Goal: Task Accomplishment & Management: Use online tool/utility

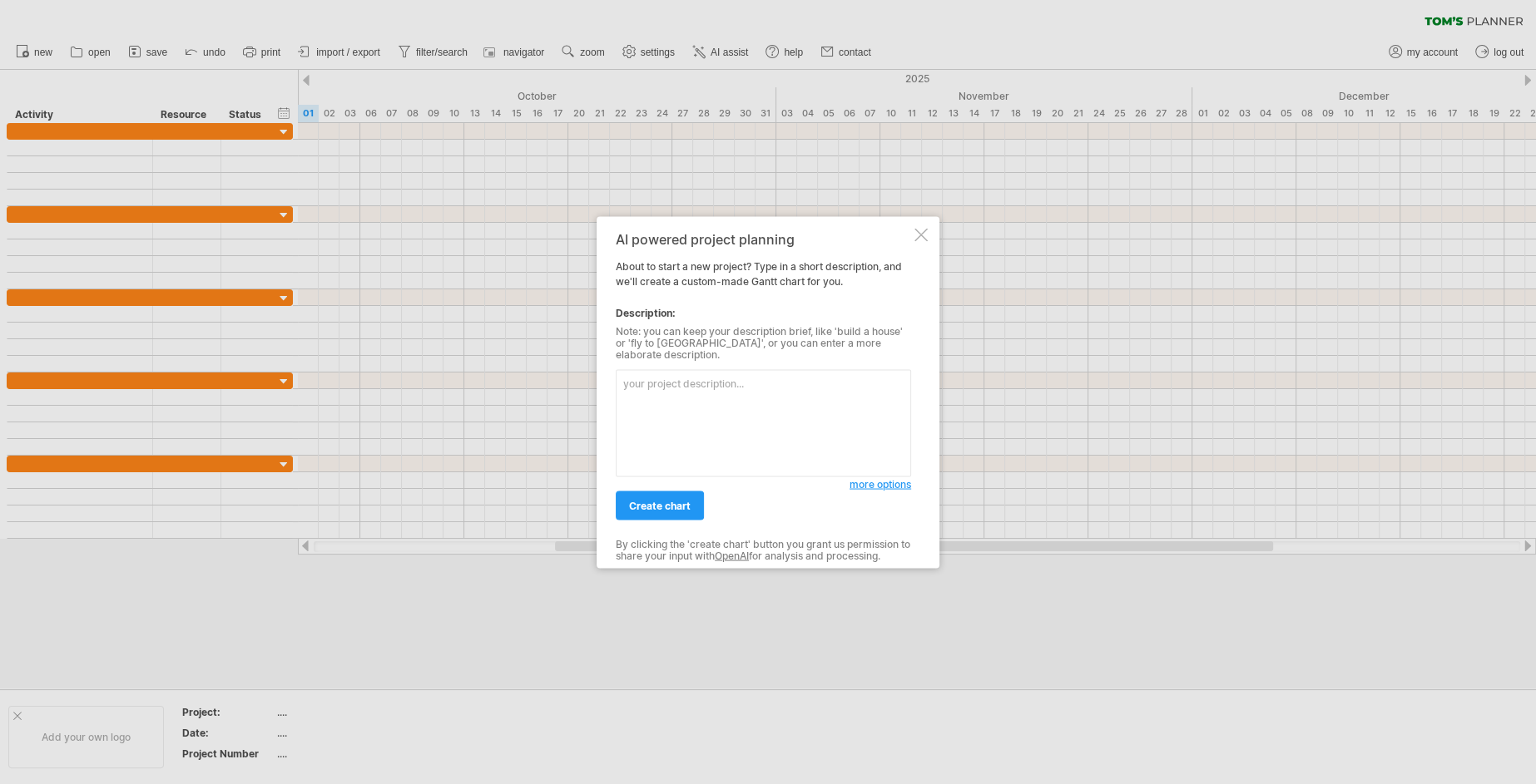
click at [813, 427] on textarea at bounding box center [763, 423] width 295 height 108
paste textarea "Lore ip dolorsita co Adipi el seddo ei T inci ut labore eTdolorem, aliquae ad 0…"
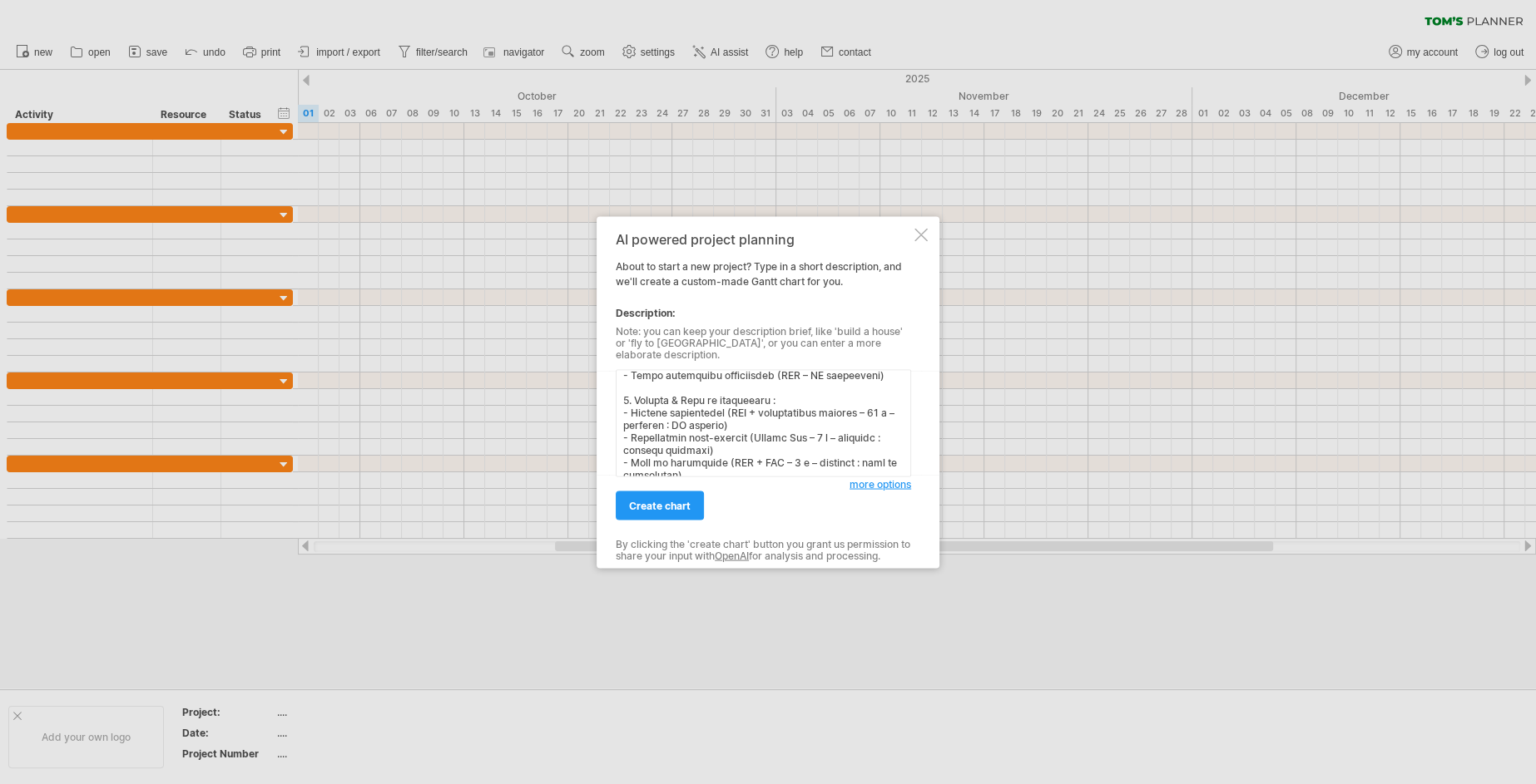
scroll to position [593, 0]
drag, startPoint x: 683, startPoint y: 381, endPoint x: 781, endPoint y: 379, distance: 98.0
click at [781, 378] on textarea at bounding box center [763, 423] width 295 height 108
click at [708, 439] on textarea at bounding box center [763, 423] width 295 height 108
paste textarea "Mise en production :"
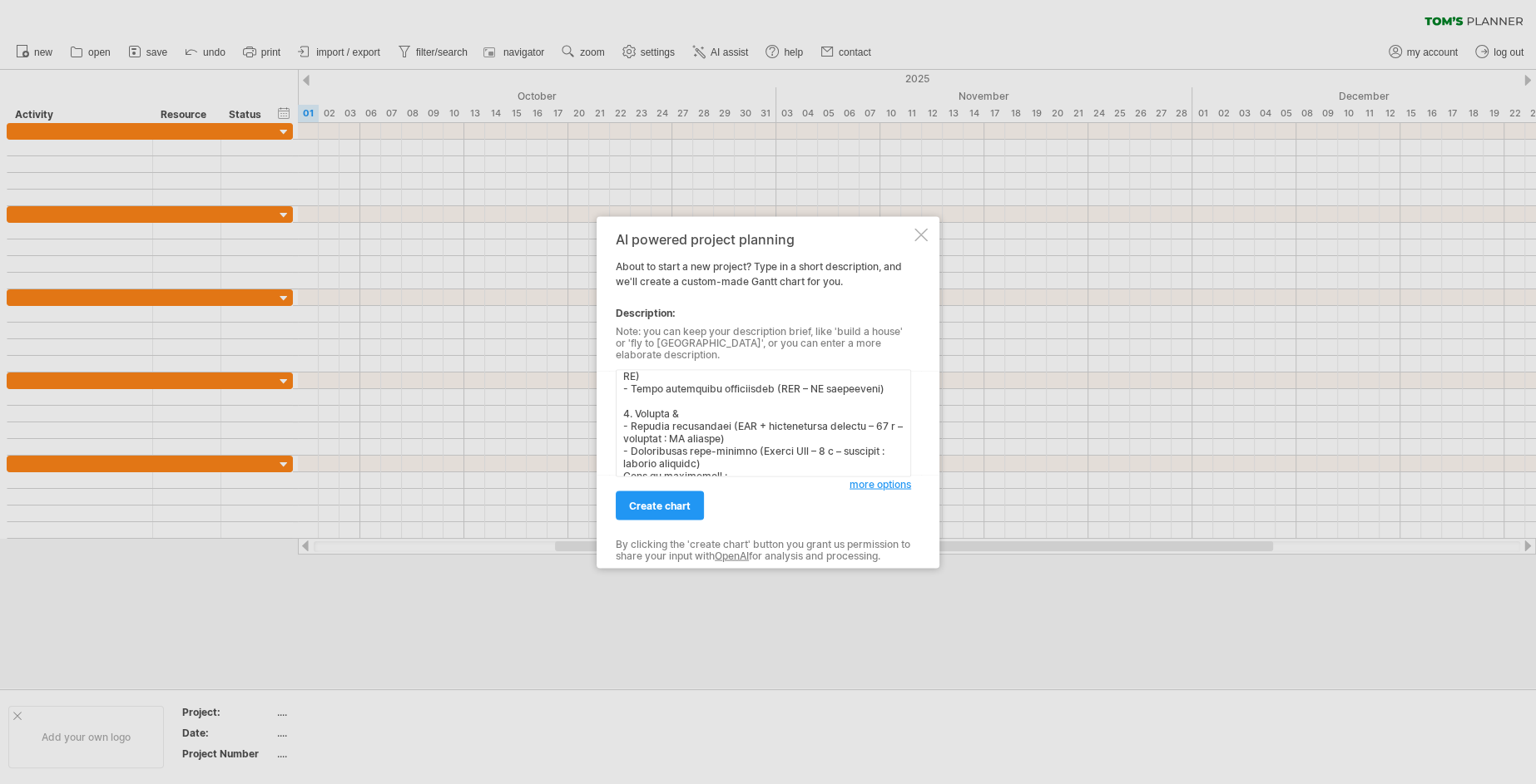
drag, startPoint x: 619, startPoint y: 381, endPoint x: 633, endPoint y: 382, distance: 14.0
click at [633, 382] on textarea at bounding box center [763, 423] width 295 height 108
click at [624, 446] on textarea at bounding box center [763, 423] width 295 height 108
paste textarea "4."
drag, startPoint x: 738, startPoint y: 429, endPoint x: 620, endPoint y: 392, distance: 123.7
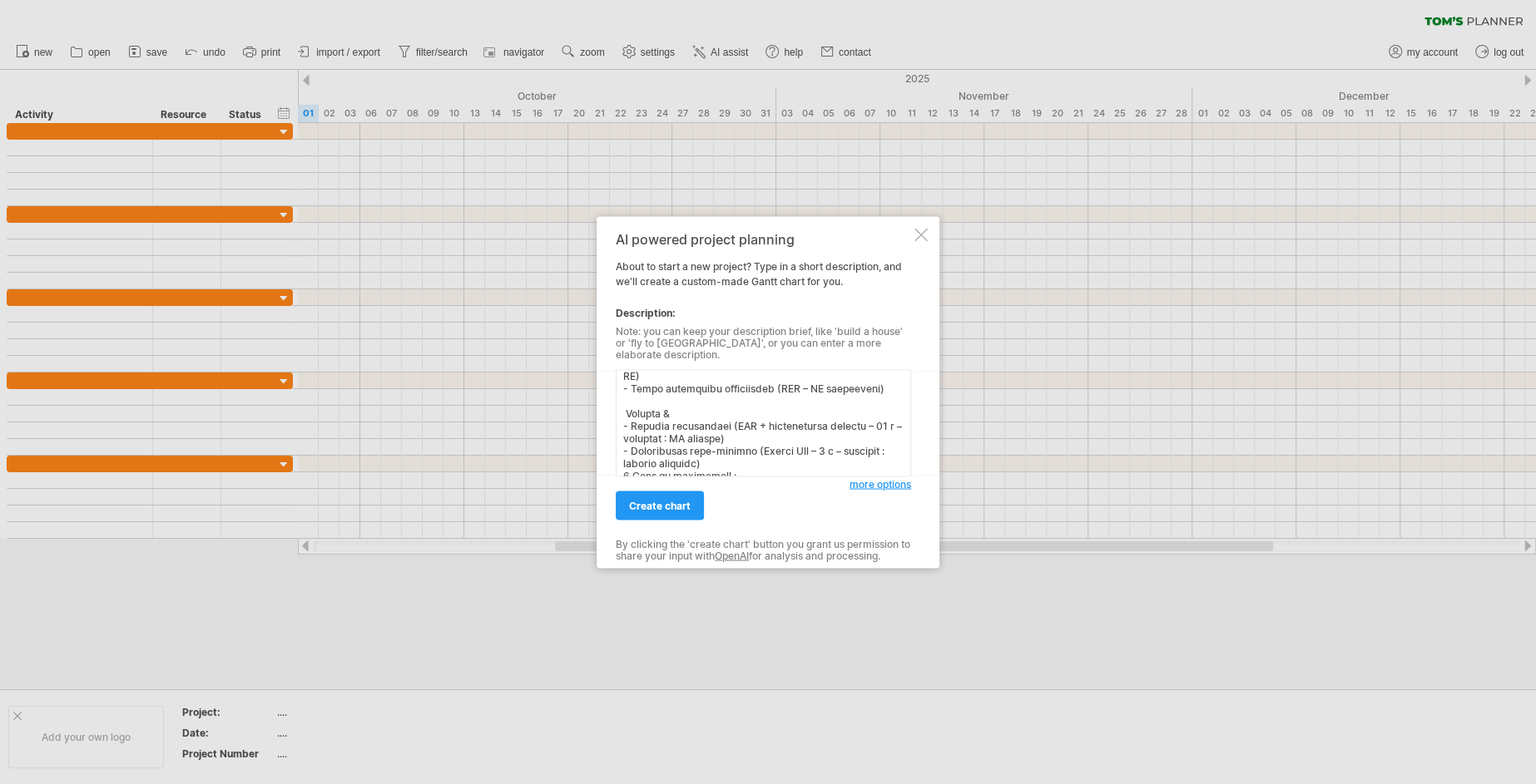
click at [620, 392] on textarea at bounding box center [763, 423] width 295 height 108
click at [871, 408] on textarea at bounding box center [763, 423] width 295 height 108
paste textarea "- Recette utilisateur (MOA + utilisateurs pilotes – 10 j – livrable : PV recett…"
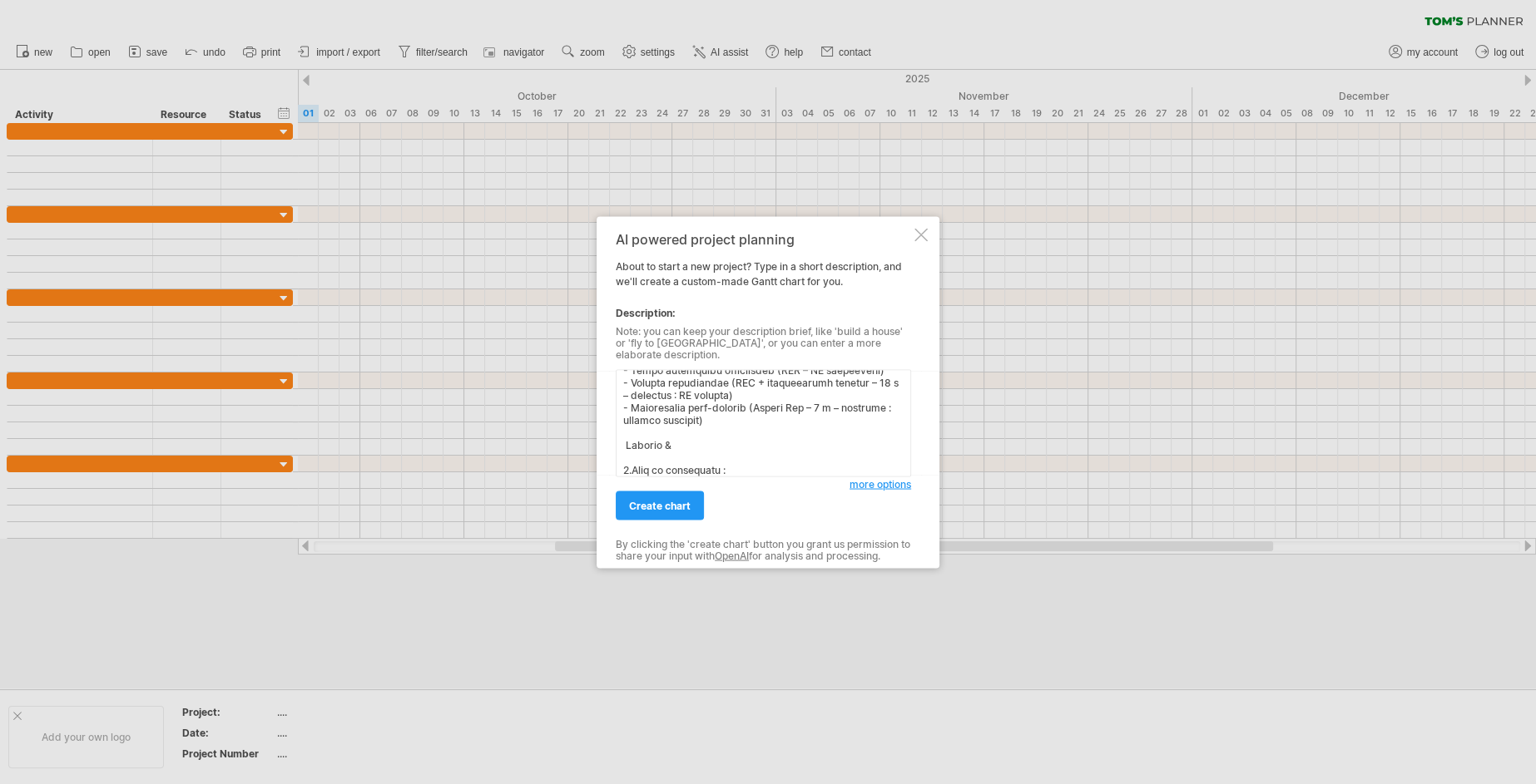
scroll to position [626, 0]
drag, startPoint x: 723, startPoint y: 399, endPoint x: 665, endPoint y: 400, distance: 58.0
click at [665, 399] on textarea at bounding box center [763, 423] width 295 height 108
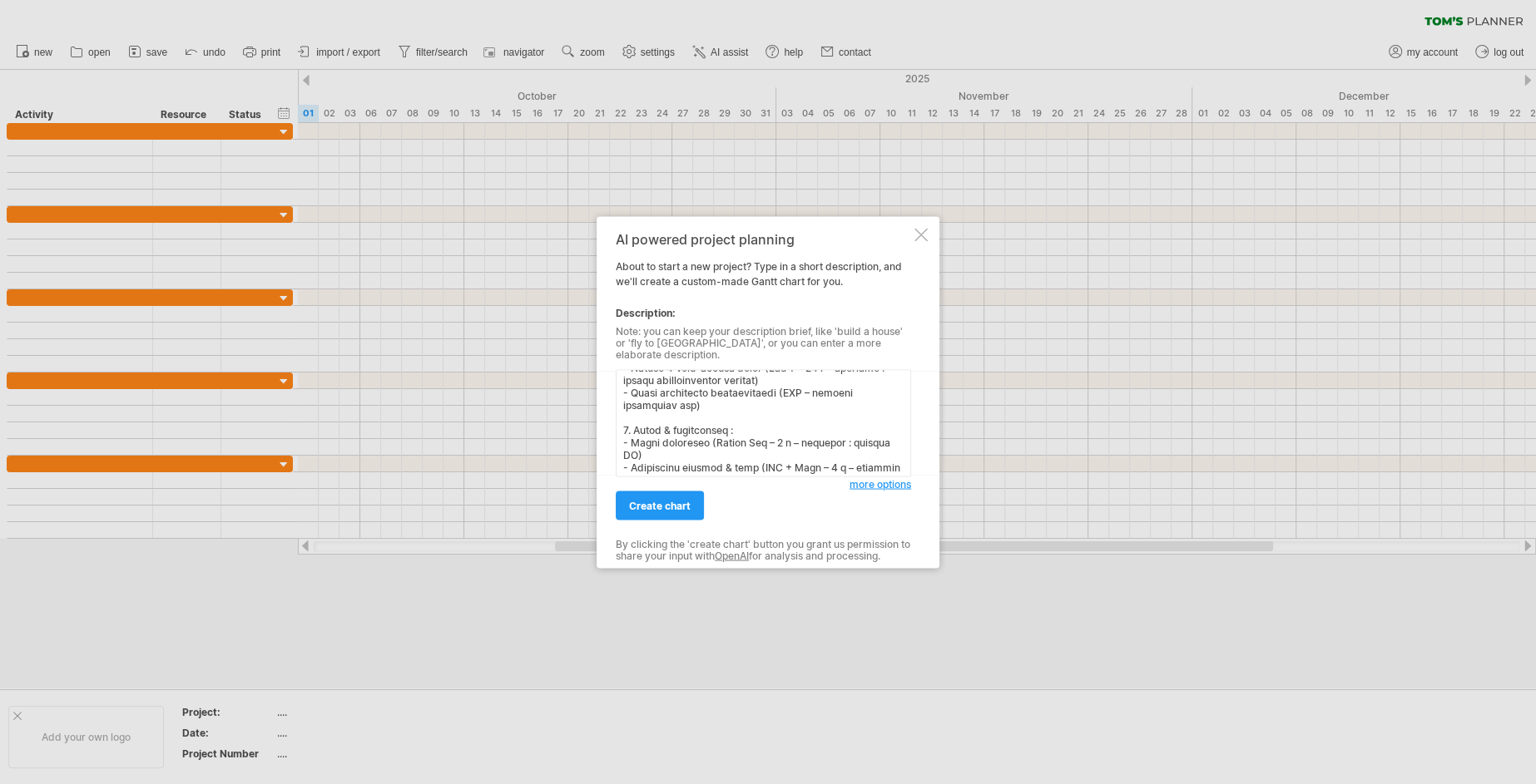
scroll to position [471, 0]
click at [726, 415] on textarea at bounding box center [763, 423] width 295 height 108
paste textarea "&"
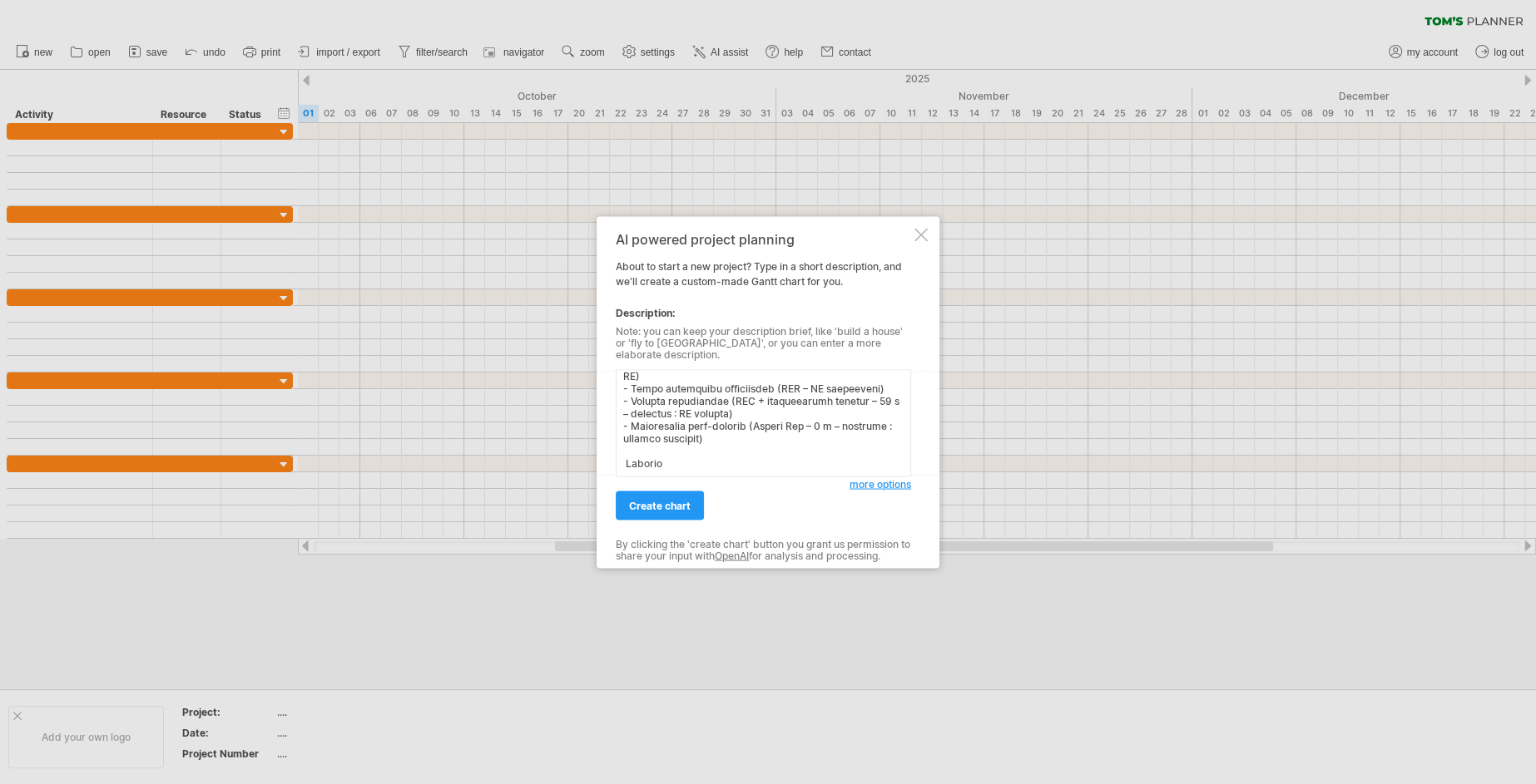
scroll to position [601, 0]
drag, startPoint x: 716, startPoint y: 433, endPoint x: 621, endPoint y: 415, distance: 96.7
click at [621, 414] on textarea at bounding box center [763, 423] width 295 height 108
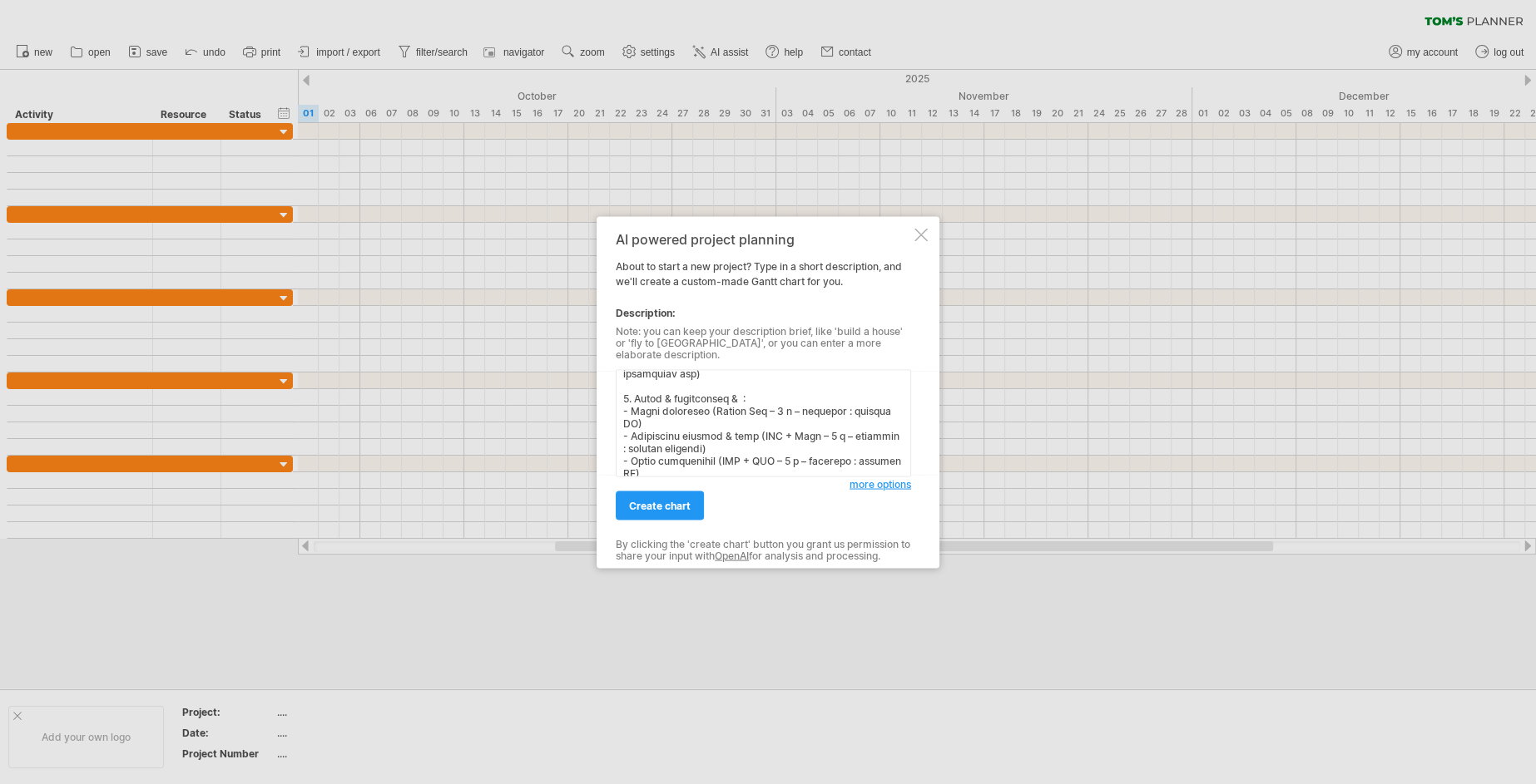
scroll to position [481, 0]
click at [733, 404] on textarea at bounding box center [763, 423] width 295 height 108
paste textarea "Recette"
click at [623, 420] on textarea at bounding box center [763, 423] width 295 height 108
click at [628, 426] on textarea at bounding box center [763, 423] width 295 height 108
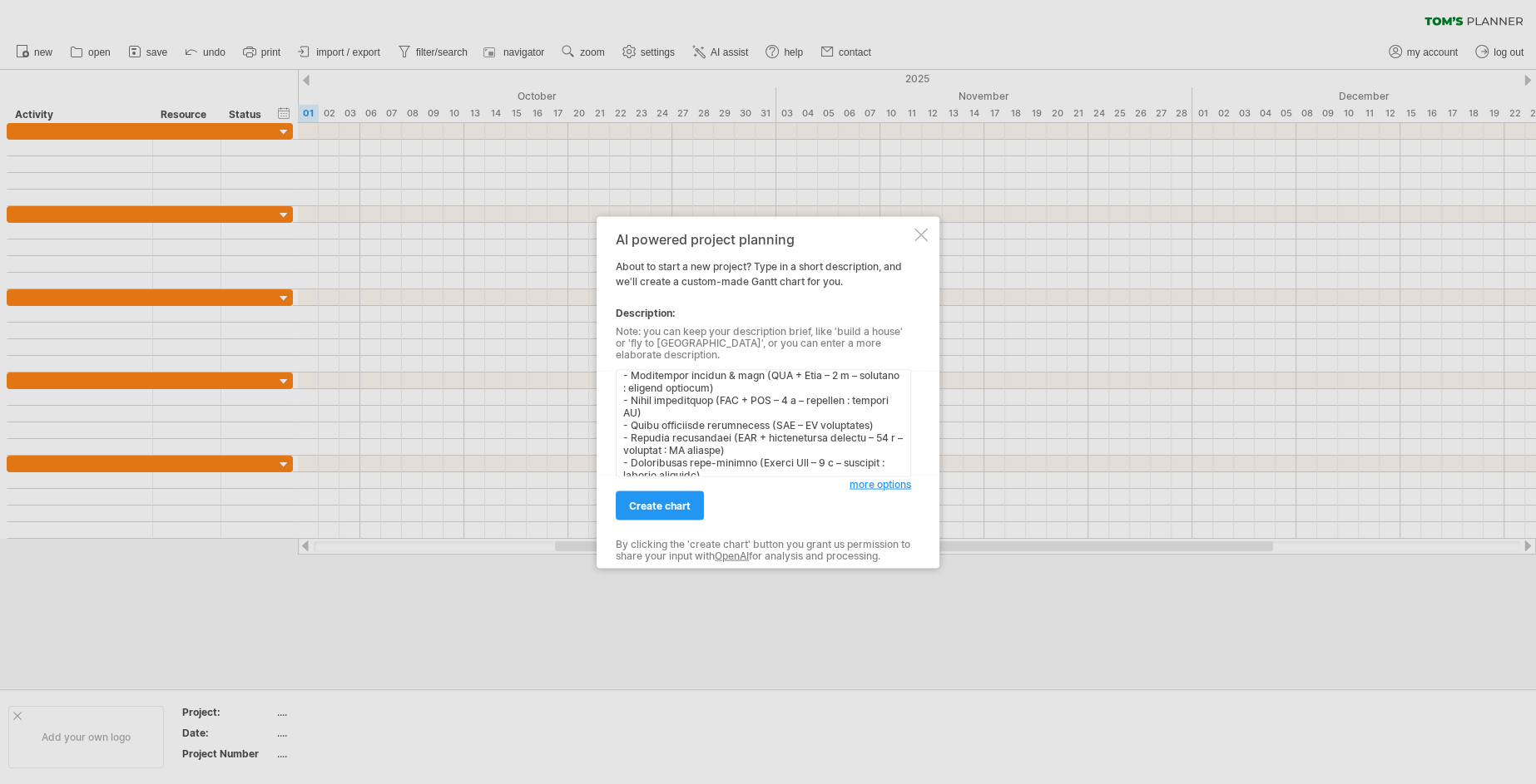
scroll to position [743, 0]
type textarea "Lore ip dolorsita co Adipi el seddo ei T inci ut labore eTdolorem, aliquae ad 0…"
click at [865, 477] on span "more options" at bounding box center [880, 483] width 61 height 12
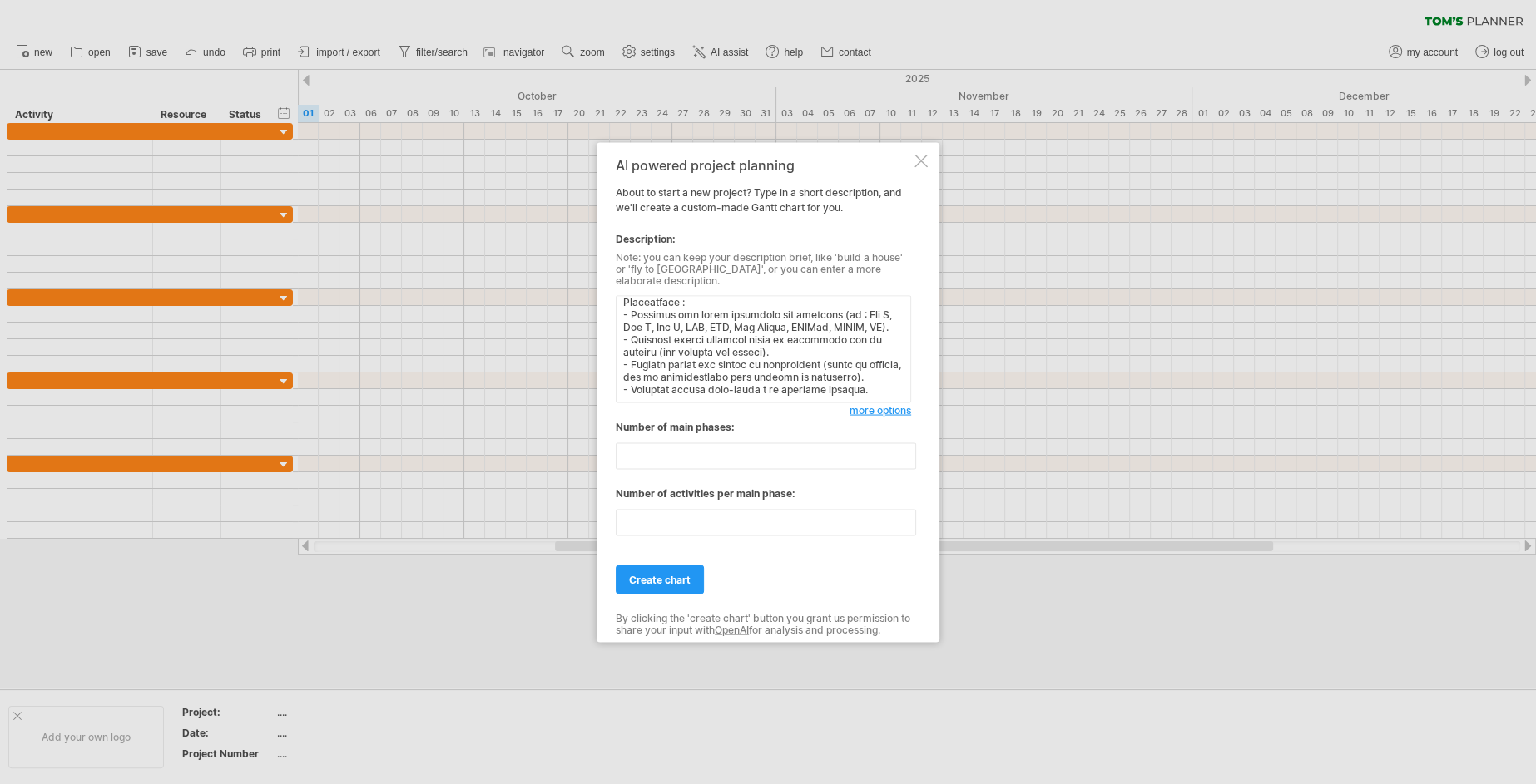
click at [907, 452] on input "*" at bounding box center [766, 455] width 301 height 26
click at [906, 450] on input "**" at bounding box center [766, 455] width 301 height 26
click at [905, 456] on input "**" at bounding box center [766, 455] width 301 height 26
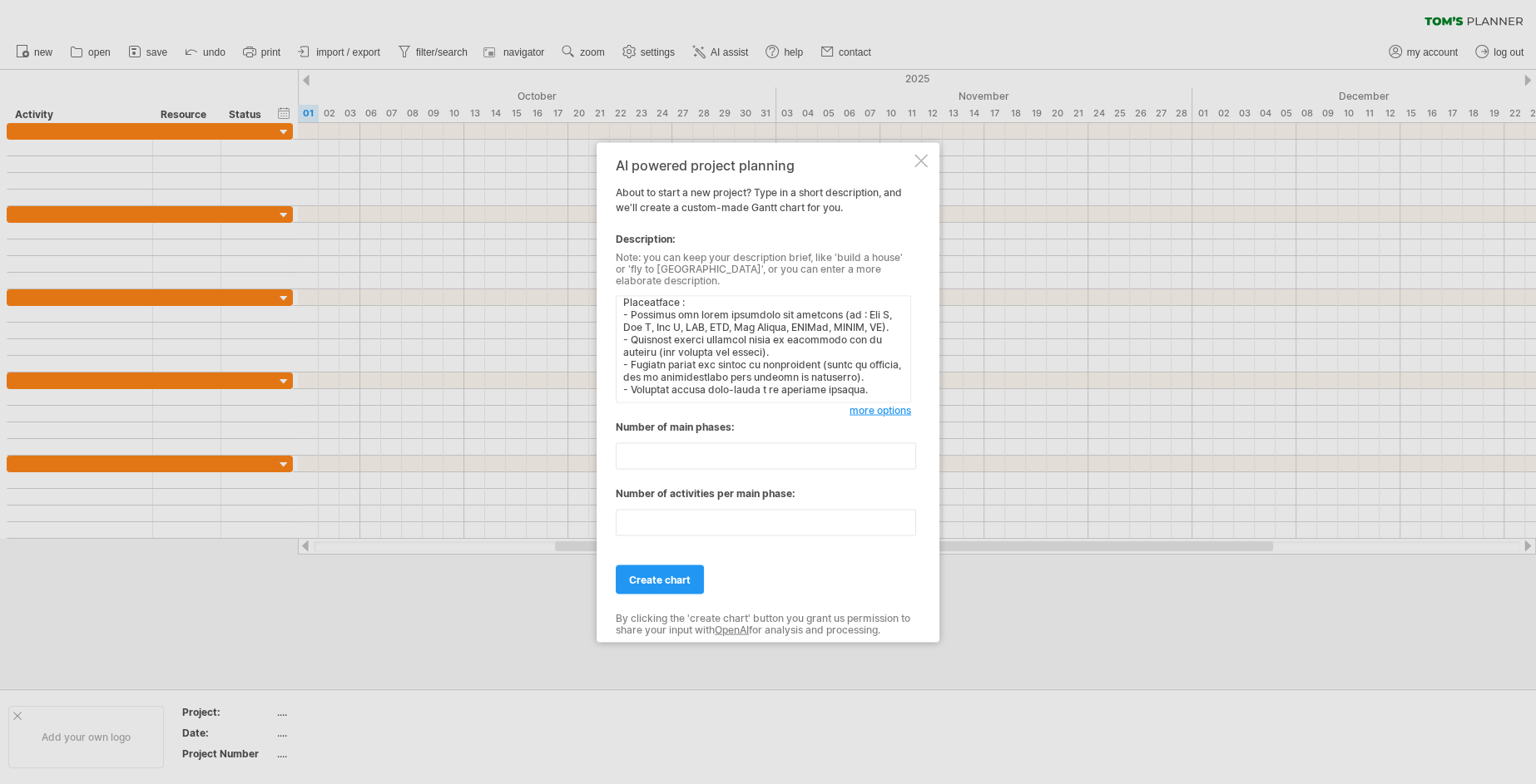
click at [905, 456] on input "**" at bounding box center [766, 455] width 301 height 26
click at [905, 456] on input "*" at bounding box center [766, 455] width 301 height 26
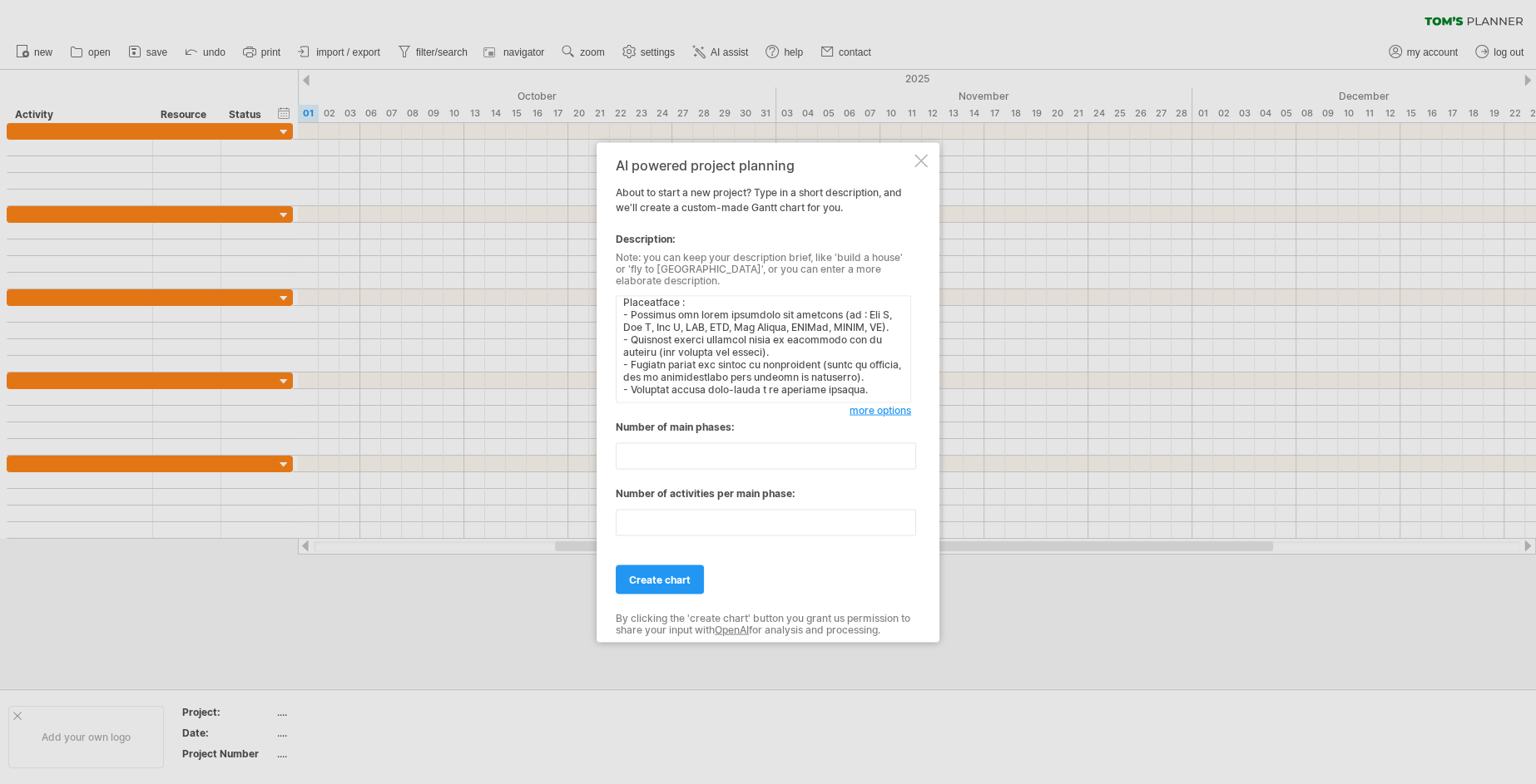
click at [905, 456] on input "*" at bounding box center [766, 455] width 301 height 26
type input "*"
click at [905, 456] on input "*" at bounding box center [766, 455] width 301 height 26
click at [903, 513] on input "**" at bounding box center [766, 522] width 301 height 26
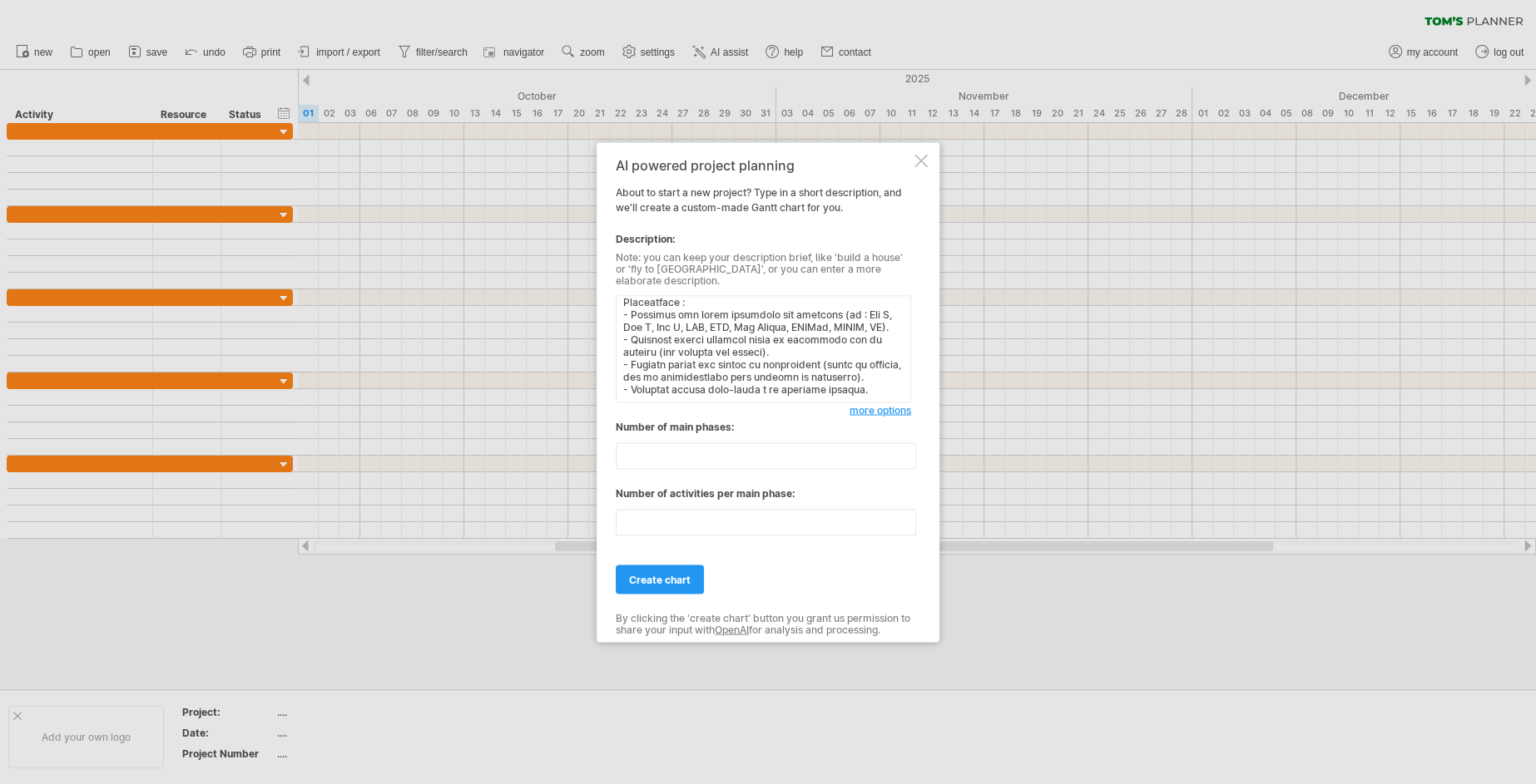
click at [903, 513] on input "**" at bounding box center [766, 522] width 301 height 26
click at [903, 520] on input "**" at bounding box center [766, 522] width 301 height 26
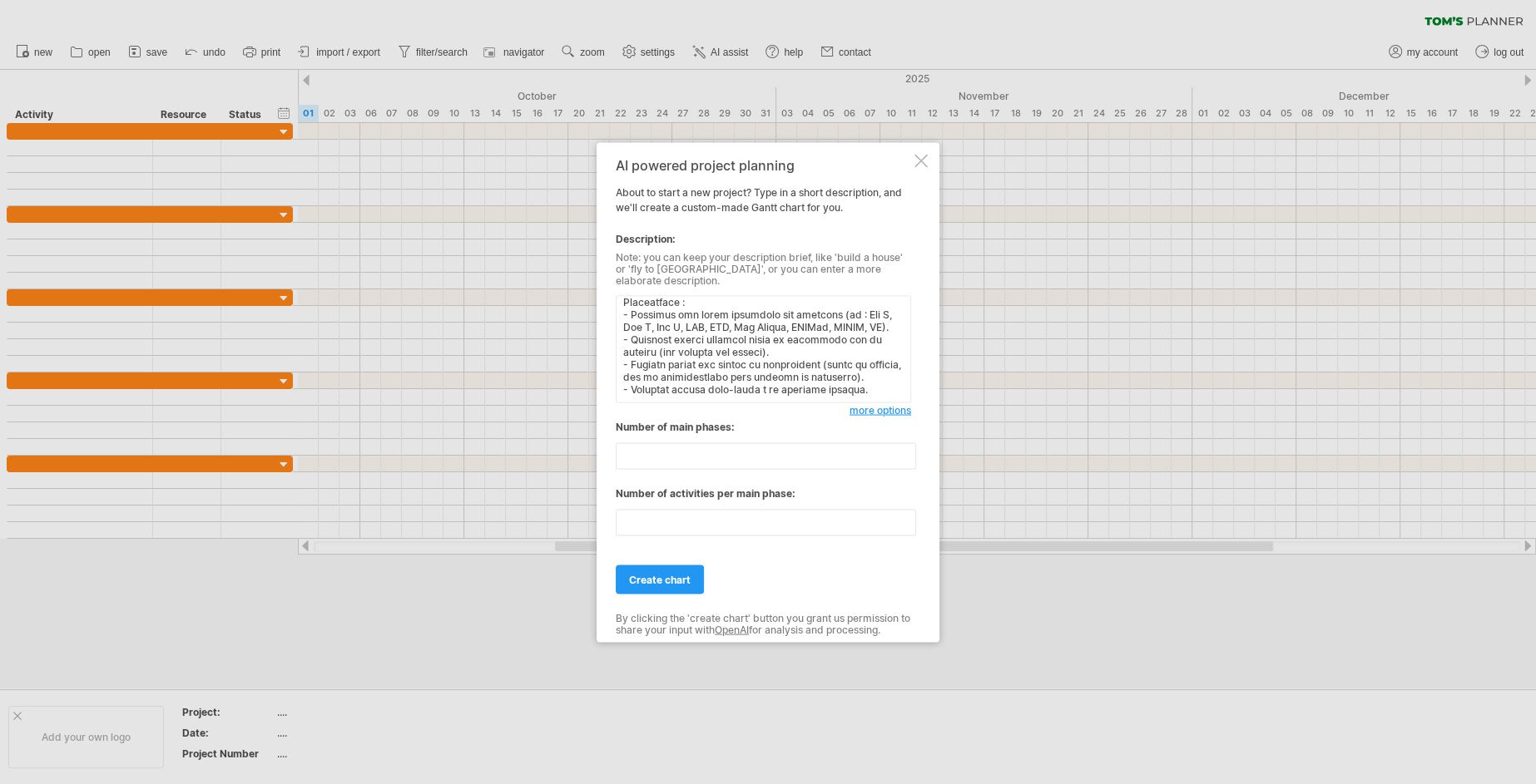
click at [903, 520] on input "**" at bounding box center [766, 522] width 301 height 26
click at [903, 520] on input "*" at bounding box center [766, 522] width 301 height 26
type input "*"
click at [903, 520] on input "*" at bounding box center [766, 522] width 301 height 26
click at [670, 565] on link "create chart" at bounding box center [659, 579] width 88 height 29
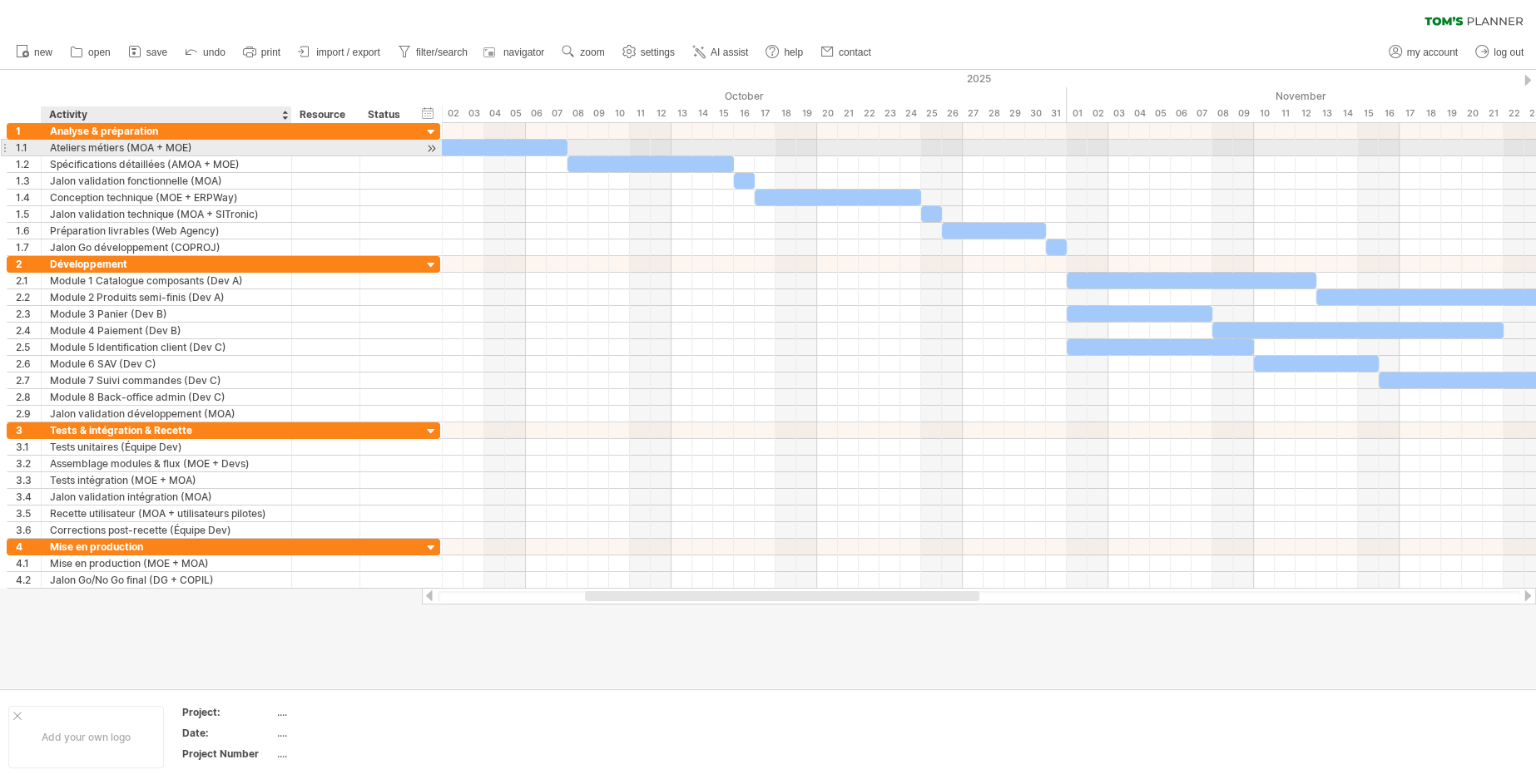
drag, startPoint x: 264, startPoint y: 150, endPoint x: 287, endPoint y: 154, distance: 23.3
click at [287, 154] on div at bounding box center [289, 148] width 9 height 17
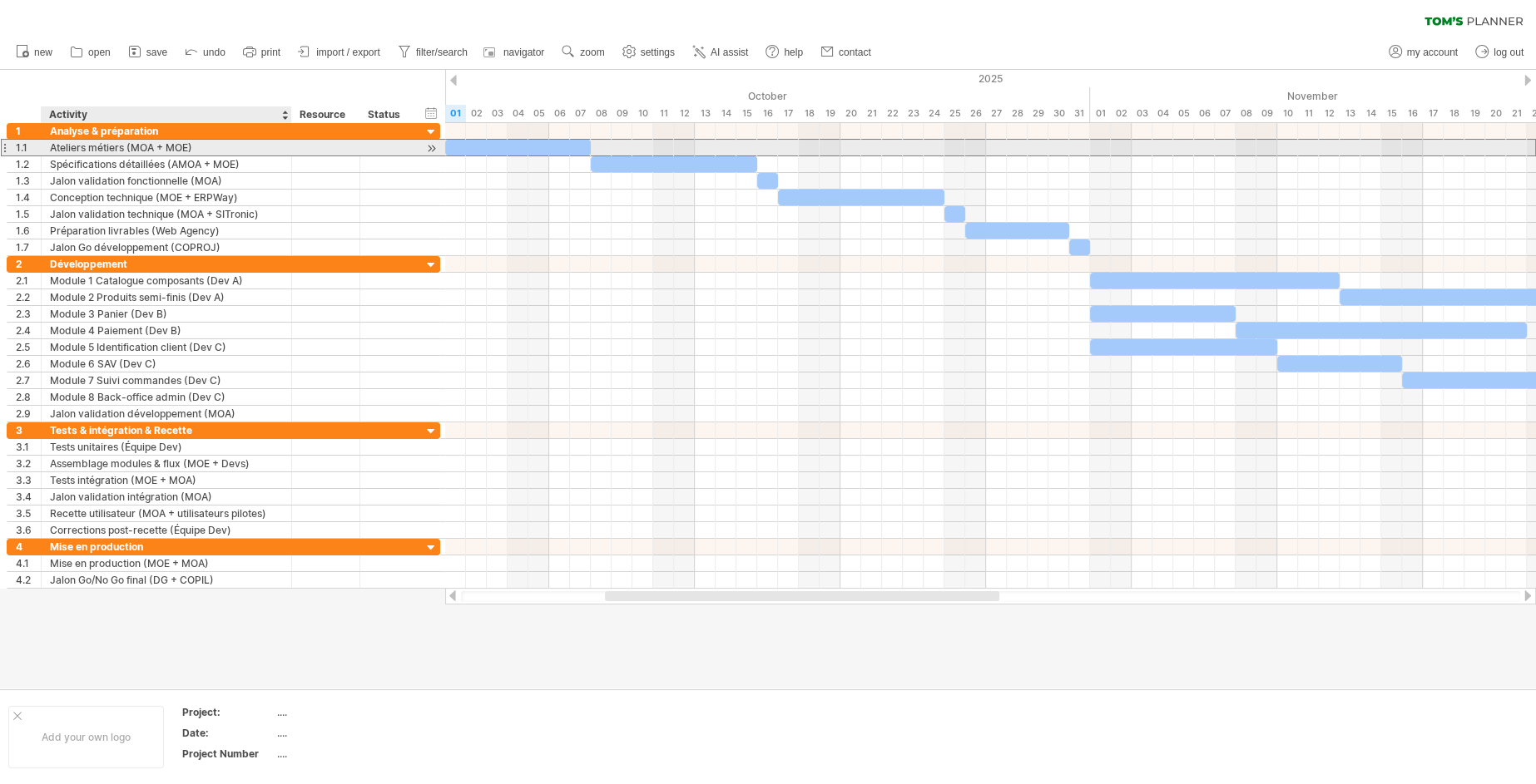
drag, startPoint x: 196, startPoint y: 148, endPoint x: 153, endPoint y: 154, distance: 43.4
click at [153, 154] on div "Ateliers métiers (MOA + MOE)" at bounding box center [166, 148] width 233 height 16
click at [198, 147] on input "**********" at bounding box center [166, 148] width 233 height 16
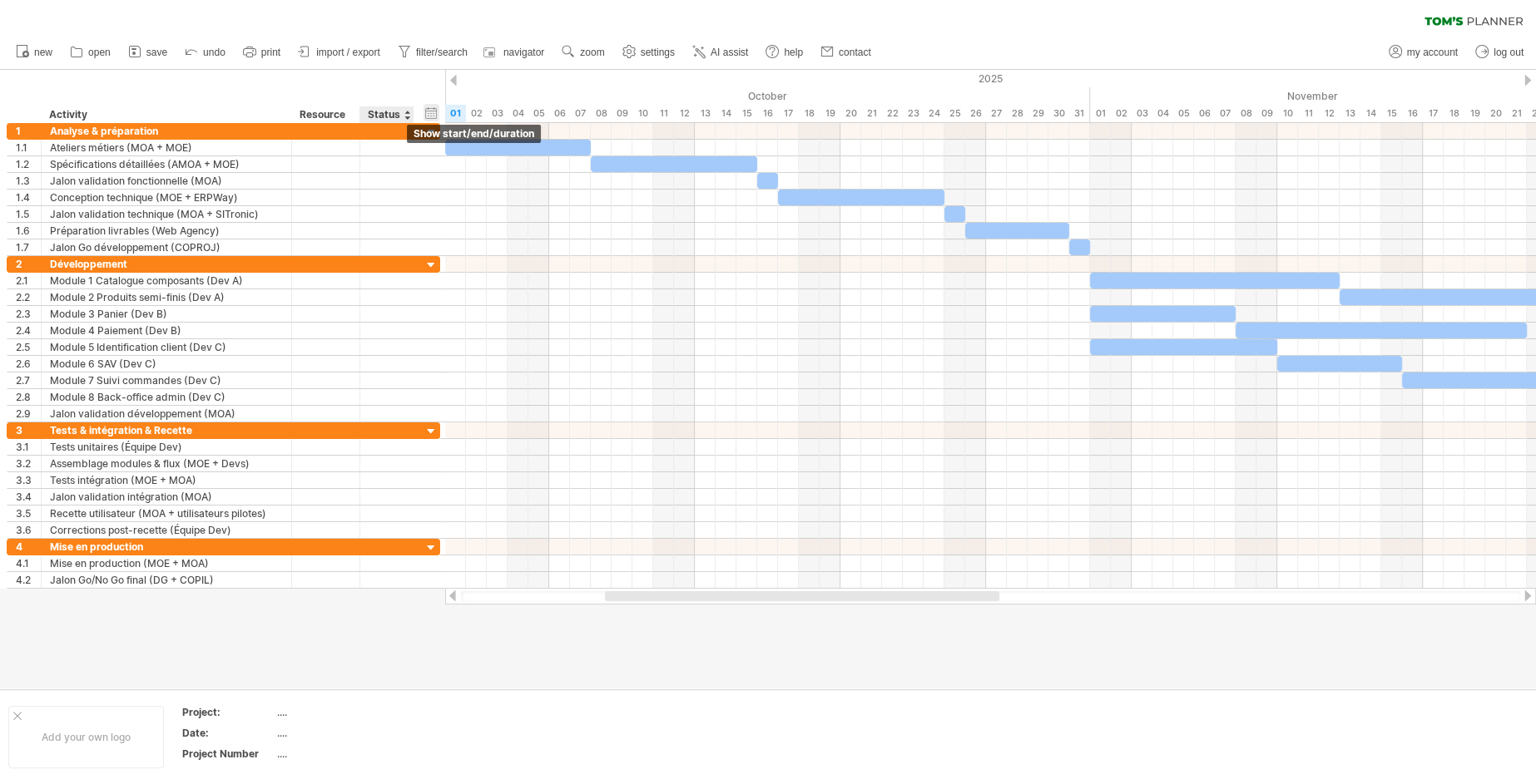
click at [433, 112] on div "hide start/end/duration show start/end/duration" at bounding box center [431, 113] width 16 height 17
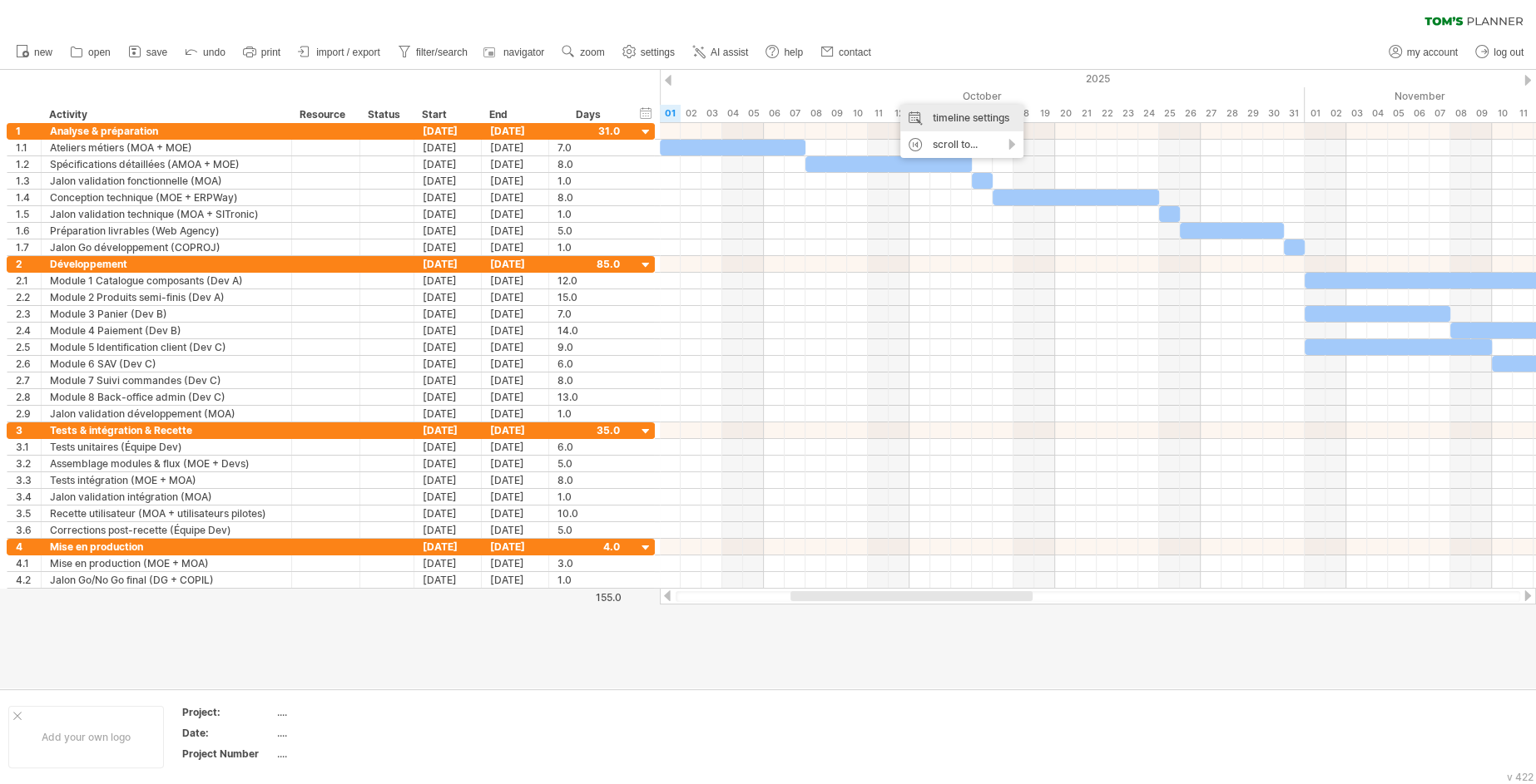
click at [952, 116] on div "timeline settings" at bounding box center [962, 118] width 123 height 26
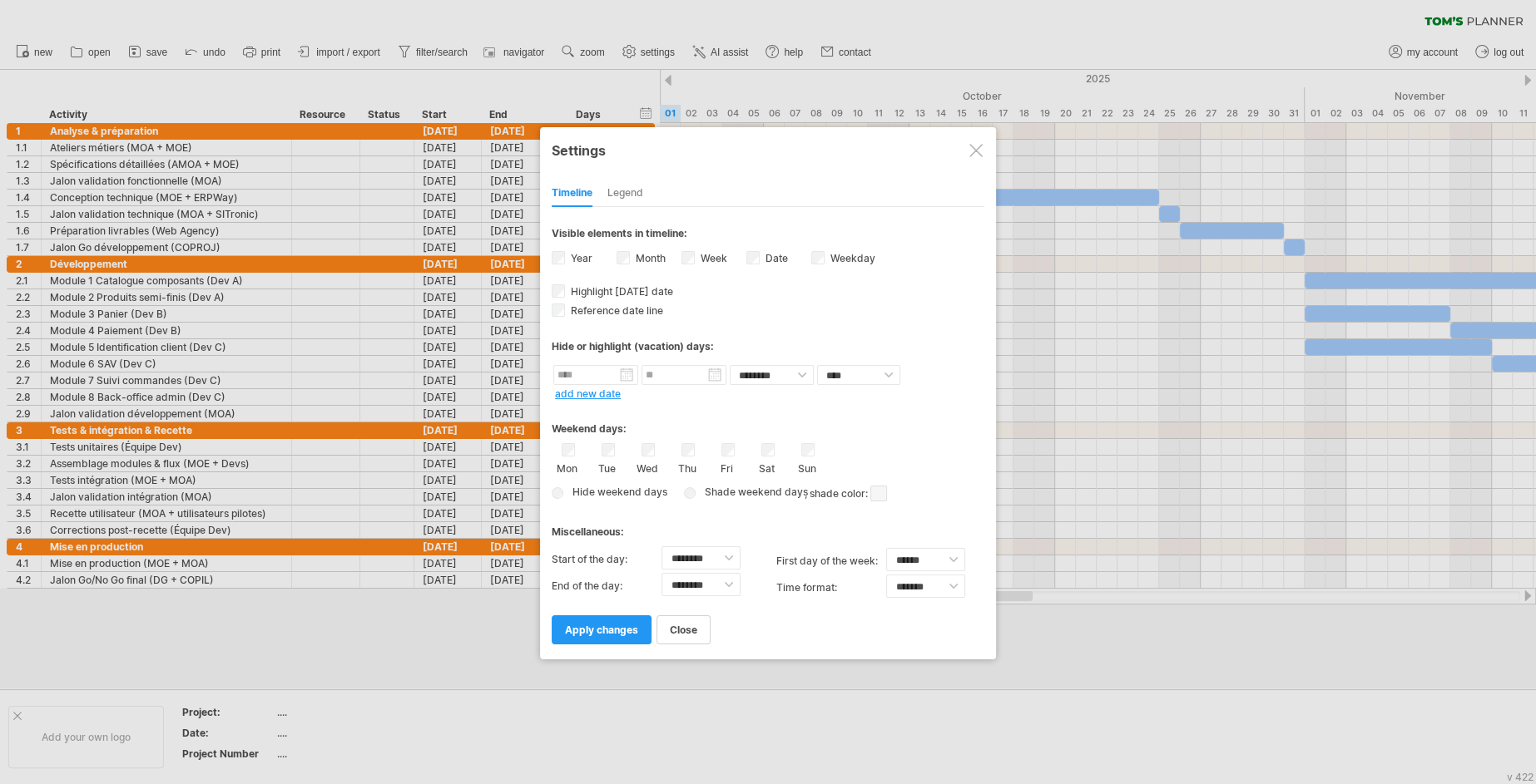
click at [888, 495] on div "Hide weekend days Shade weekend days , shade color: You can choose to shade the…" at bounding box center [768, 494] width 433 height 24
click at [882, 494] on span at bounding box center [879, 494] width 17 height 16
click at [1017, 523] on span at bounding box center [1017, 520] width 13 height 13
click at [618, 630] on span "apply changes" at bounding box center [601, 630] width 73 height 12
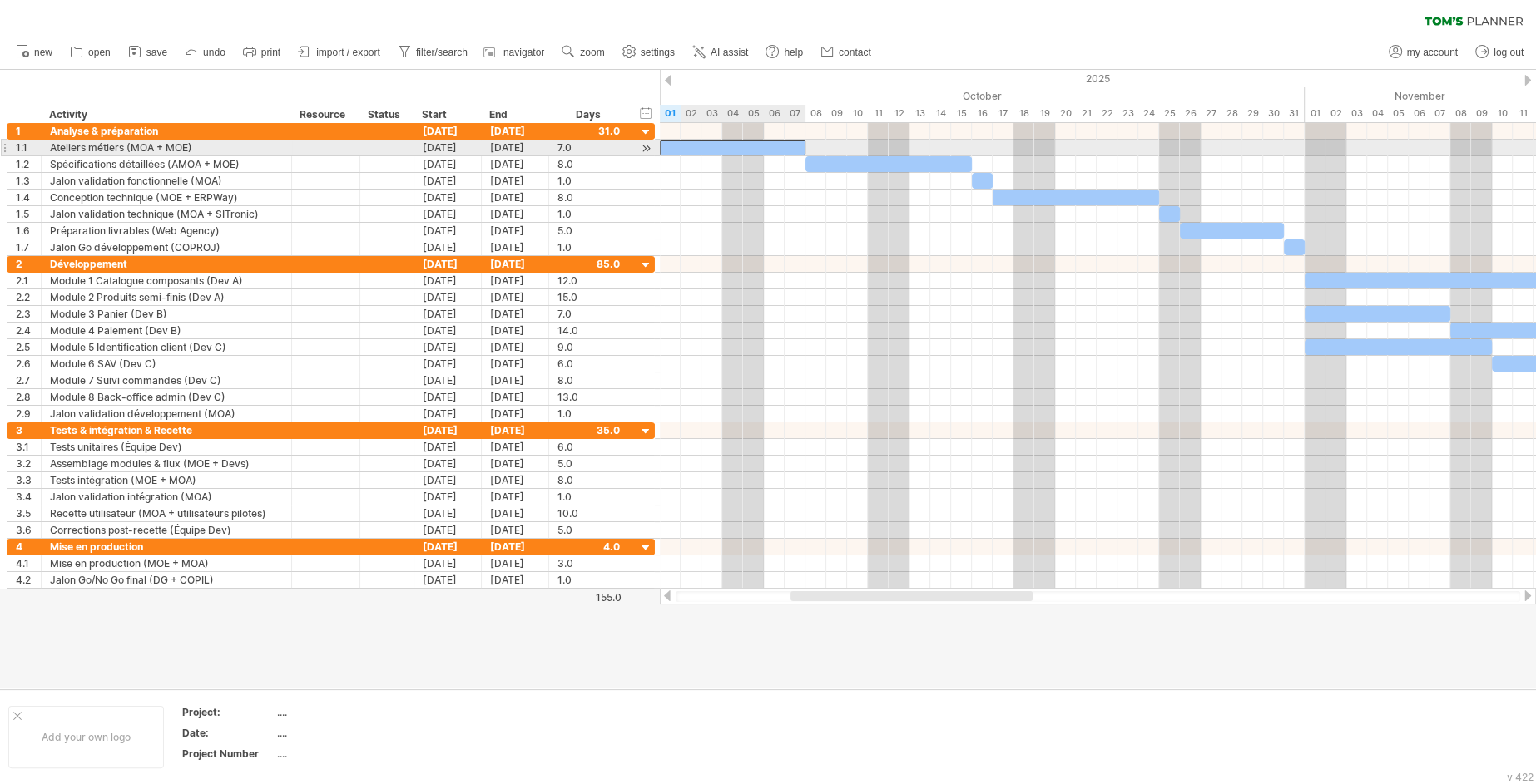
click at [739, 150] on div "​" at bounding box center [733, 148] width 146 height 16
click at [698, 145] on div "*" at bounding box center [733, 148] width 146 height 16
drag, startPoint x: 807, startPoint y: 147, endPoint x: 845, endPoint y: 149, distance: 38.1
click at [845, 149] on span at bounding box center [847, 148] width 7 height 16
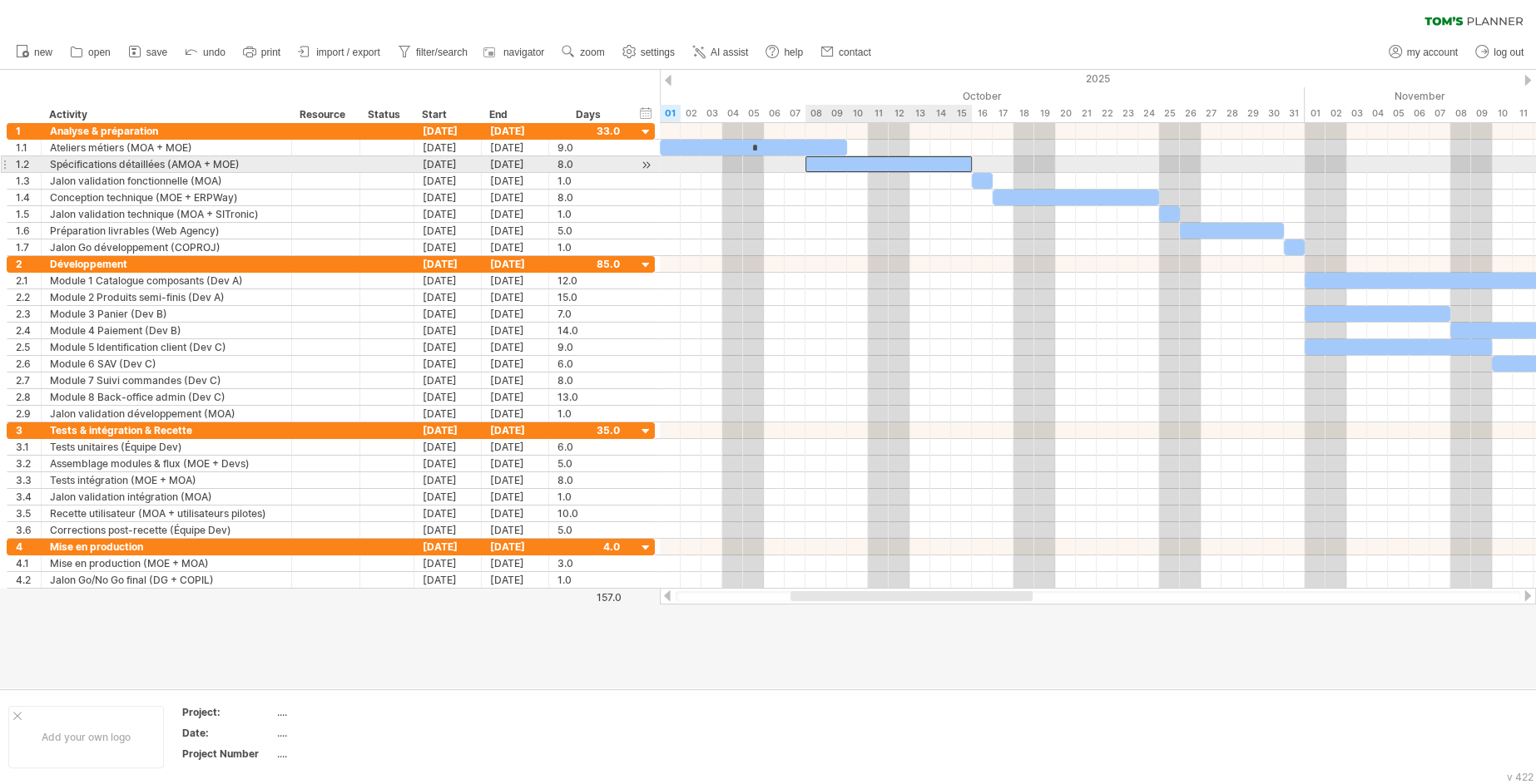
click at [853, 166] on div "​" at bounding box center [888, 164] width 166 height 16
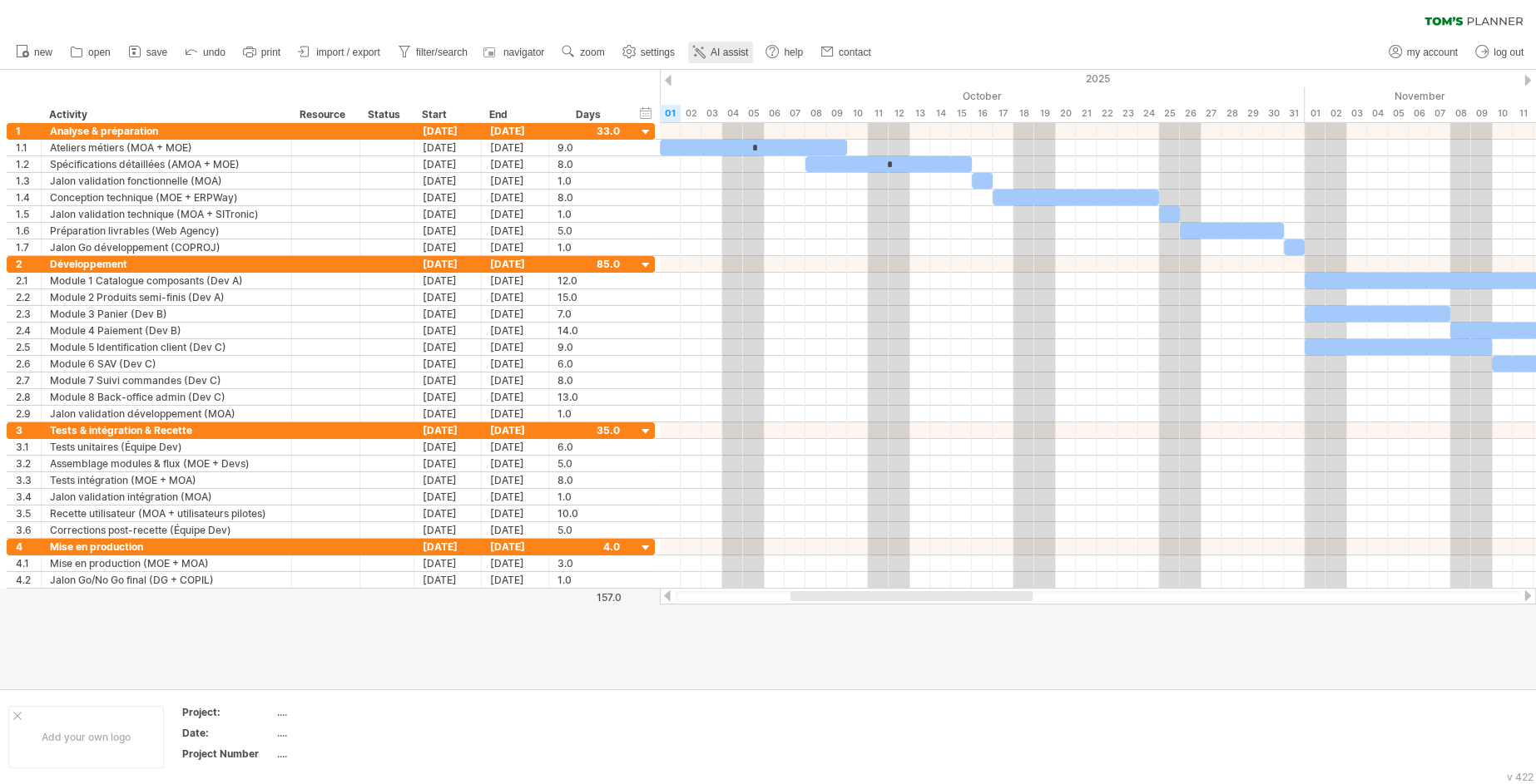
click at [720, 52] on span "AI assist" at bounding box center [729, 52] width 38 height 11
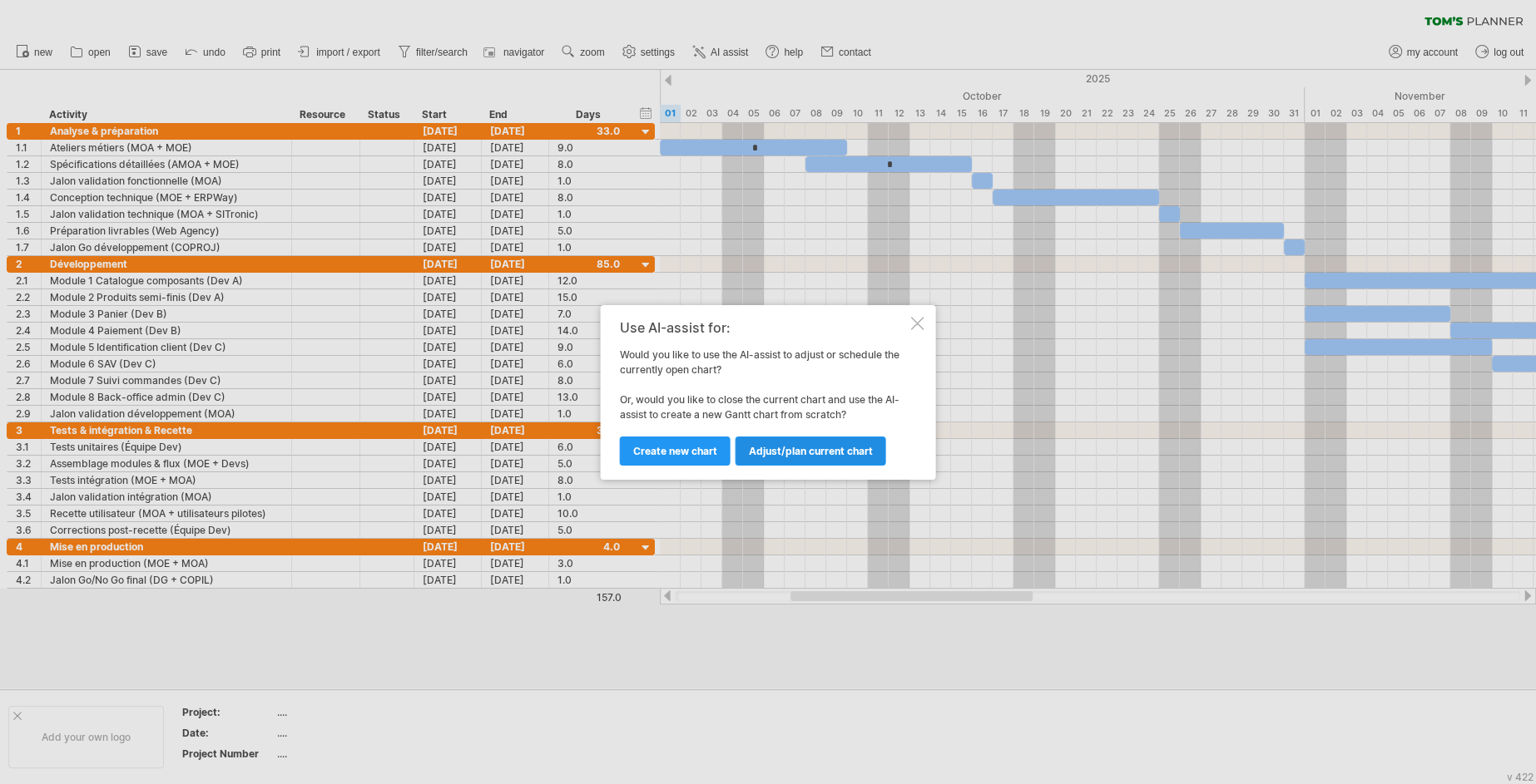
click at [870, 457] on link "Adjust/plan current chart" at bounding box center [810, 451] width 150 height 29
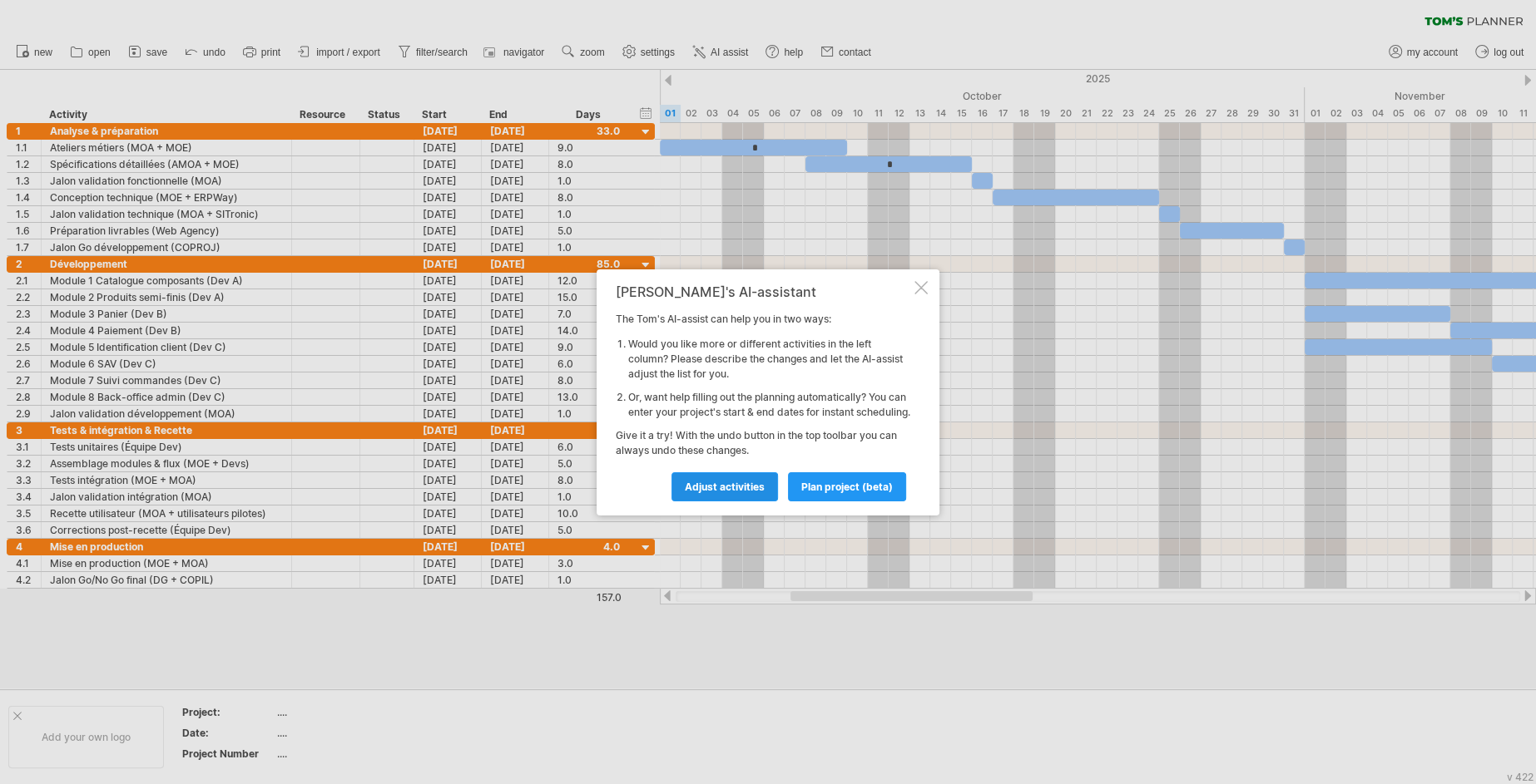
click at [763, 502] on link "Adjust activities" at bounding box center [725, 487] width 107 height 29
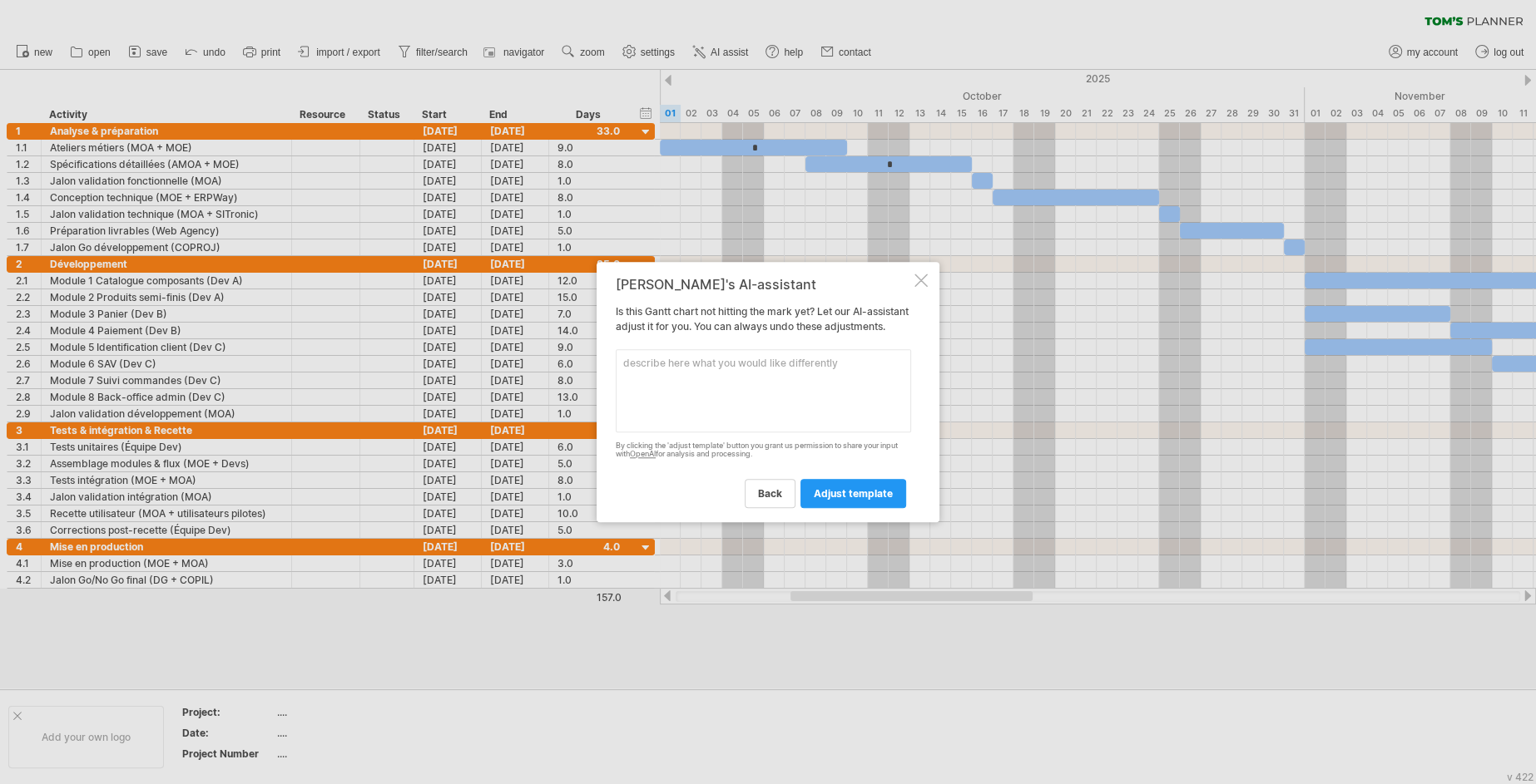
click at [778, 396] on textarea at bounding box center [763, 391] width 295 height 83
click at [795, 424] on textarea at bounding box center [763, 391] width 295 height 83
paste textarea "Important : toutes les durées sont exprimées en jours ouvrés (lundi à vendredi)…"
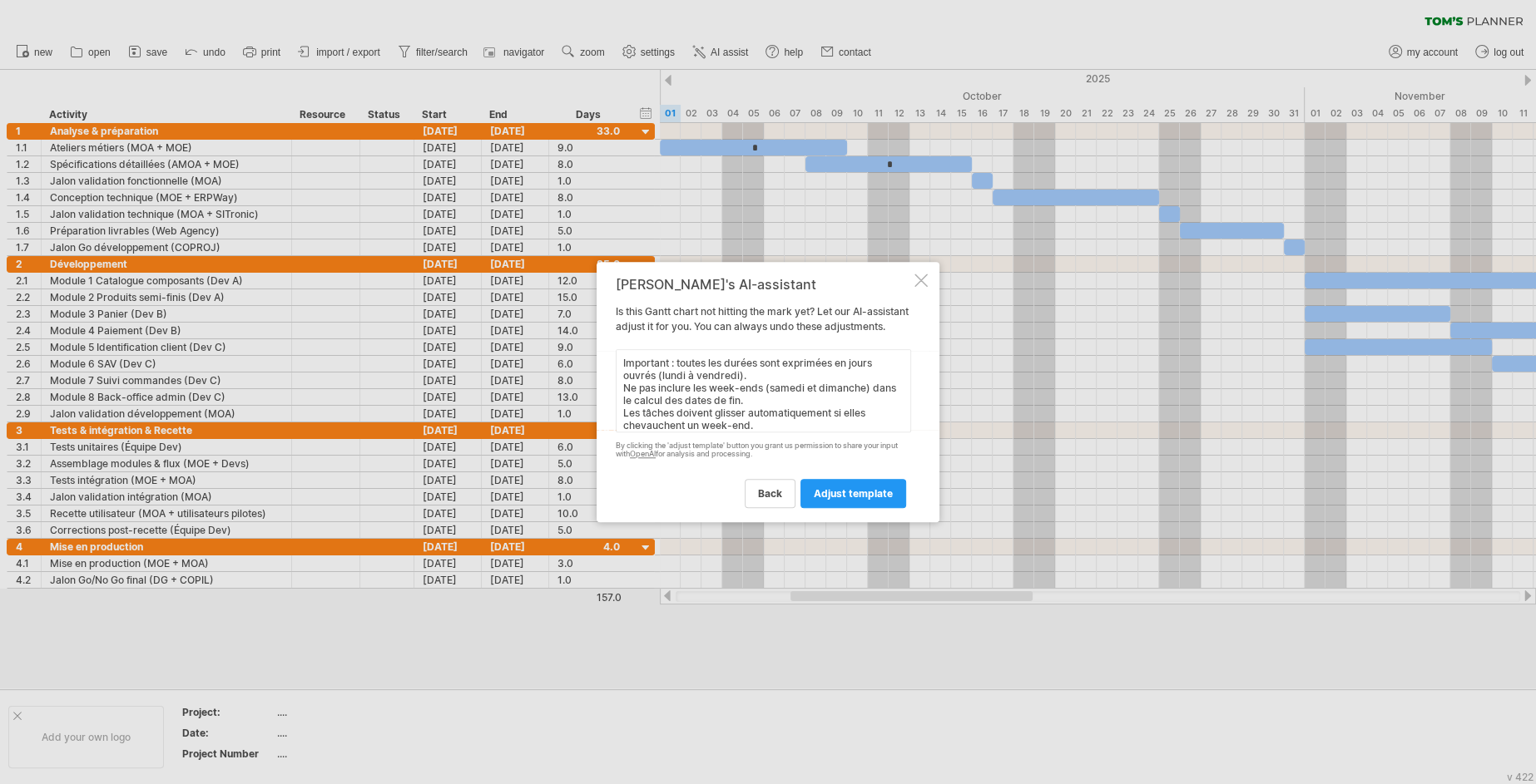
scroll to position [12, 0]
type textarea "Important : toutes les durées sont exprimées en jours ouvrés (lundi à vendredi)…"
click at [862, 500] on span "adjust template" at bounding box center [853, 494] width 79 height 12
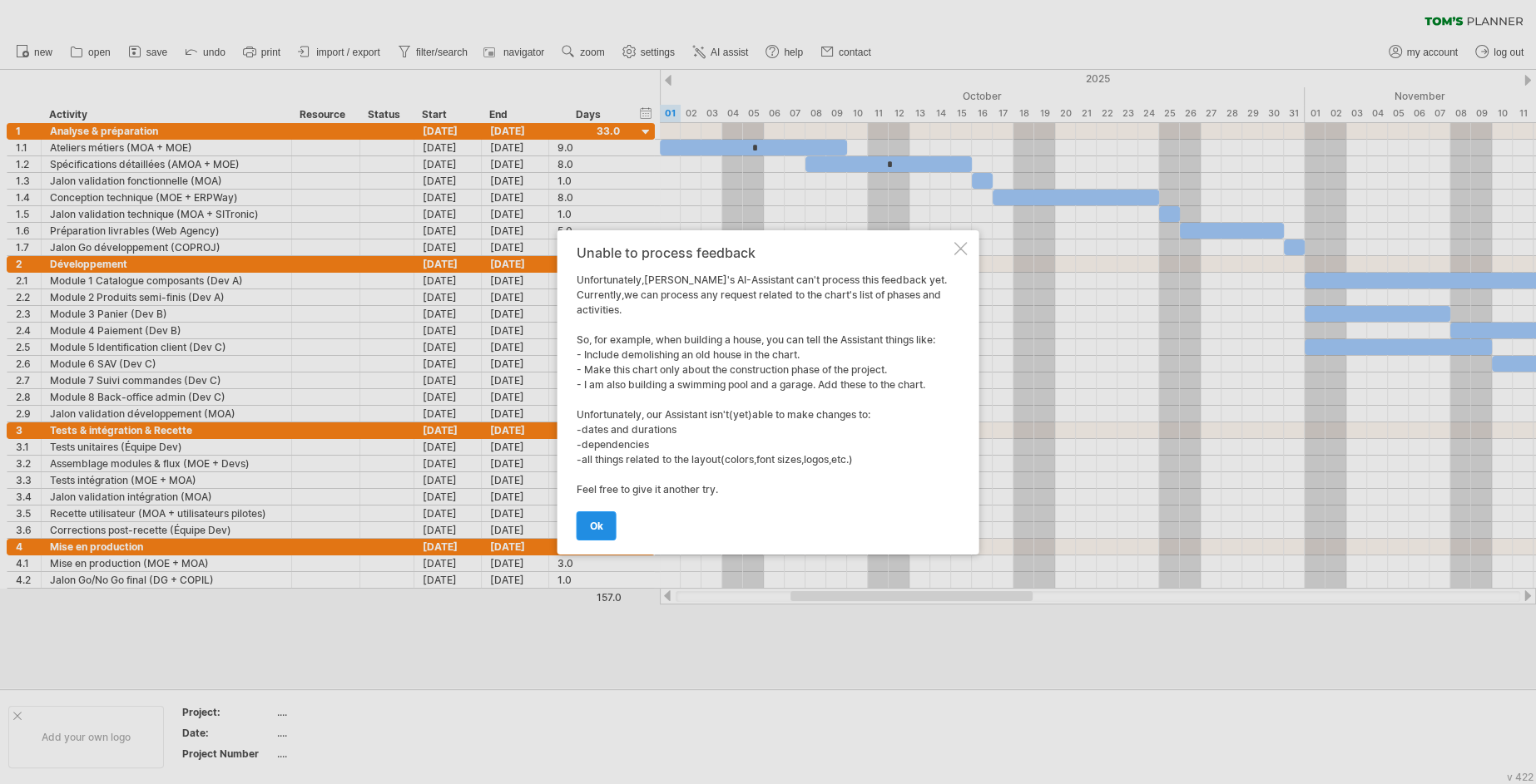
click at [601, 523] on span "ok" at bounding box center [596, 526] width 13 height 12
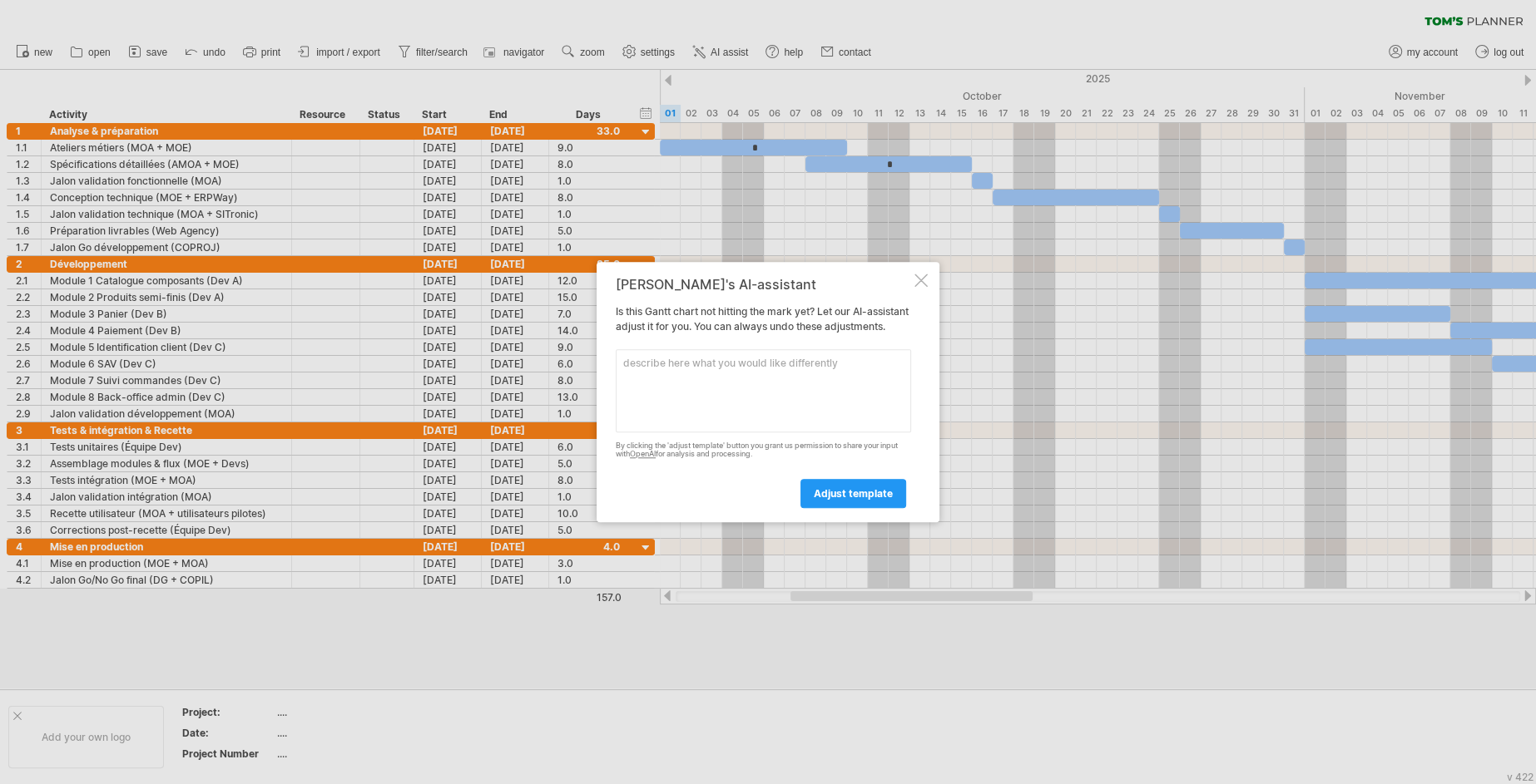
click at [922, 274] on div at bounding box center [921, 280] width 13 height 13
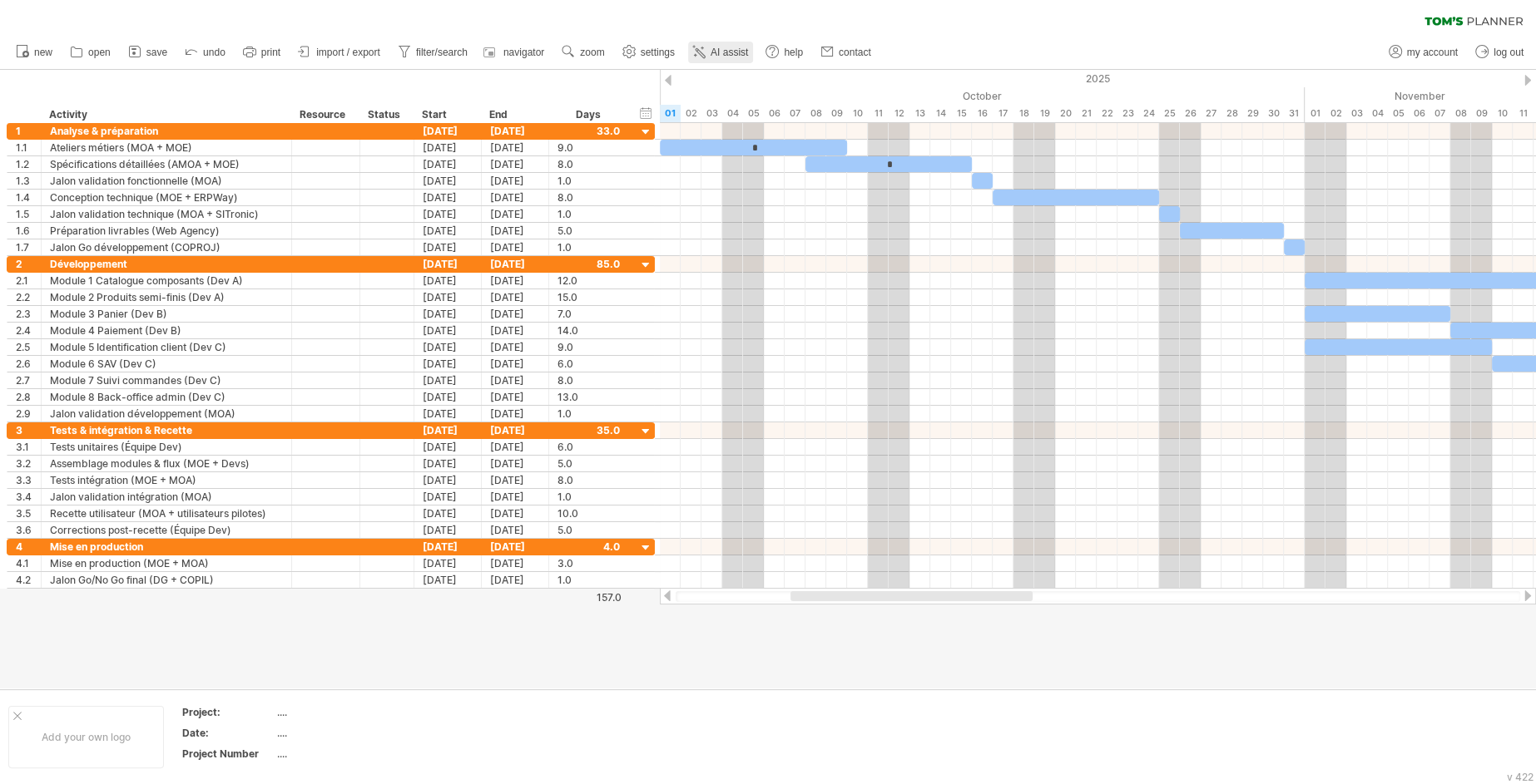
click at [727, 49] on span "AI assist" at bounding box center [729, 52] width 38 height 11
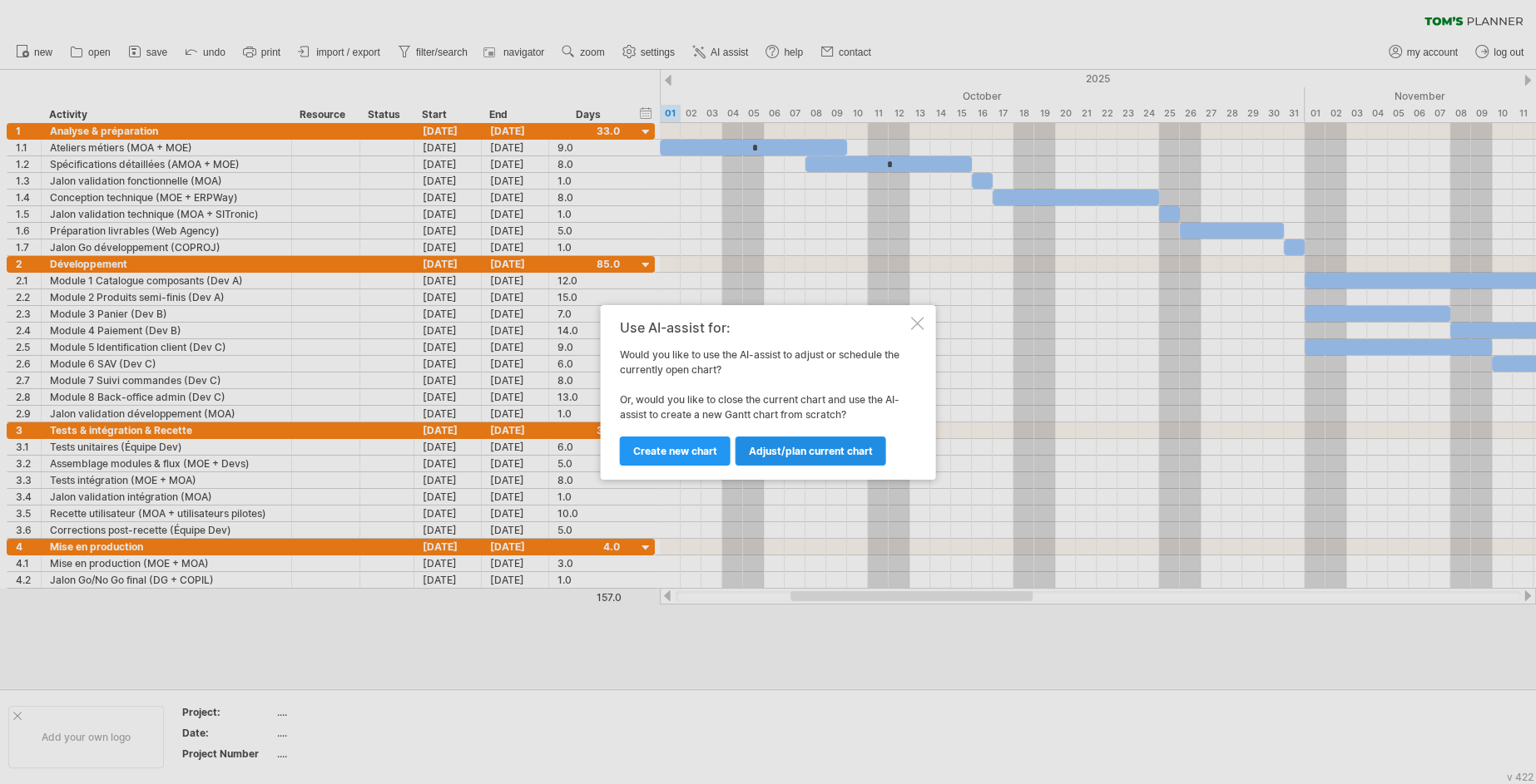
click at [800, 459] on link "Adjust/plan current chart" at bounding box center [810, 451] width 150 height 29
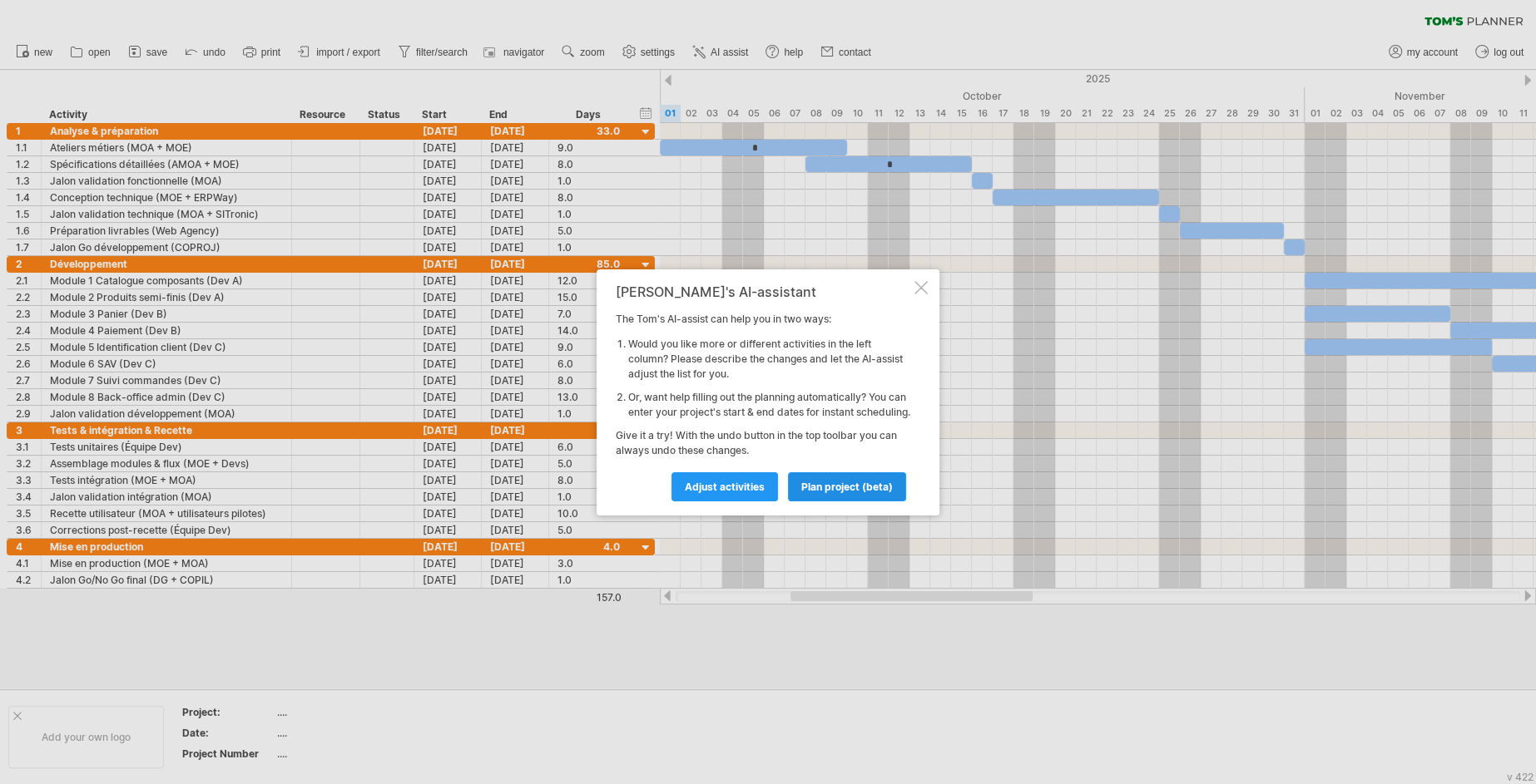
click at [865, 501] on link "plan project (beta)" at bounding box center [846, 487] width 118 height 29
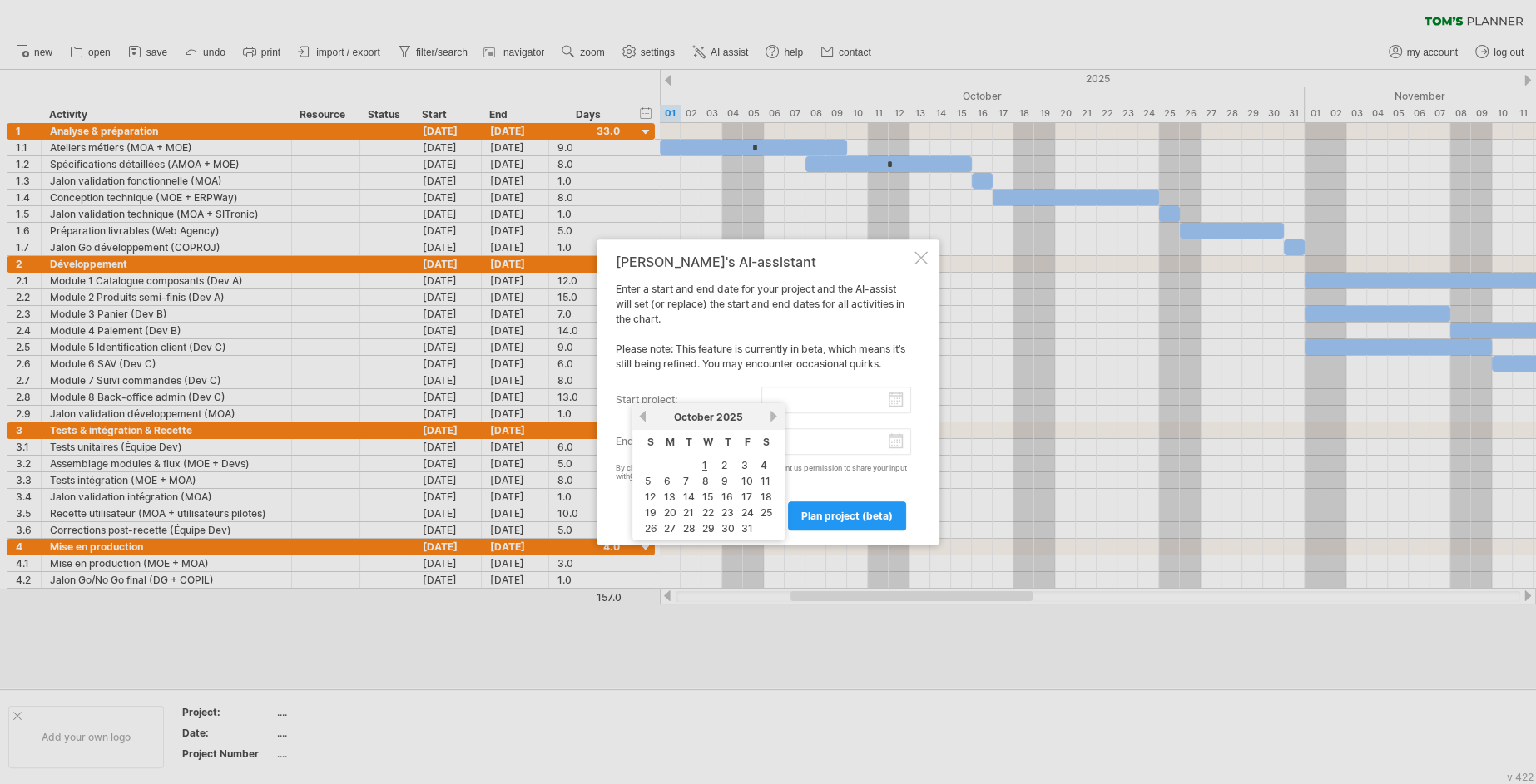
click at [899, 401] on input "start project:" at bounding box center [837, 400] width 150 height 26
click at [701, 465] on link "1" at bounding box center [705, 465] width 9 height 16
type input "********"
click at [892, 438] on input "end project:" at bounding box center [837, 441] width 150 height 26
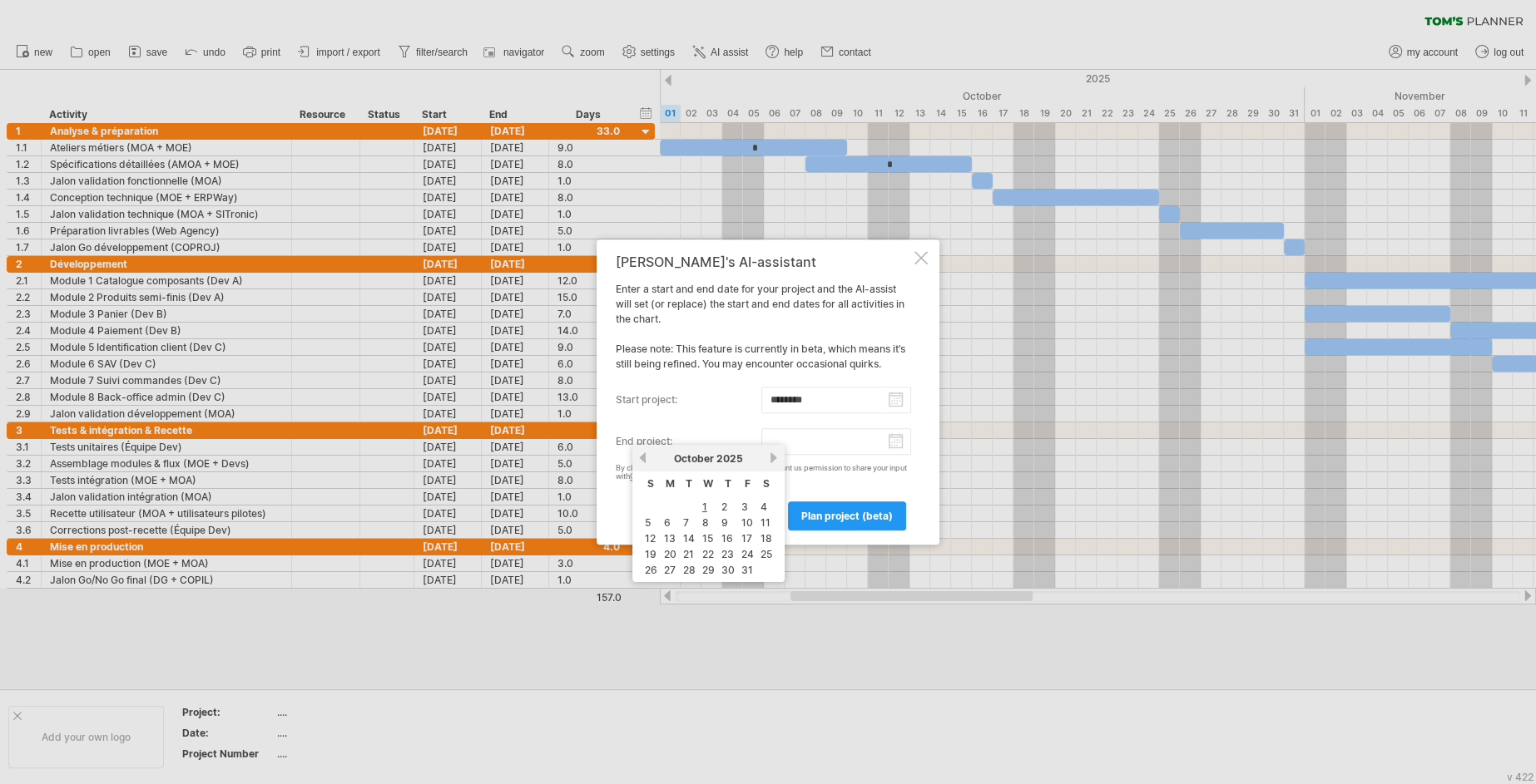
click at [575, 229] on div at bounding box center [768, 392] width 1536 height 784
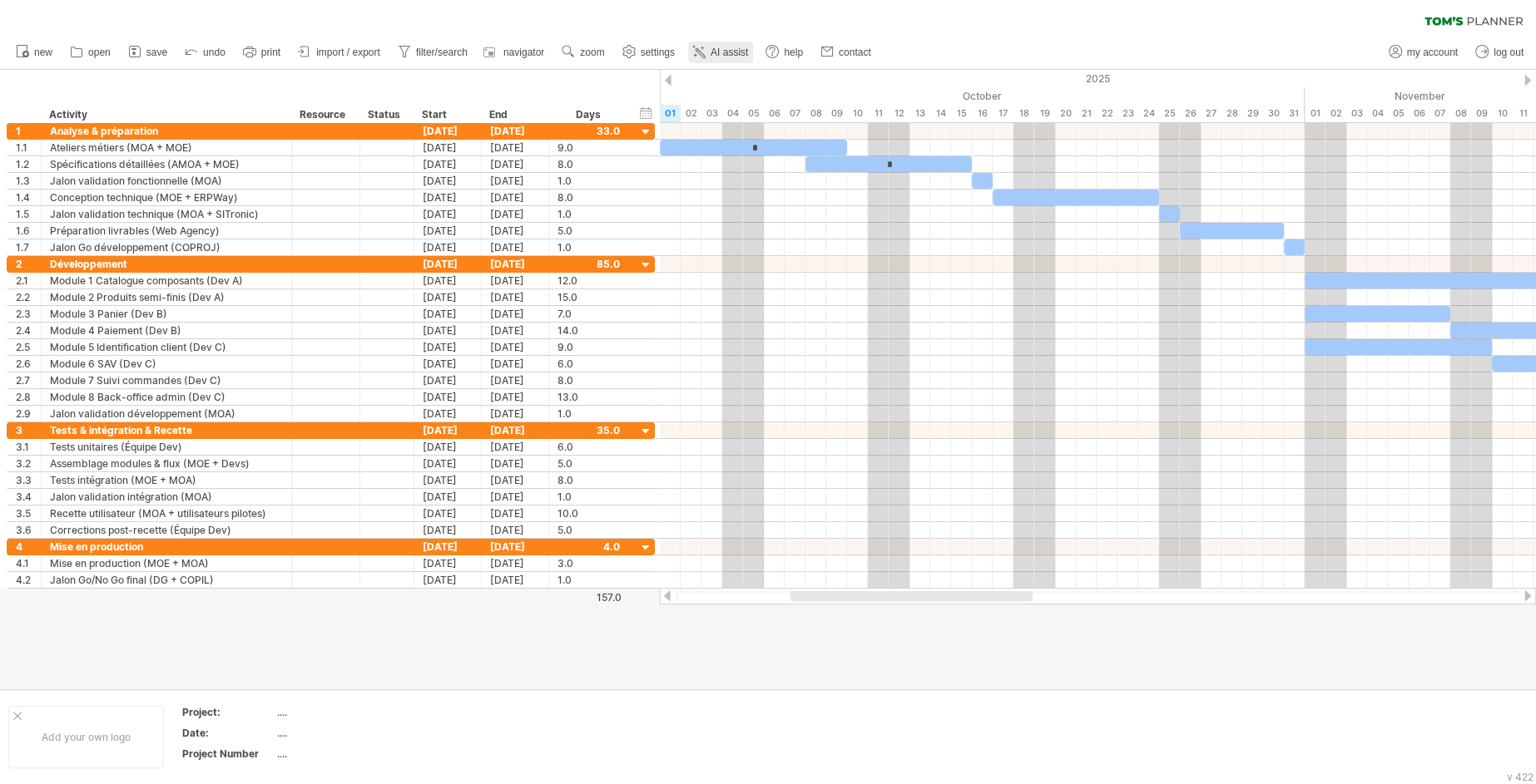
click at [711, 59] on link "AI assist" at bounding box center [720, 52] width 65 height 22
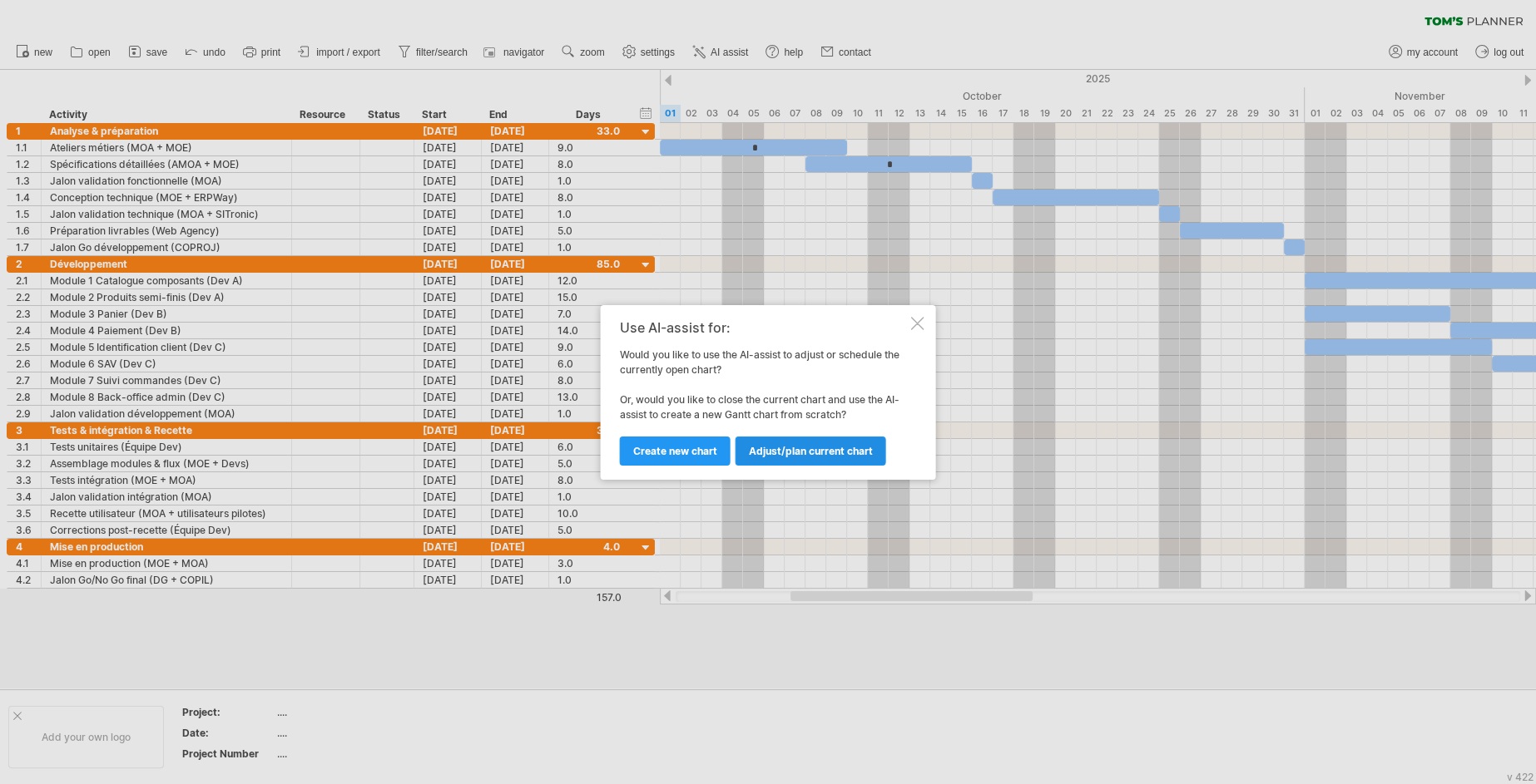
click at [863, 440] on link "Adjust/plan current chart" at bounding box center [810, 451] width 150 height 29
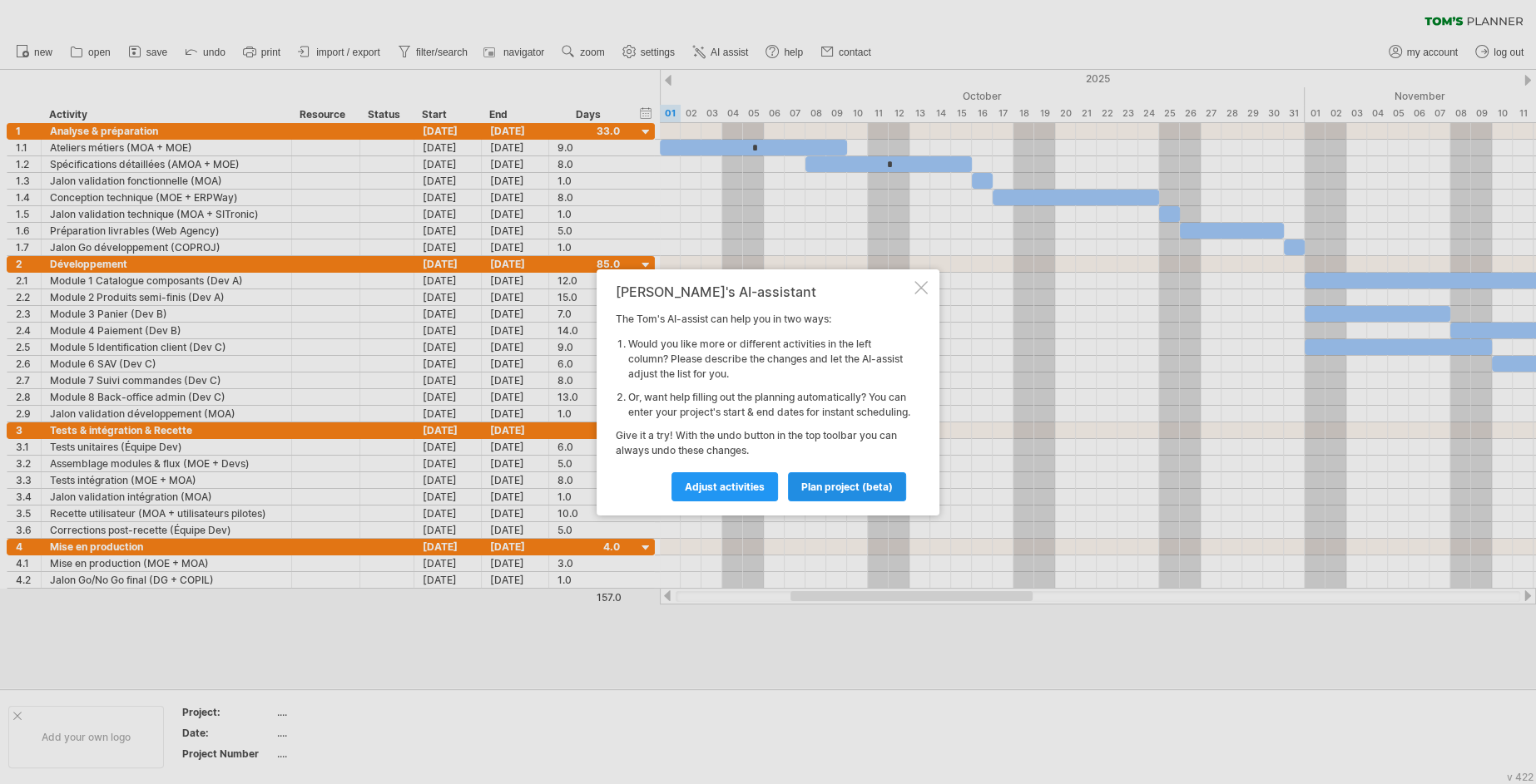
click at [848, 493] on span "plan project (beta)" at bounding box center [847, 487] width 92 height 12
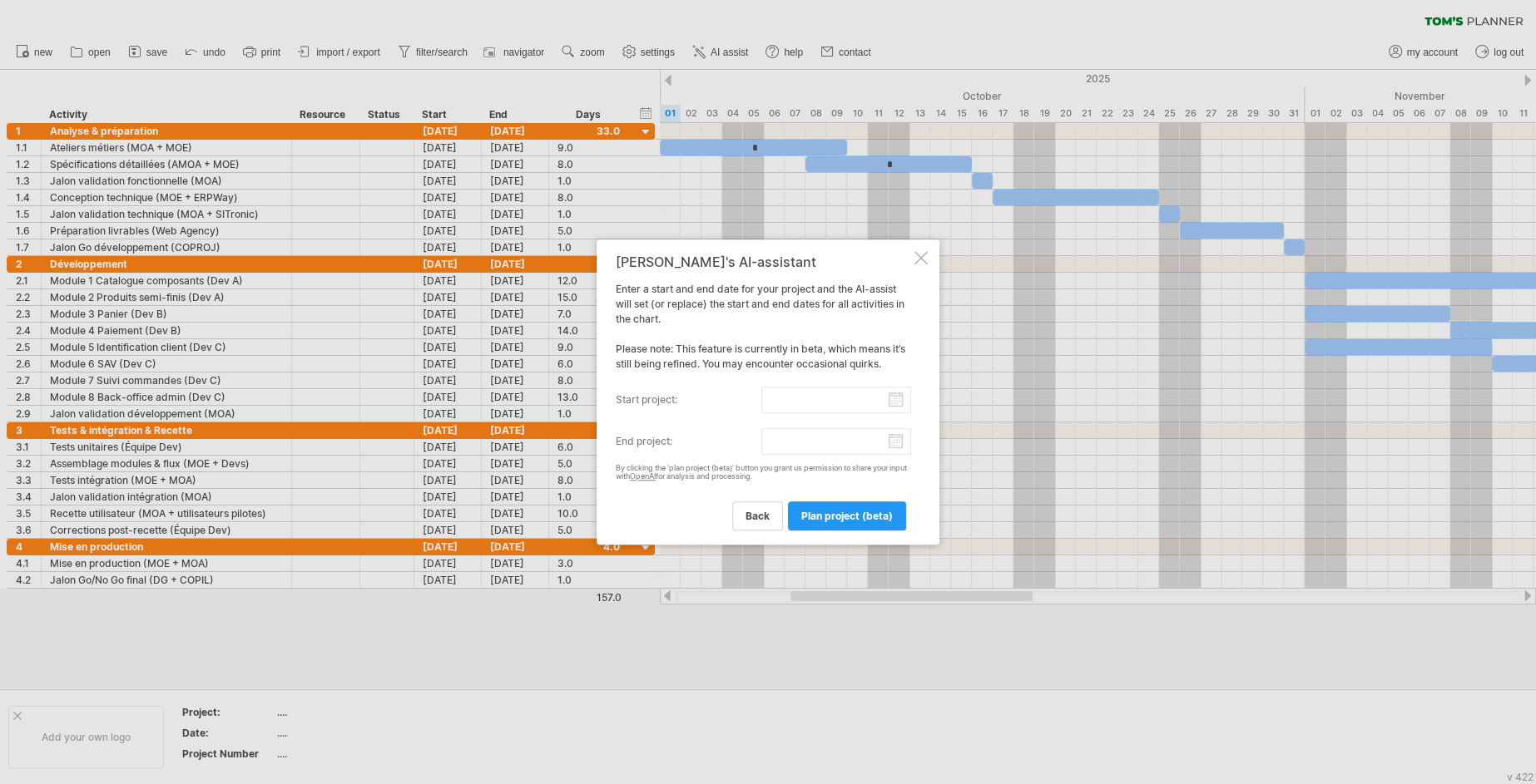
click at [922, 253] on div at bounding box center [921, 257] width 13 height 13
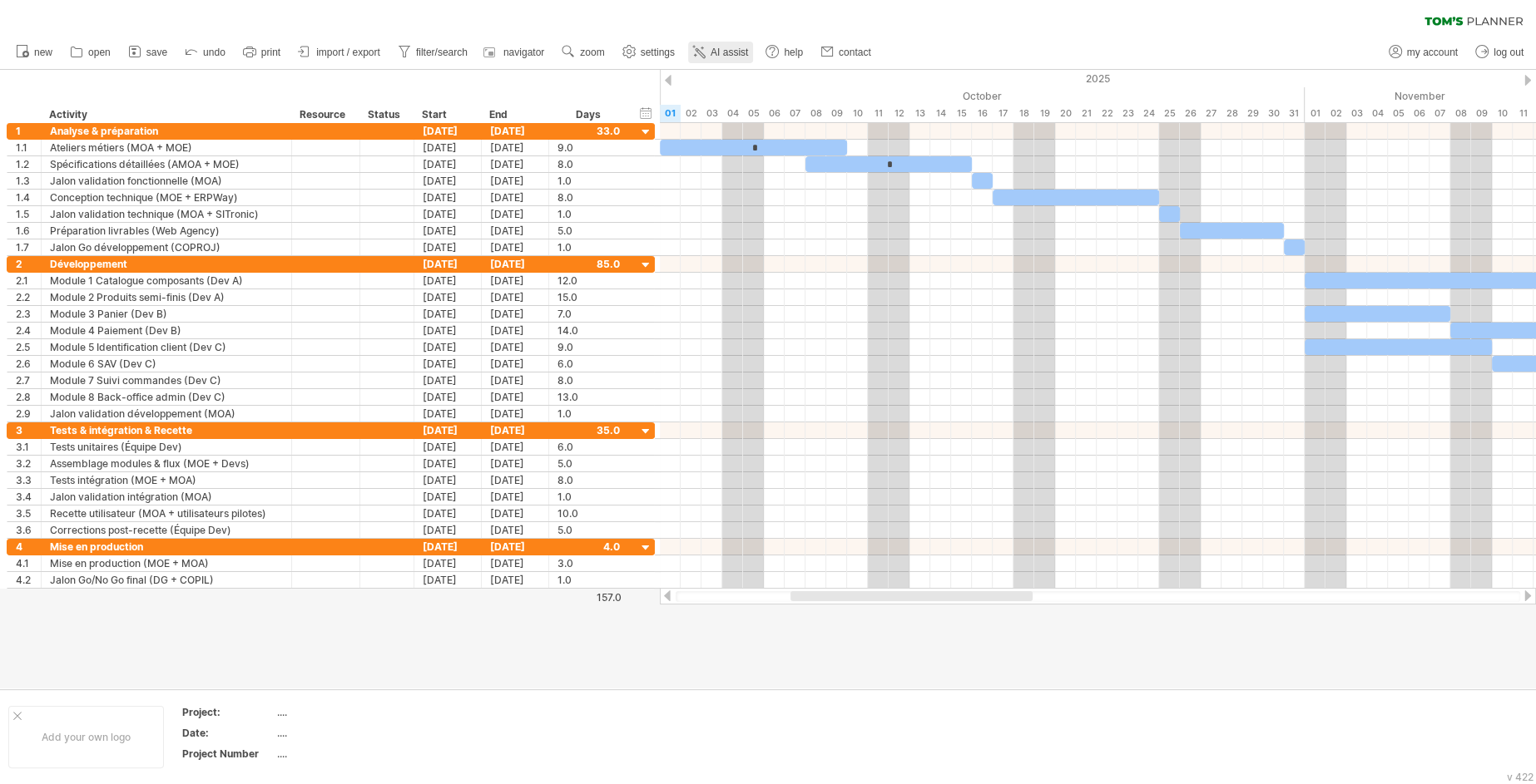
click at [706, 59] on icon at bounding box center [698, 51] width 17 height 17
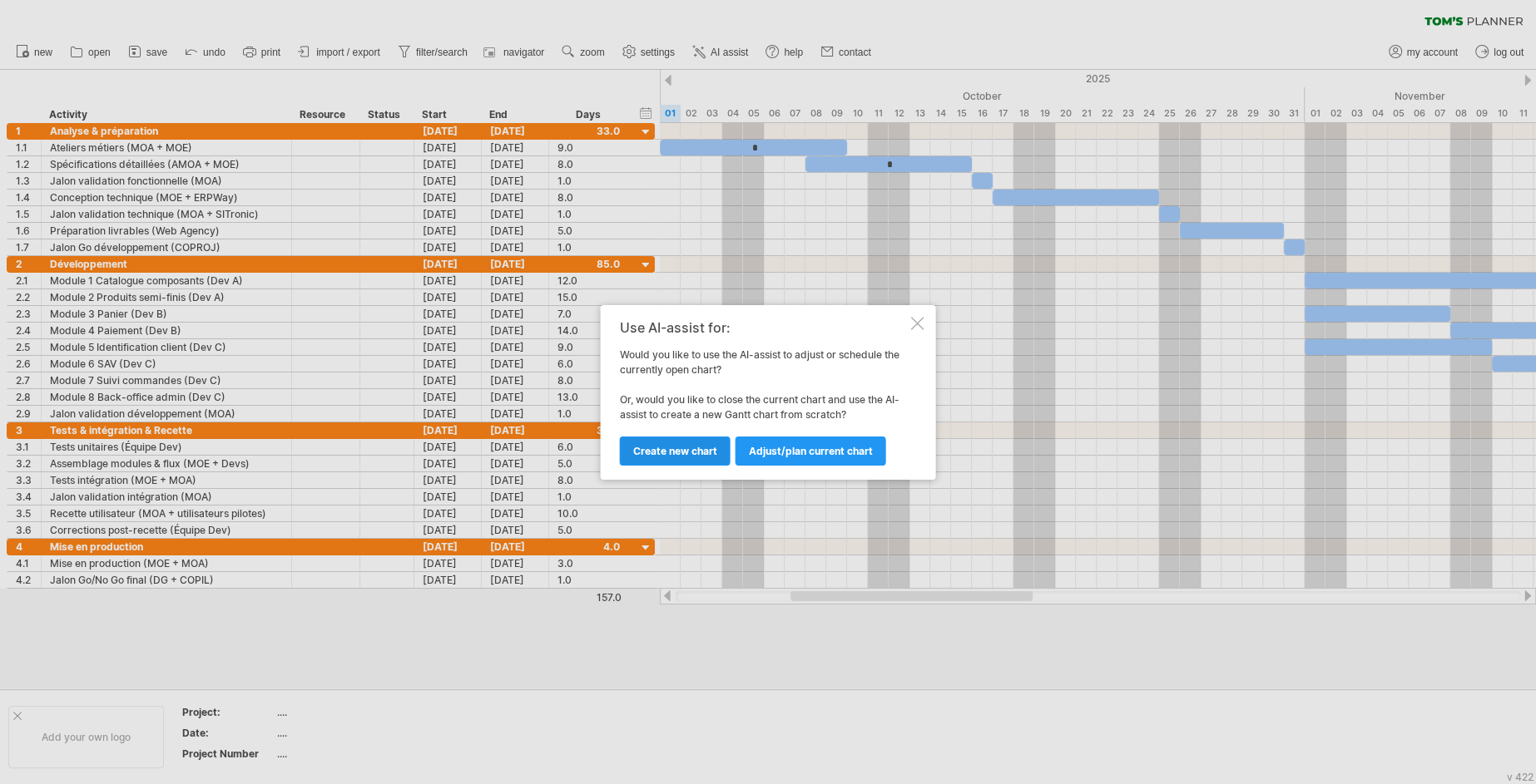
click at [712, 453] on span "Create new chart" at bounding box center [675, 451] width 84 height 12
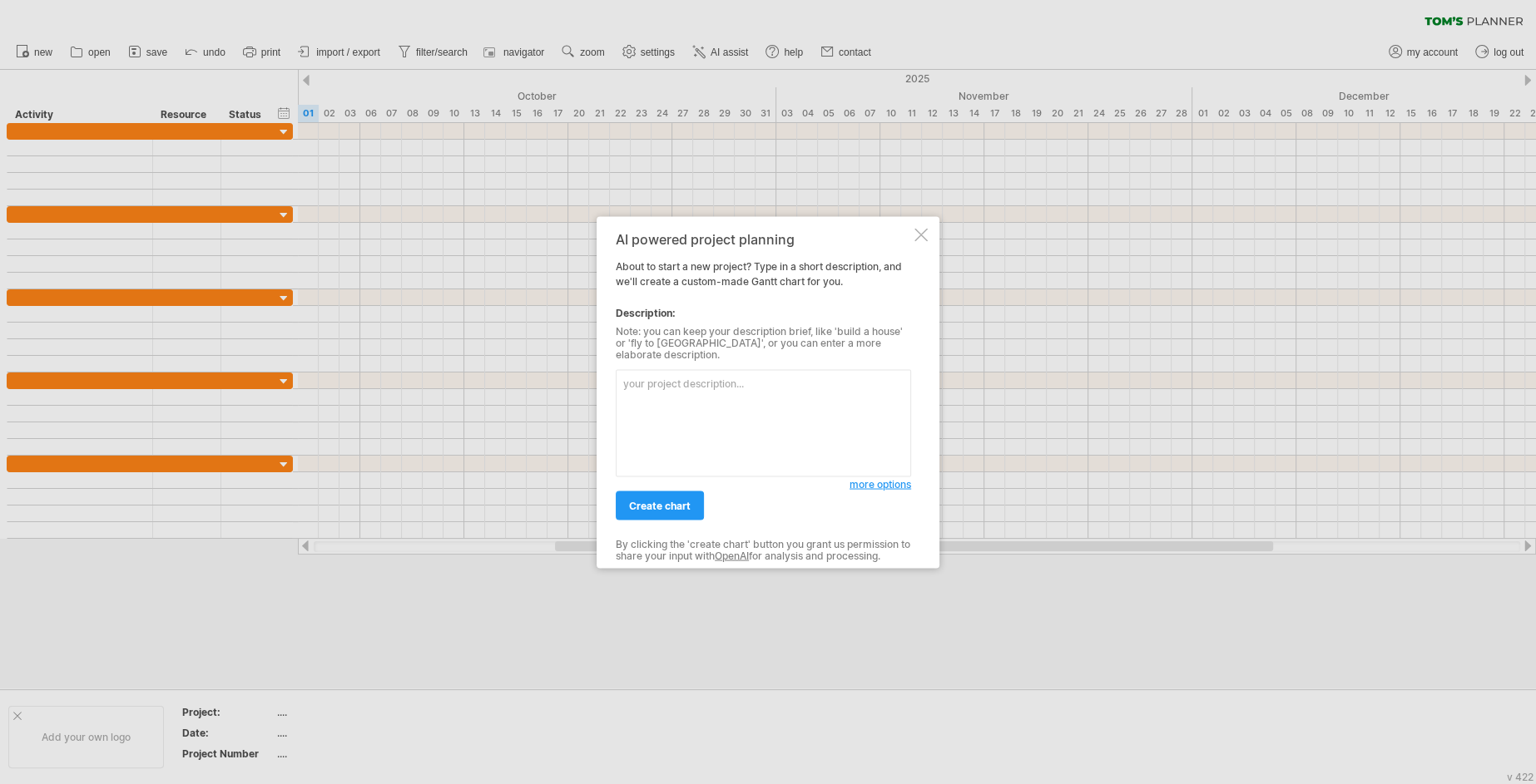
click at [691, 428] on textarea at bounding box center [763, 423] width 295 height 108
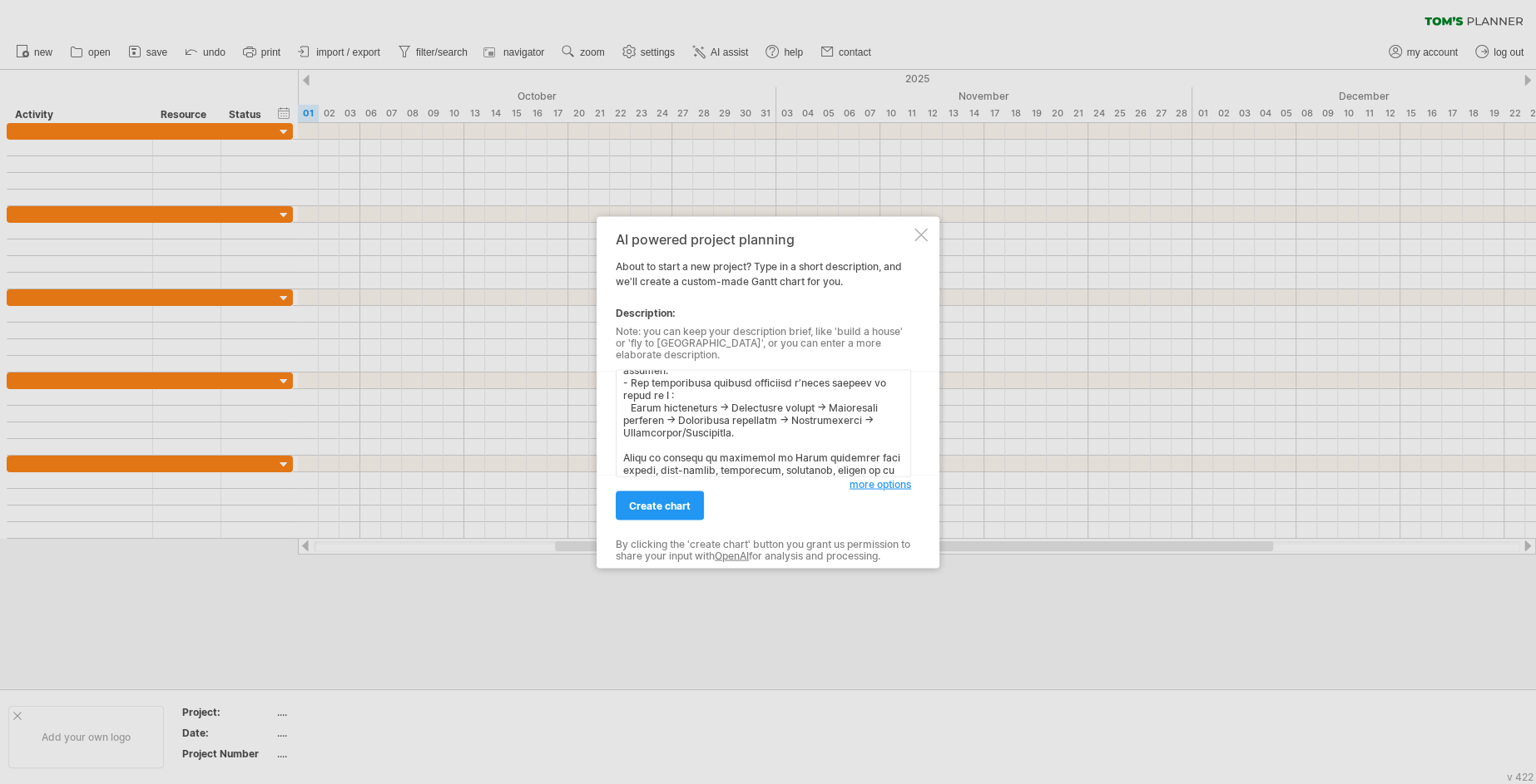
scroll to position [1435, 0]
type textarea "Lo ipsumdol sitam co adipiscin el Seddo ei tempori utla et dolore mAgnaaliq (8 …"
click at [858, 484] on span "more options" at bounding box center [880, 483] width 61 height 12
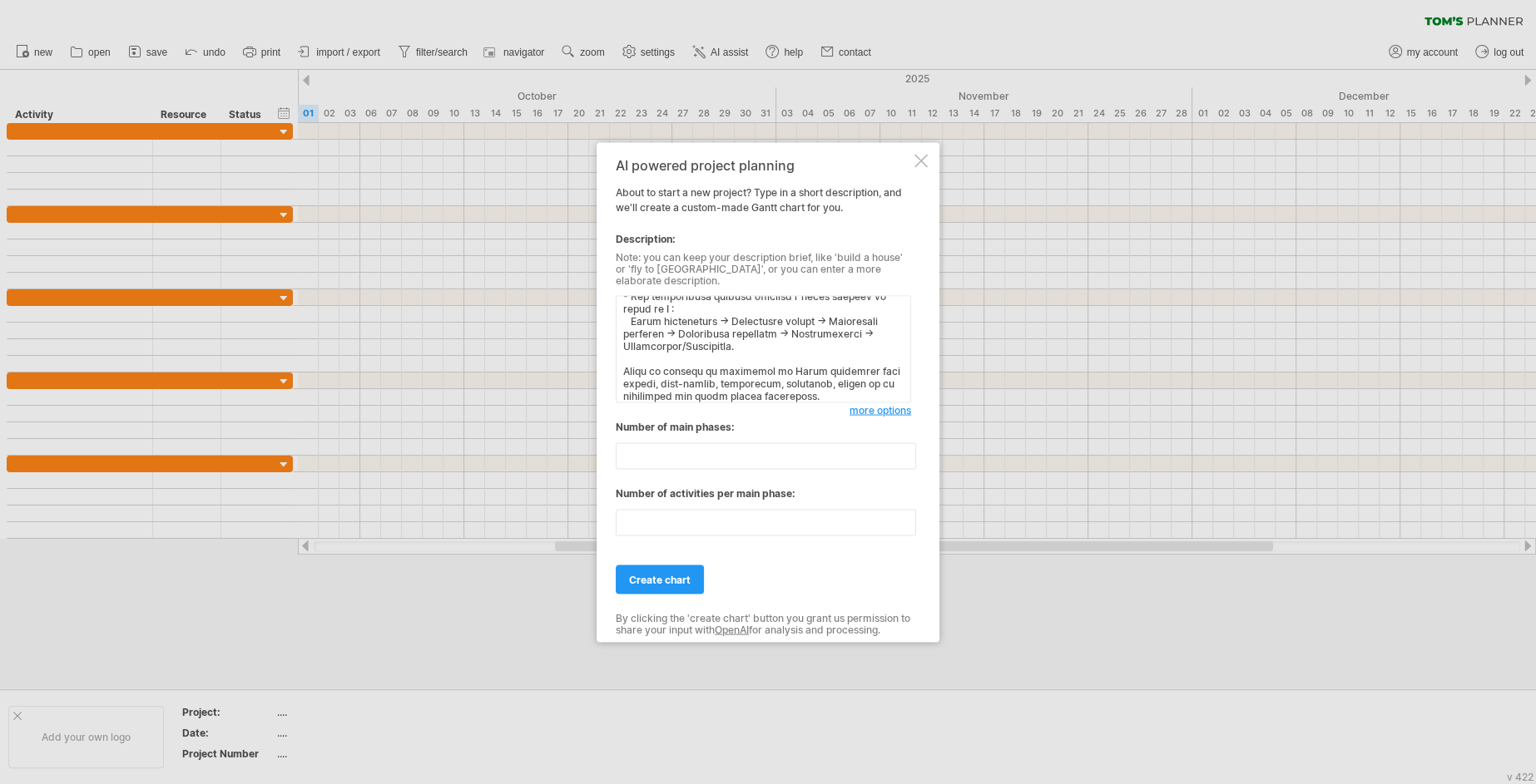
click at [783, 551] on div "create chart" at bounding box center [763, 572] width 295 height 43
click at [681, 583] on link "create chart" at bounding box center [659, 579] width 88 height 29
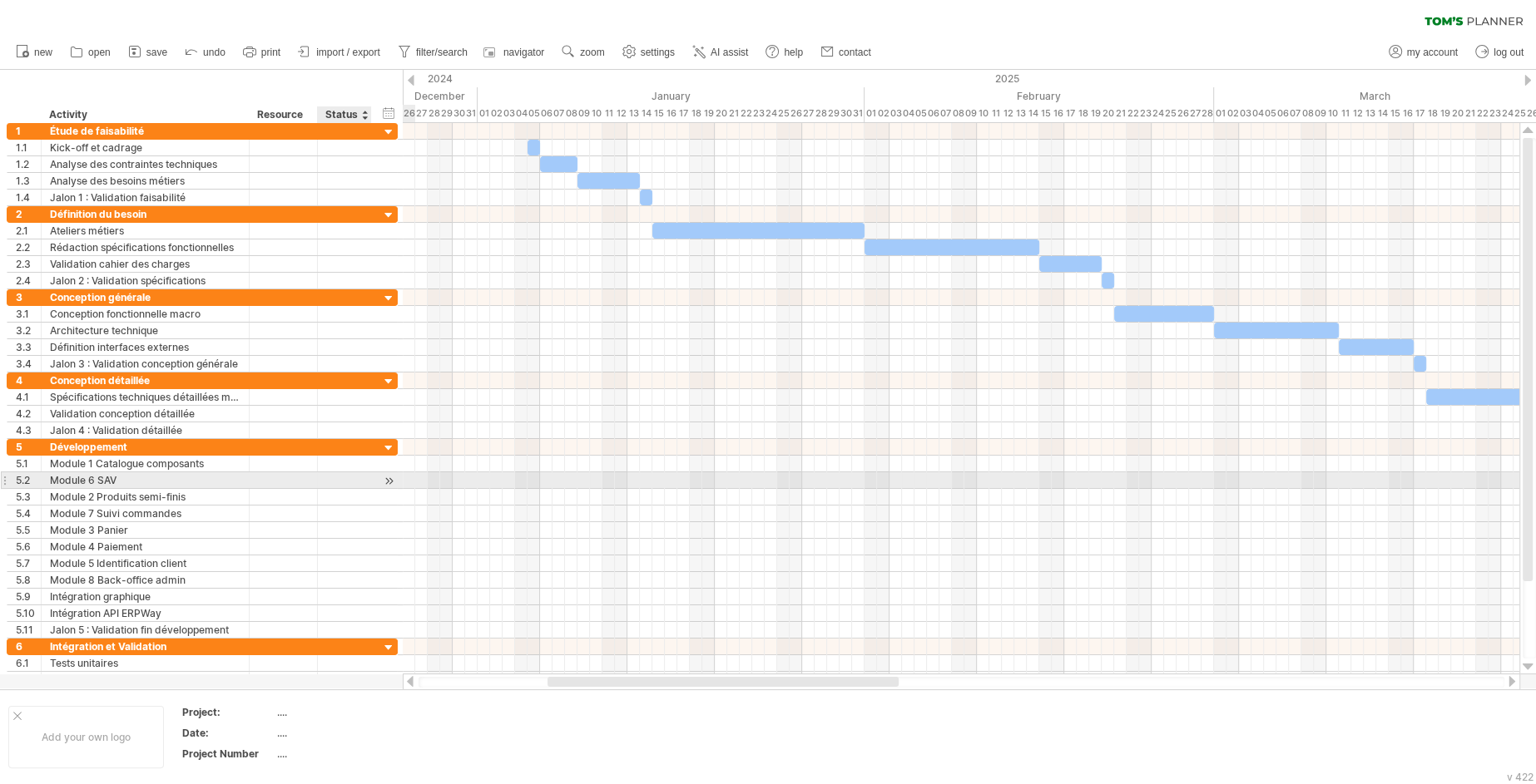
click at [391, 477] on div at bounding box center [389, 482] width 16 height 17
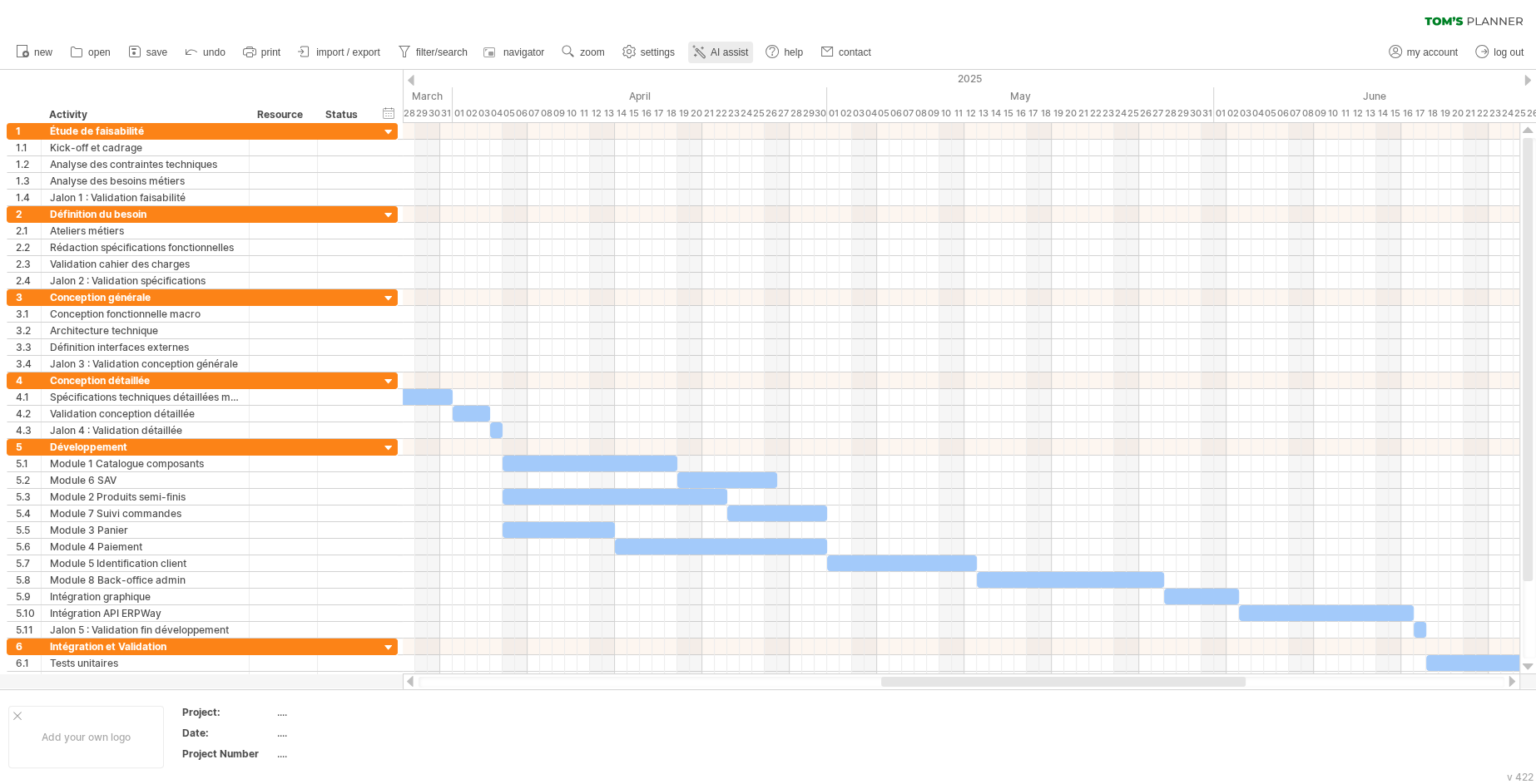
click at [727, 54] on span "AI assist" at bounding box center [729, 52] width 38 height 11
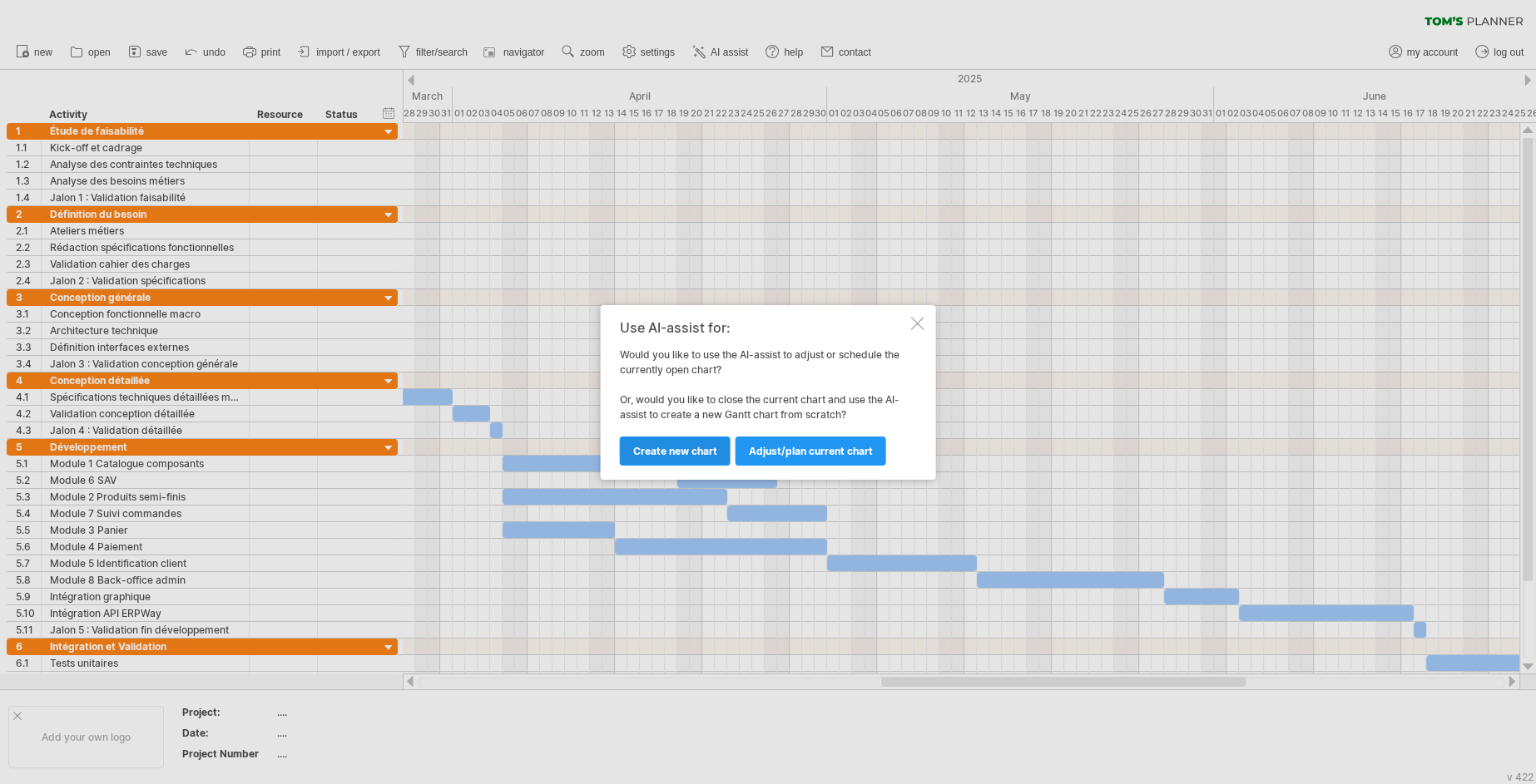
click at [681, 459] on link "Create new chart" at bounding box center [675, 451] width 111 height 29
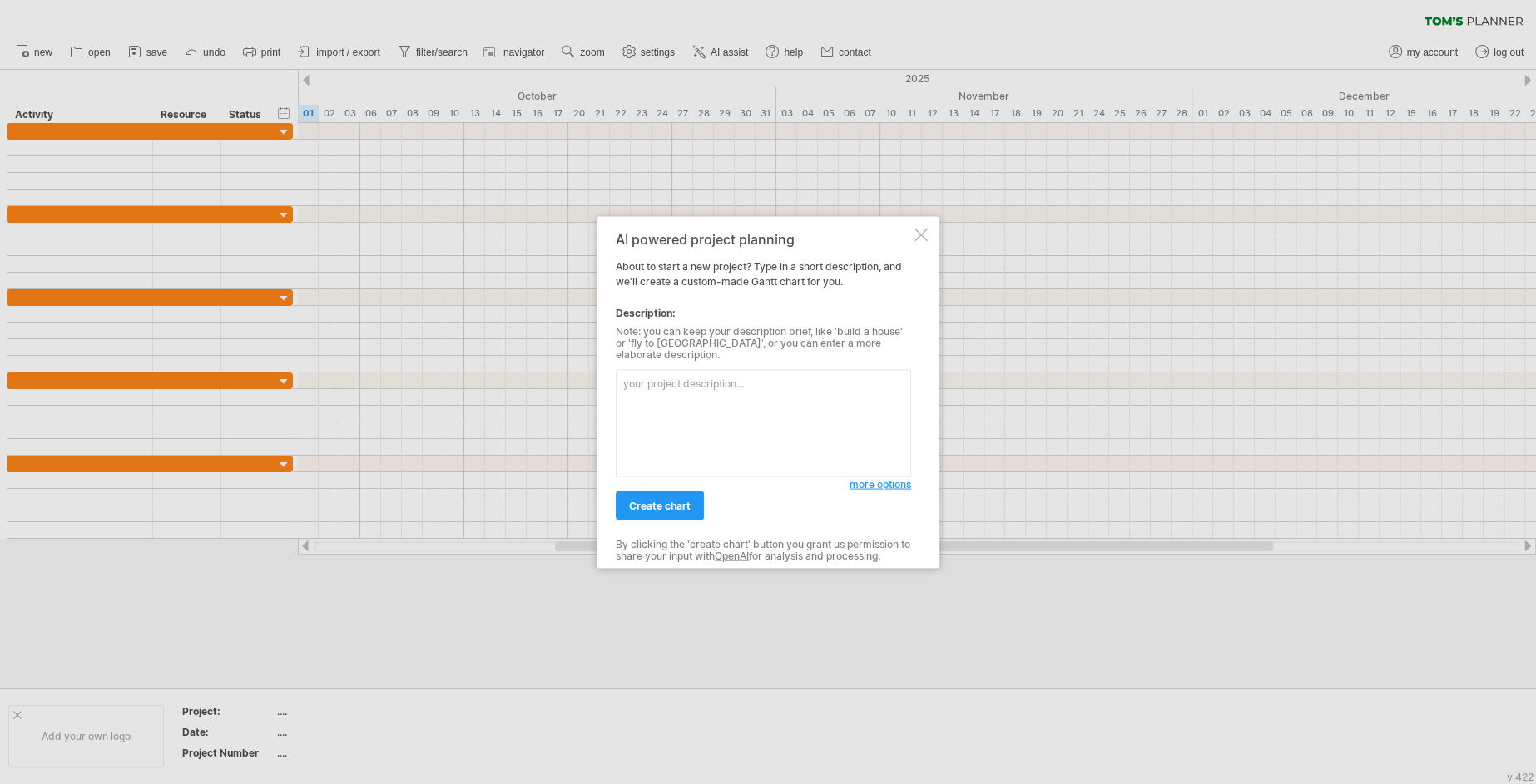
click at [705, 386] on textarea at bounding box center [763, 423] width 295 height 108
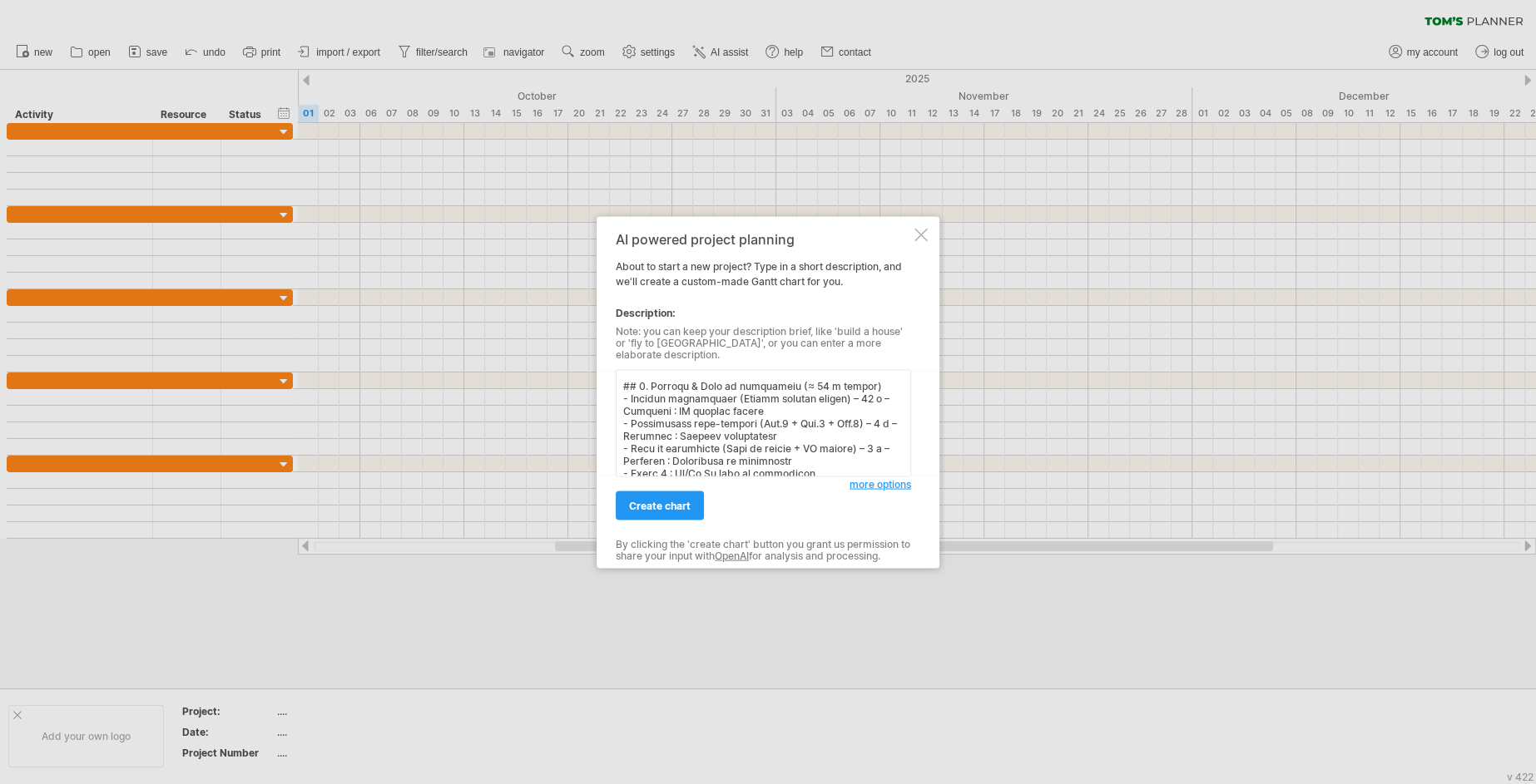
scroll to position [1043, 0]
drag, startPoint x: 818, startPoint y: 430, endPoint x: 622, endPoint y: 396, distance: 198.9
click at [622, 395] on textarea at bounding box center [763, 423] width 295 height 108
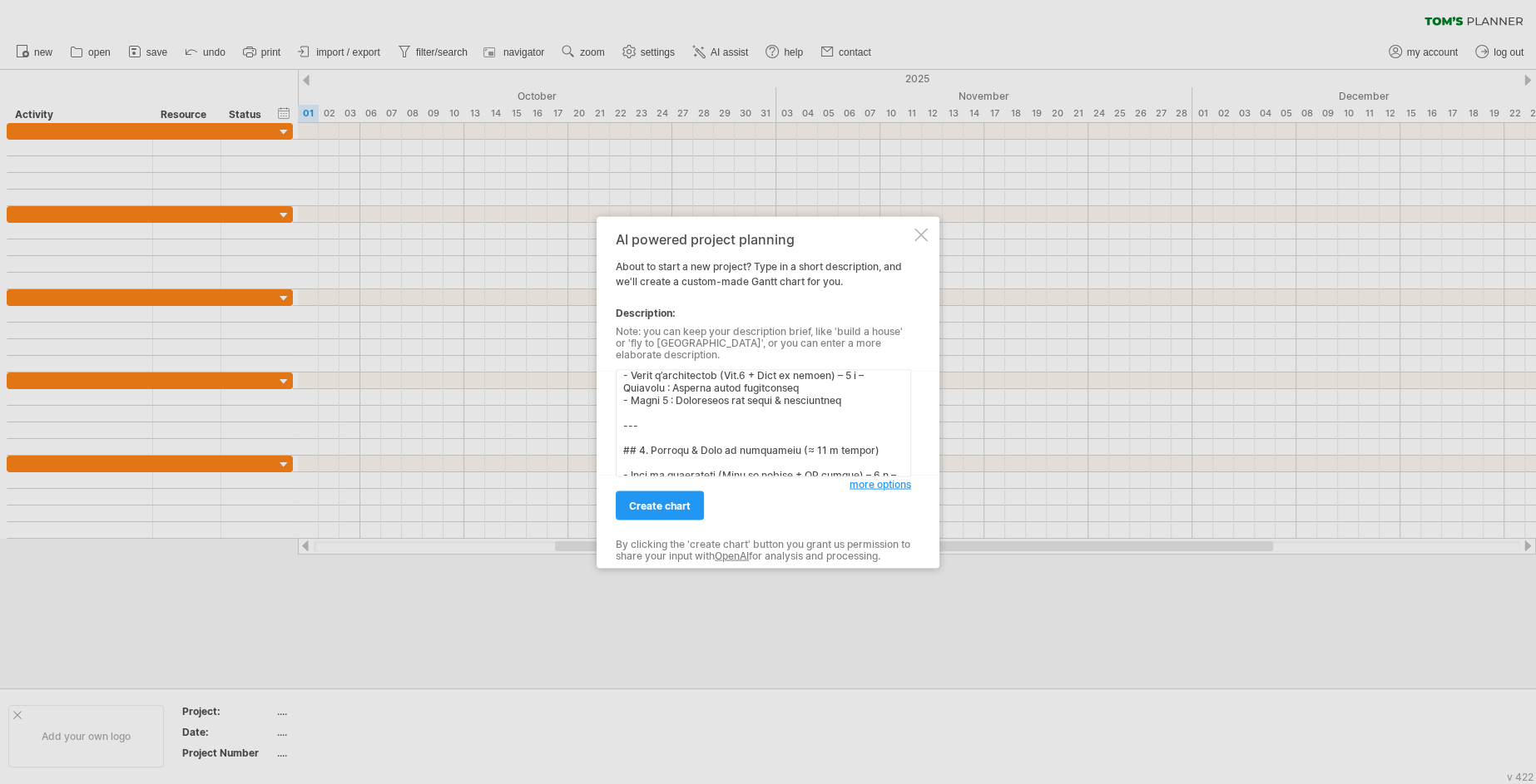
scroll to position [982, 0]
click at [840, 395] on textarea at bounding box center [763, 423] width 295 height 108
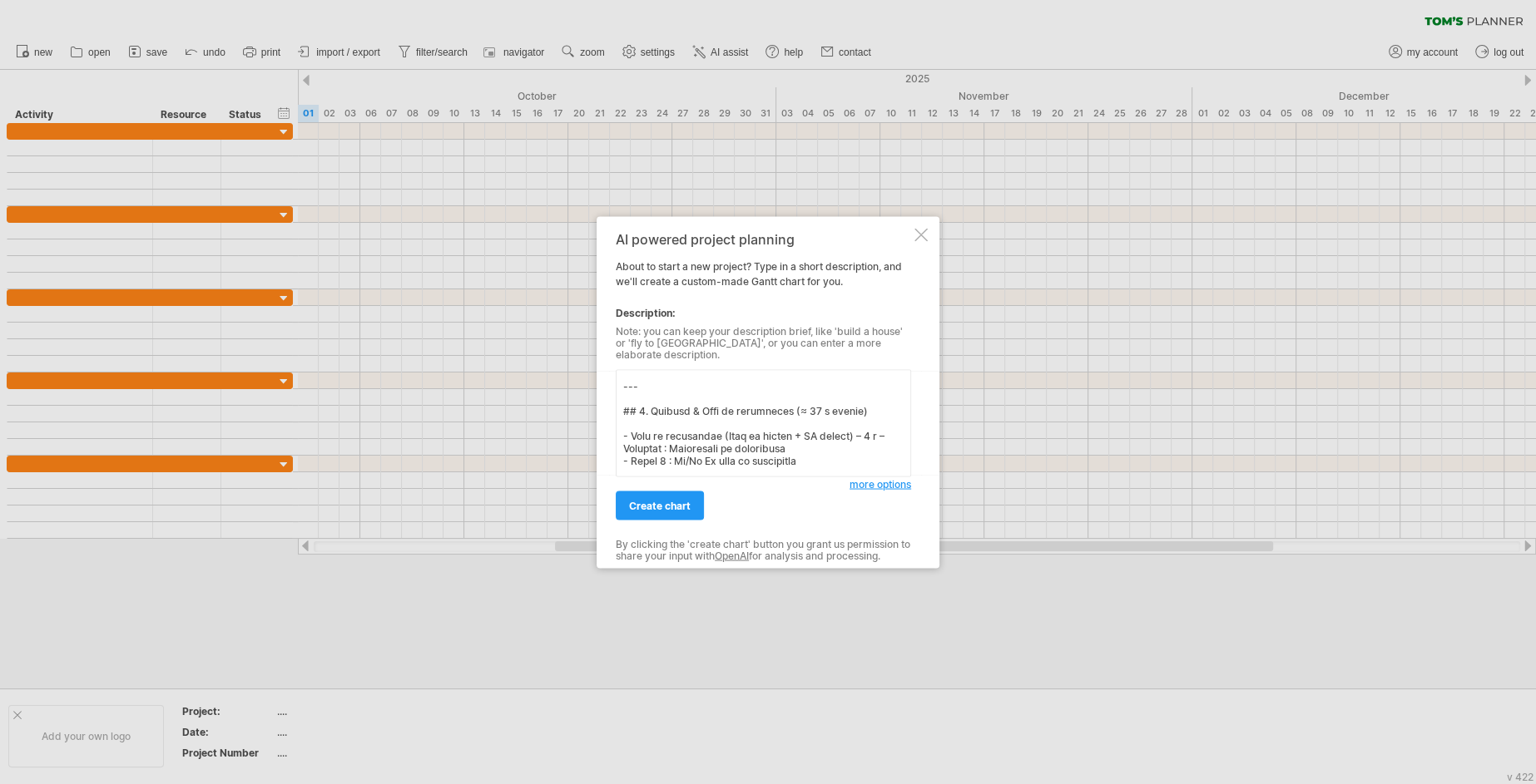
scroll to position [1079, 0]
drag, startPoint x: 648, startPoint y: 399, endPoint x: 698, endPoint y: 401, distance: 50.0
click at [698, 401] on textarea at bounding box center [763, 423] width 295 height 108
click at [735, 423] on textarea at bounding box center [763, 423] width 295 height 108
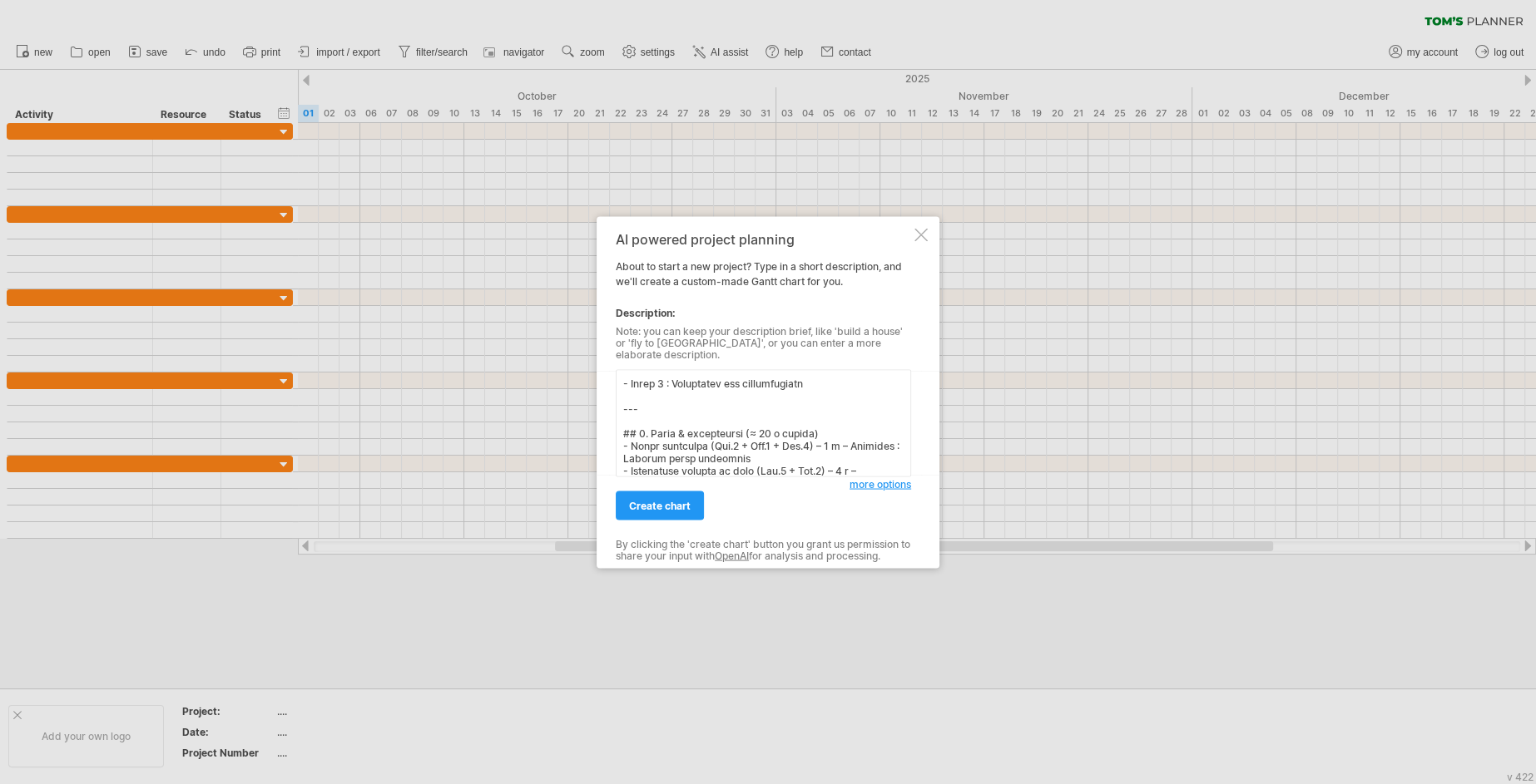
click at [740, 424] on textarea at bounding box center [763, 423] width 295 height 108
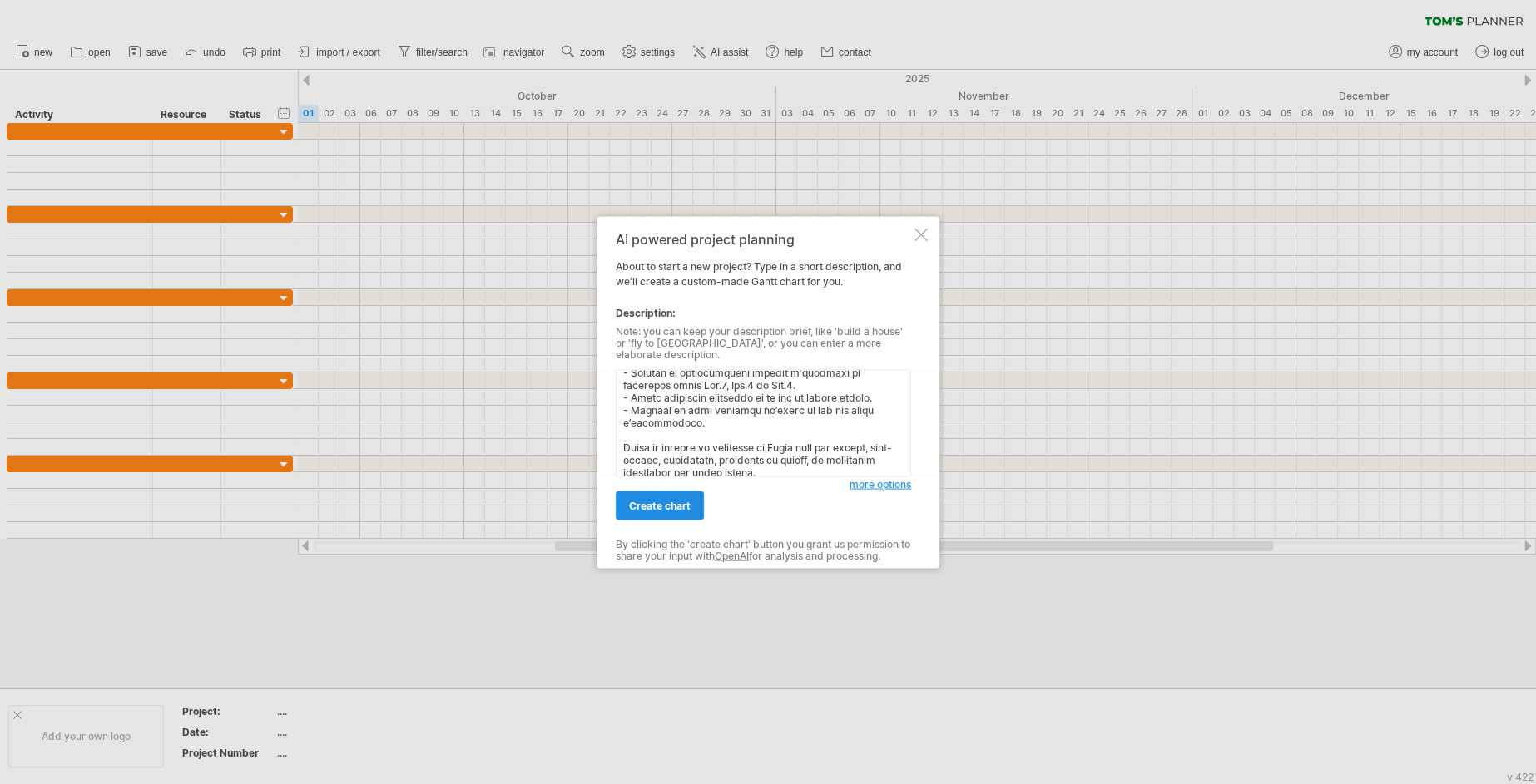
type textarea "Lo ipsumdol sitam co adipiscin el Seddo ei tempori utla et dolore mAgnaaliq (7 …"
click at [671, 506] on span "create chart" at bounding box center [660, 505] width 61 height 12
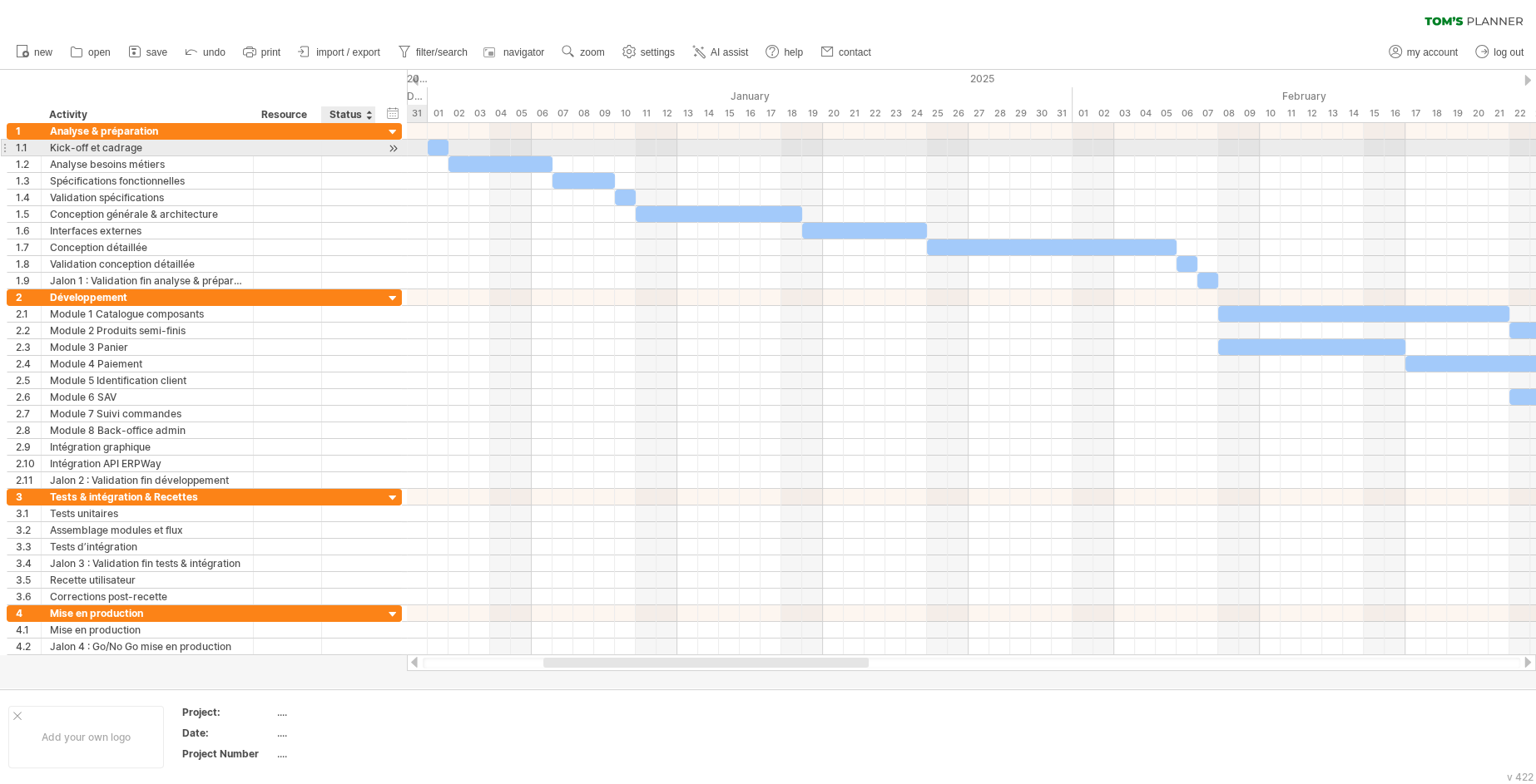
click at [390, 149] on div at bounding box center [393, 149] width 16 height 17
click at [399, 148] on div at bounding box center [393, 149] width 16 height 17
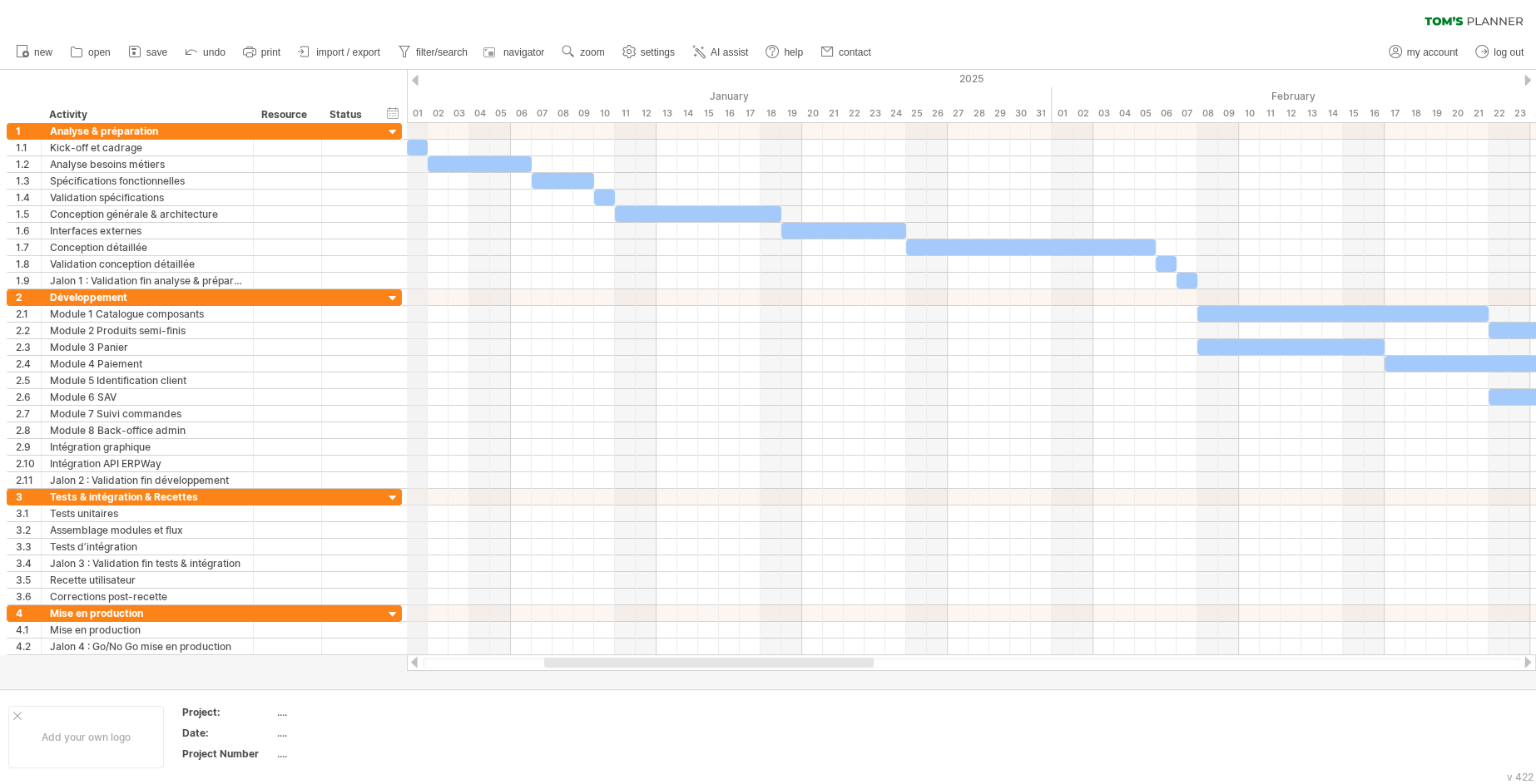
click at [422, 114] on div "01" at bounding box center [417, 114] width 21 height 17
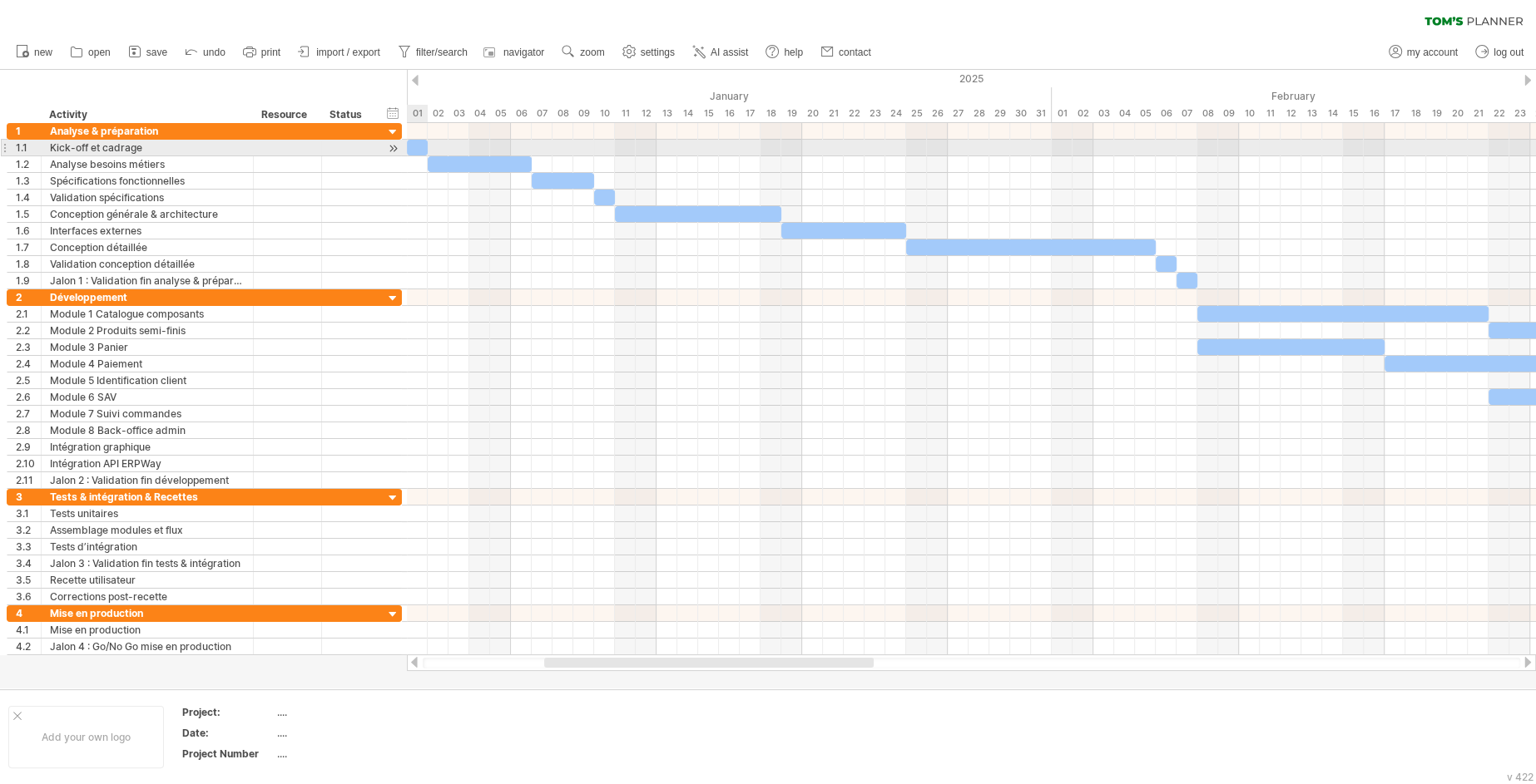
click at [410, 141] on span at bounding box center [407, 148] width 7 height 16
click at [416, 144] on div "​" at bounding box center [417, 148] width 21 height 16
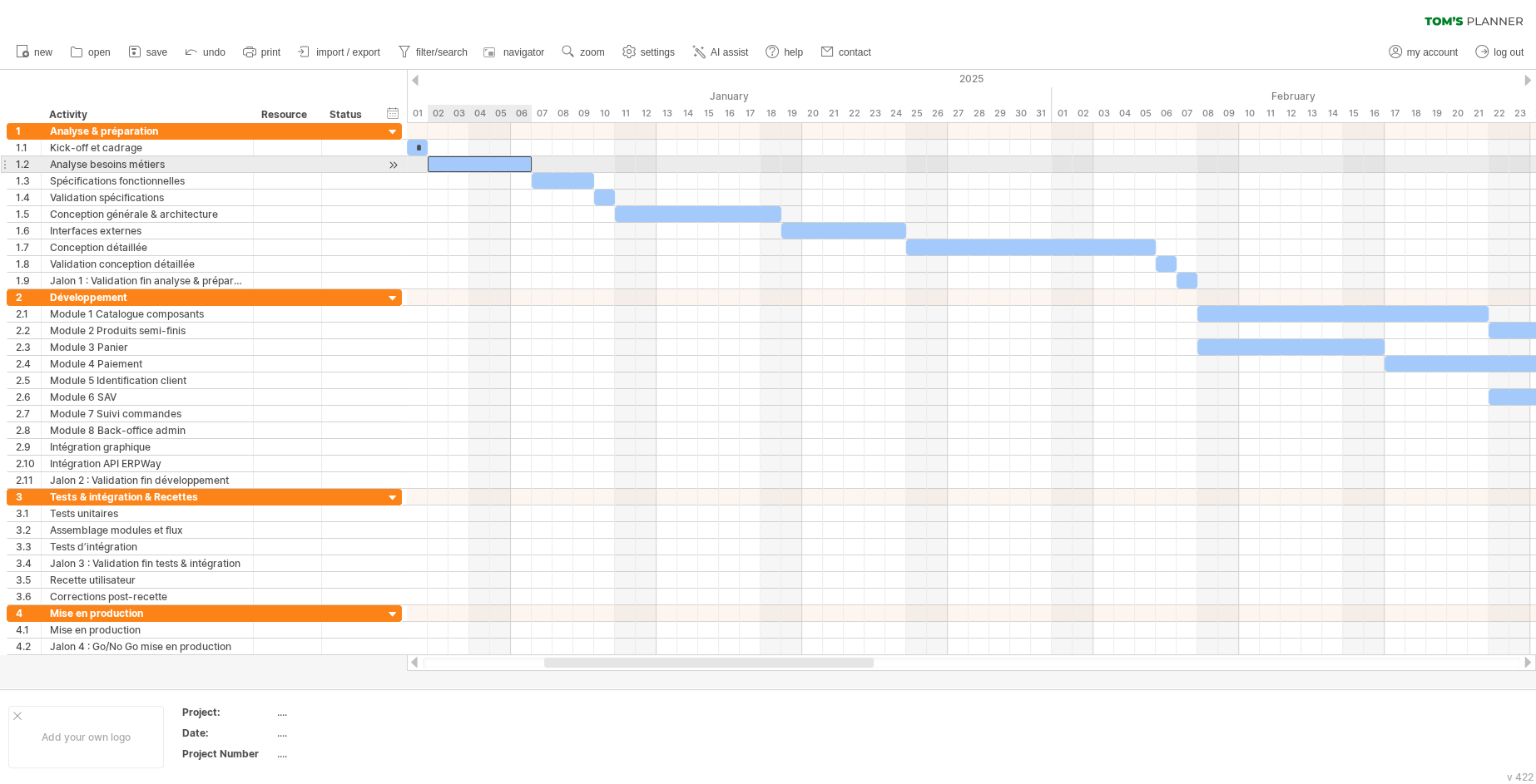
click at [440, 162] on div "​" at bounding box center [479, 164] width 104 height 16
click at [399, 166] on div at bounding box center [393, 165] width 16 height 17
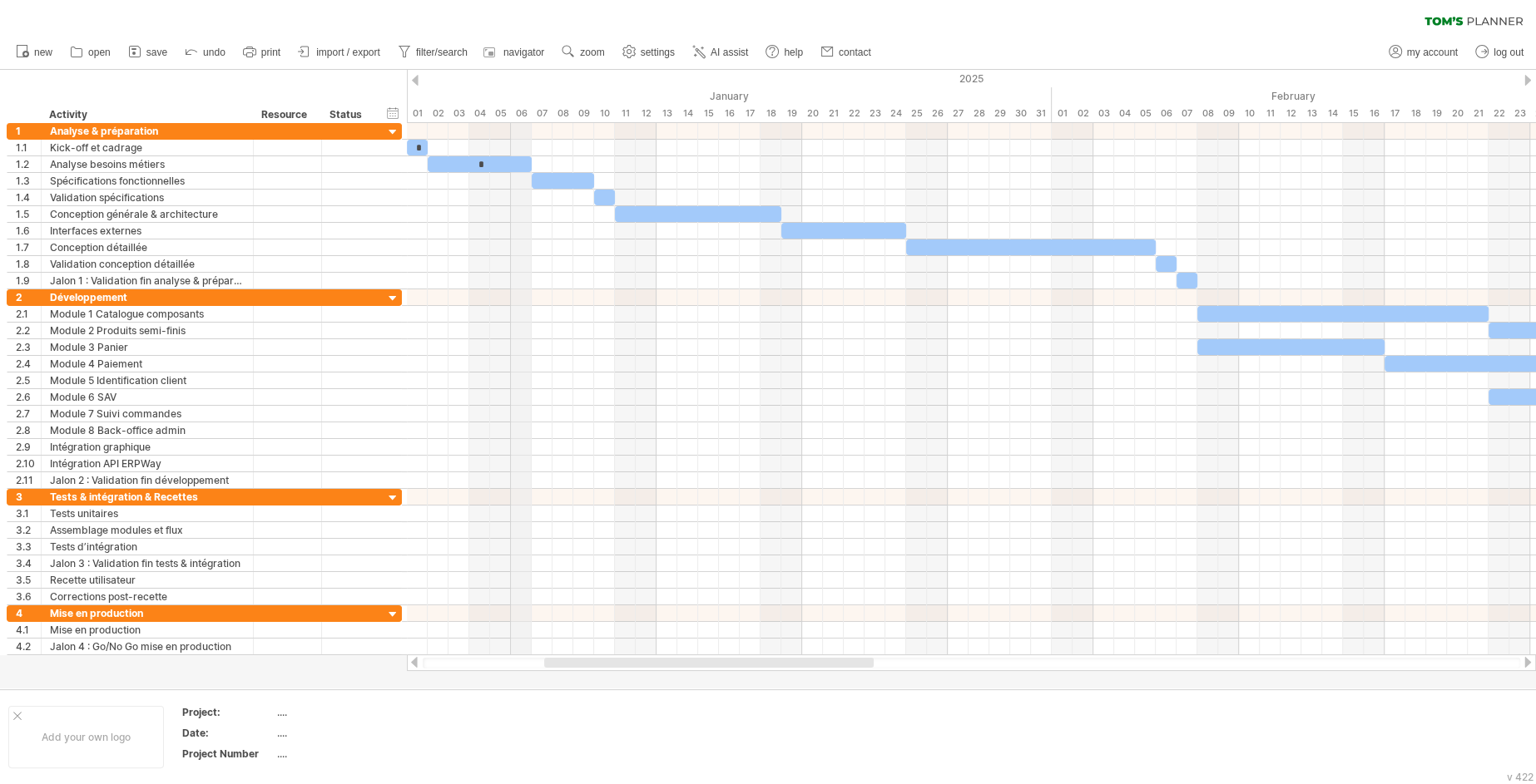
click at [523, 91] on div "January" at bounding box center [729, 96] width 645 height 17
click at [481, 89] on div "January" at bounding box center [729, 96] width 645 height 17
click at [513, 108] on div "timeline settings" at bounding box center [551, 109] width 123 height 26
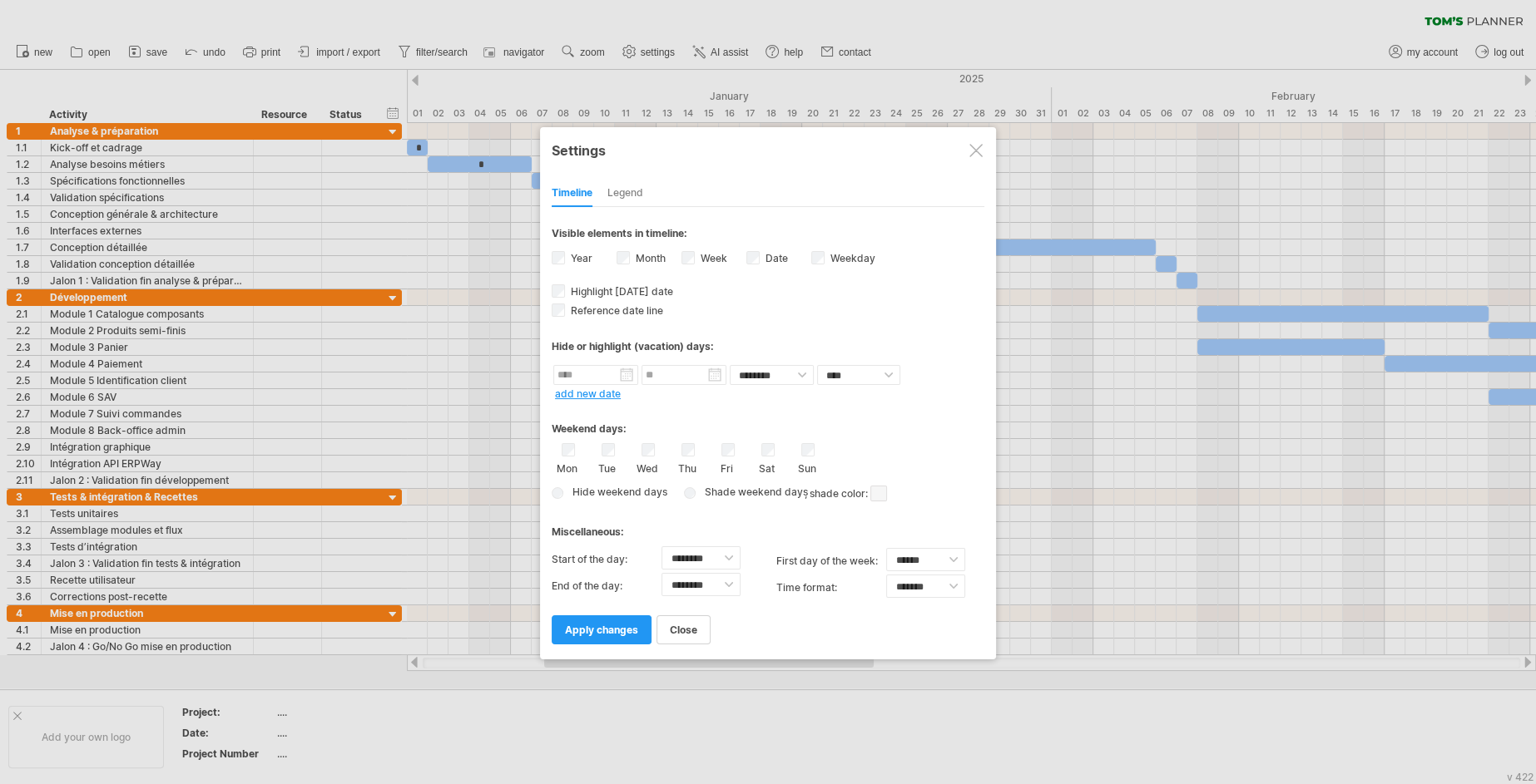
click at [886, 493] on span at bounding box center [879, 494] width 17 height 16
click at [1023, 524] on span at bounding box center [1021, 519] width 13 height 13
click at [631, 628] on span "apply changes" at bounding box center [601, 630] width 73 height 12
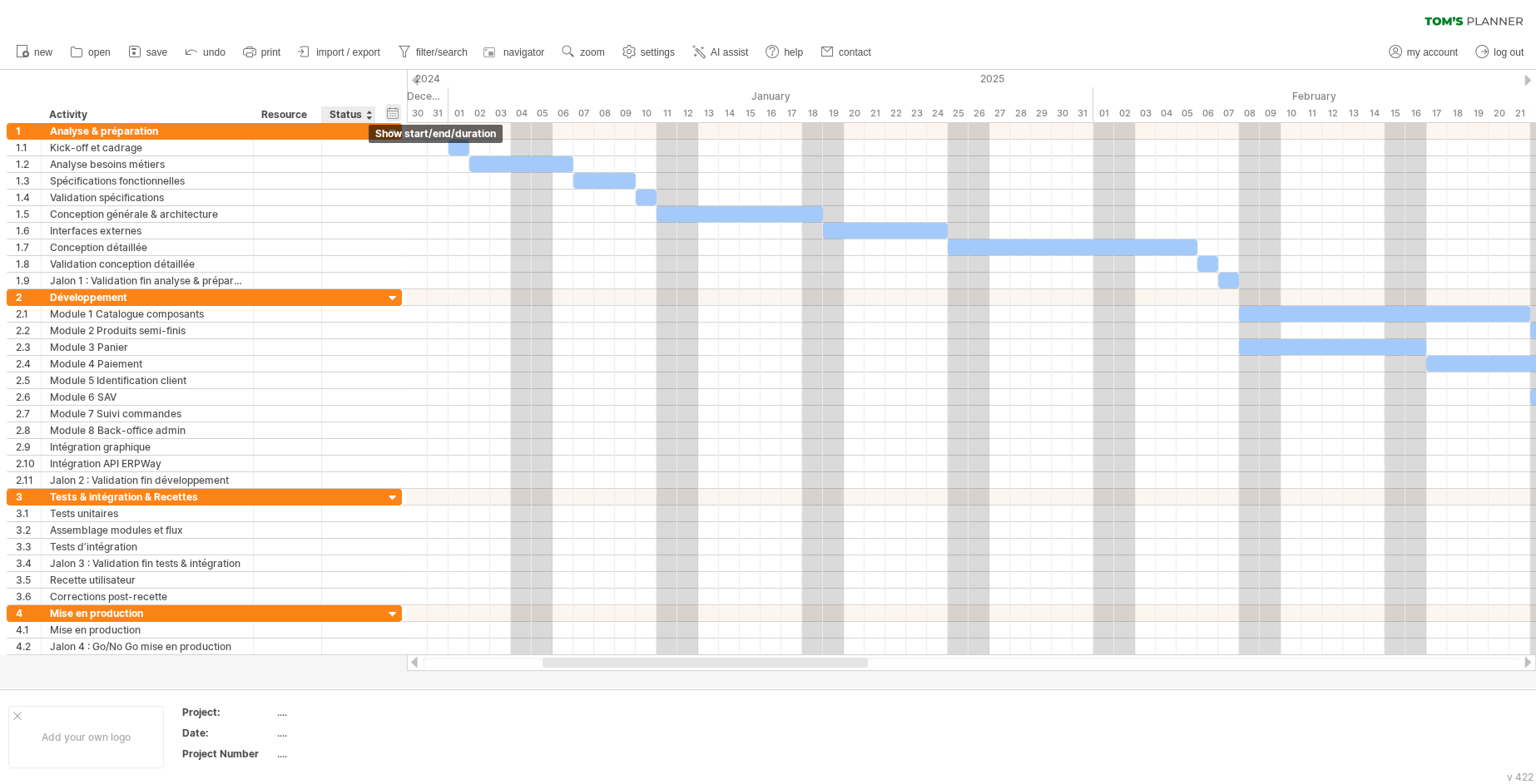
click at [396, 114] on div "hide start/end/duration show start/end/duration" at bounding box center [393, 113] width 16 height 17
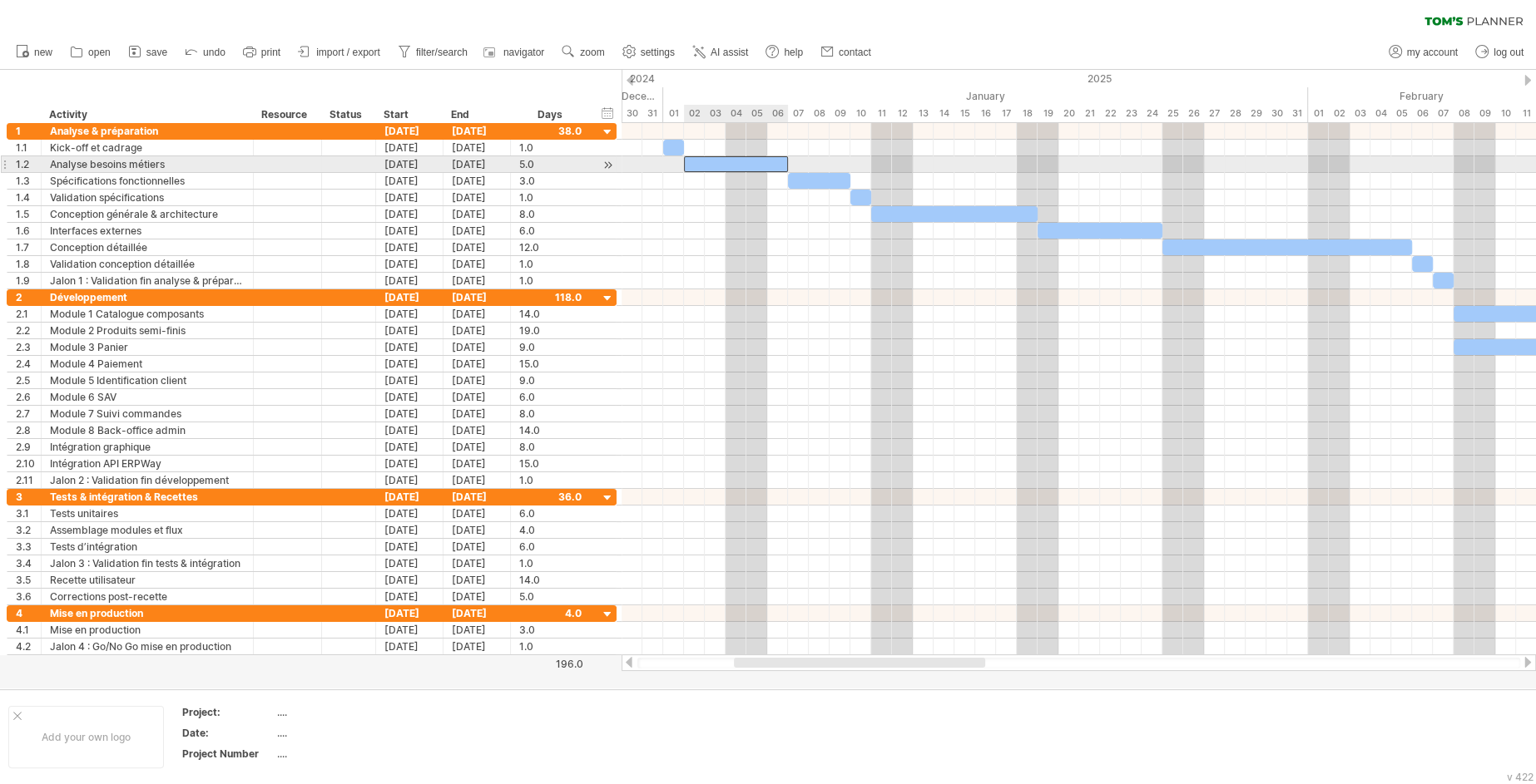
click at [768, 166] on div "​" at bounding box center [735, 164] width 104 height 16
click at [810, 166] on div at bounding box center [1079, 164] width 914 height 17
drag, startPoint x: 788, startPoint y: 159, endPoint x: 828, endPoint y: 170, distance: 41.5
click at [828, 170] on span at bounding box center [830, 164] width 7 height 16
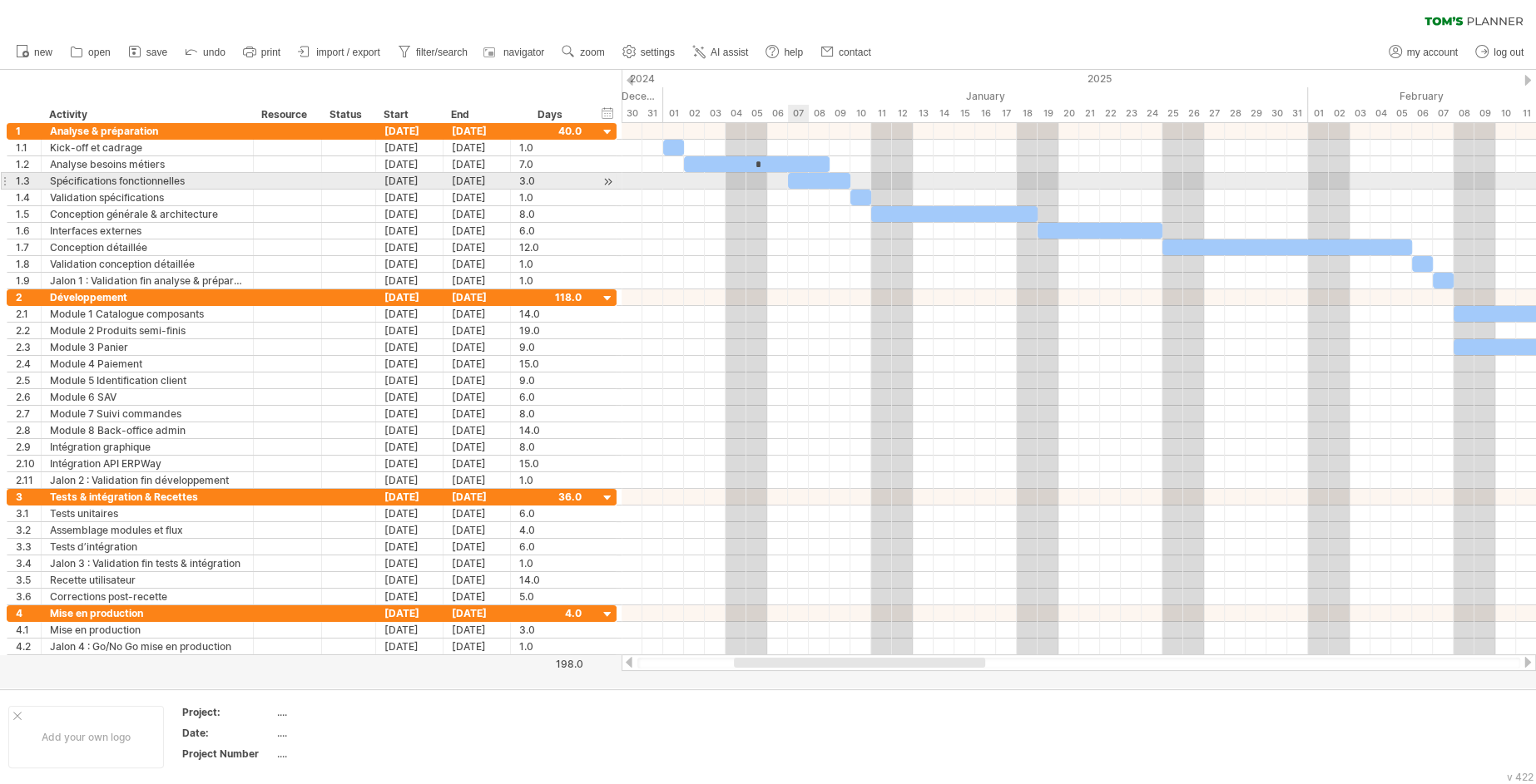
click at [801, 184] on div "​" at bounding box center [818, 181] width 62 height 16
drag, startPoint x: 801, startPoint y: 181, endPoint x: 839, endPoint y: 180, distance: 38.0
click at [839, 180] on div "*" at bounding box center [860, 181] width 62 height 16
drag, startPoint x: 895, startPoint y: 181, endPoint x: 935, endPoint y: 181, distance: 40.0
click at [935, 181] on span at bounding box center [934, 181] width 7 height 16
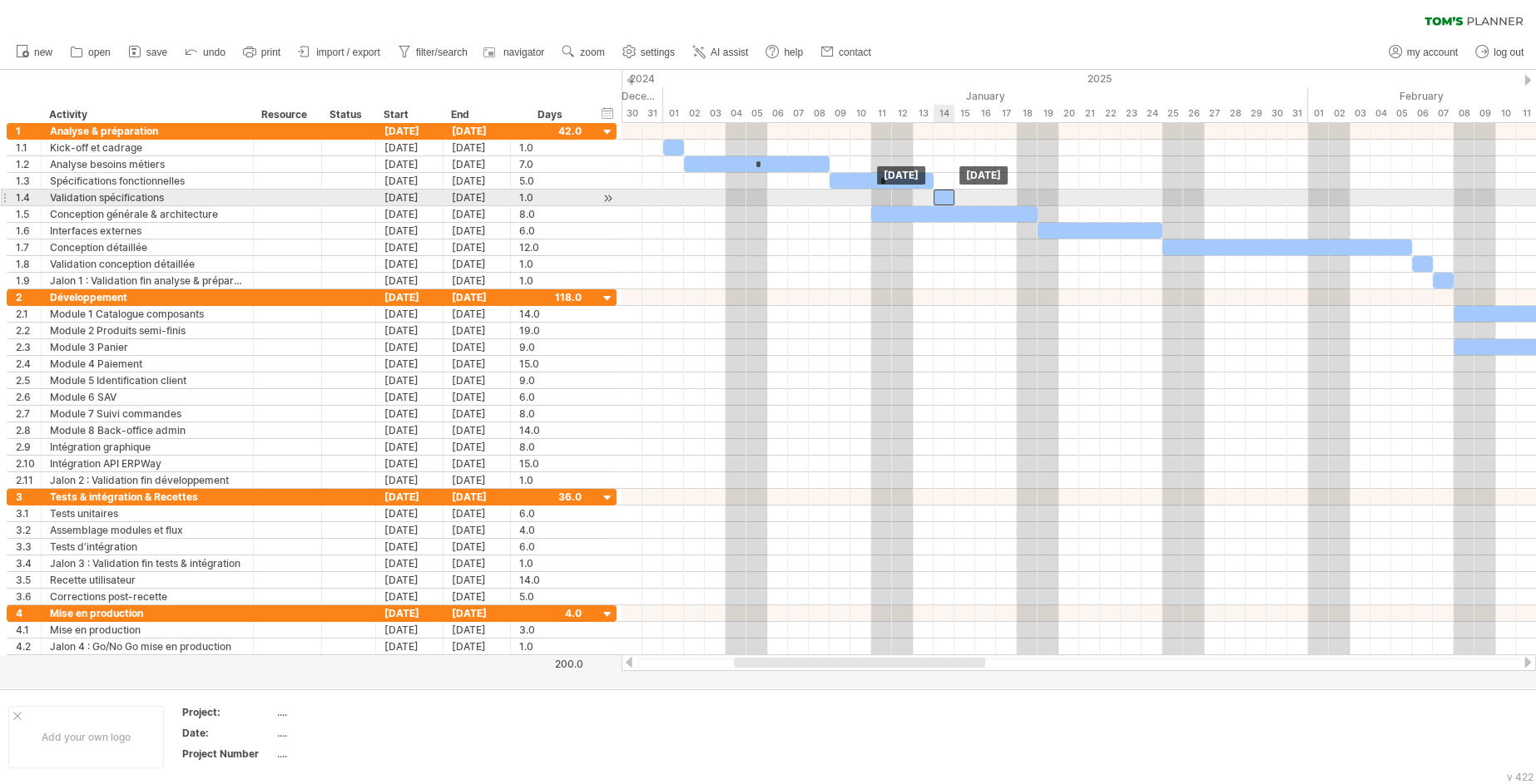
drag, startPoint x: 864, startPoint y: 196, endPoint x: 945, endPoint y: 198, distance: 81.0
click at [945, 198] on div "​" at bounding box center [944, 198] width 21 height 16
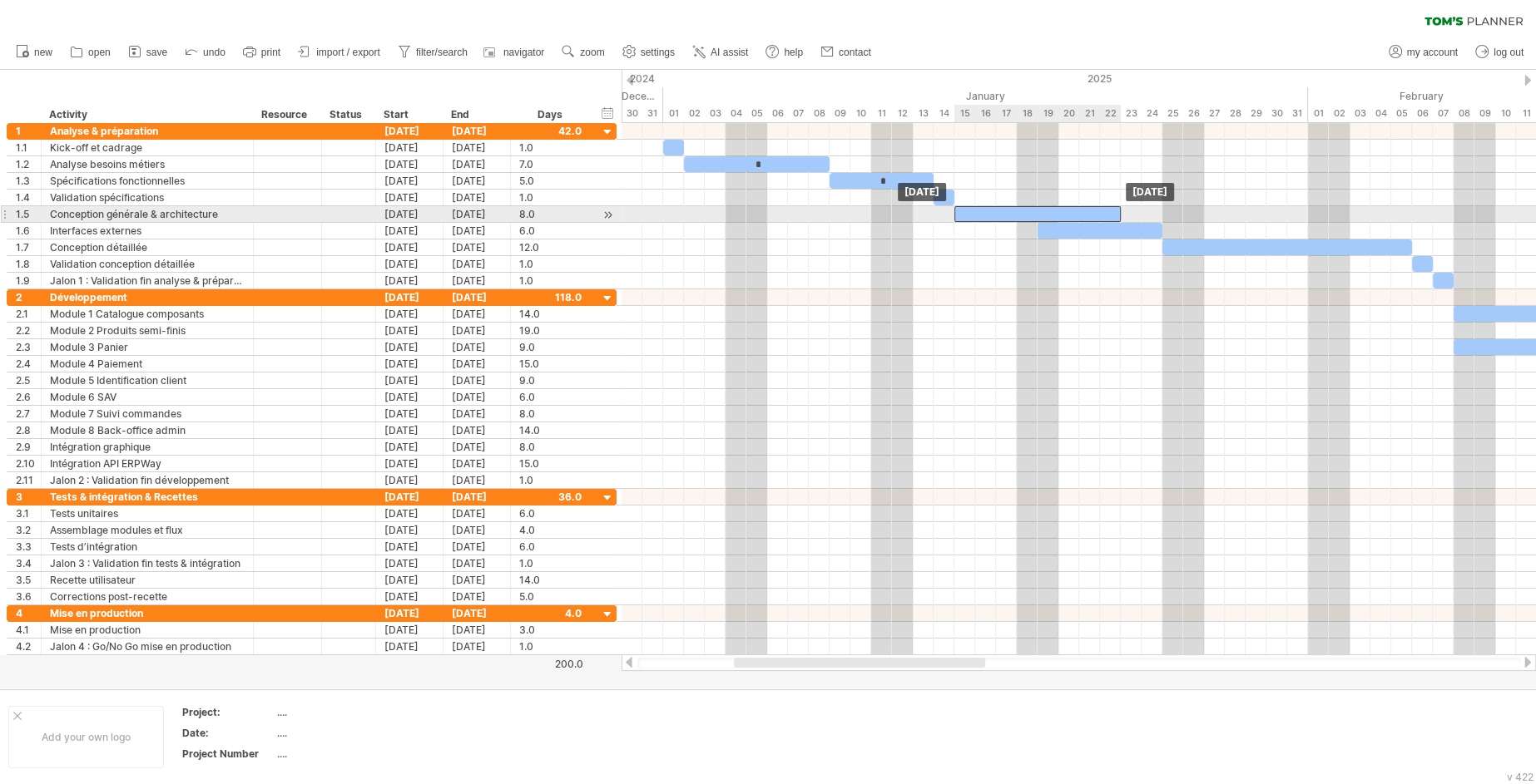
drag, startPoint x: 908, startPoint y: 219, endPoint x: 992, endPoint y: 214, distance: 84.1
click at [992, 214] on div "​" at bounding box center [1038, 214] width 166 height 16
drag, startPoint x: 1122, startPoint y: 214, endPoint x: 1164, endPoint y: 212, distance: 42.0
click at [1164, 212] on span at bounding box center [1163, 214] width 7 height 16
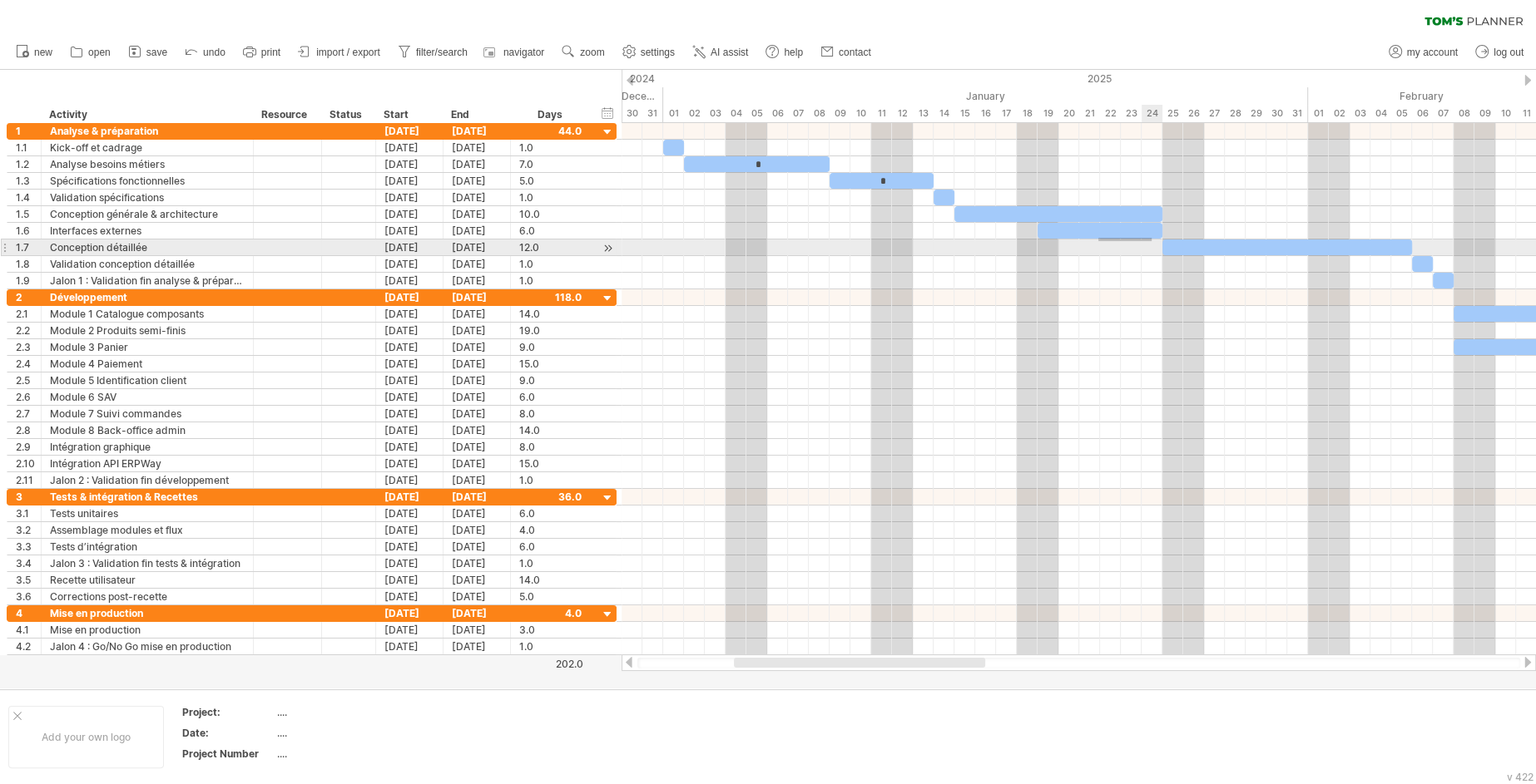
drag, startPoint x: 1098, startPoint y: 238, endPoint x: 1150, endPoint y: 242, distance: 52.2
click at [1150, 242] on div at bounding box center [1079, 206] width 914 height 166
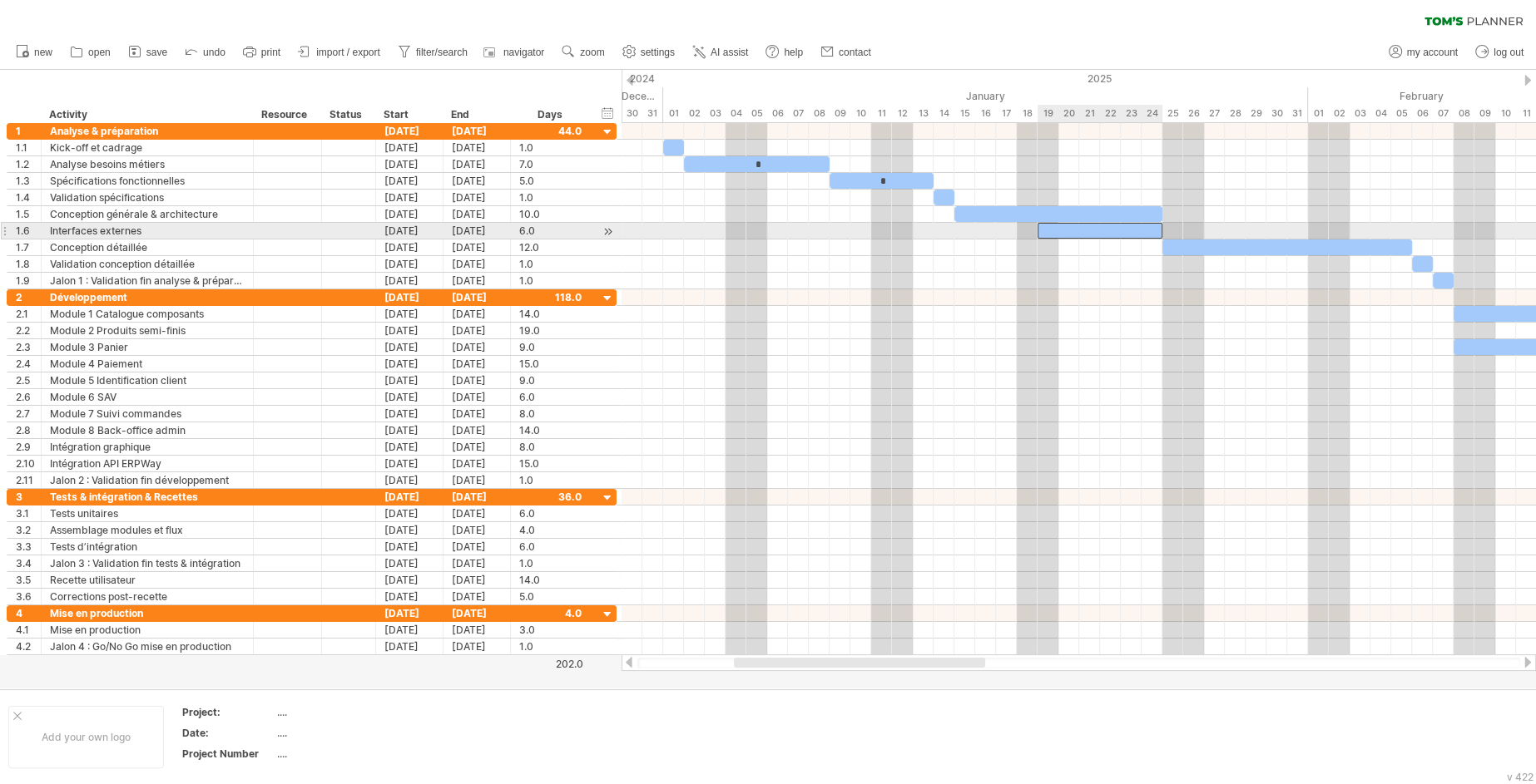
click at [1156, 232] on div "​" at bounding box center [1100, 231] width 125 height 16
drag, startPoint x: 1153, startPoint y: 236, endPoint x: 1319, endPoint y: 234, distance: 166.0
click at [1319, 234] on div "*" at bounding box center [1266, 231] width 125 height 16
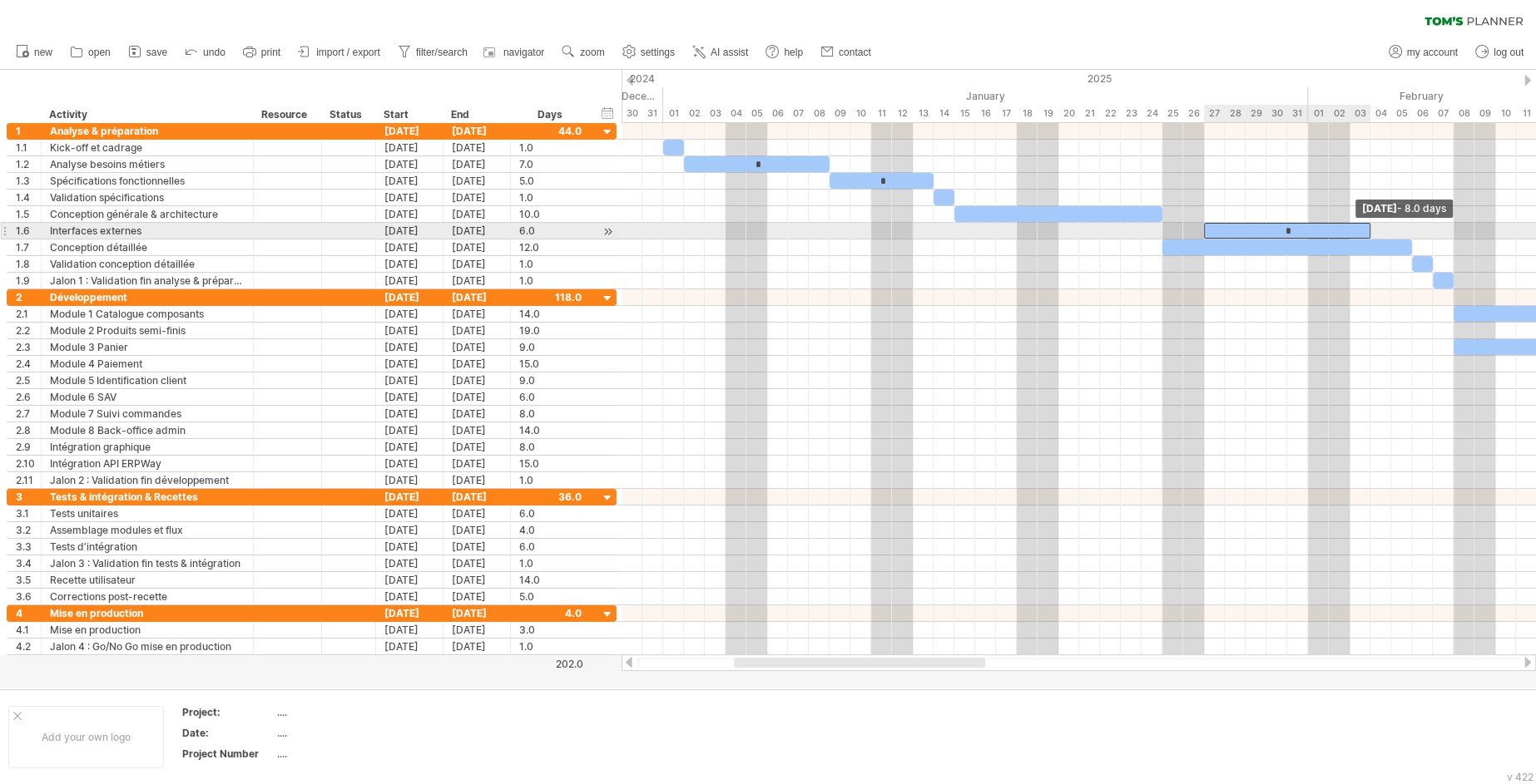
drag, startPoint x: 1330, startPoint y: 232, endPoint x: 1367, endPoint y: 234, distance: 37.1
click at [1367, 234] on div "*" at bounding box center [1287, 231] width 166 height 16
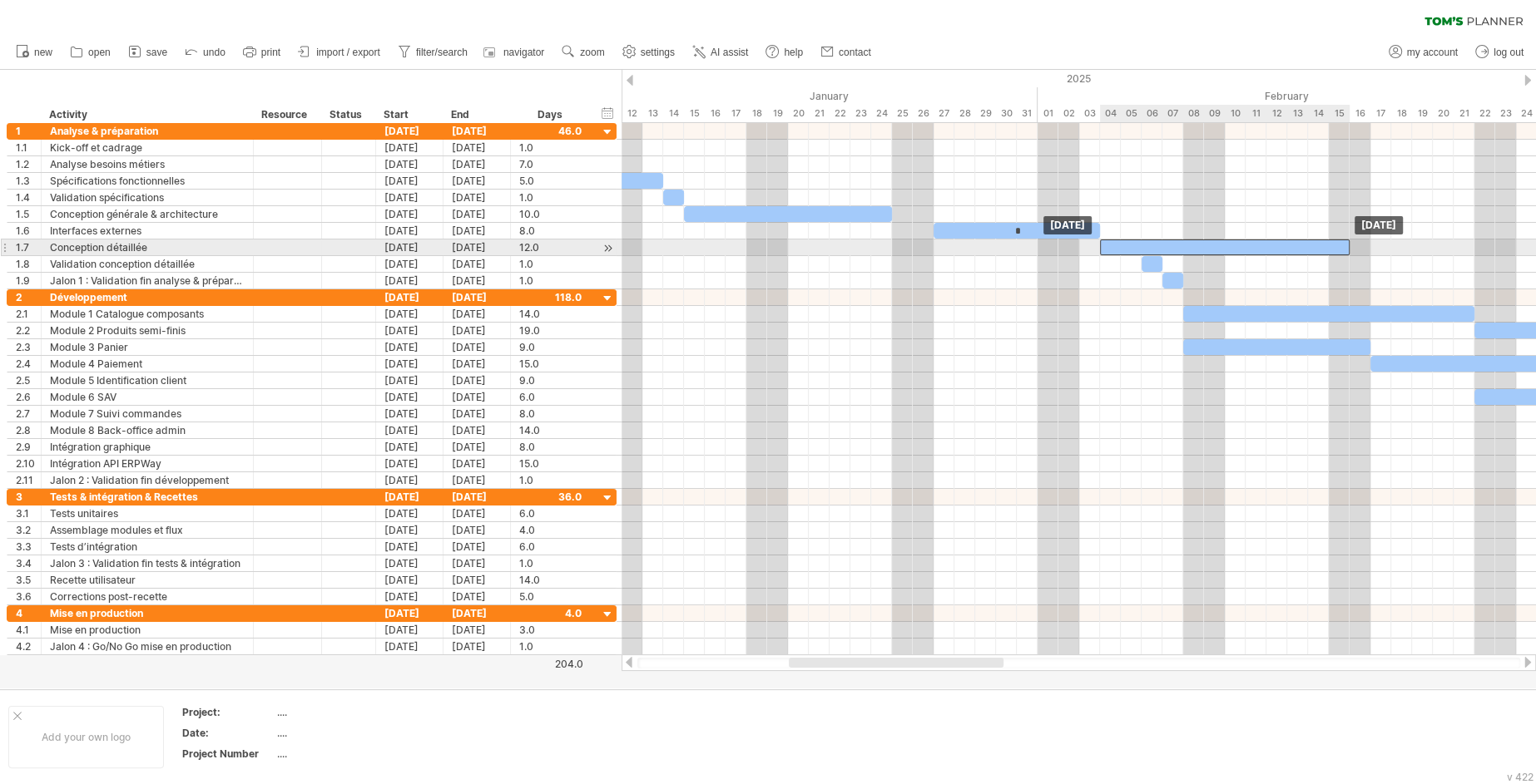
drag, startPoint x: 1093, startPoint y: 249, endPoint x: 1298, endPoint y: 249, distance: 205.0
click at [1298, 249] on div "​" at bounding box center [1225, 247] width 250 height 16
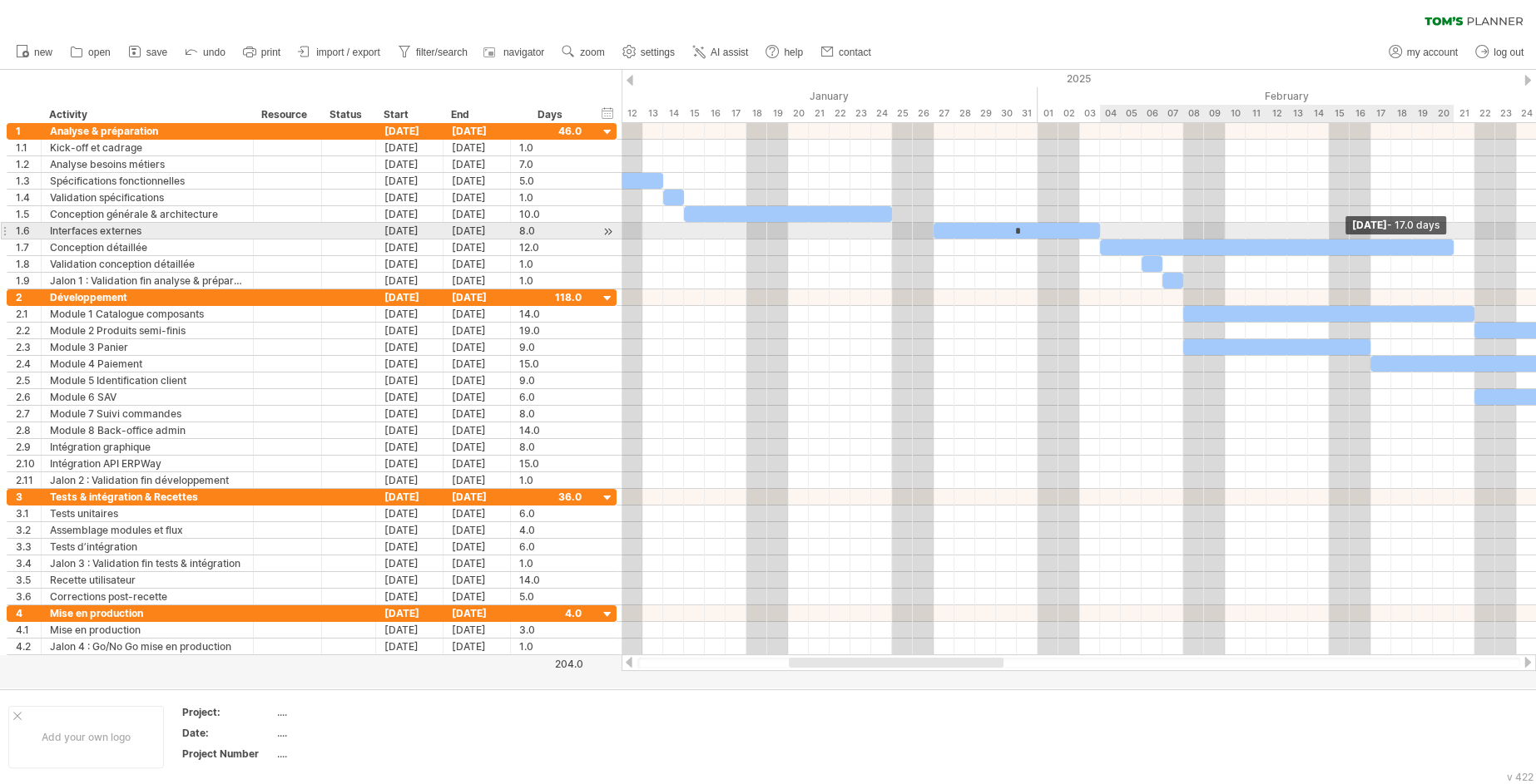
drag, startPoint x: 1350, startPoint y: 244, endPoint x: 1455, endPoint y: 235, distance: 105.4
click at [1456, 234] on div "​ * * ​ ​ * ​ ​ ​ ​ ​ ​ ​ ​ ​ ​ ​ ​ ​ ​ ​ ​ ​ ​ ​ ​ ​ ​ [DATE] - 17.0 days [DAT…" at bounding box center [1079, 389] width 914 height 532
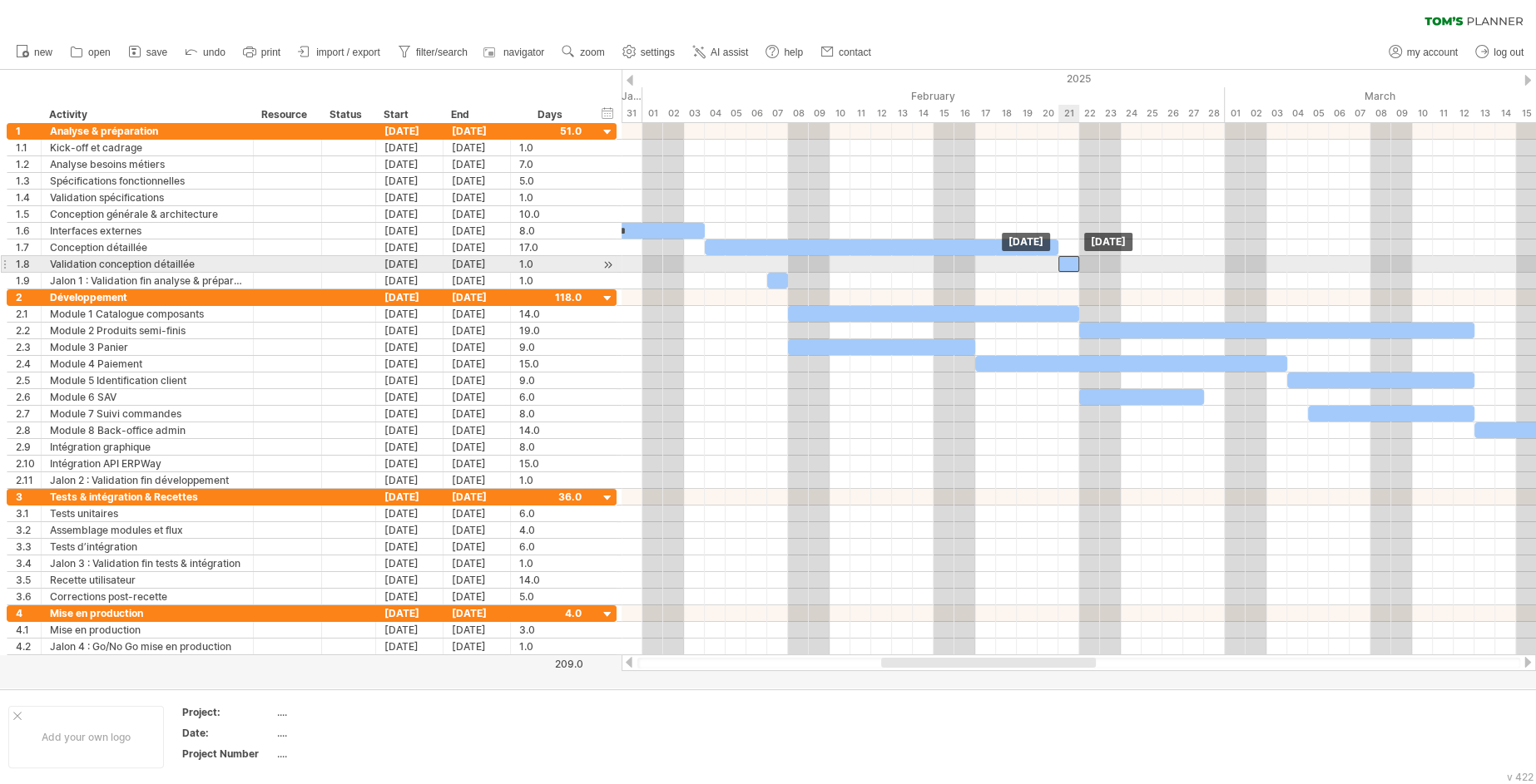
drag, startPoint x: 757, startPoint y: 267, endPoint x: 1070, endPoint y: 267, distance: 313.0
click at [1070, 267] on div "​" at bounding box center [1069, 264] width 21 height 16
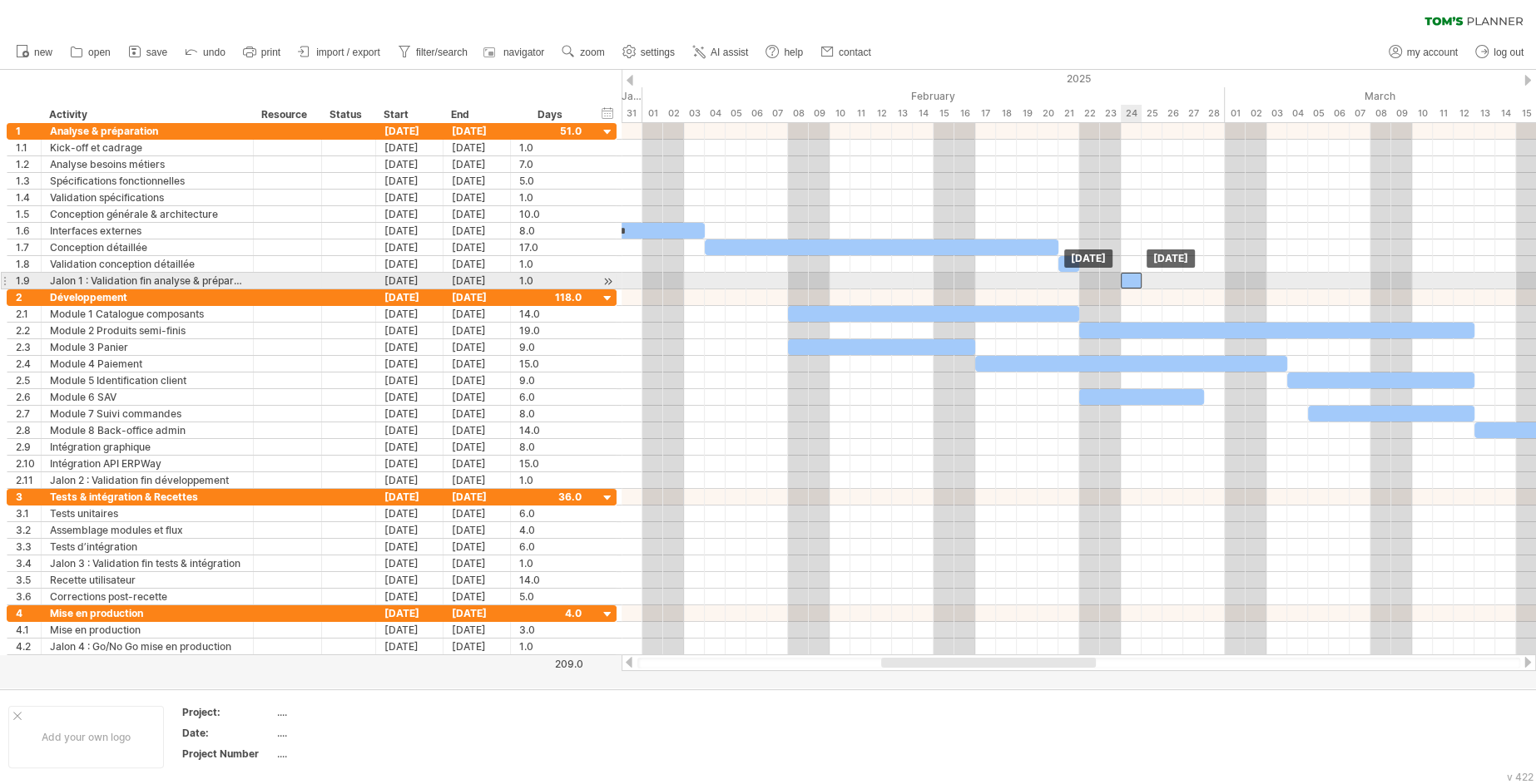
drag, startPoint x: 777, startPoint y: 282, endPoint x: 1136, endPoint y: 284, distance: 359.0
click at [1136, 284] on div "​" at bounding box center [1131, 281] width 21 height 16
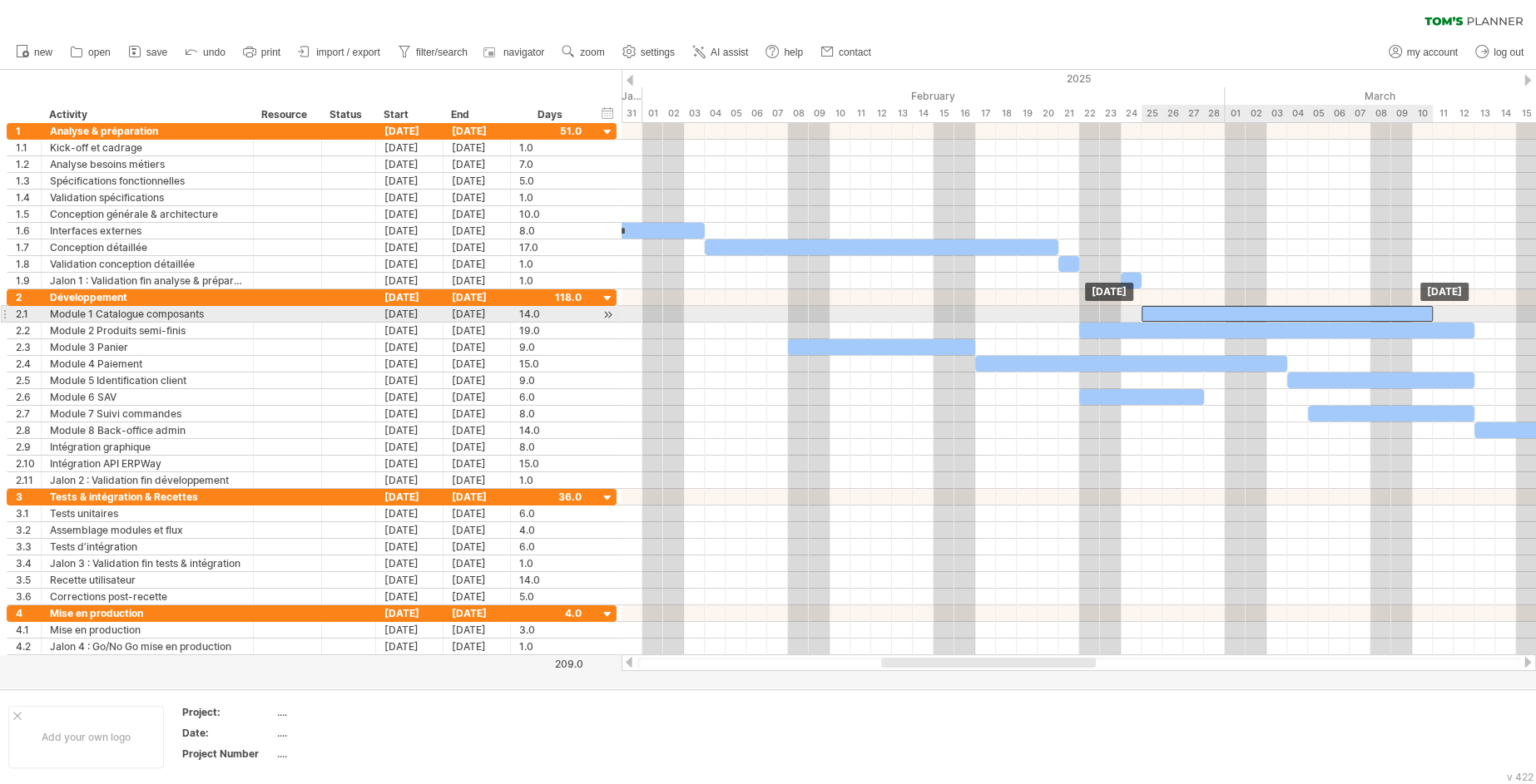
drag, startPoint x: 1038, startPoint y: 314, endPoint x: 1394, endPoint y: 314, distance: 356.0
click at [1394, 314] on div "​" at bounding box center [1287, 314] width 291 height 16
drag, startPoint x: 1432, startPoint y: 308, endPoint x: 1476, endPoint y: 309, distance: 44.0
click at [1476, 309] on span at bounding box center [1475, 314] width 7 height 16
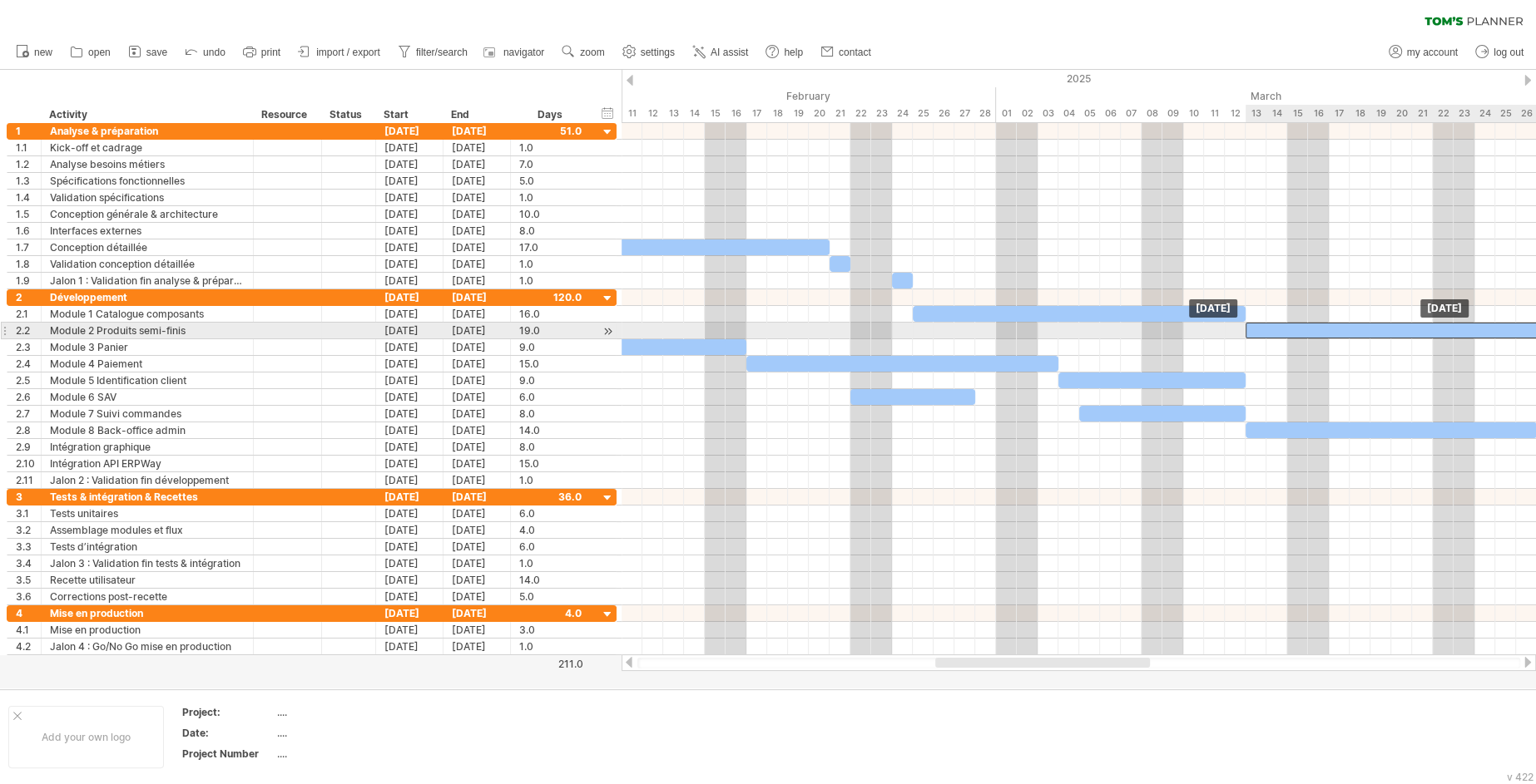
drag, startPoint x: 1252, startPoint y: 331, endPoint x: 1499, endPoint y: 332, distance: 247.0
click at [1499, 332] on div "​" at bounding box center [1443, 330] width 395 height 16
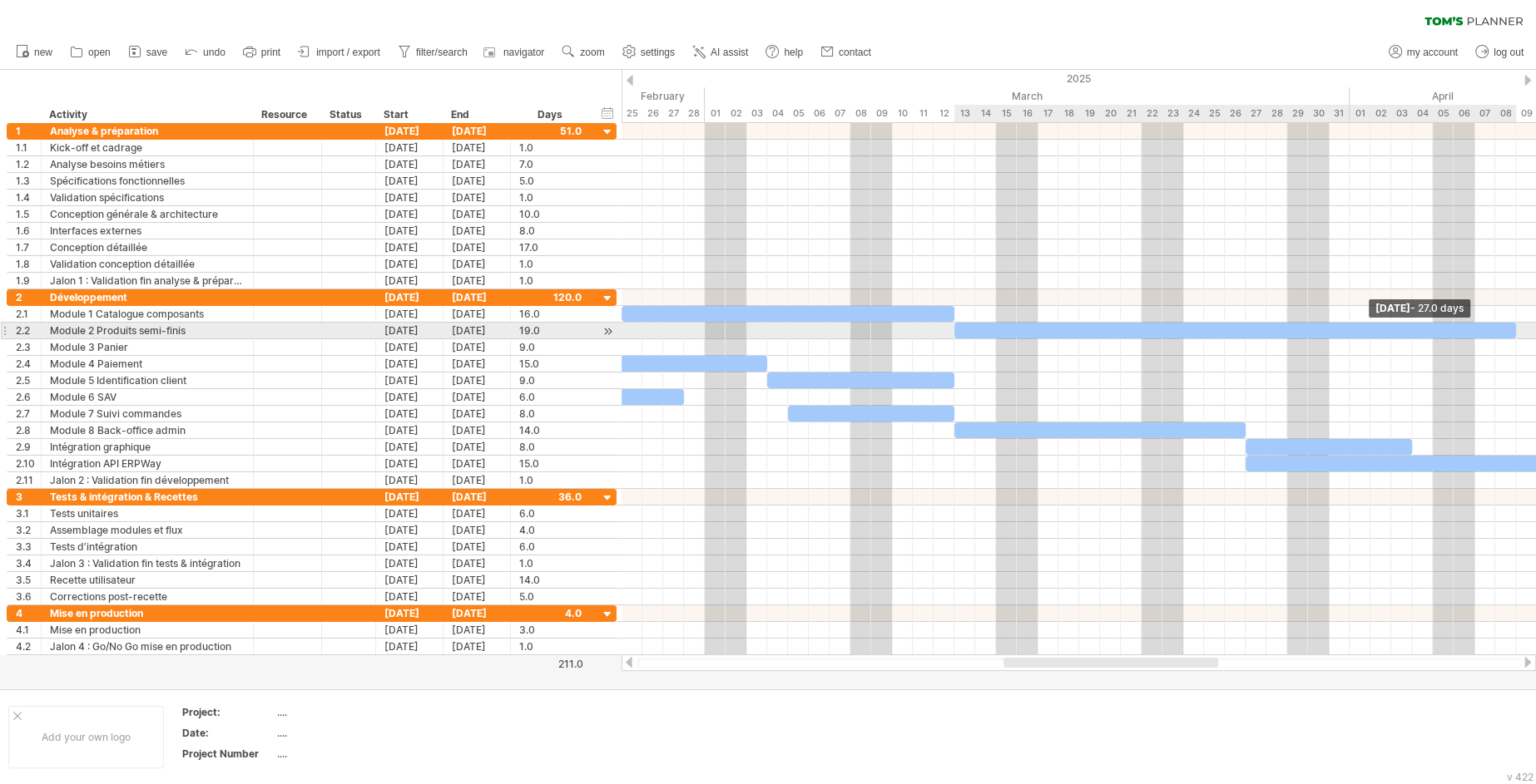
drag, startPoint x: 1351, startPoint y: 326, endPoint x: 1516, endPoint y: 329, distance: 165.0
click at [1516, 329] on span at bounding box center [1516, 330] width 7 height 16
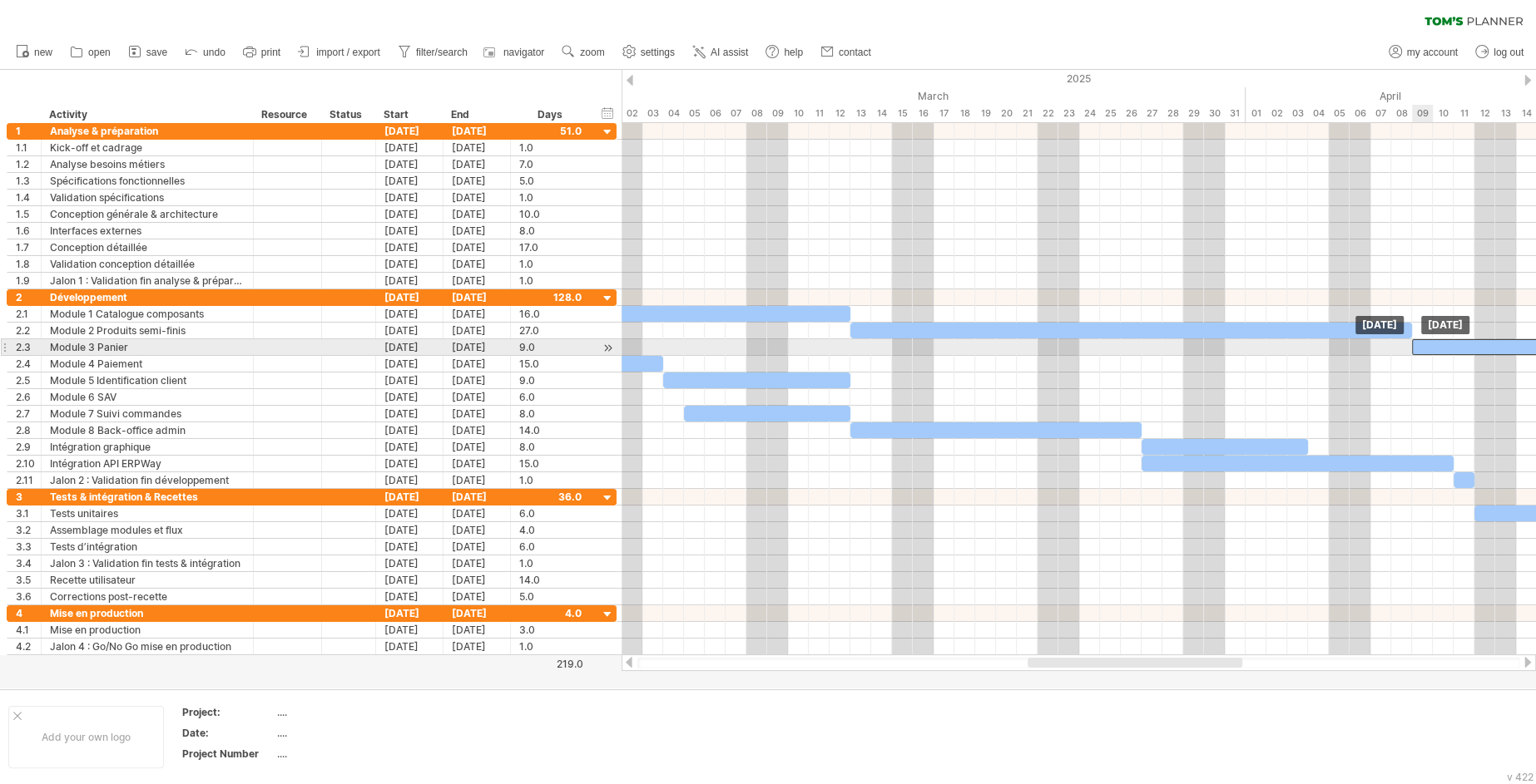
drag, startPoint x: 883, startPoint y: 343, endPoint x: 1505, endPoint y: 343, distance: 622.0
click at [1505, 343] on div "​" at bounding box center [1505, 347] width 187 height 16
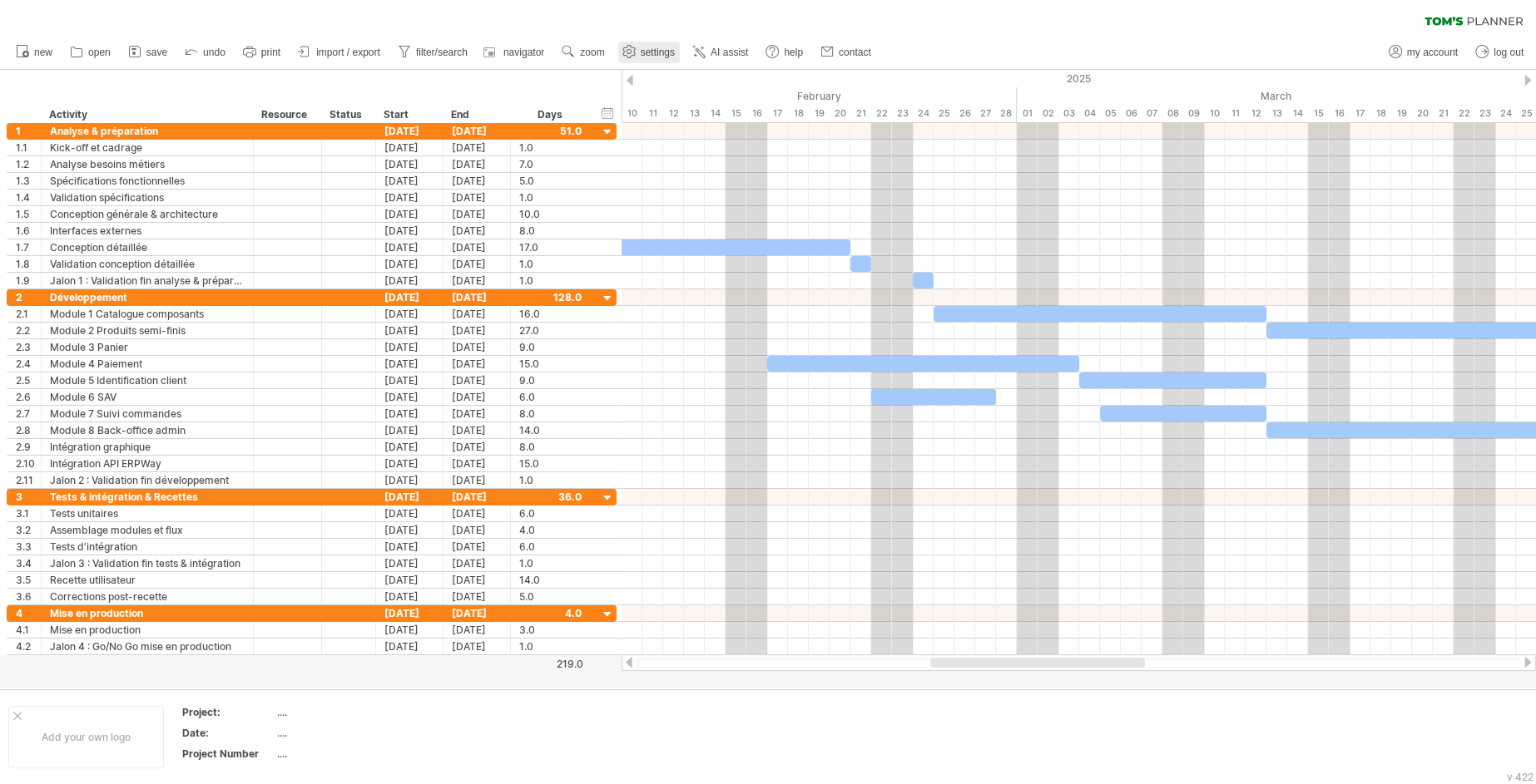
click at [668, 56] on span "settings" at bounding box center [657, 52] width 34 height 11
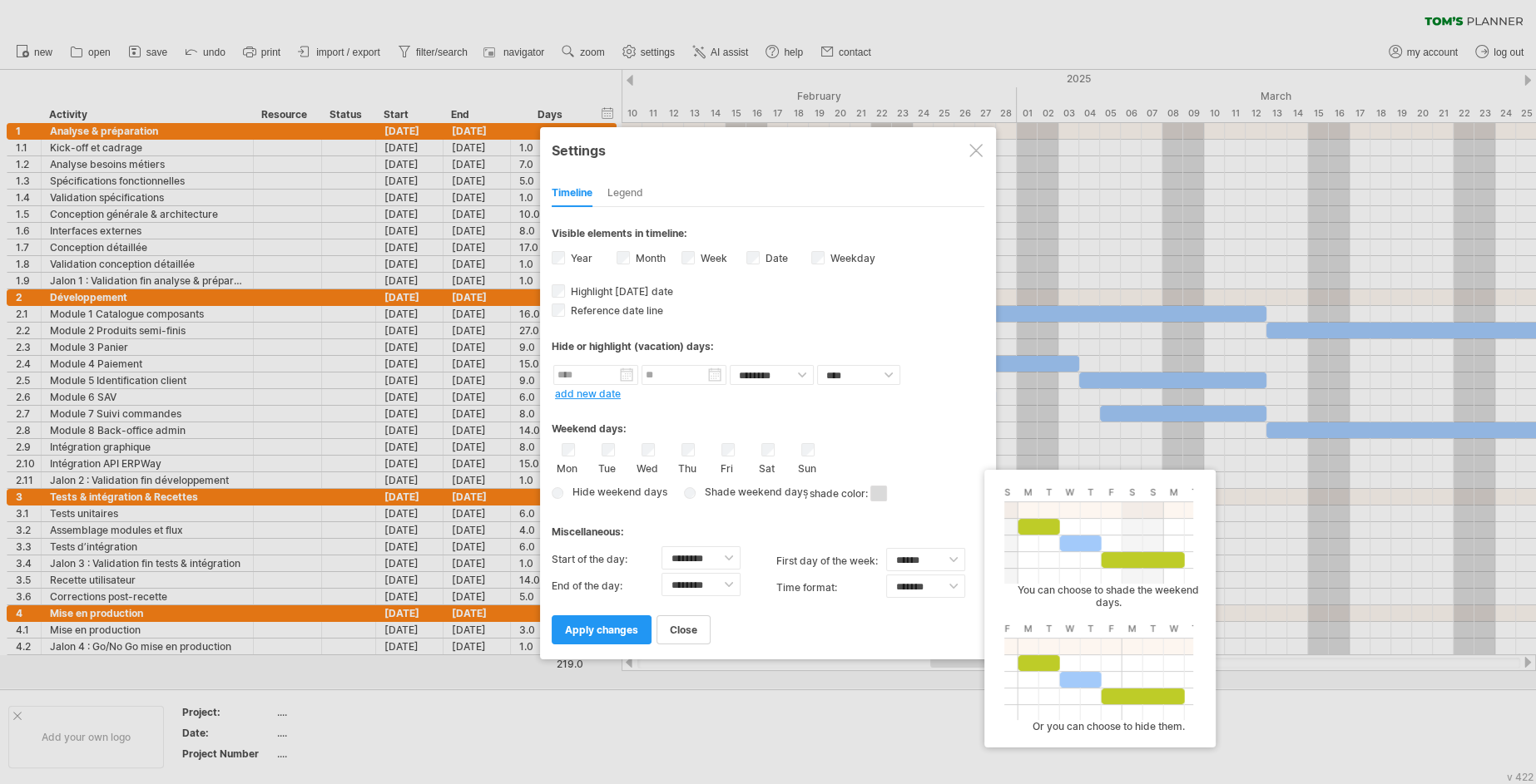
click at [563, 491] on div "Hide weekend days Shade weekend days , shade color: You can choose to shade the…" at bounding box center [768, 494] width 433 height 24
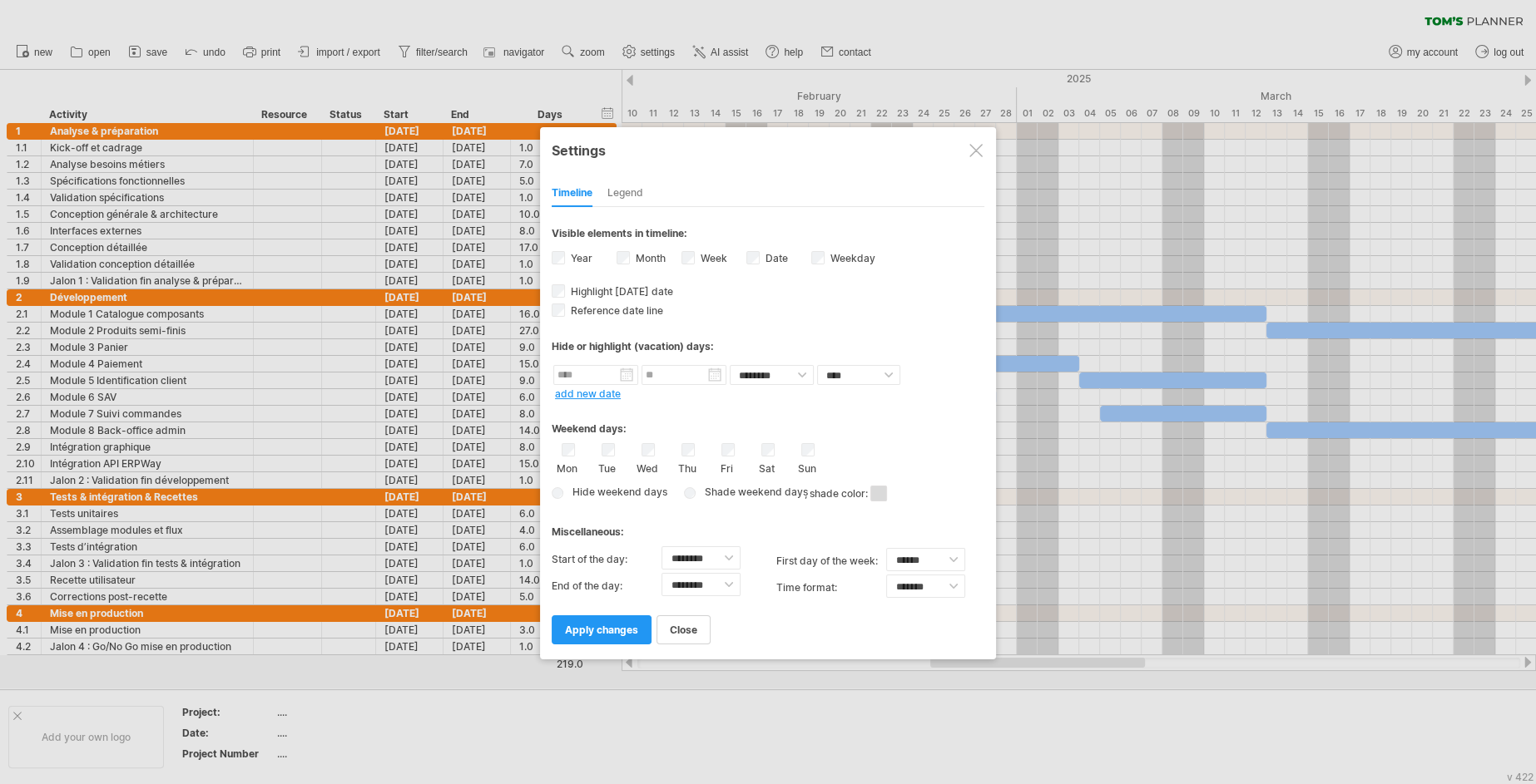
click at [563, 491] on div "Hide weekend days Shade weekend days , shade color: You can choose to shade the…" at bounding box center [768, 494] width 433 height 24
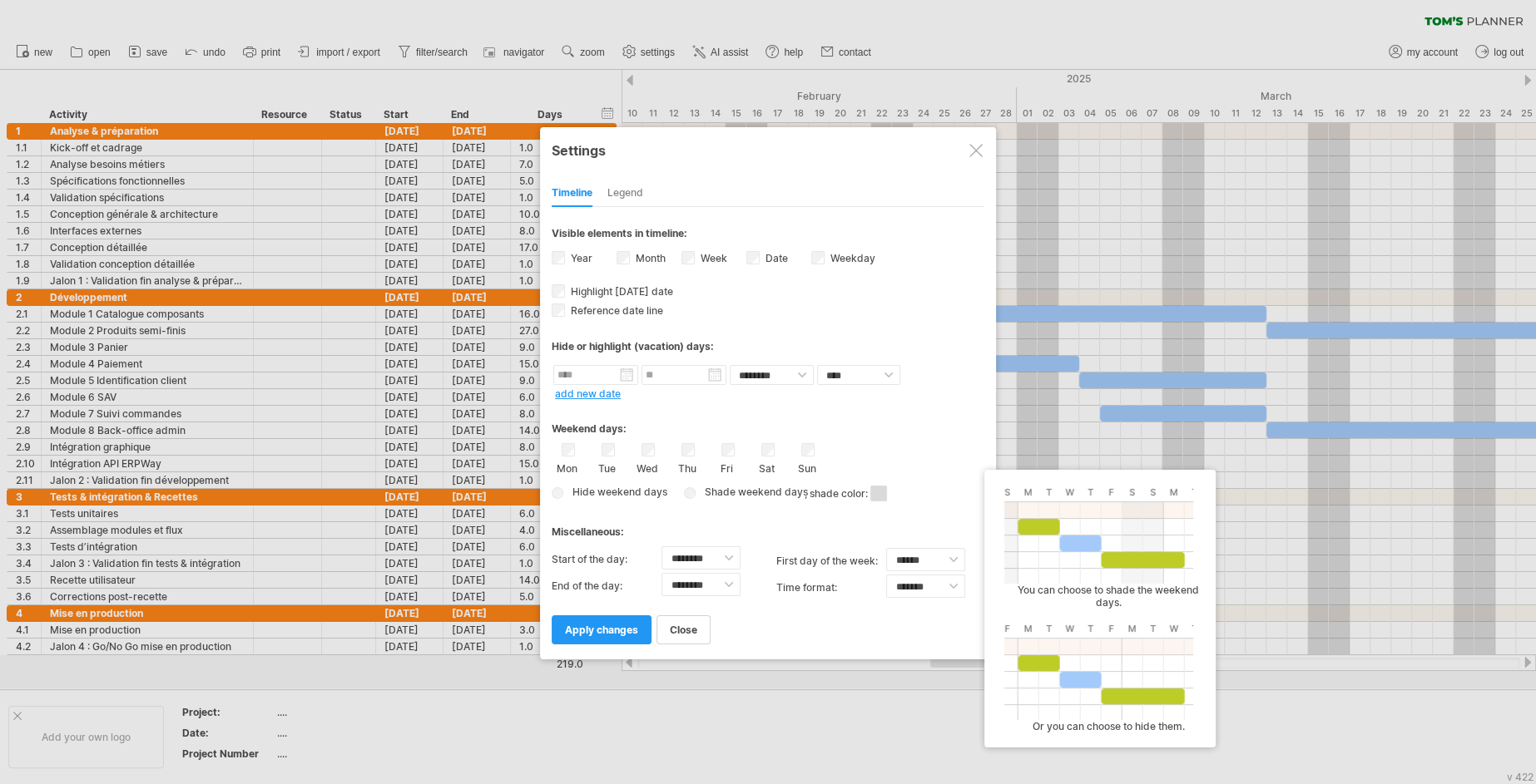
click at [566, 493] on div "Hide weekend days Shade weekend days , shade color: You can choose to shade the…" at bounding box center [768, 494] width 433 height 24
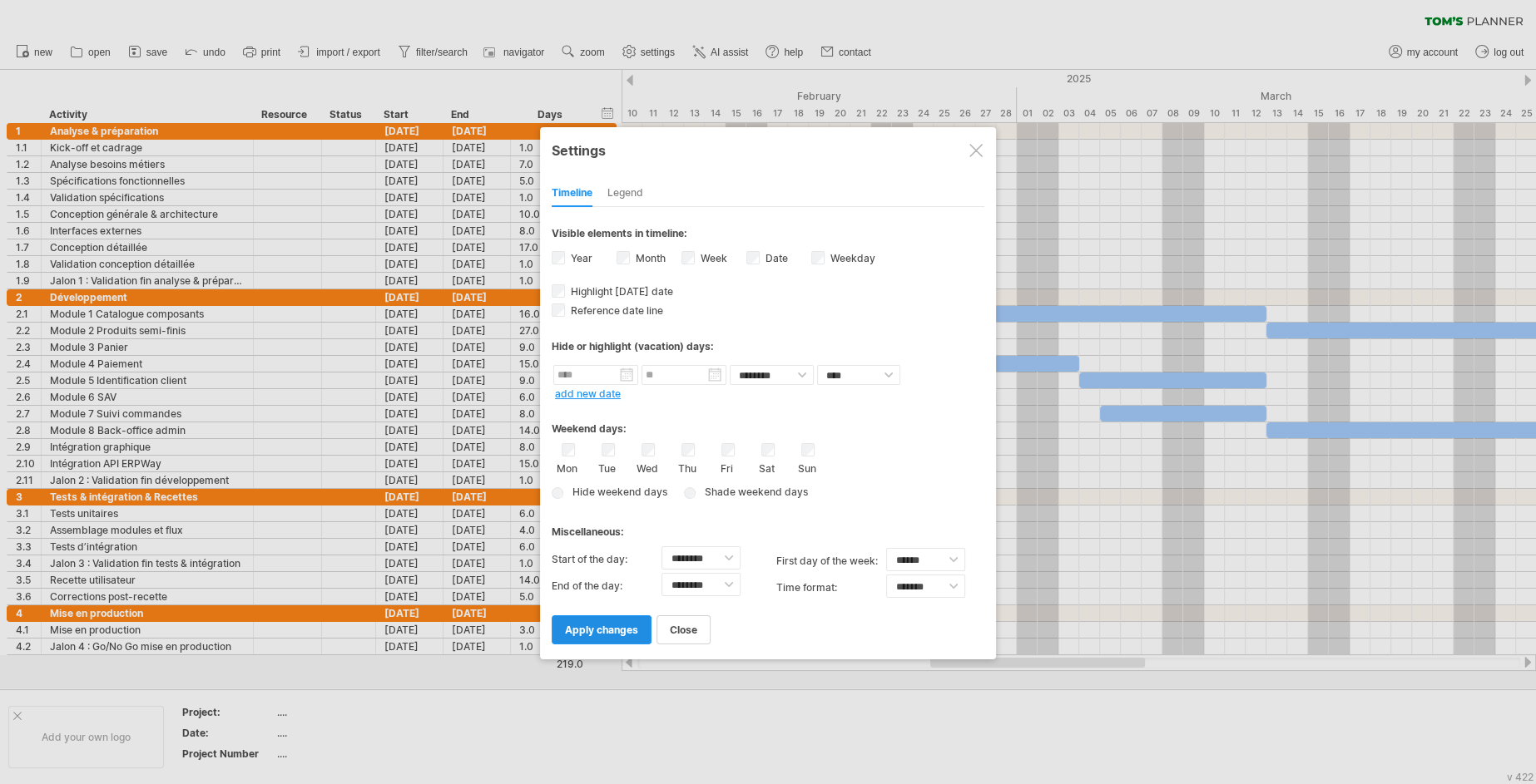
click at [594, 630] on span "apply changes" at bounding box center [601, 630] width 73 height 12
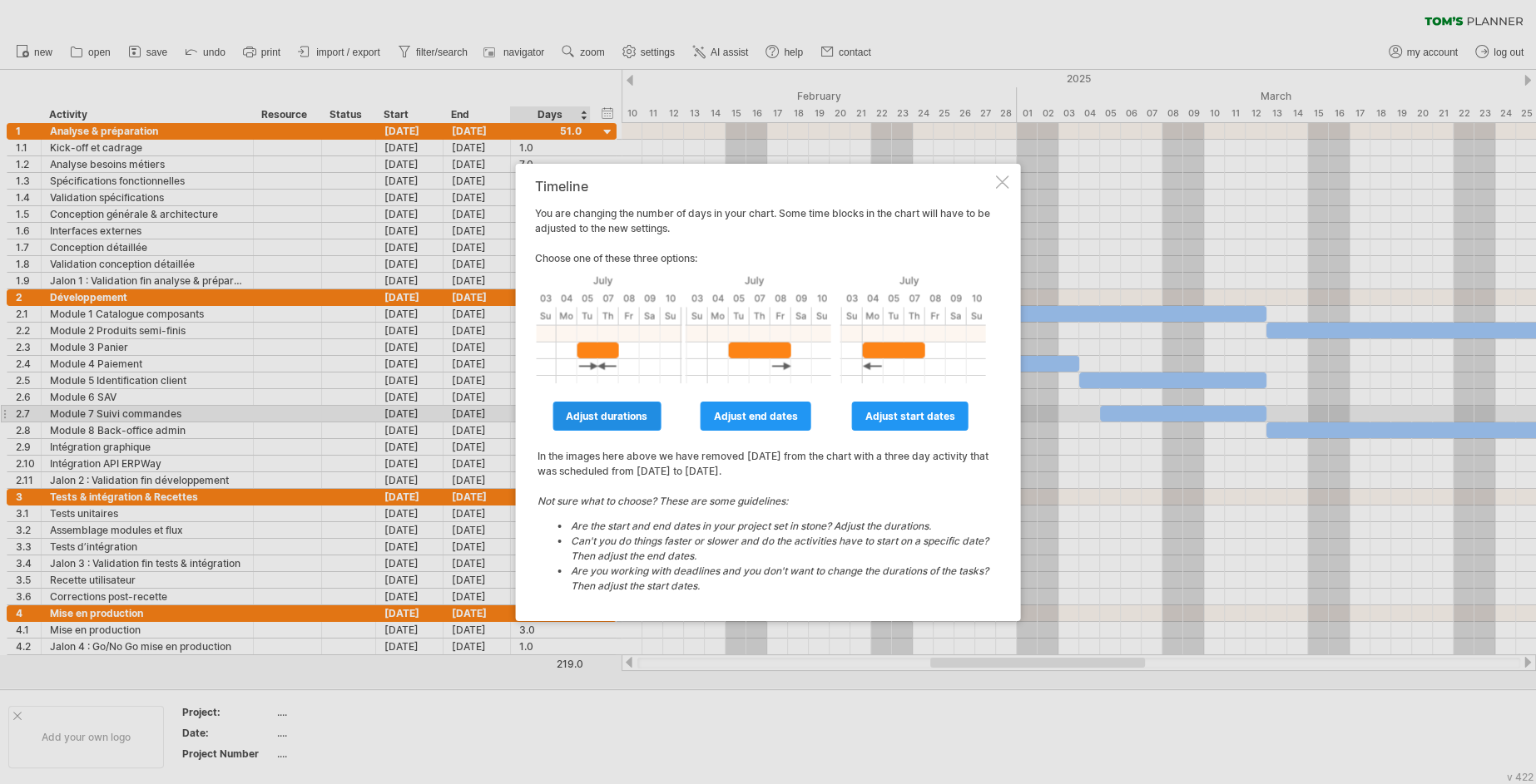
click at [619, 409] on link "adjust durations" at bounding box center [607, 416] width 108 height 29
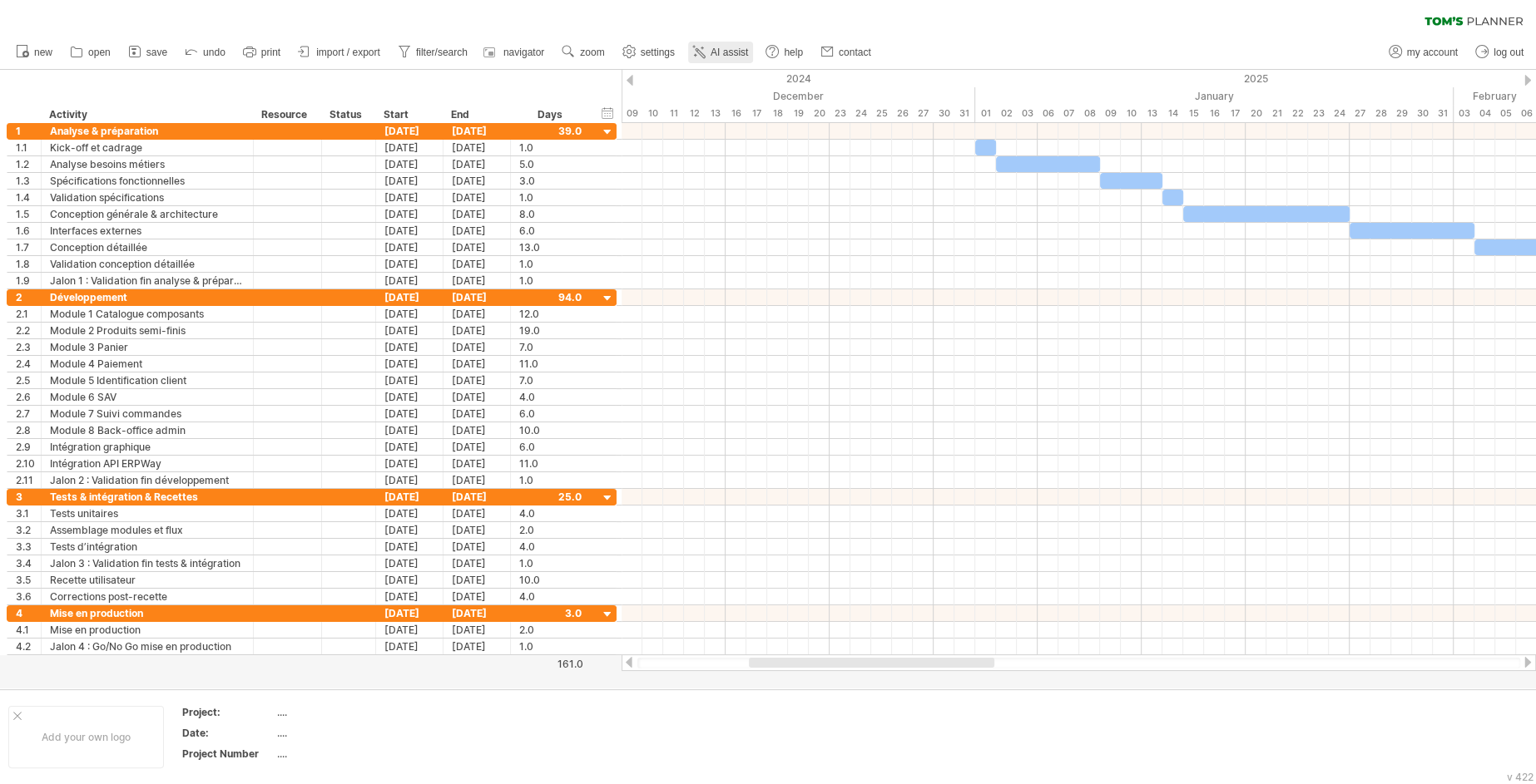
click at [707, 51] on icon at bounding box center [698, 51] width 17 height 17
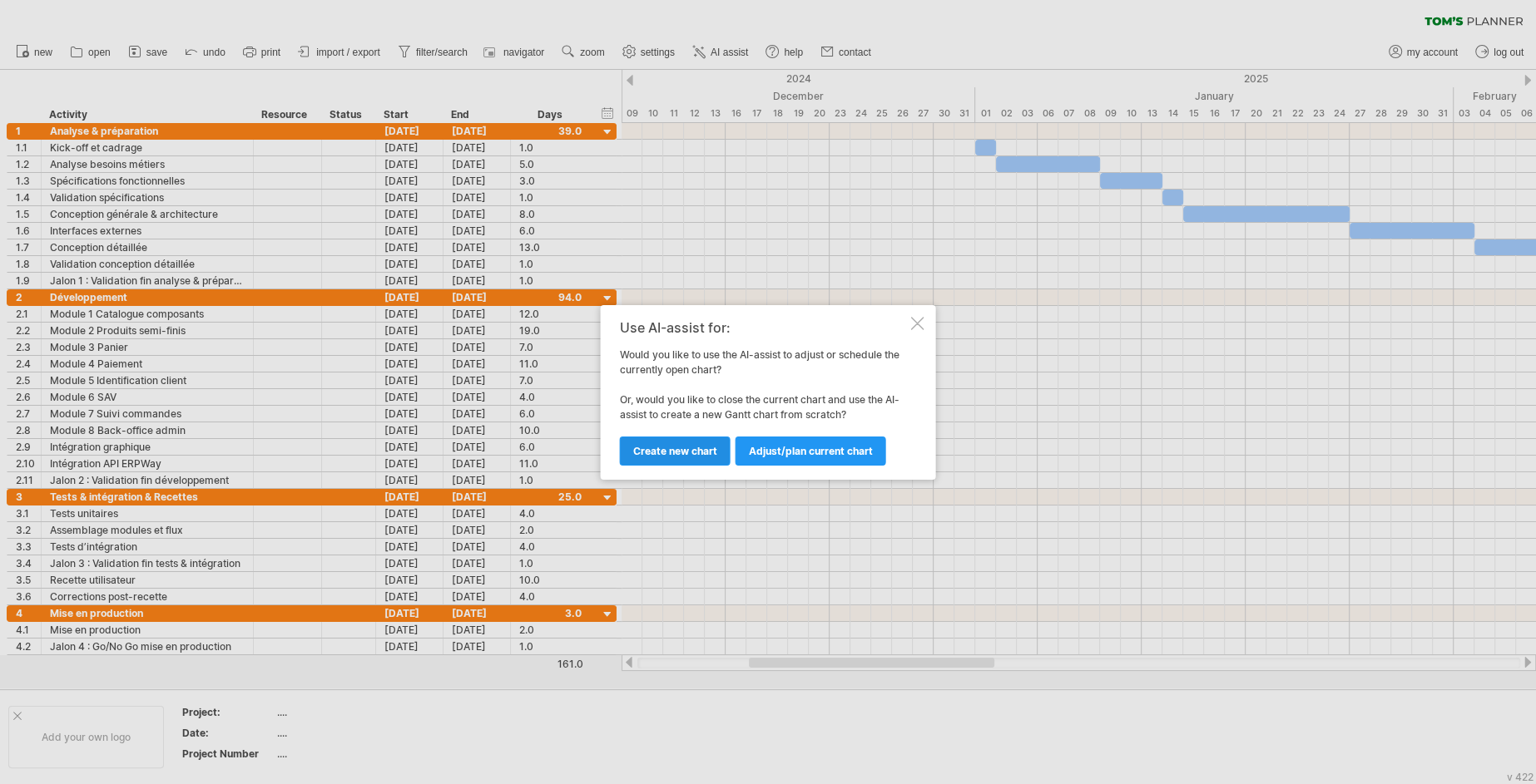
click at [705, 452] on span "Create new chart" at bounding box center [675, 451] width 84 height 12
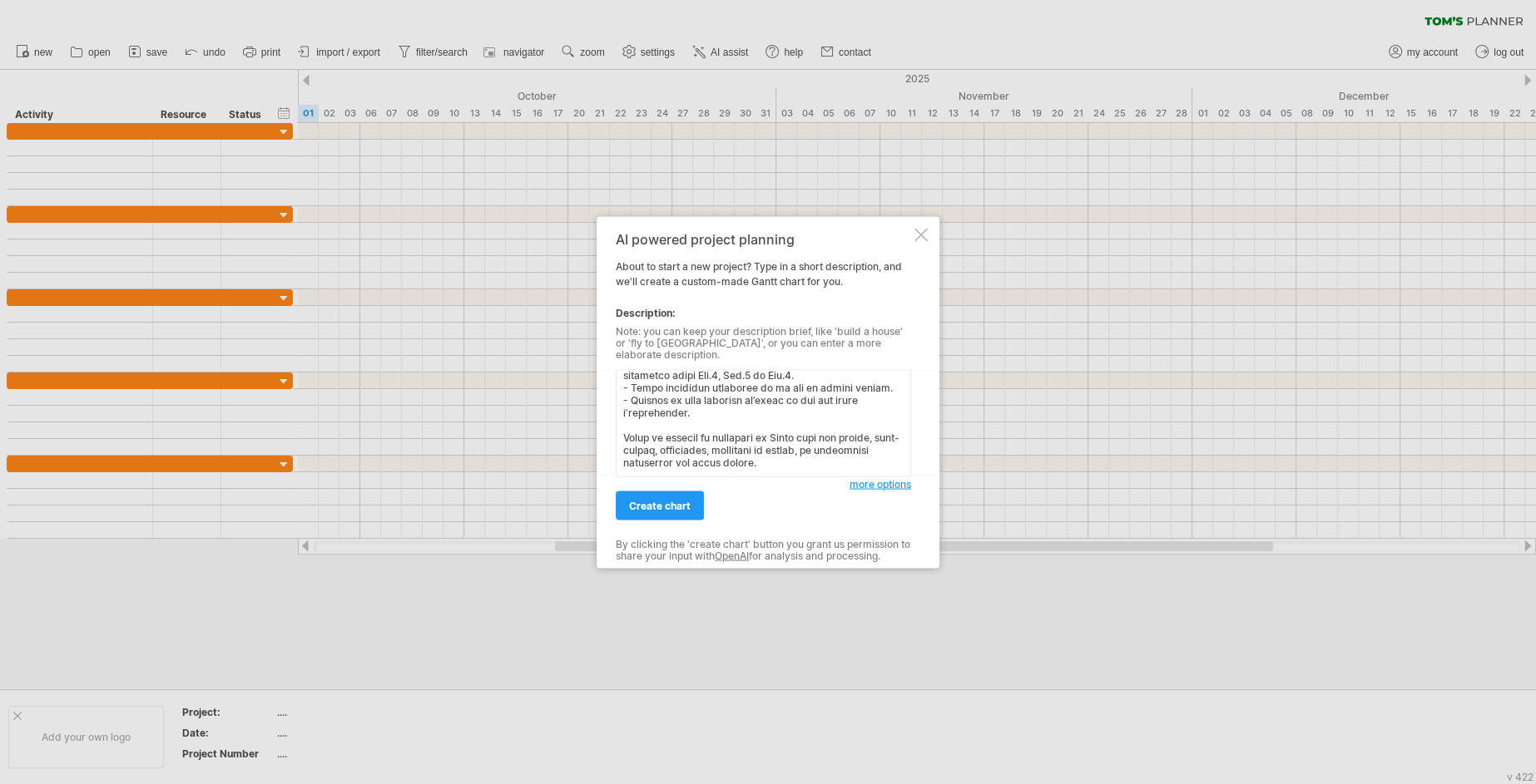
scroll to position [1261, 0]
type textarea "Lo ipsumdol sitam co adipiscin el Seddo ei tempori utla et dolore mAgnaaliq (7 …"
click at [681, 499] on span "create chart" at bounding box center [660, 505] width 61 height 12
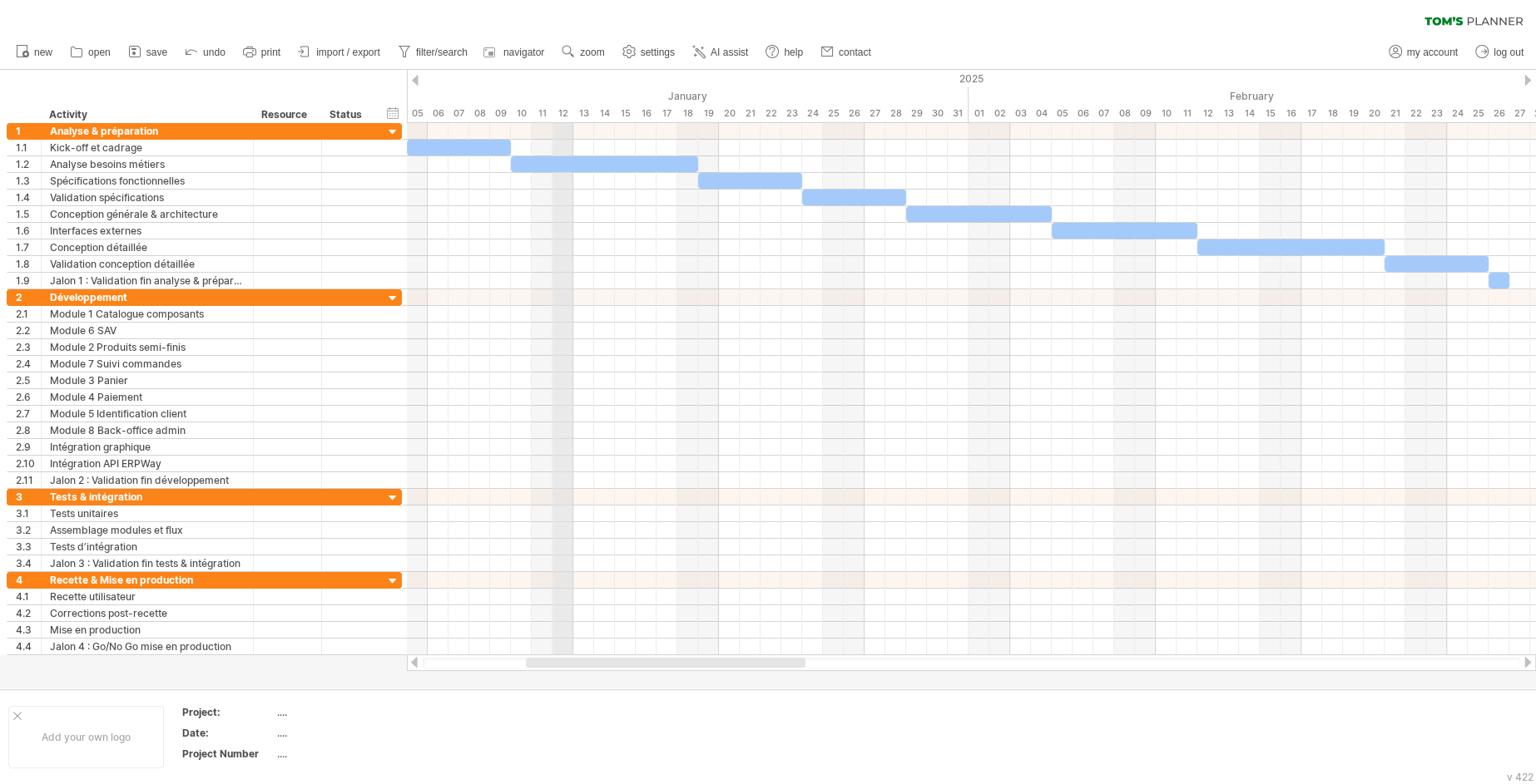
click at [564, 89] on div "January" at bounding box center [646, 96] width 645 height 17
click at [597, 112] on div "timeline settings" at bounding box center [635, 110] width 123 height 26
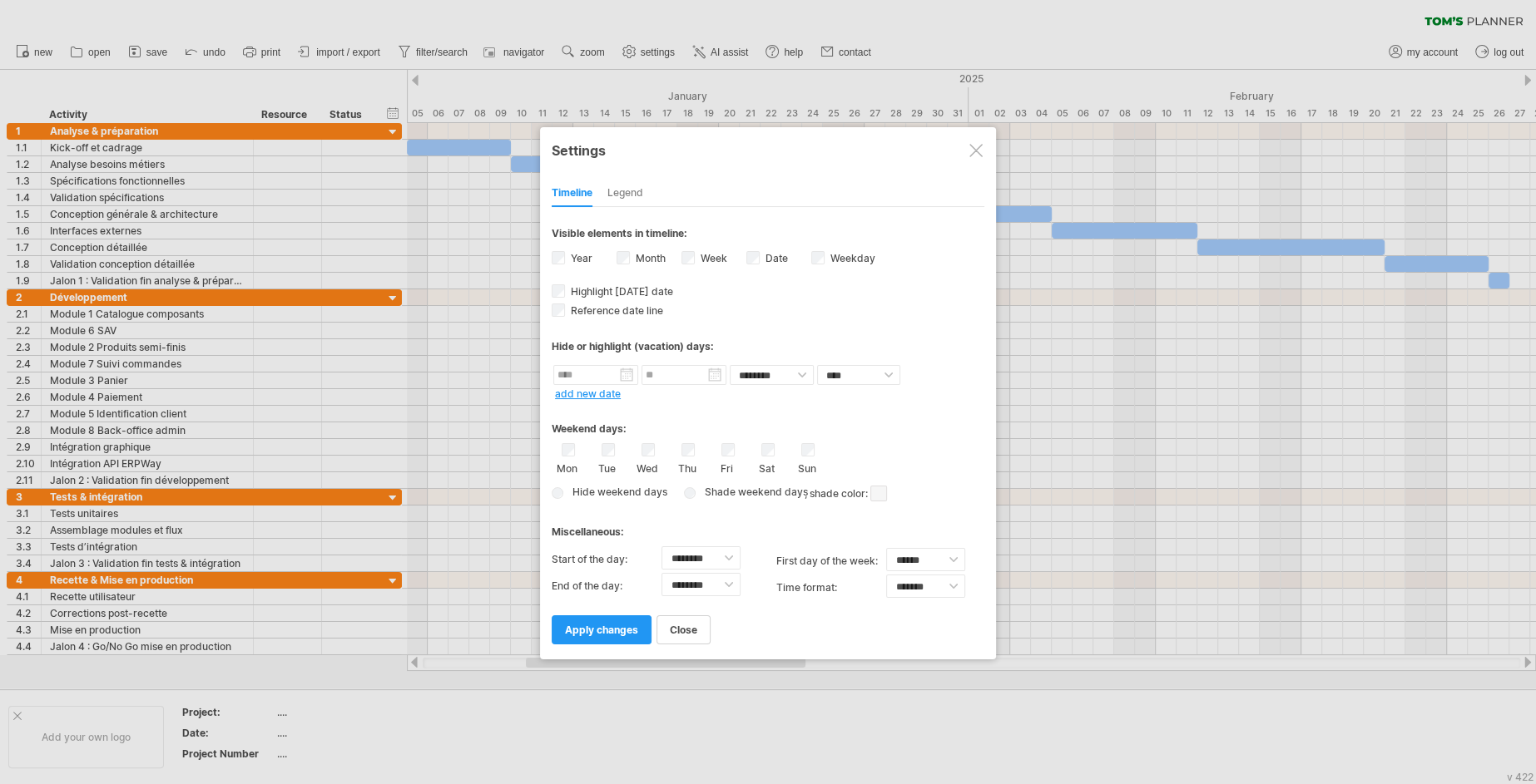
click at [588, 486] on span "Hide weekend days" at bounding box center [616, 492] width 101 height 12
click at [569, 486] on span "Hide weekend days" at bounding box center [616, 492] width 101 height 12
click at [564, 486] on div "Hide weekend days Shade weekend days , shade color: You can choose to shade the…" at bounding box center [768, 494] width 433 height 24
click at [629, 624] on span "apply changes" at bounding box center [601, 630] width 73 height 12
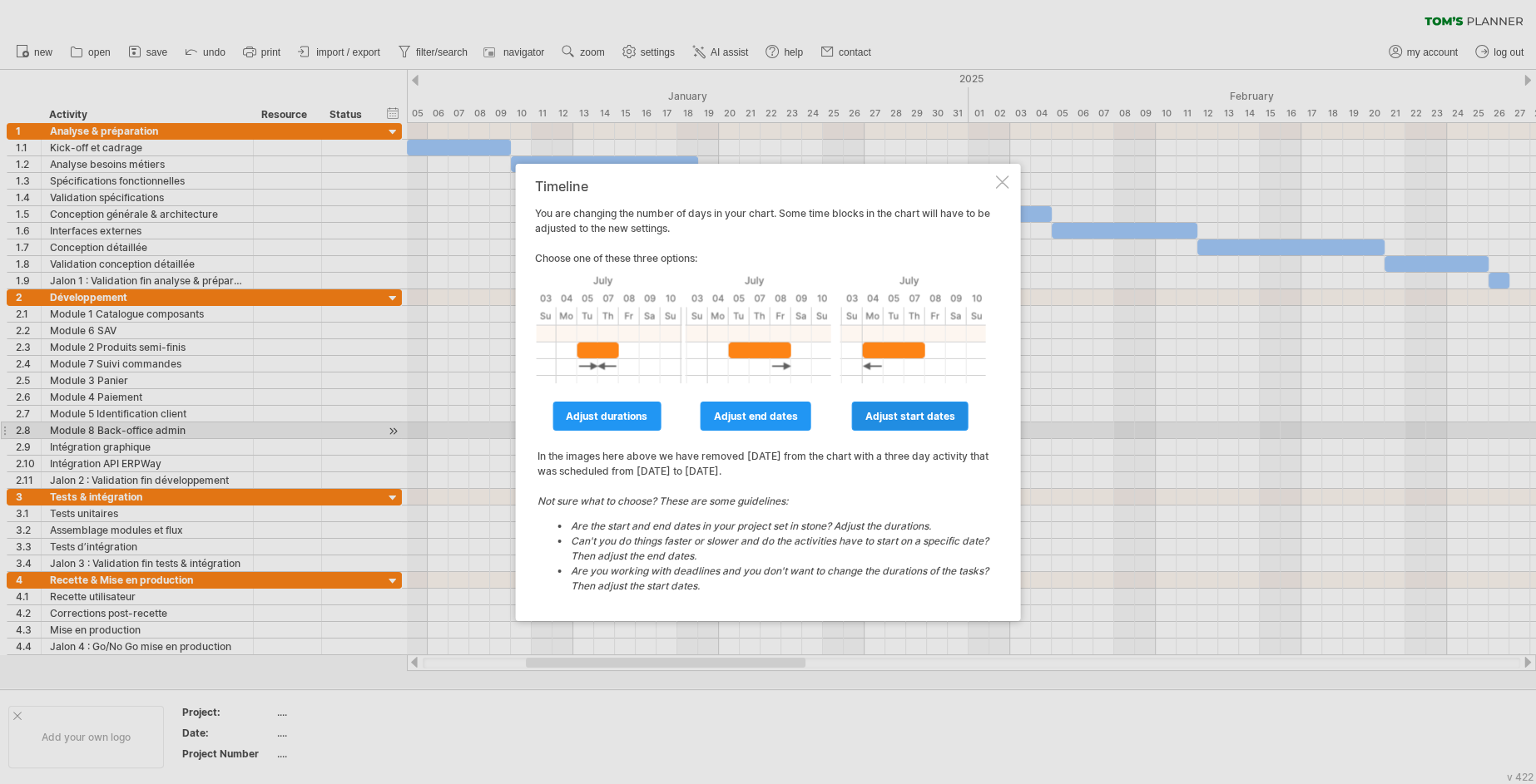
click at [914, 426] on link "adjust start dates" at bounding box center [910, 416] width 116 height 29
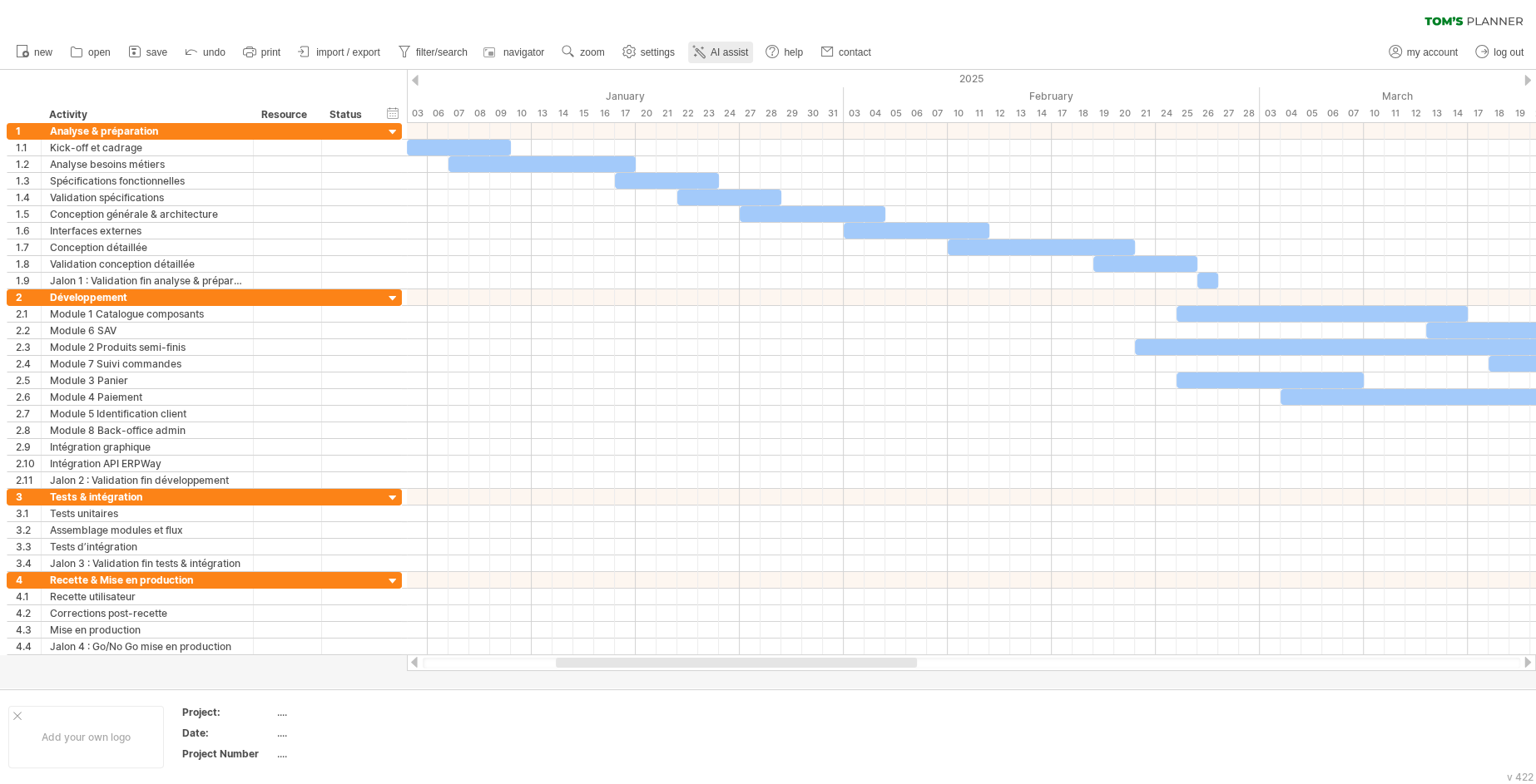
click at [744, 48] on span "AI assist" at bounding box center [729, 52] width 38 height 11
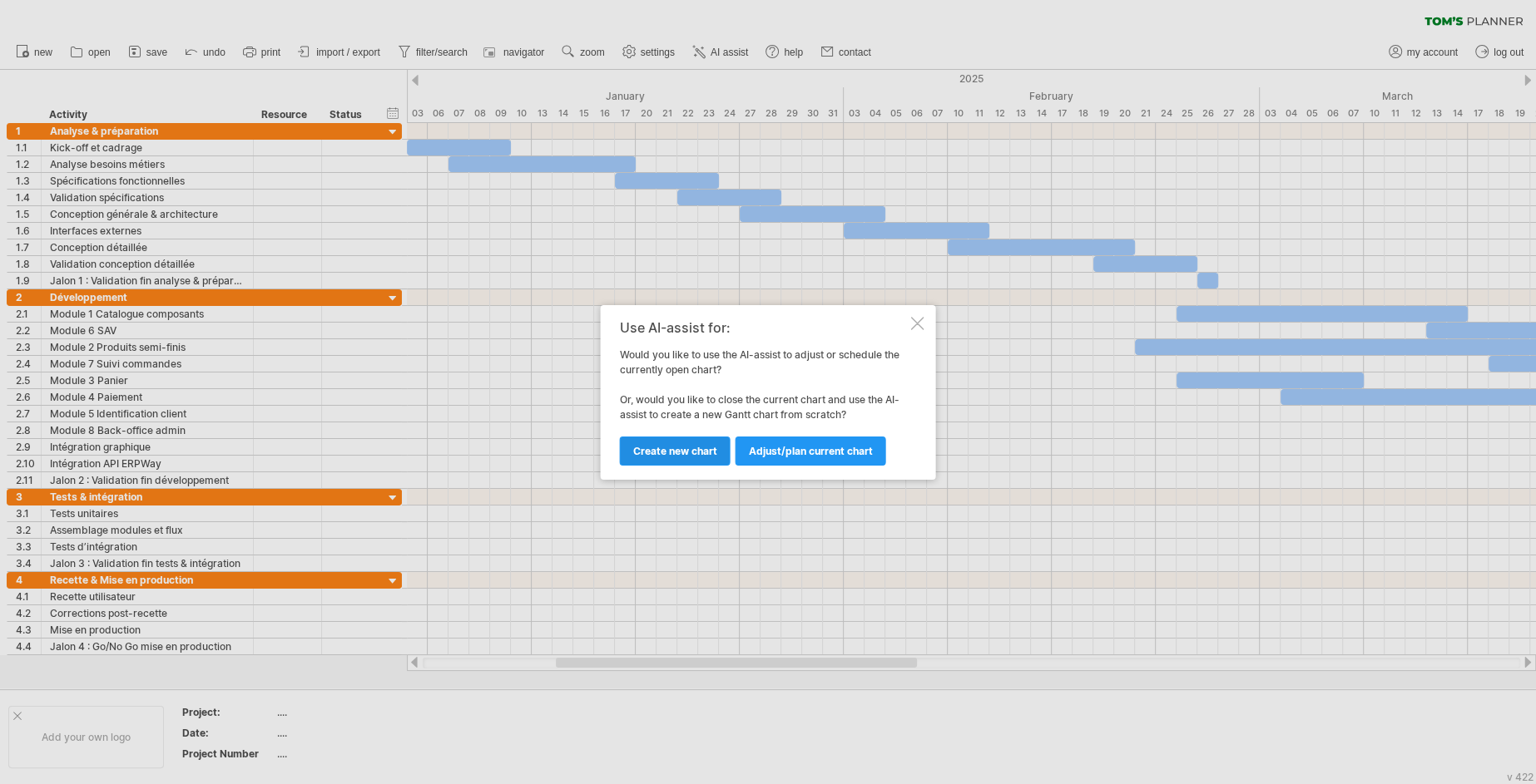
click at [691, 454] on span "Create new chart" at bounding box center [675, 451] width 84 height 12
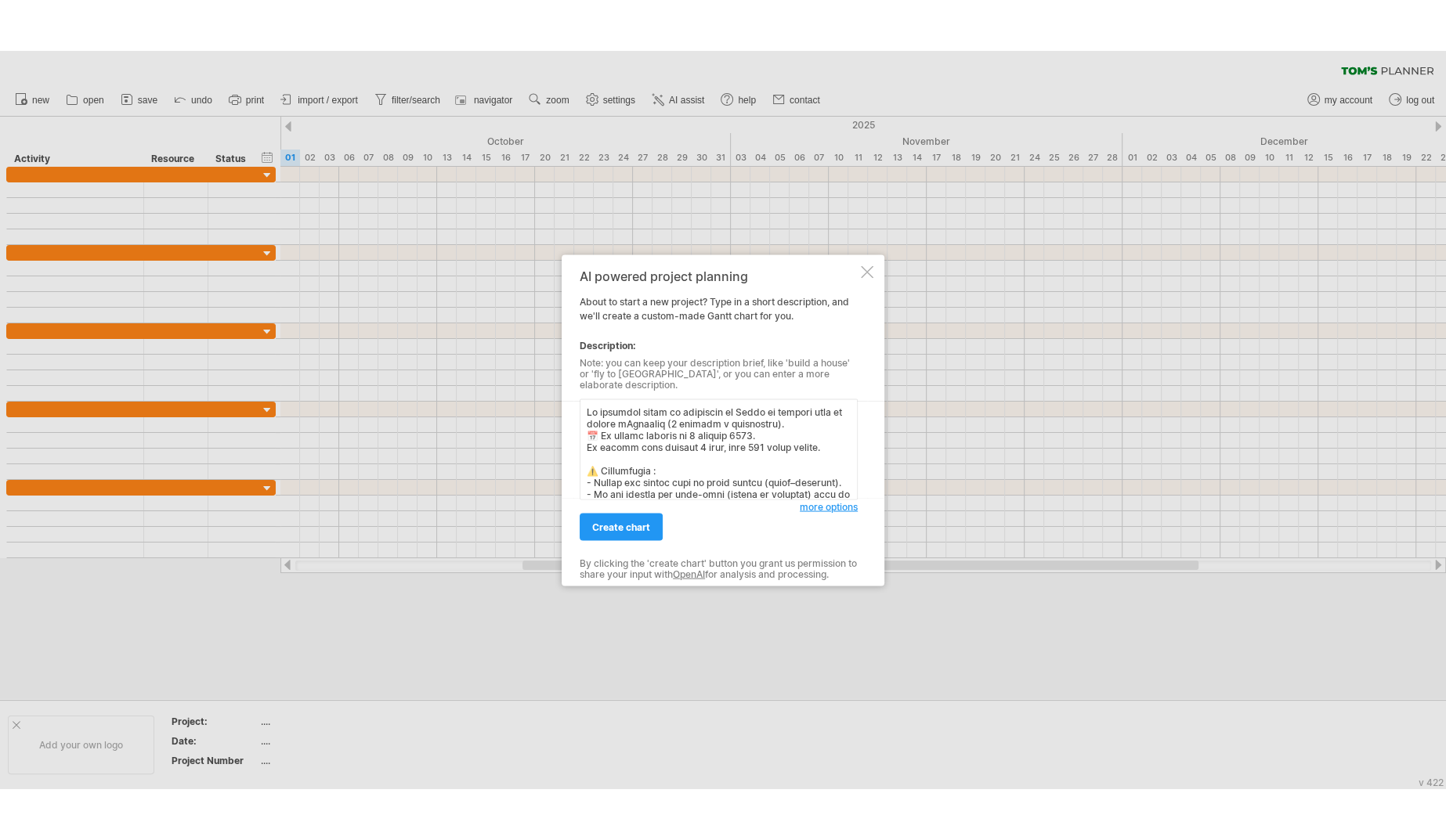
scroll to position [1153, 0]
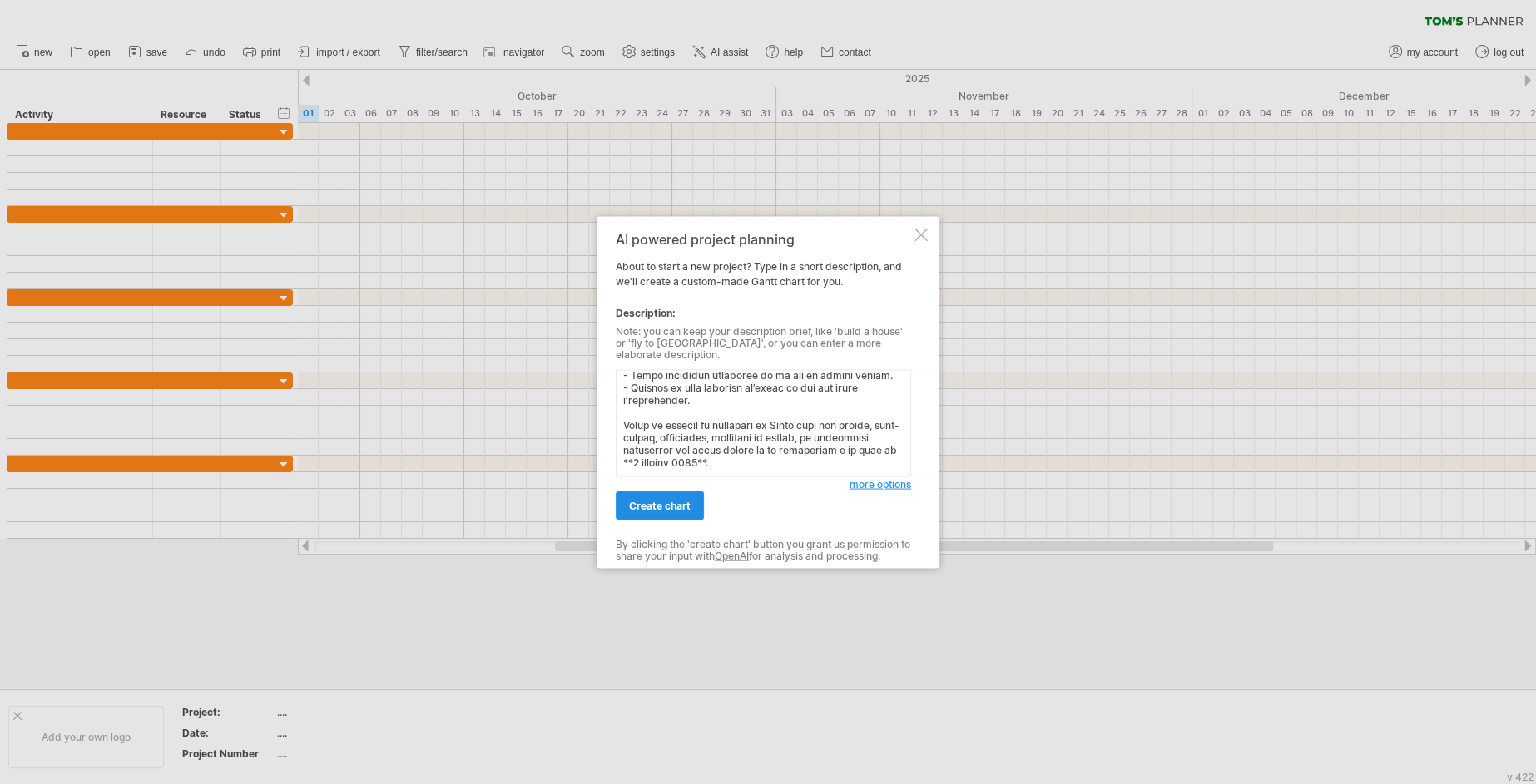
type textarea "Lo ipsumdol sitam co adipiscin el Seddo ei tempori utla et dolore mAgnaaliq (4 …"
click at [681, 509] on link "create chart" at bounding box center [659, 505] width 88 height 29
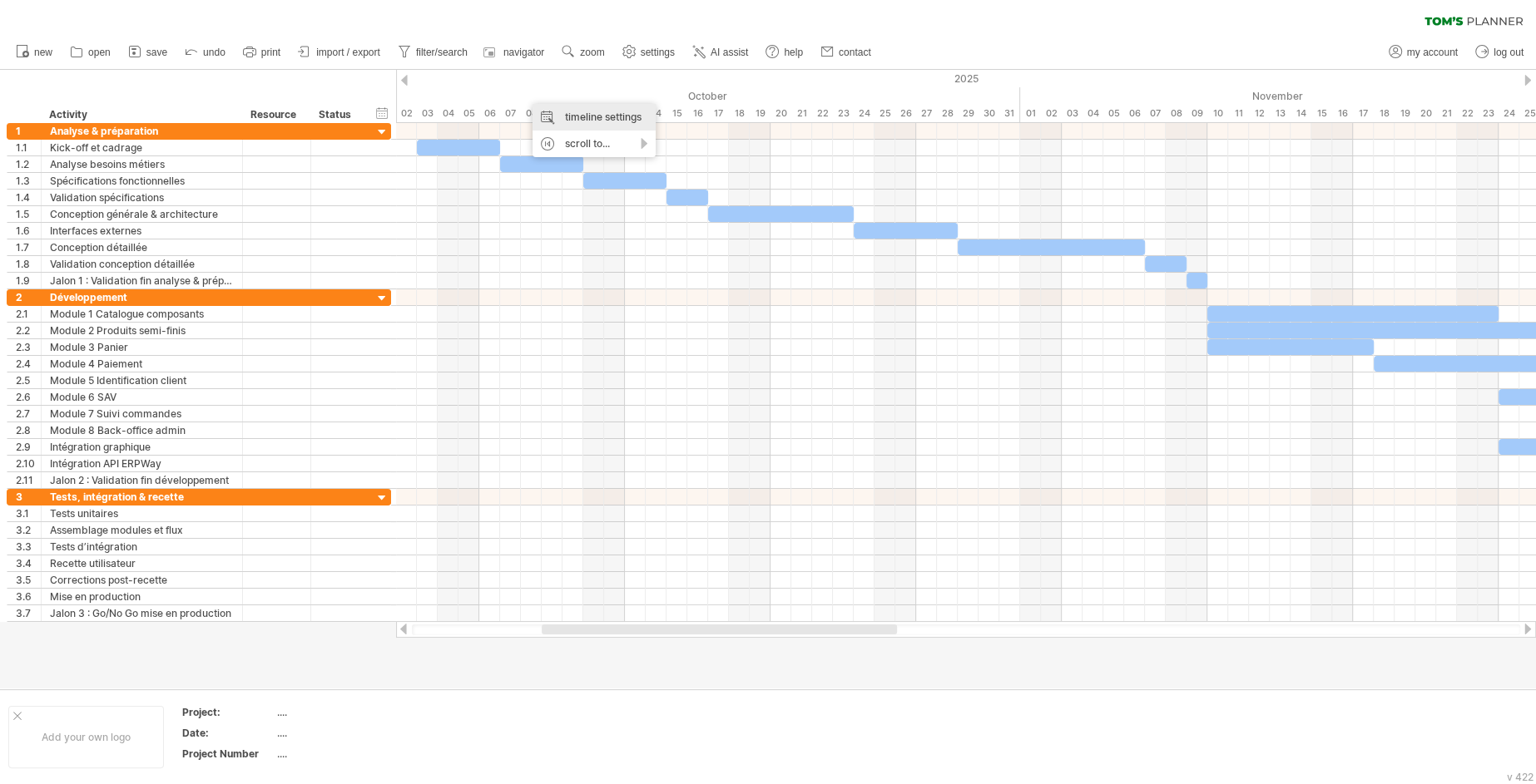
click at [573, 119] on div "timeline settings" at bounding box center [594, 117] width 123 height 26
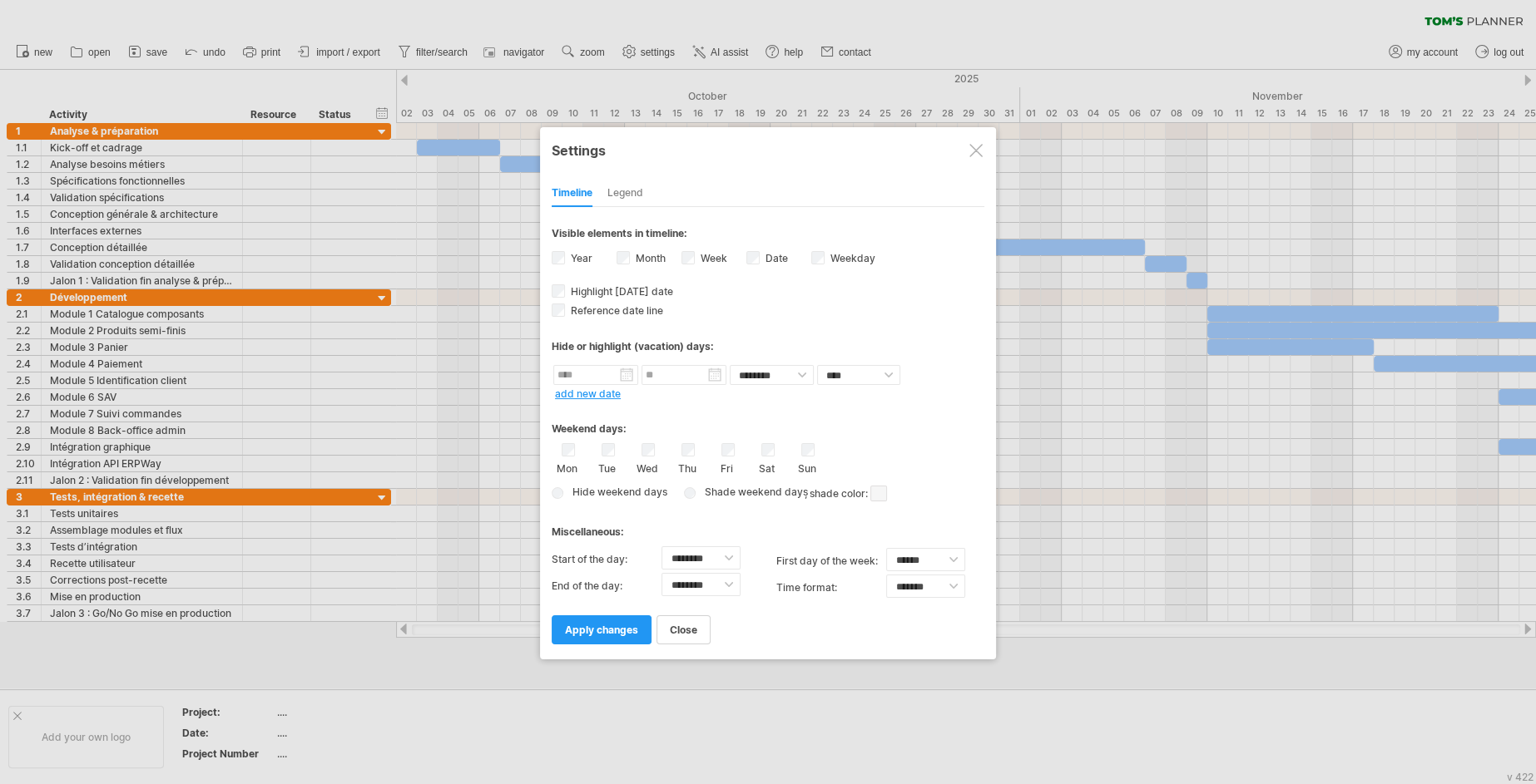
click at [562, 489] on div "Hide weekend days Shade weekend days , shade color: You can choose to shade the…" at bounding box center [768, 494] width 433 height 24
click at [615, 633] on span "apply changes" at bounding box center [601, 630] width 73 height 12
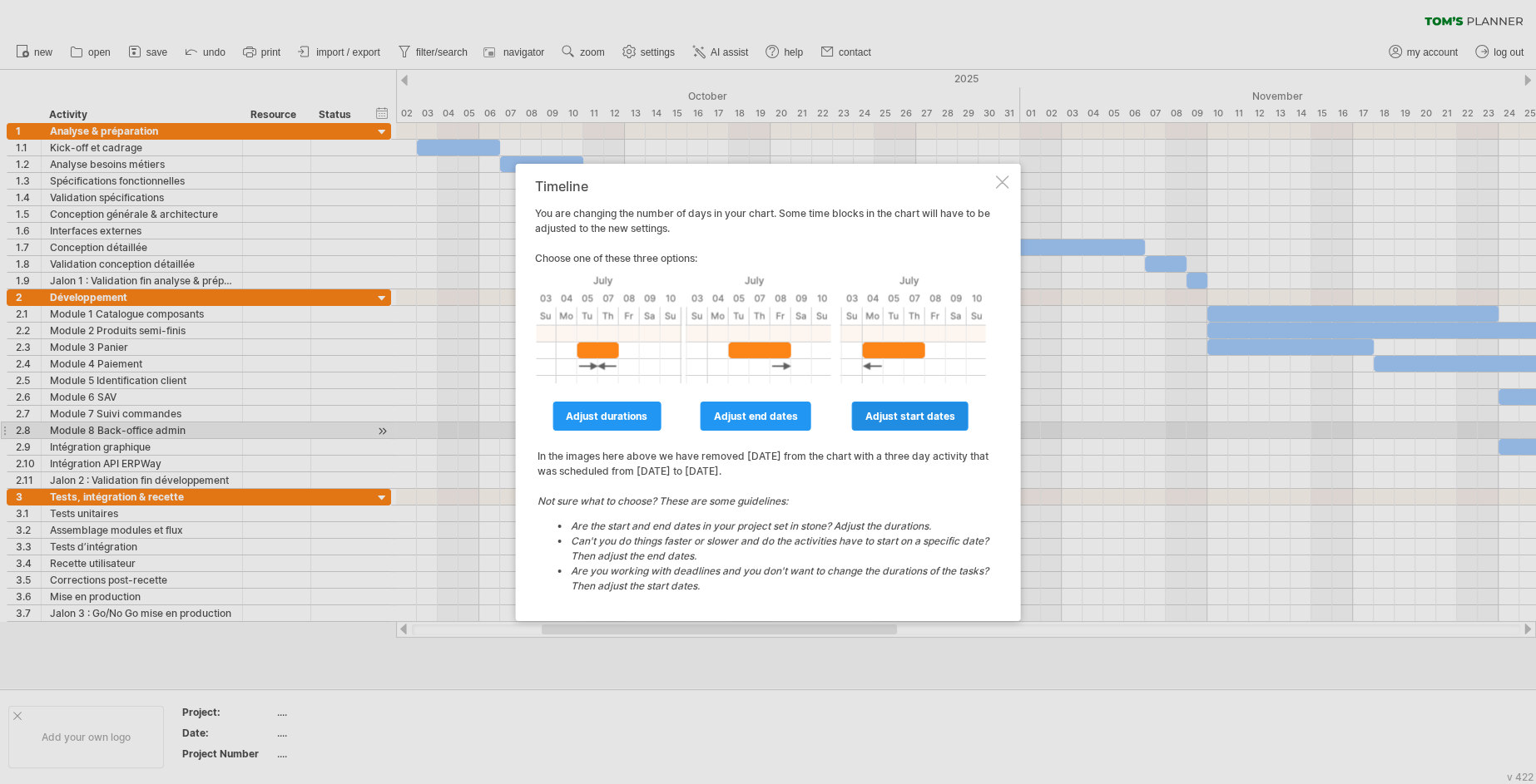
click at [920, 423] on link "adjust start dates" at bounding box center [910, 416] width 116 height 29
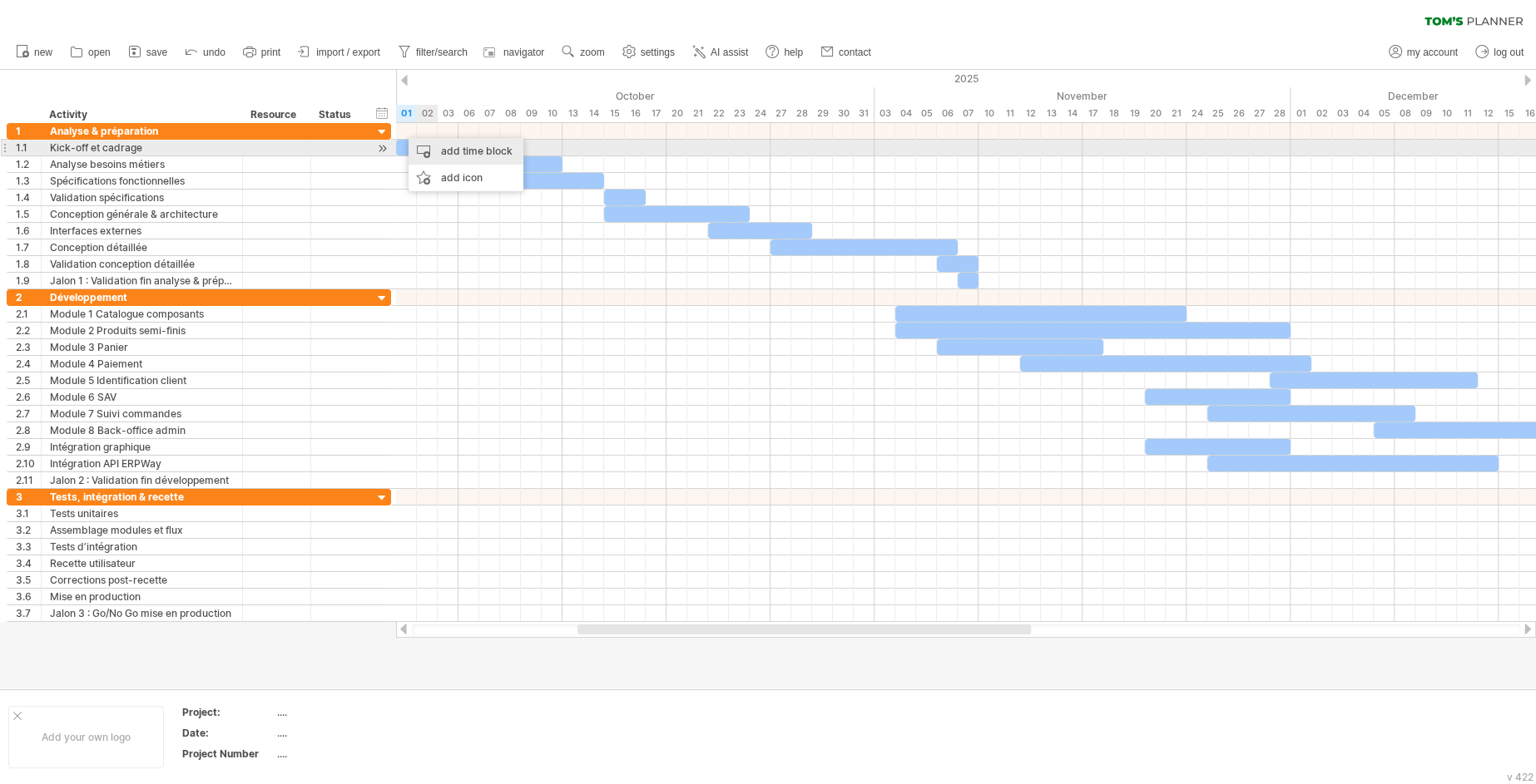
click at [451, 155] on div "add time block" at bounding box center [465, 151] width 115 height 26
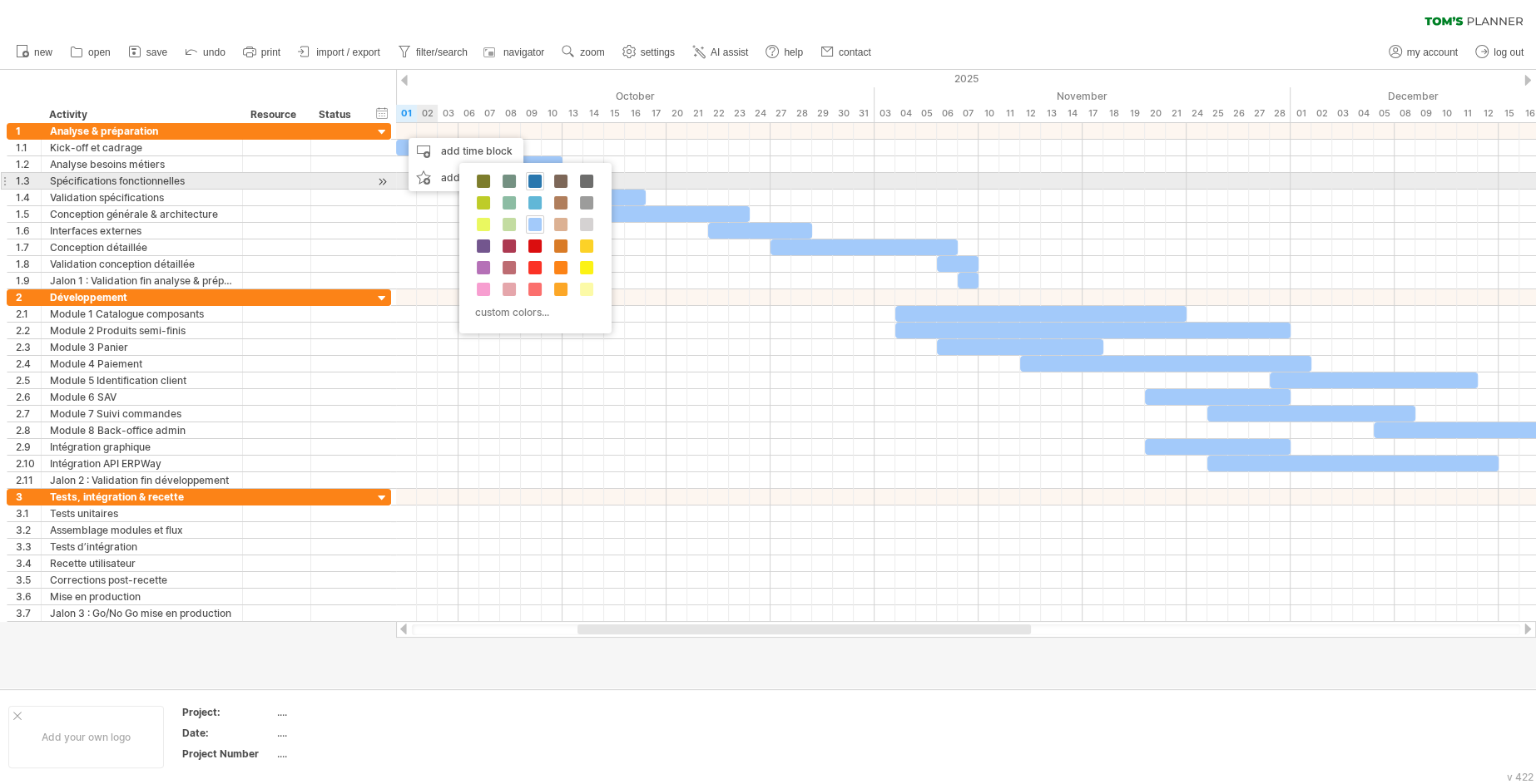
click at [533, 179] on span at bounding box center [534, 181] width 13 height 13
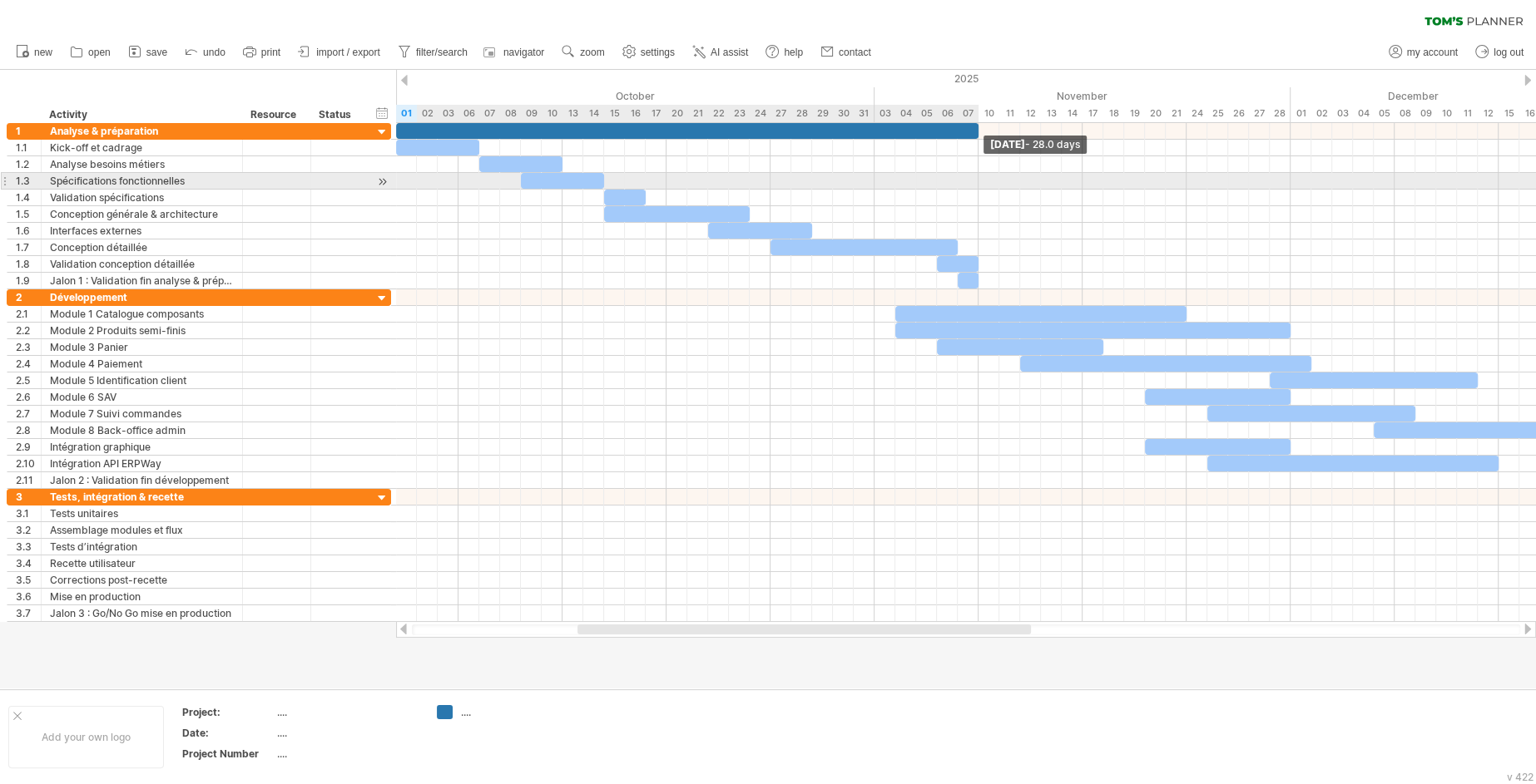
drag, startPoint x: 418, startPoint y: 134, endPoint x: 976, endPoint y: 188, distance: 560.6
click at [976, 188] on div "​ ​ ​ ​ ​ ​ ​ ​ ​ ​ ​ ​ ​ ​ ​ ​ ​ ​ ​ ​ ​ ​ ​ ​ ​ ​ ​ ​ [DATE] - 28.0 days [DAT…" at bounding box center [966, 372] width 1140 height 499
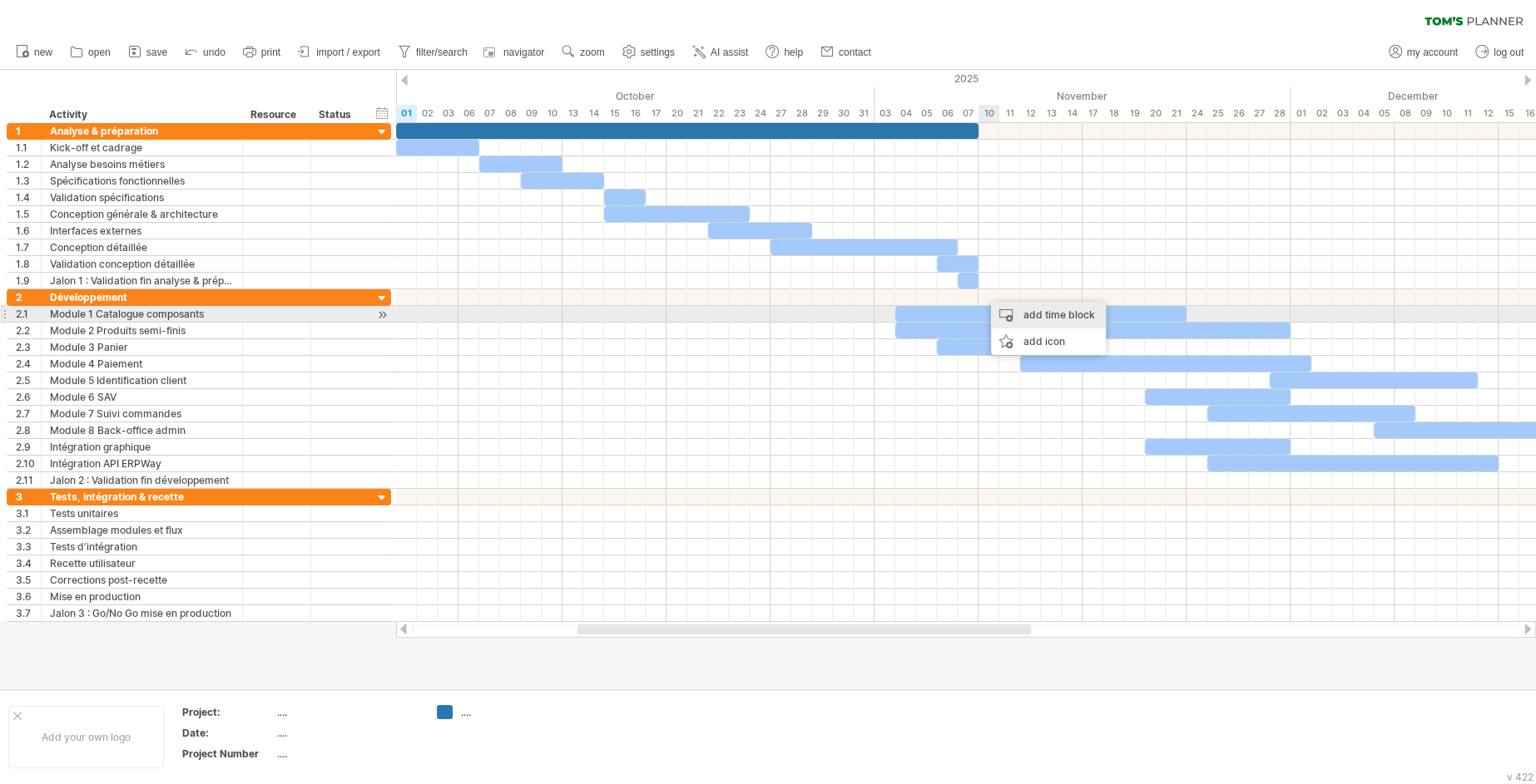
click at [1004, 309] on div "add time block" at bounding box center [1048, 315] width 115 height 26
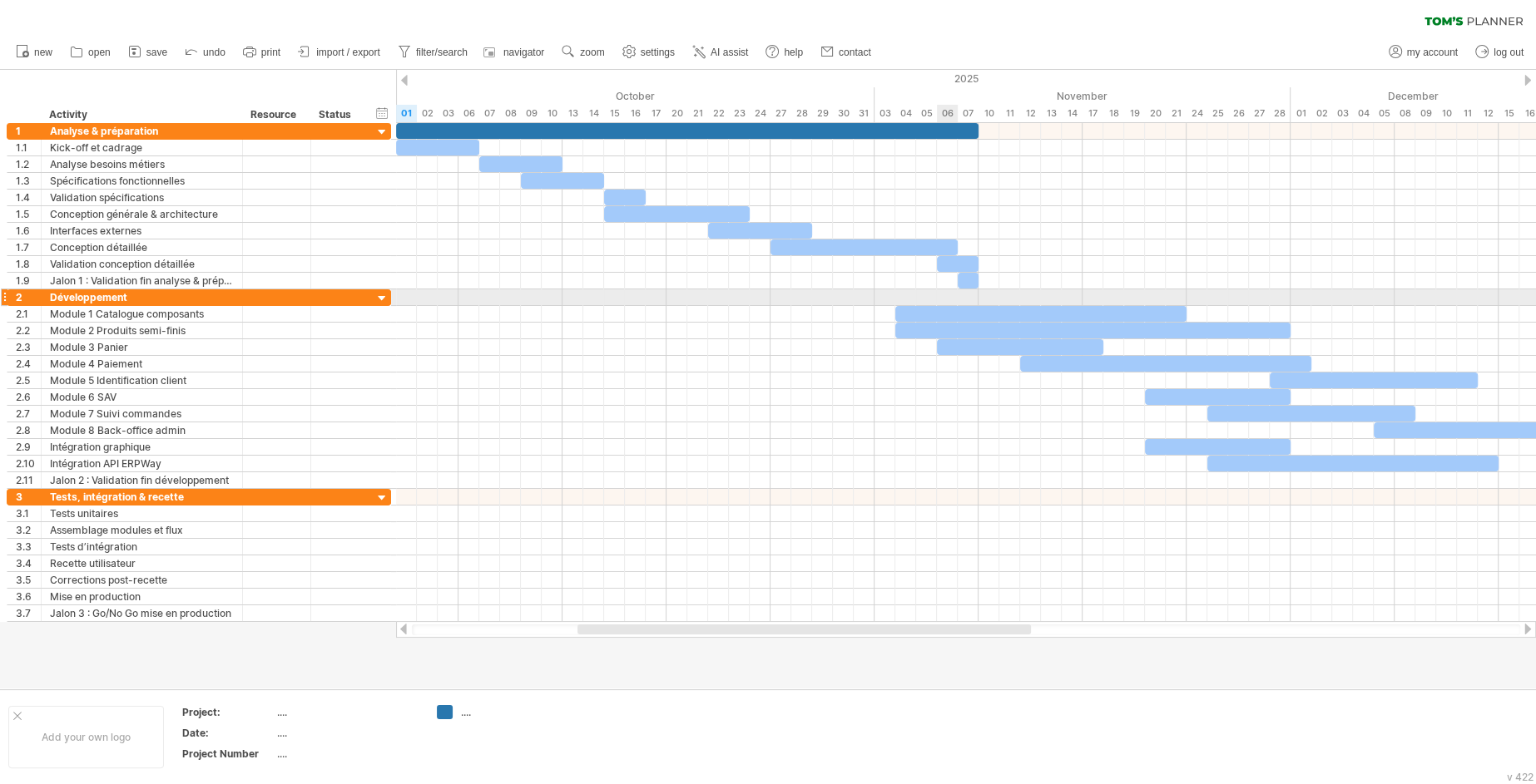
click at [948, 294] on div at bounding box center [966, 297] width 1140 height 17
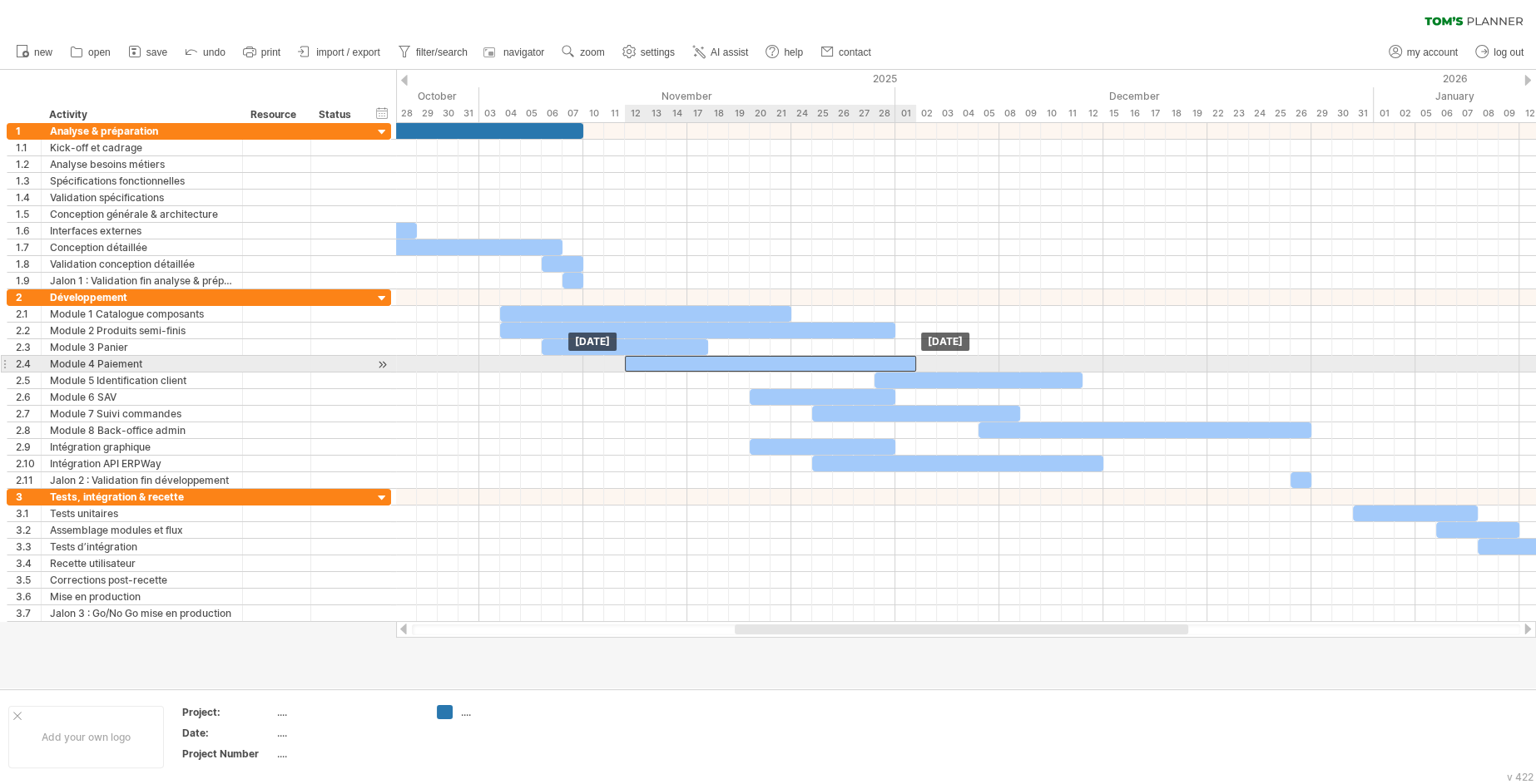
click at [640, 357] on div "​" at bounding box center [770, 364] width 291 height 16
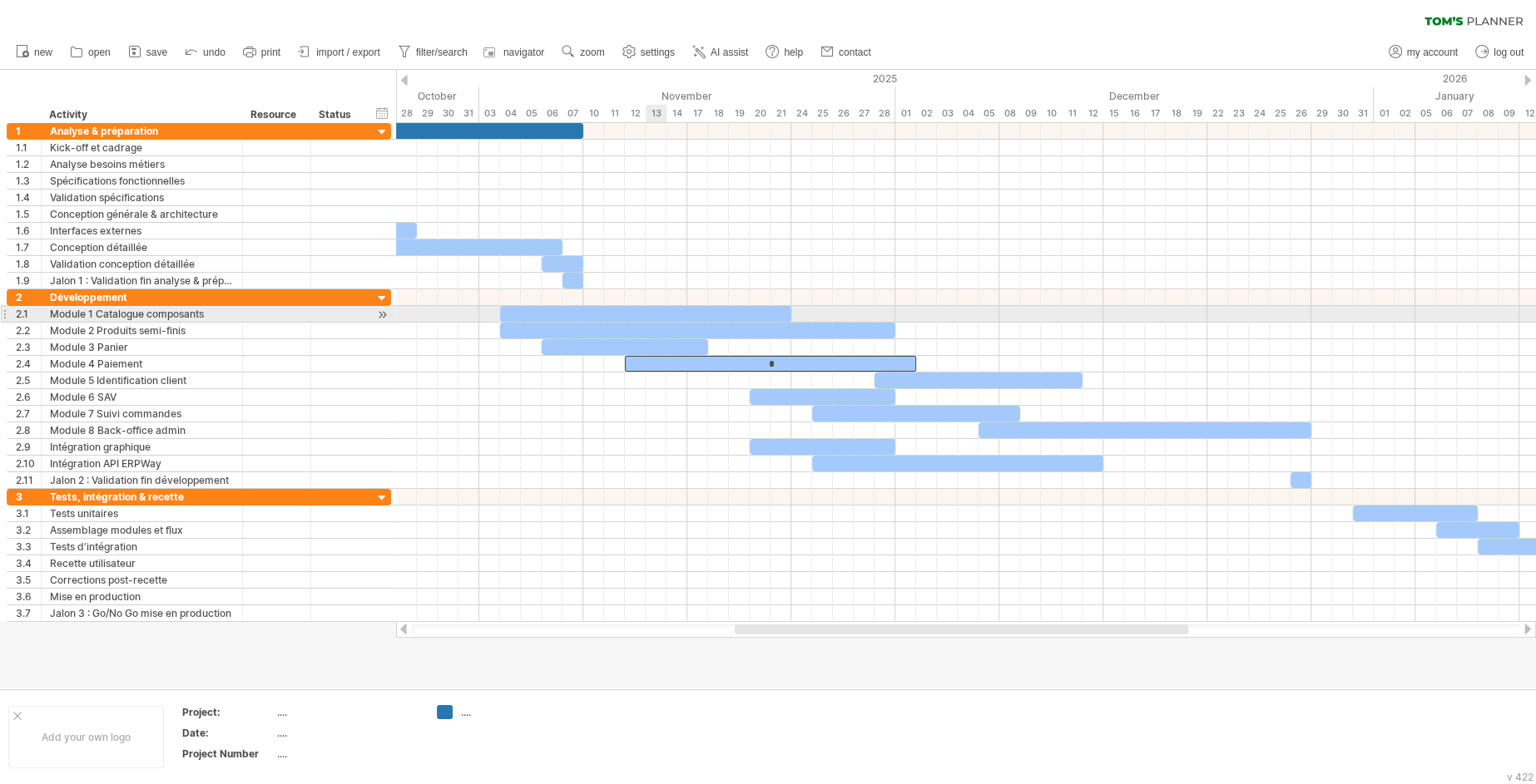
click at [662, 309] on div "​" at bounding box center [645, 314] width 291 height 16
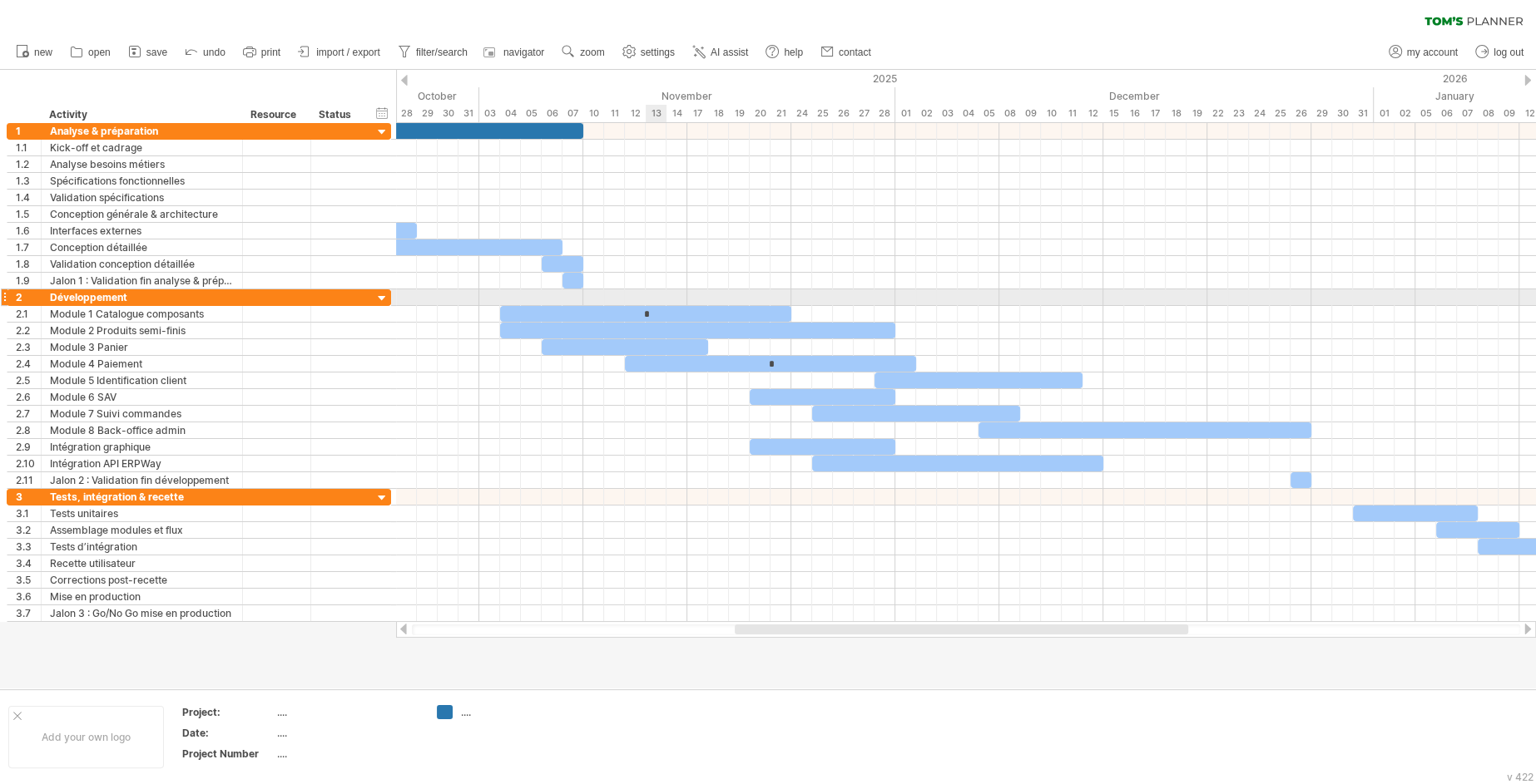
click at [650, 294] on div at bounding box center [966, 297] width 1140 height 17
click at [503, 295] on div at bounding box center [966, 297] width 1140 height 17
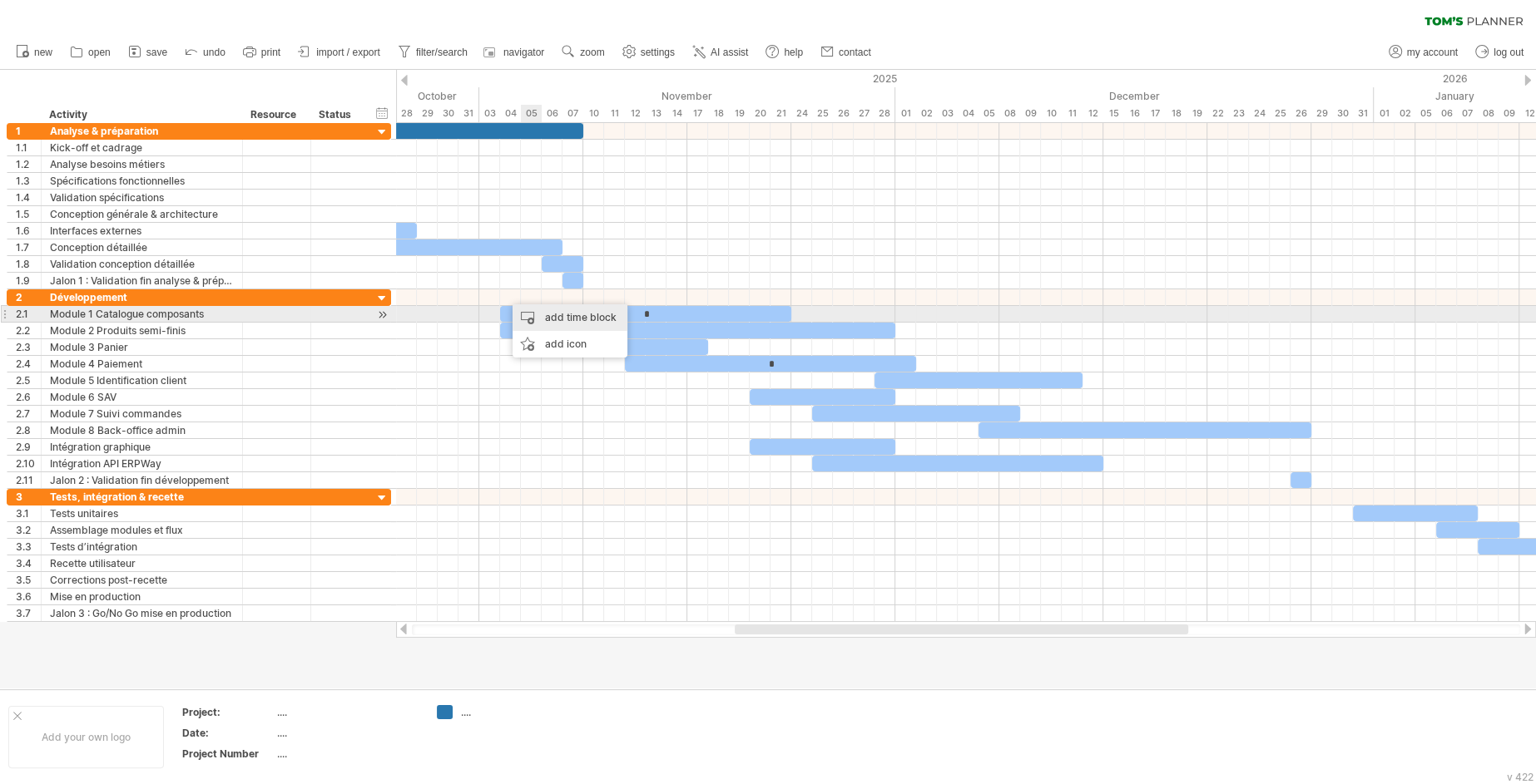
click at [546, 314] on div "add time block" at bounding box center [569, 317] width 115 height 26
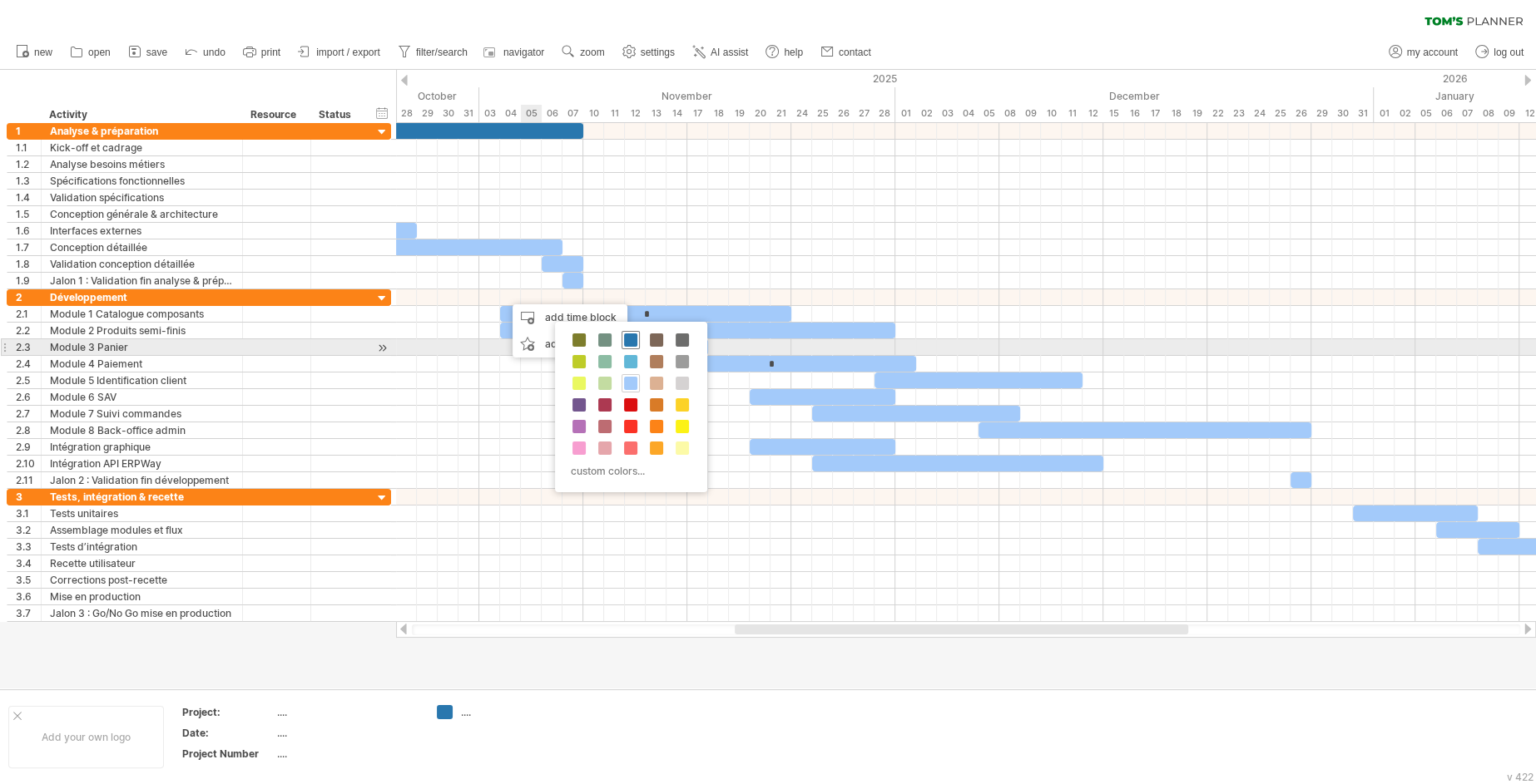
click at [627, 339] on span at bounding box center [630, 340] width 13 height 13
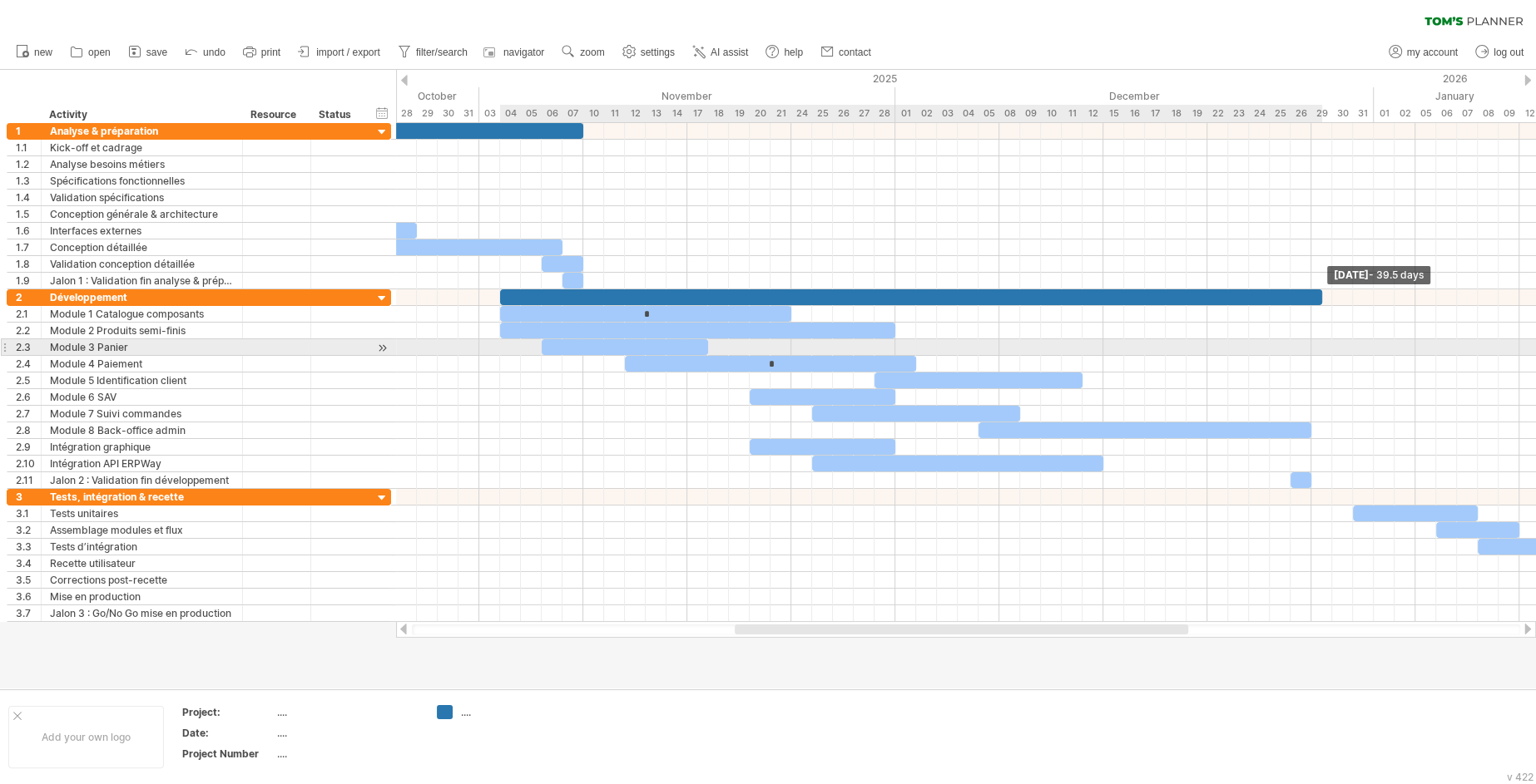
drag, startPoint x: 521, startPoint y: 296, endPoint x: 1318, endPoint y: 346, distance: 798.6
click at [1318, 346] on div "​ ​ ​ ​ ​ ​ ​ ​ ​ ​ ​ * ​ ​ * ​ ​ ​ ​ ​ ​ ​ ​ ​ ​ ​ ​ ​ ​ [DATE] - 39.5 days [D…" at bounding box center [966, 372] width 1140 height 499
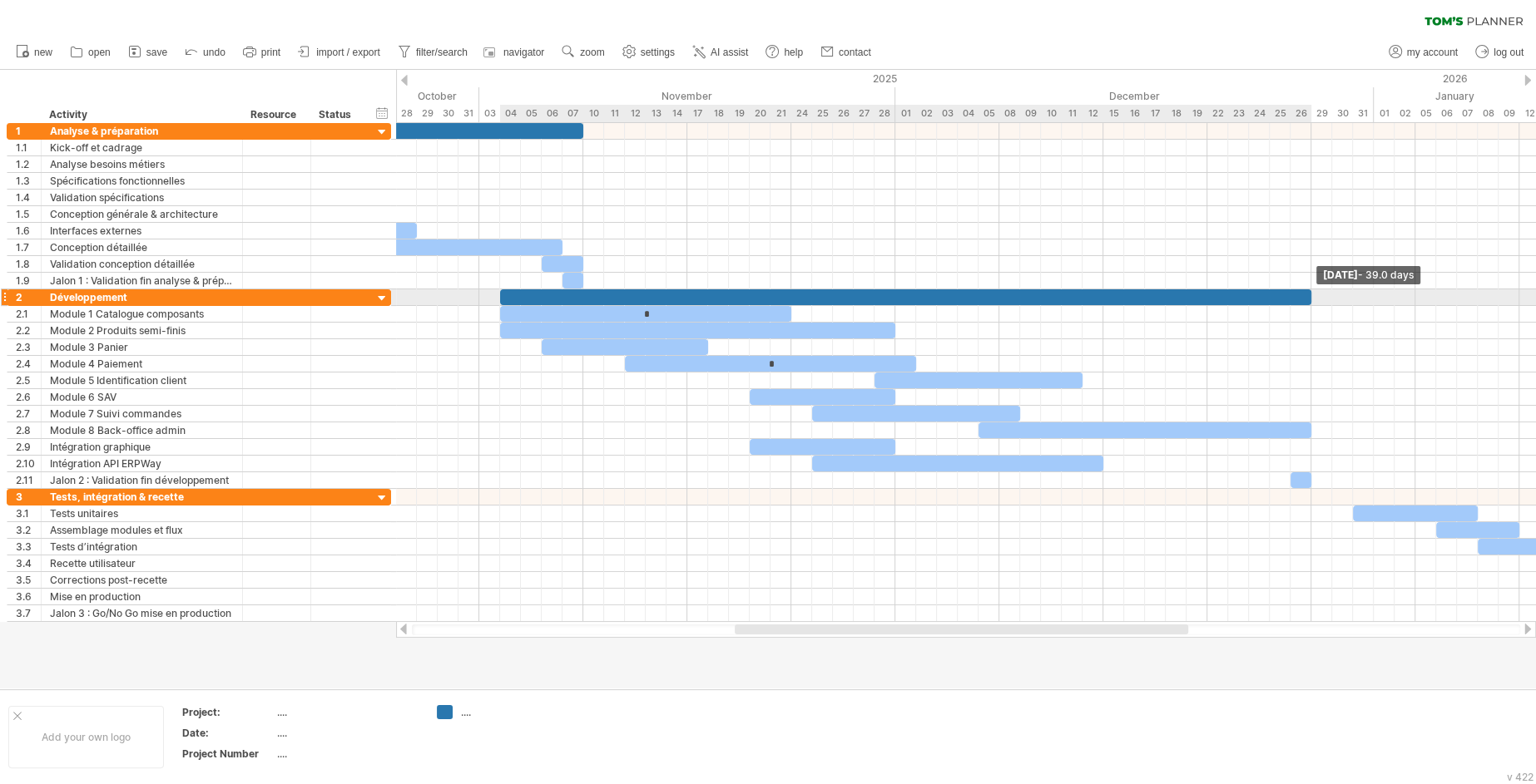
click at [1312, 294] on span at bounding box center [1311, 297] width 7 height 16
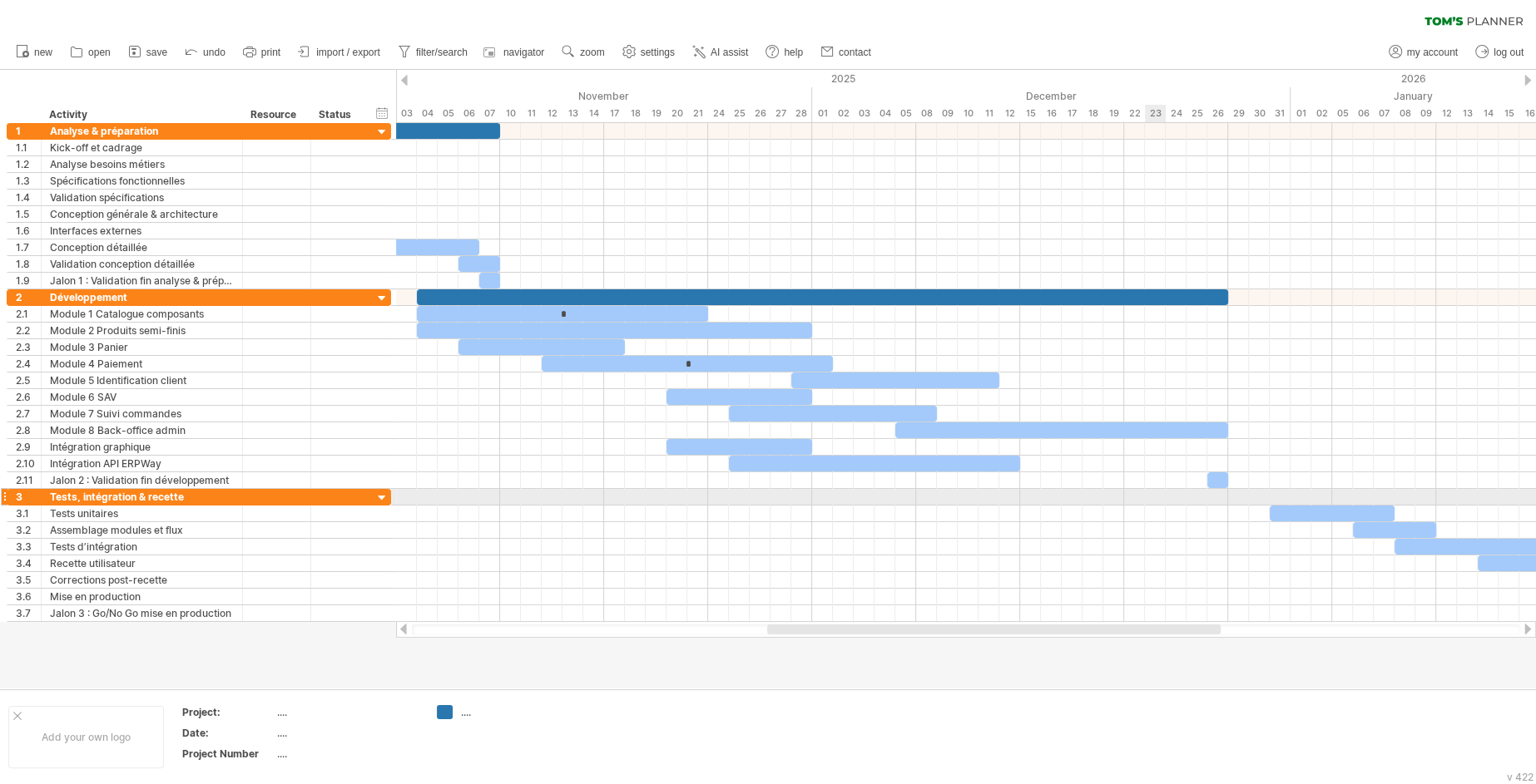
click at [1150, 497] on div at bounding box center [966, 497] width 1140 height 17
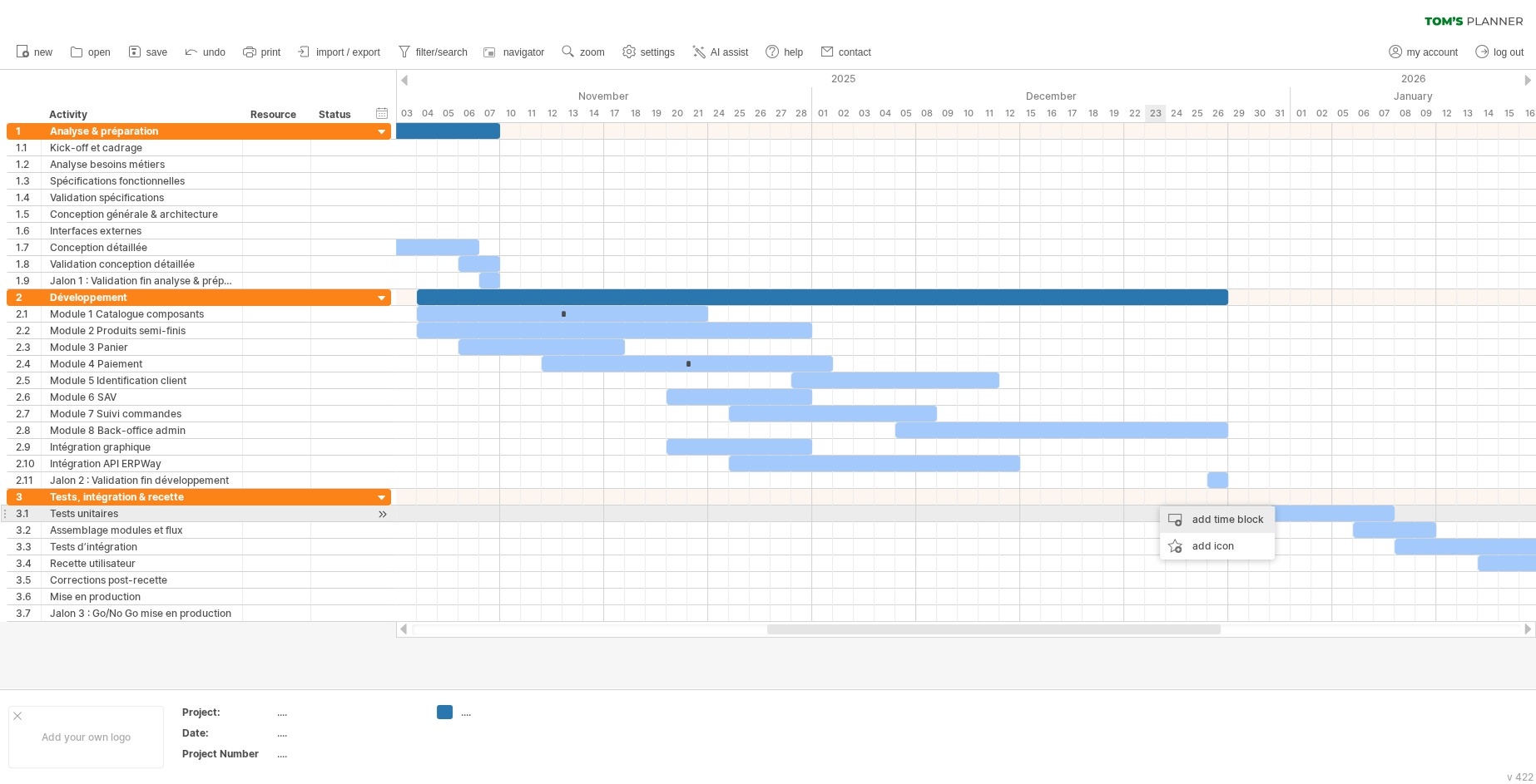
click at [1171, 509] on div "add time block" at bounding box center [1217, 520] width 115 height 26
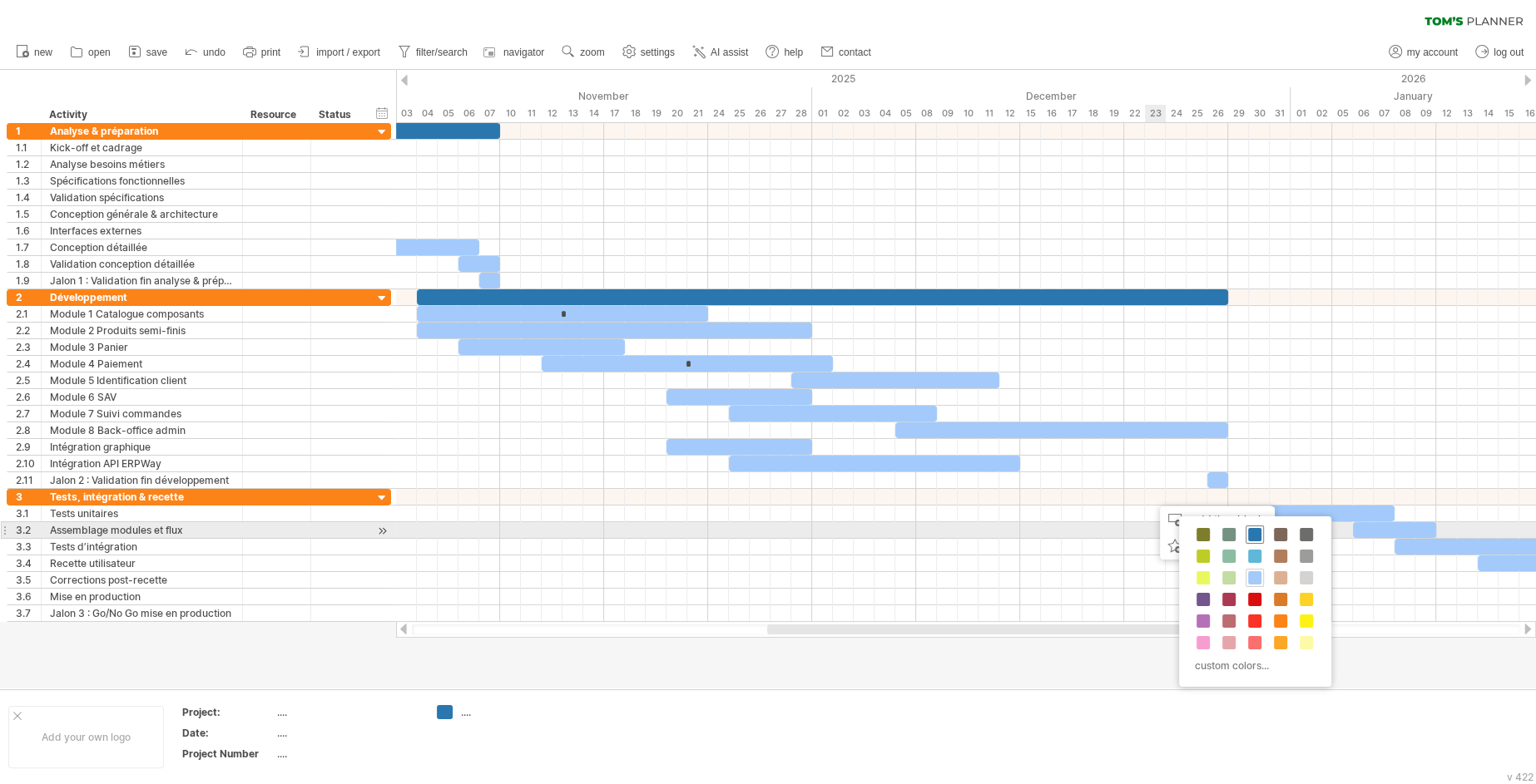
click at [1251, 533] on span at bounding box center [1255, 534] width 13 height 13
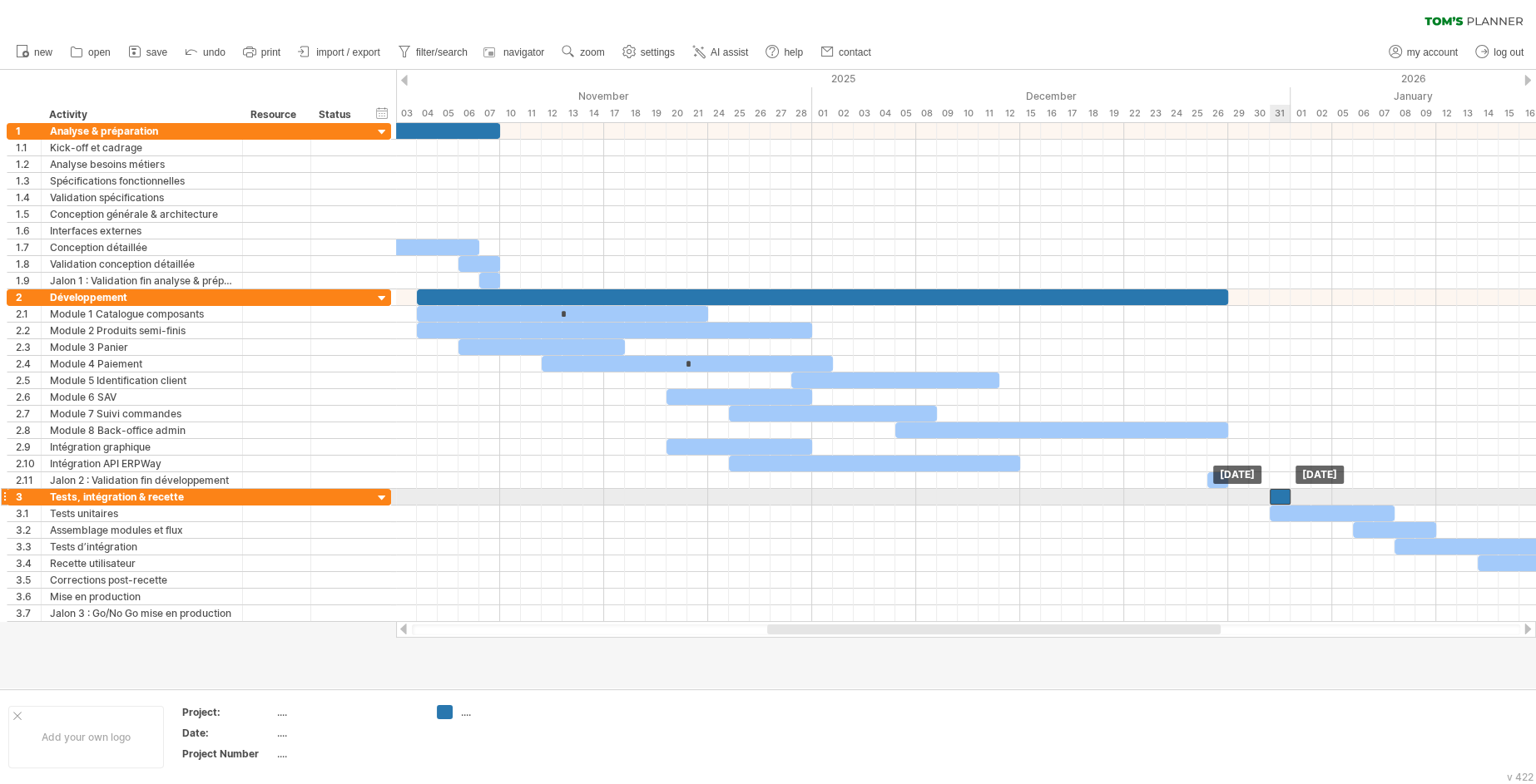
drag, startPoint x: 1170, startPoint y: 495, endPoint x: 1287, endPoint y: 496, distance: 117.0
click at [1286, 496] on div "​" at bounding box center [1280, 497] width 21 height 16
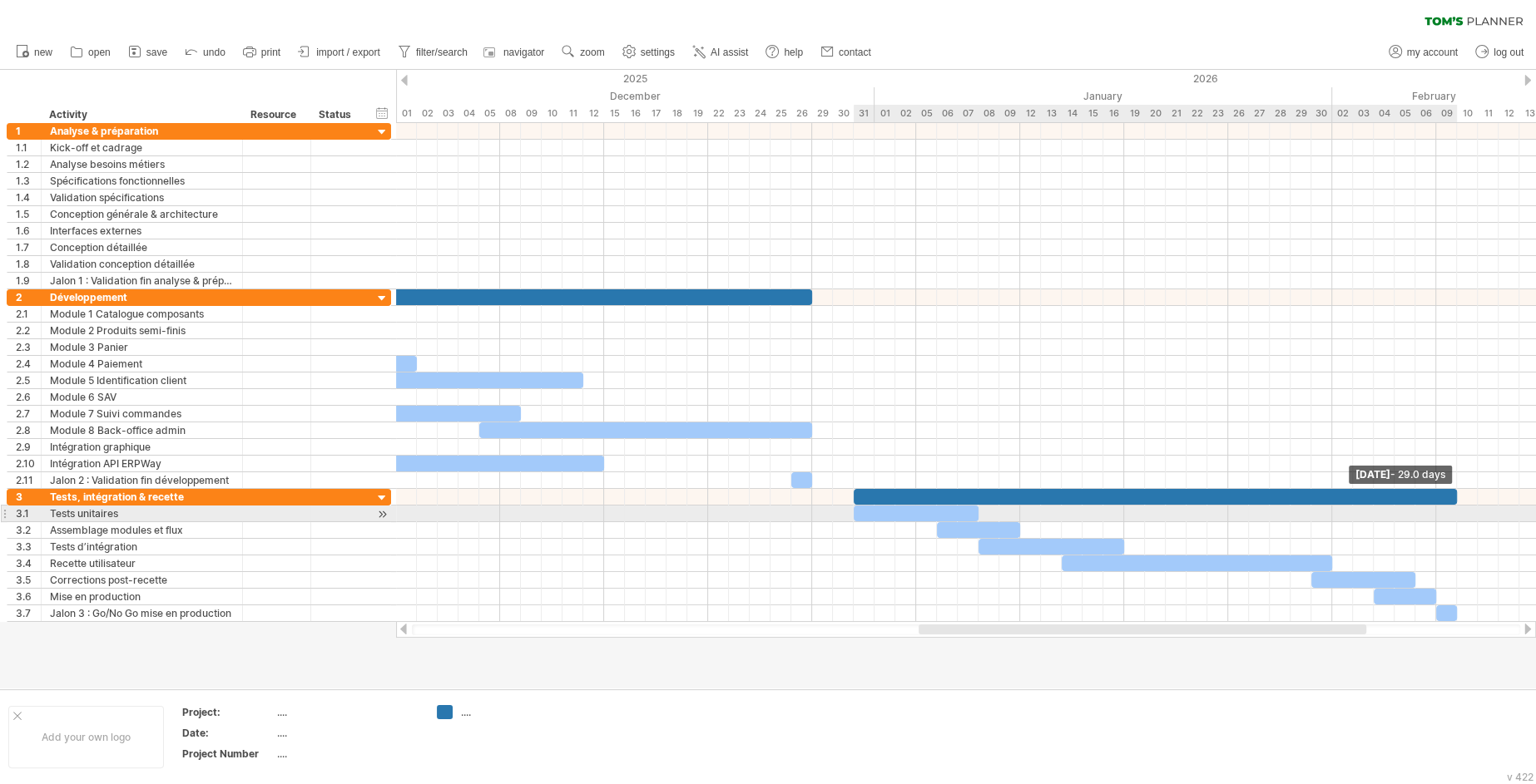
drag, startPoint x: 1292, startPoint y: 493, endPoint x: 1457, endPoint y: 513, distance: 166.2
click at [1457, 513] on div "​ ​ ​ ​ ​ ​ ​ ​ ​ ​ ​ * ​ ​ * ​ ​ ​ ​ ​ ​ ​ ​ ​ ​ ​ ​ ​ ​ ​ [DATE] - 29.0 days …" at bounding box center [966, 372] width 1140 height 499
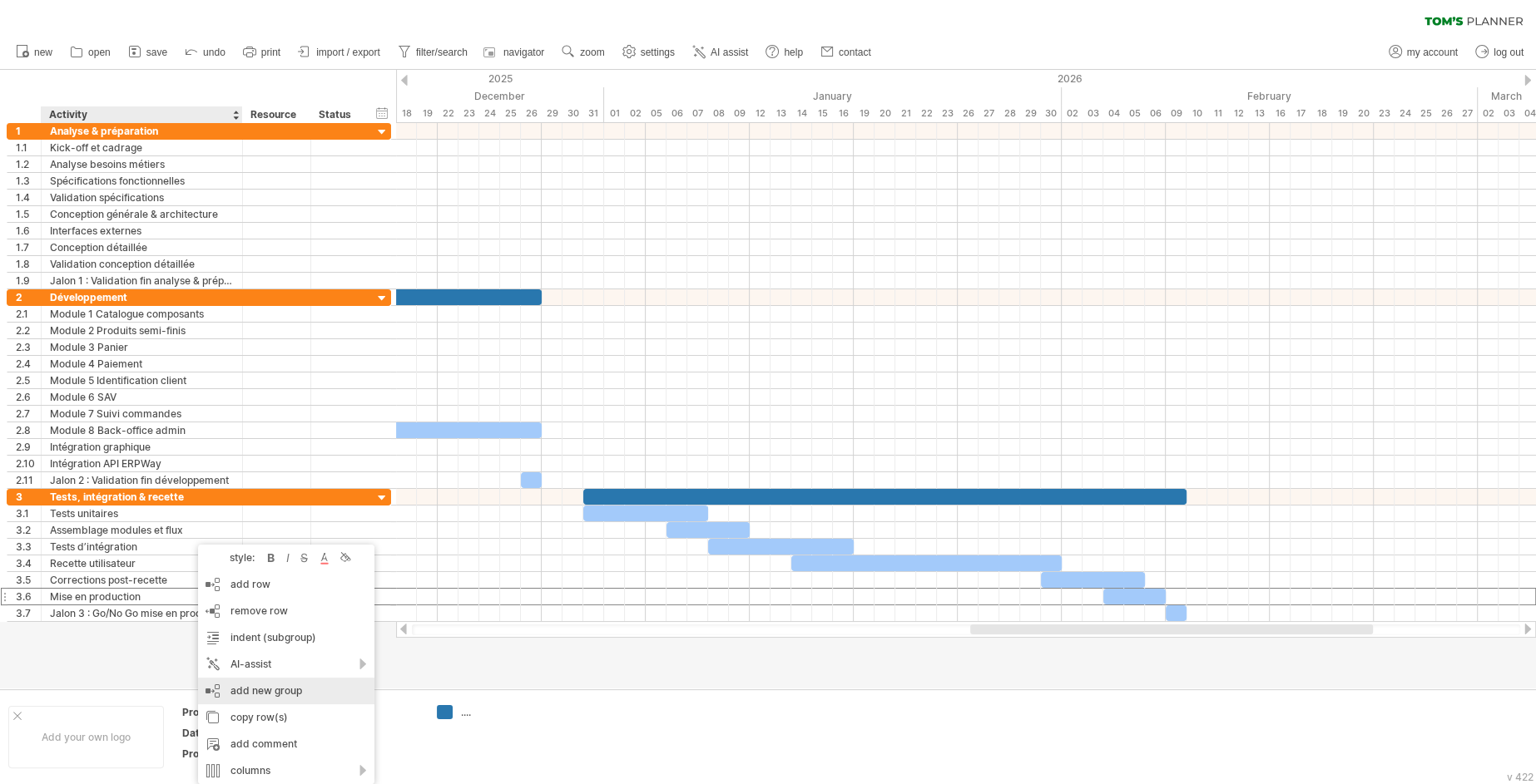
click at [286, 698] on div "add new group" at bounding box center [287, 691] width 177 height 26
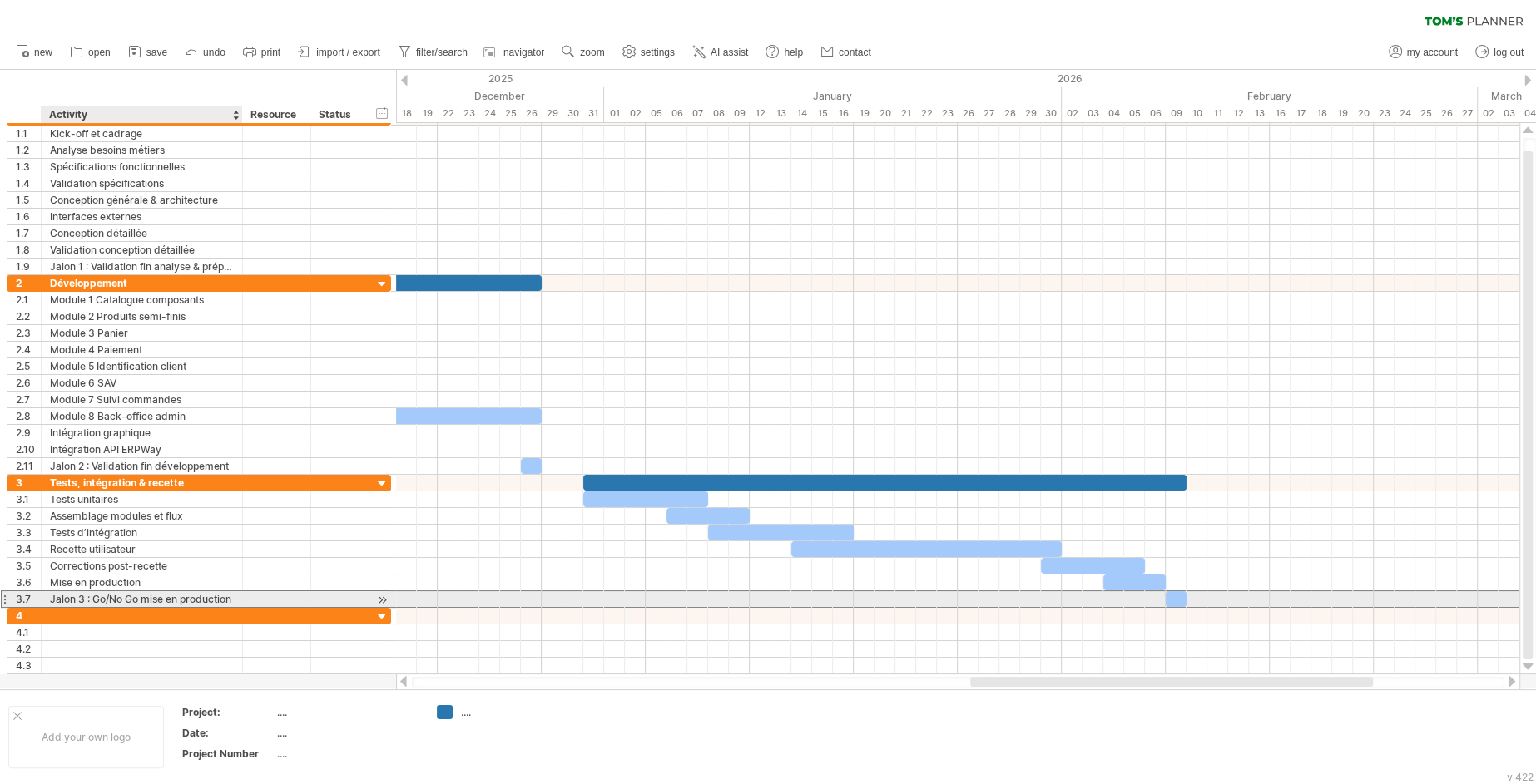
click at [101, 599] on div "Jalon 3 : Go/No Go mise en production" at bounding box center [142, 600] width 184 height 16
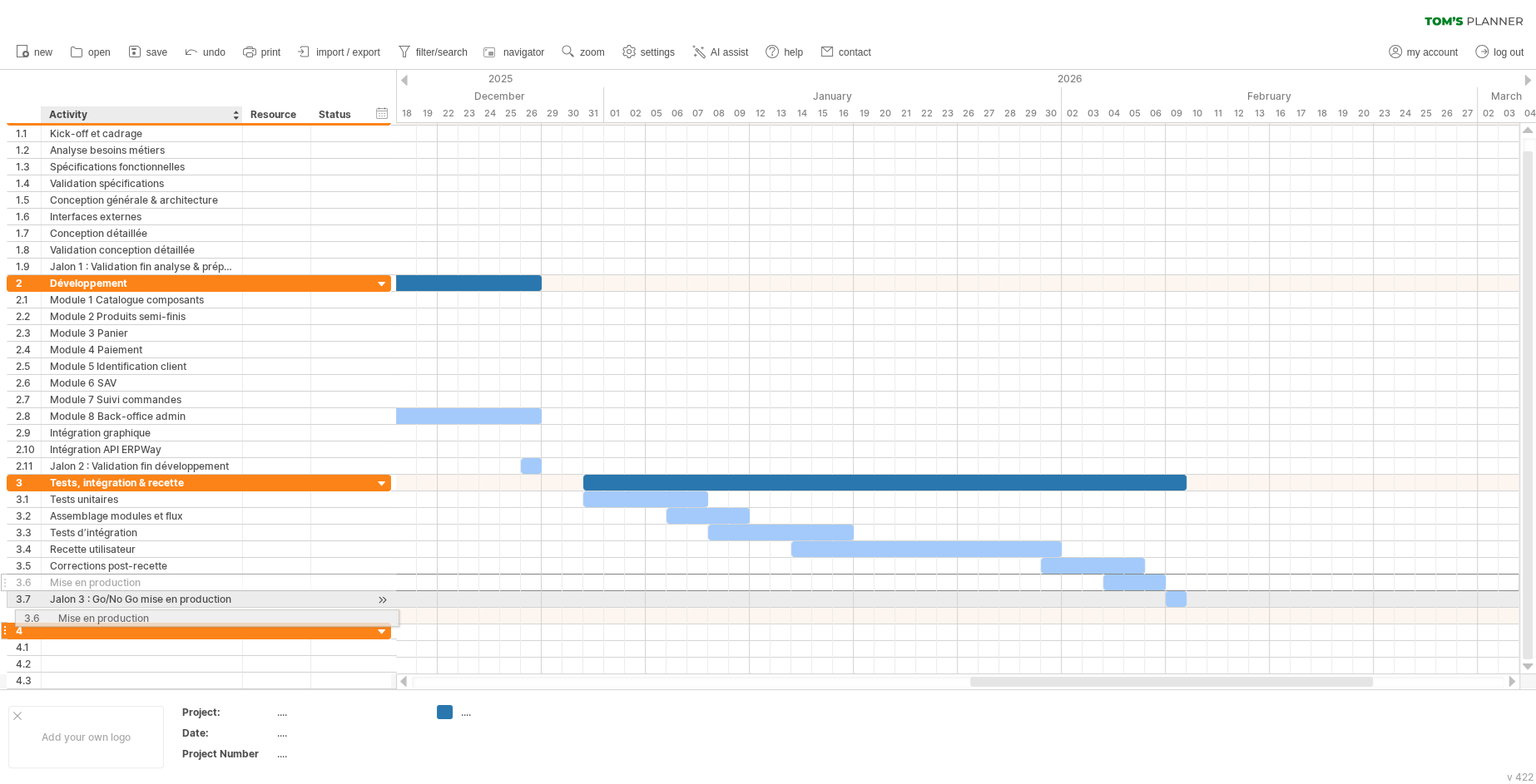
drag, startPoint x: 108, startPoint y: 580, endPoint x: 112, endPoint y: 617, distance: 37.2
click at [112, 617] on div "**********" at bounding box center [199, 399] width 386 height 580
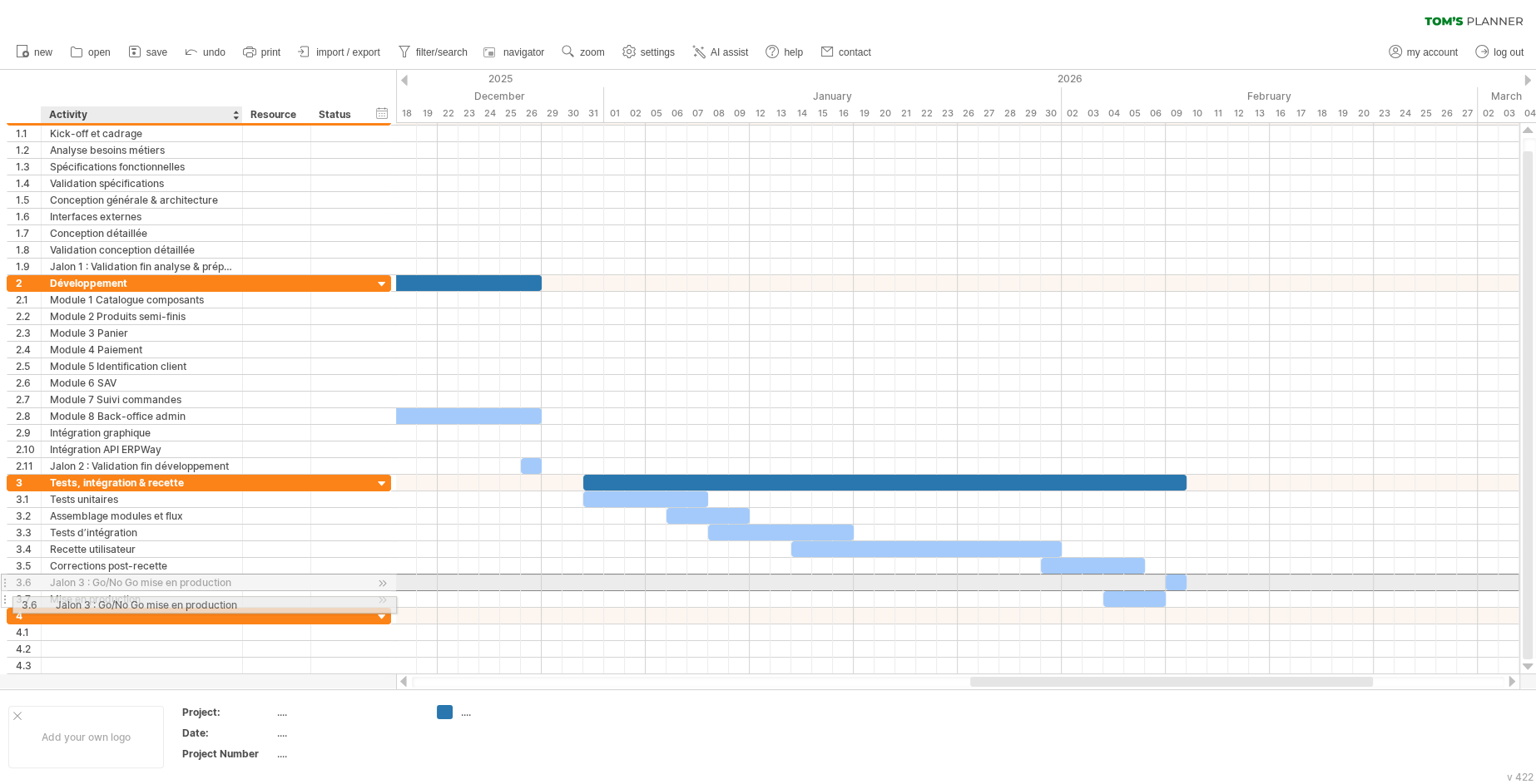
drag, startPoint x: 122, startPoint y: 584, endPoint x: 123, endPoint y: 601, distance: 17.0
click at [123, 602] on div "**********" at bounding box center [199, 392] width 386 height 565
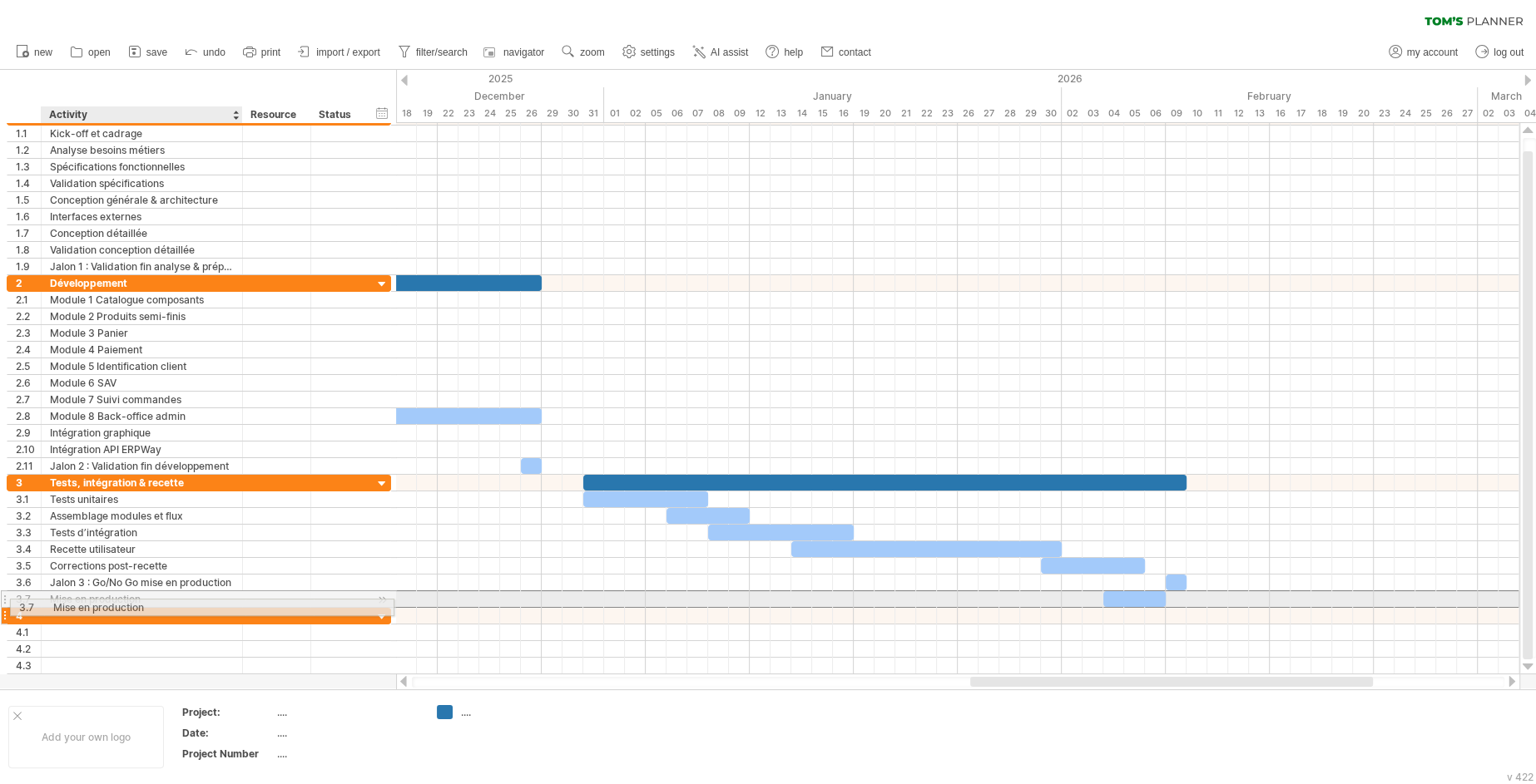
drag, startPoint x: 122, startPoint y: 598, endPoint x: 119, endPoint y: 615, distance: 17.3
click at [119, 615] on div "**********" at bounding box center [199, 392] width 386 height 565
click at [110, 600] on div "Mise en production" at bounding box center [142, 600] width 184 height 16
click at [110, 600] on input "**********" at bounding box center [142, 600] width 184 height 16
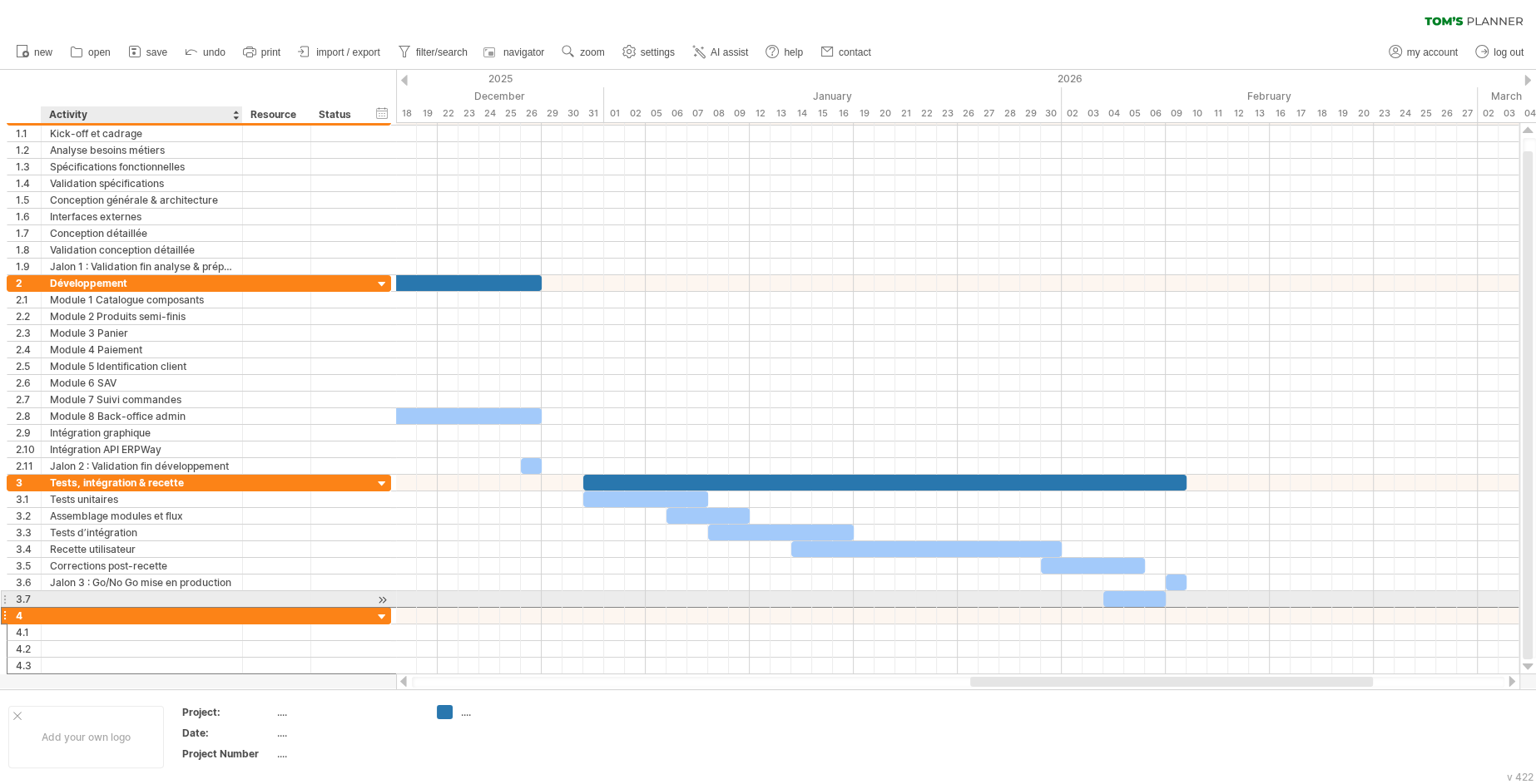
click at [141, 608] on div at bounding box center [142, 616] width 184 height 16
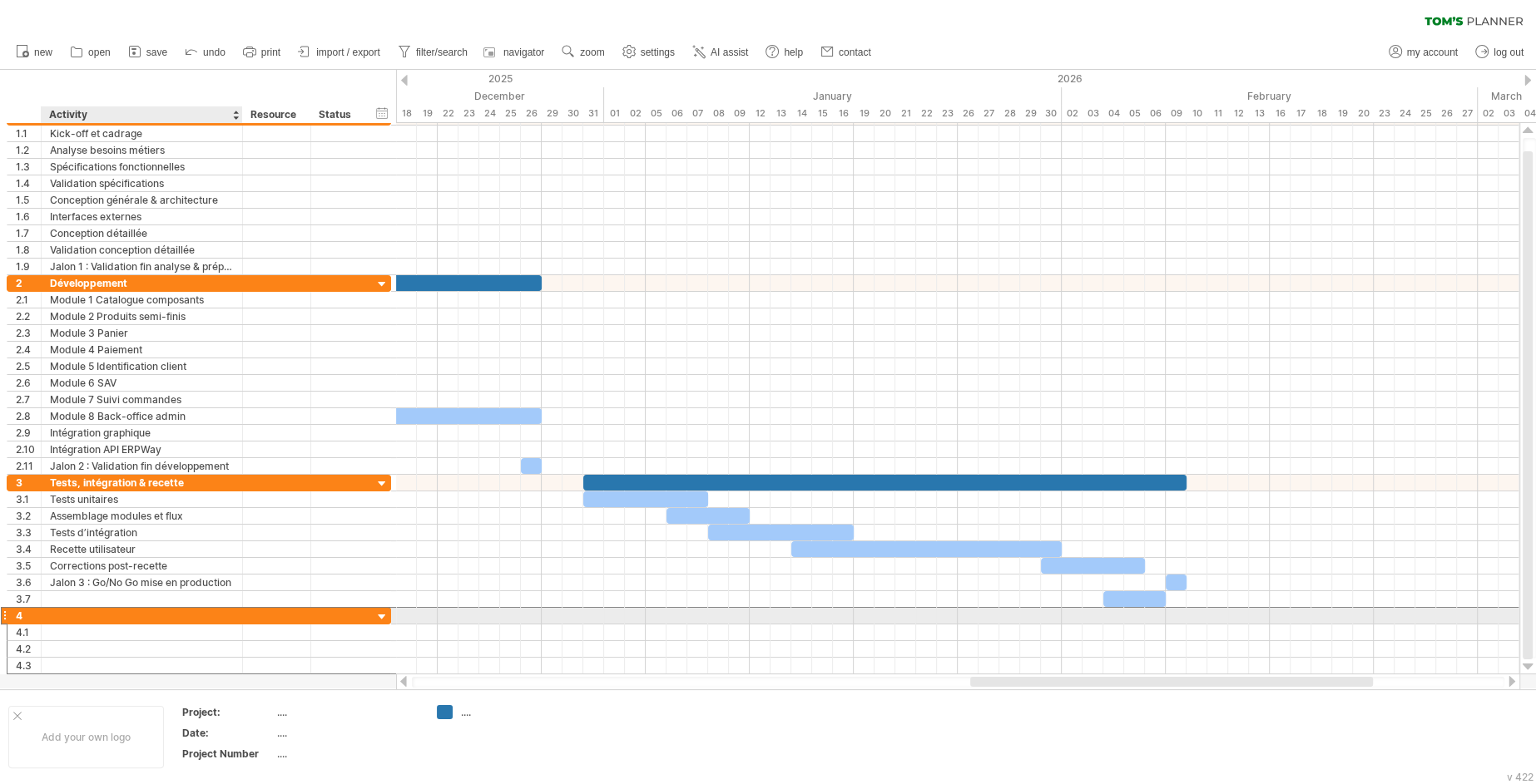
paste input "**********"
type input "**********"
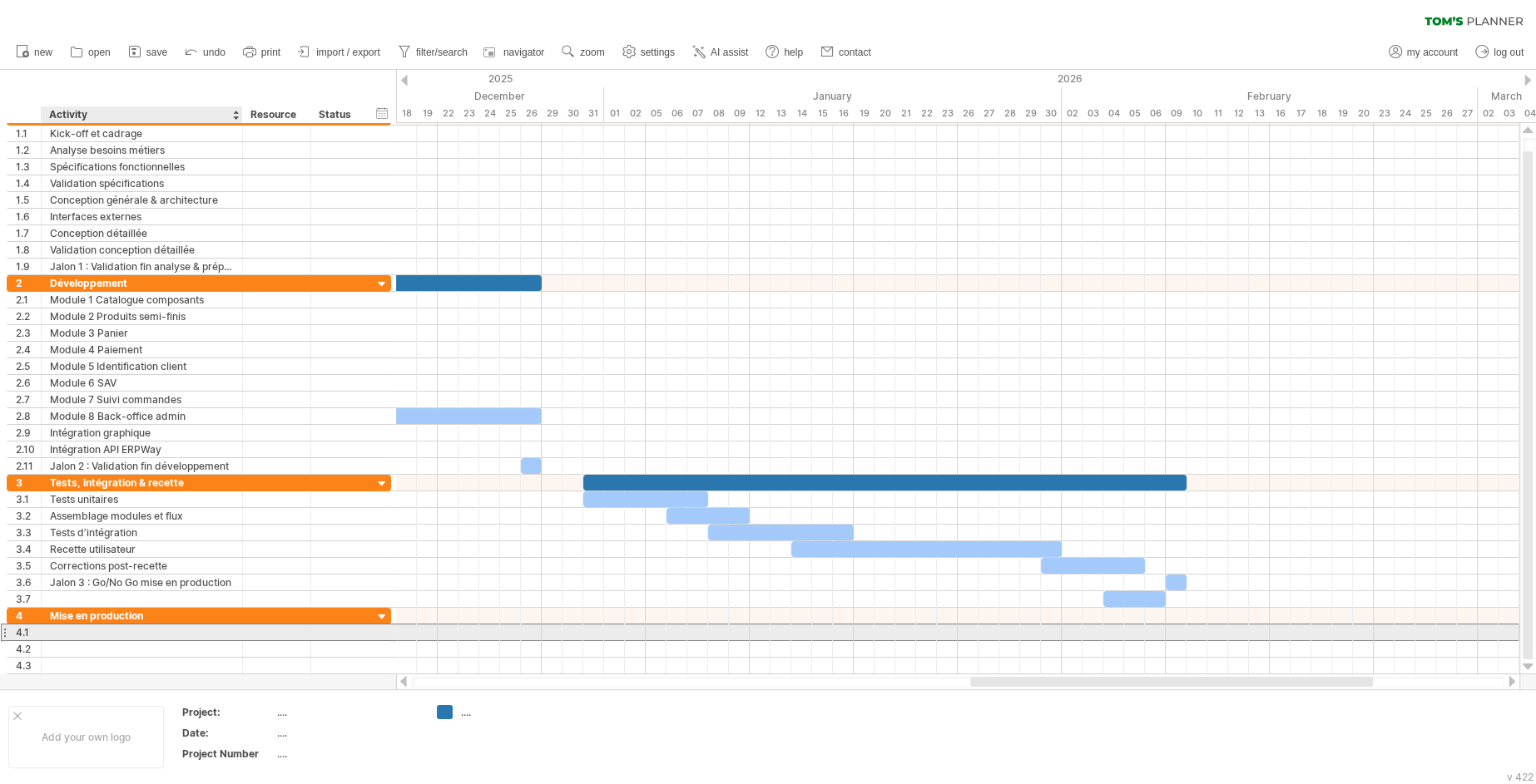
click at [107, 626] on div at bounding box center [142, 633] width 184 height 16
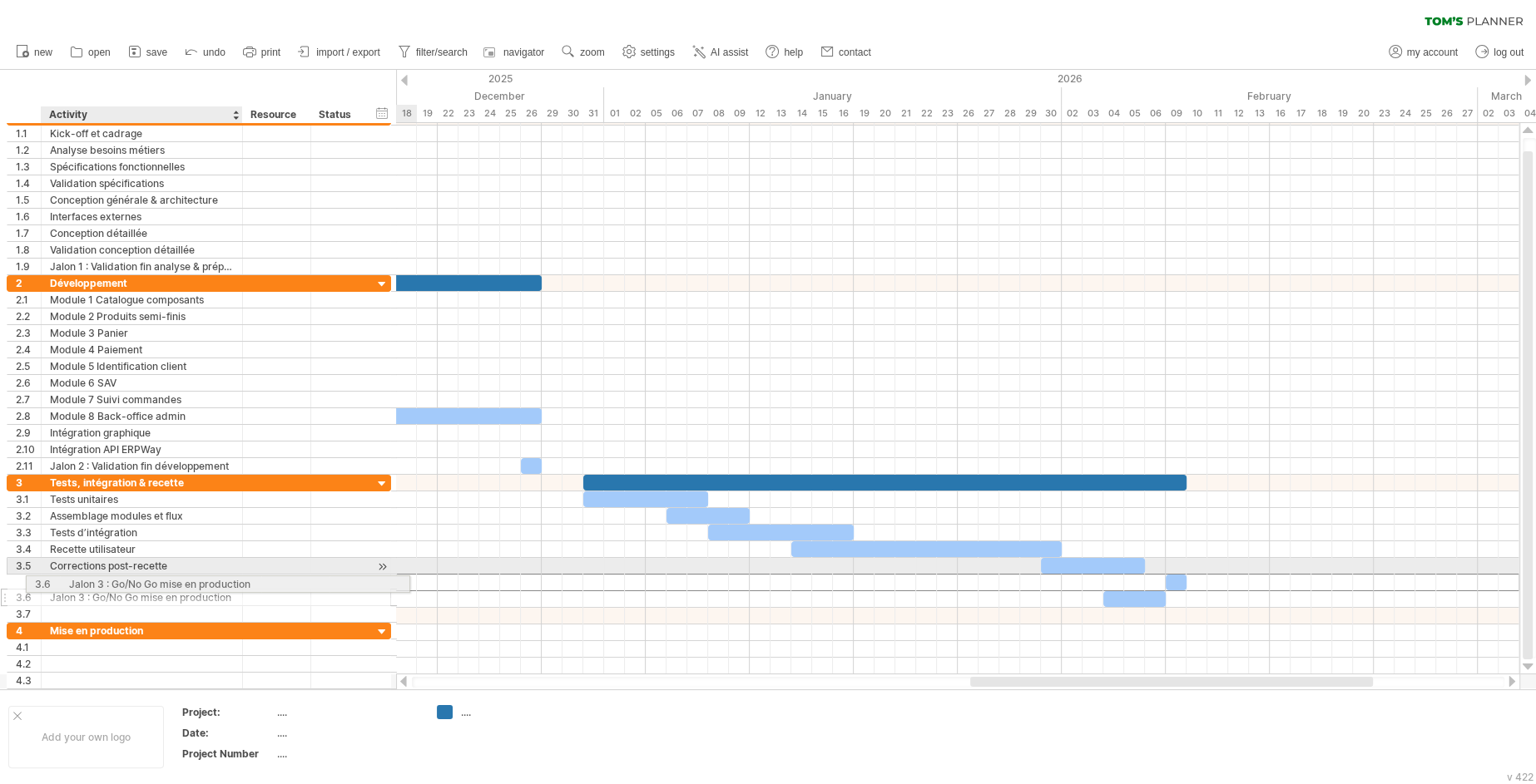
drag, startPoint x: 188, startPoint y: 578, endPoint x: 202, endPoint y: 581, distance: 14.3
click at [202, 581] on div "**********" at bounding box center [199, 548] width 385 height 148
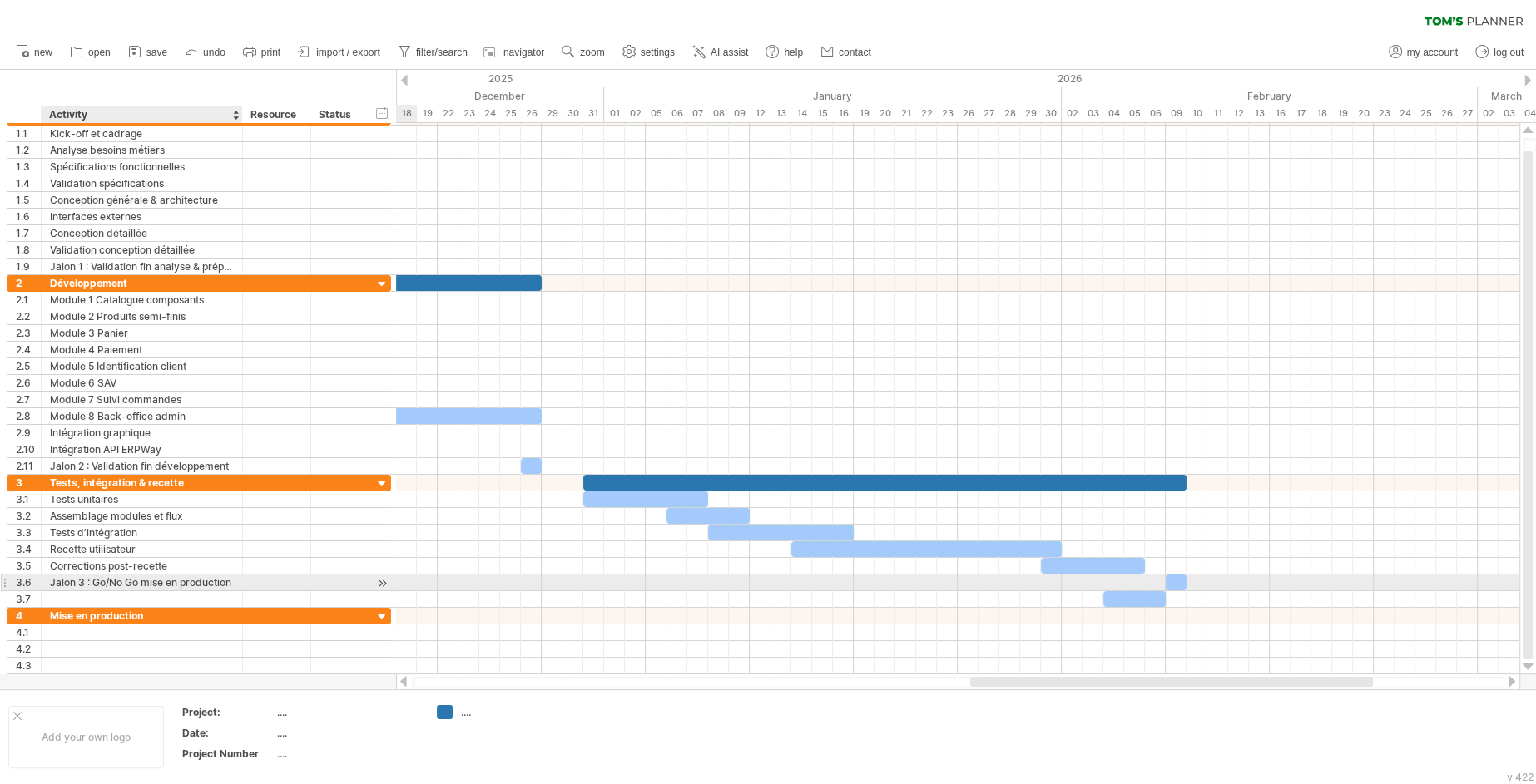
click at [158, 576] on div "Jalon 3 : Go/No Go mise en production" at bounding box center [142, 583] width 184 height 16
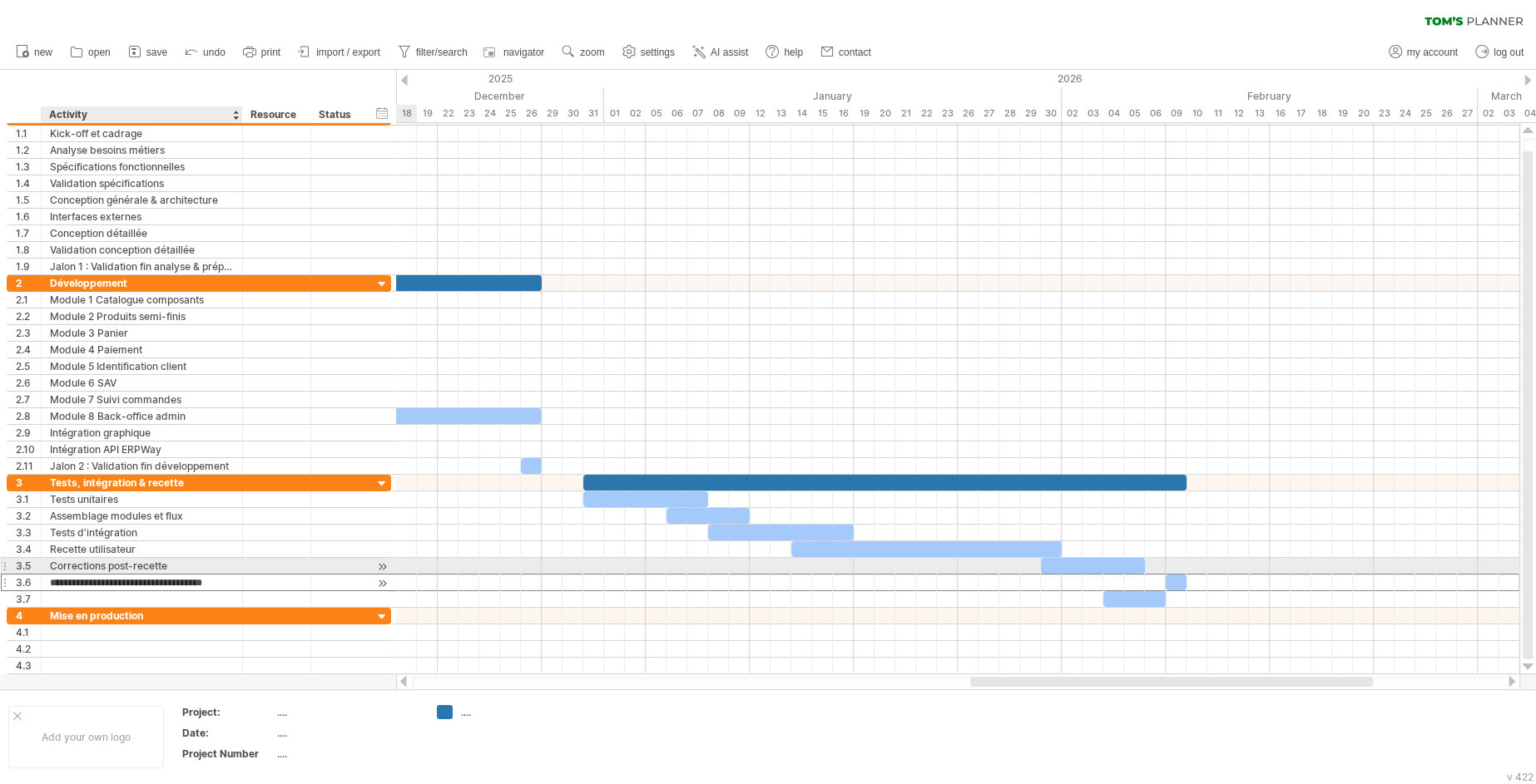
click at [158, 575] on input "**********" at bounding box center [142, 583] width 184 height 16
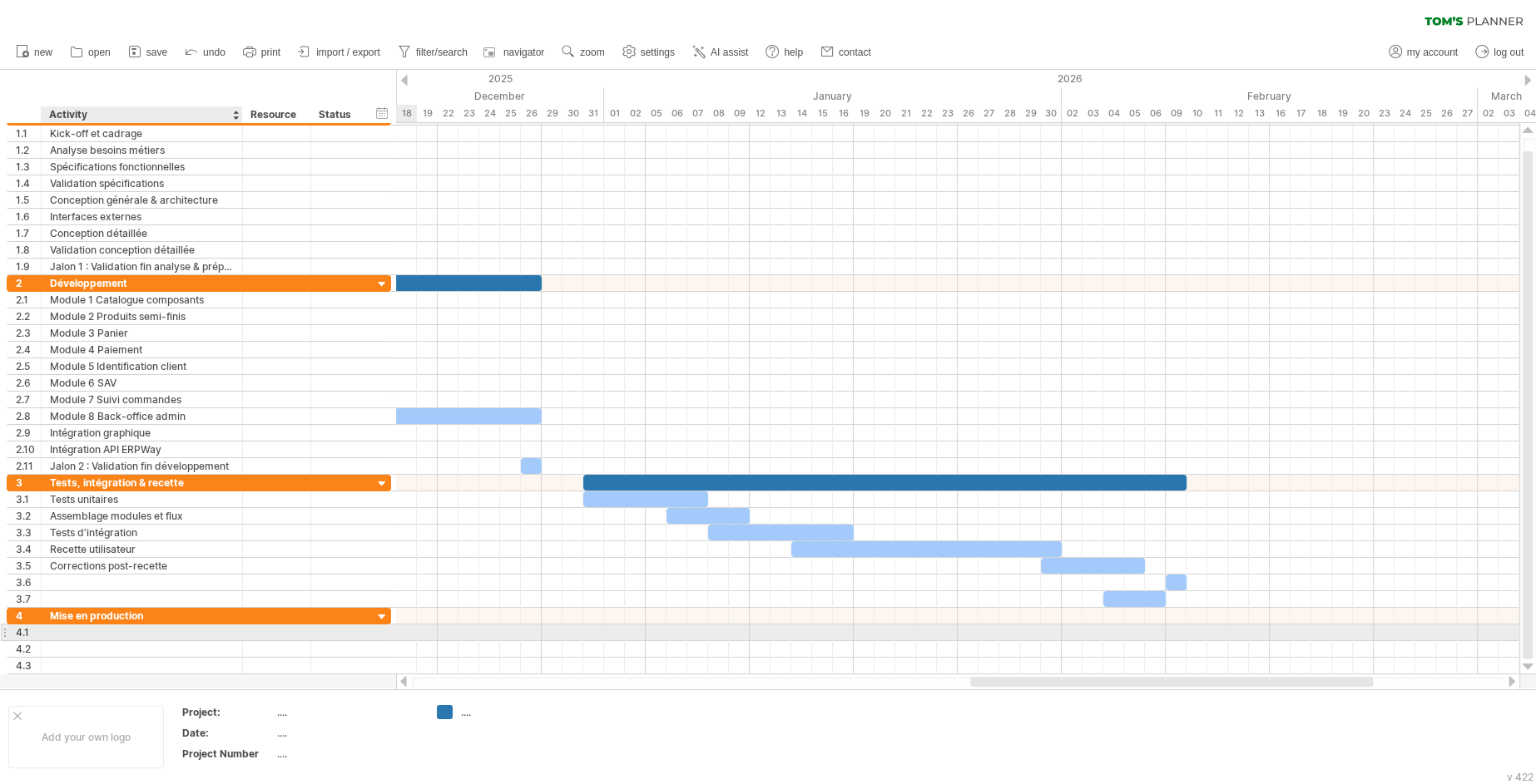
click at [149, 628] on div at bounding box center [142, 633] width 184 height 16
paste input "**********"
type input "**********"
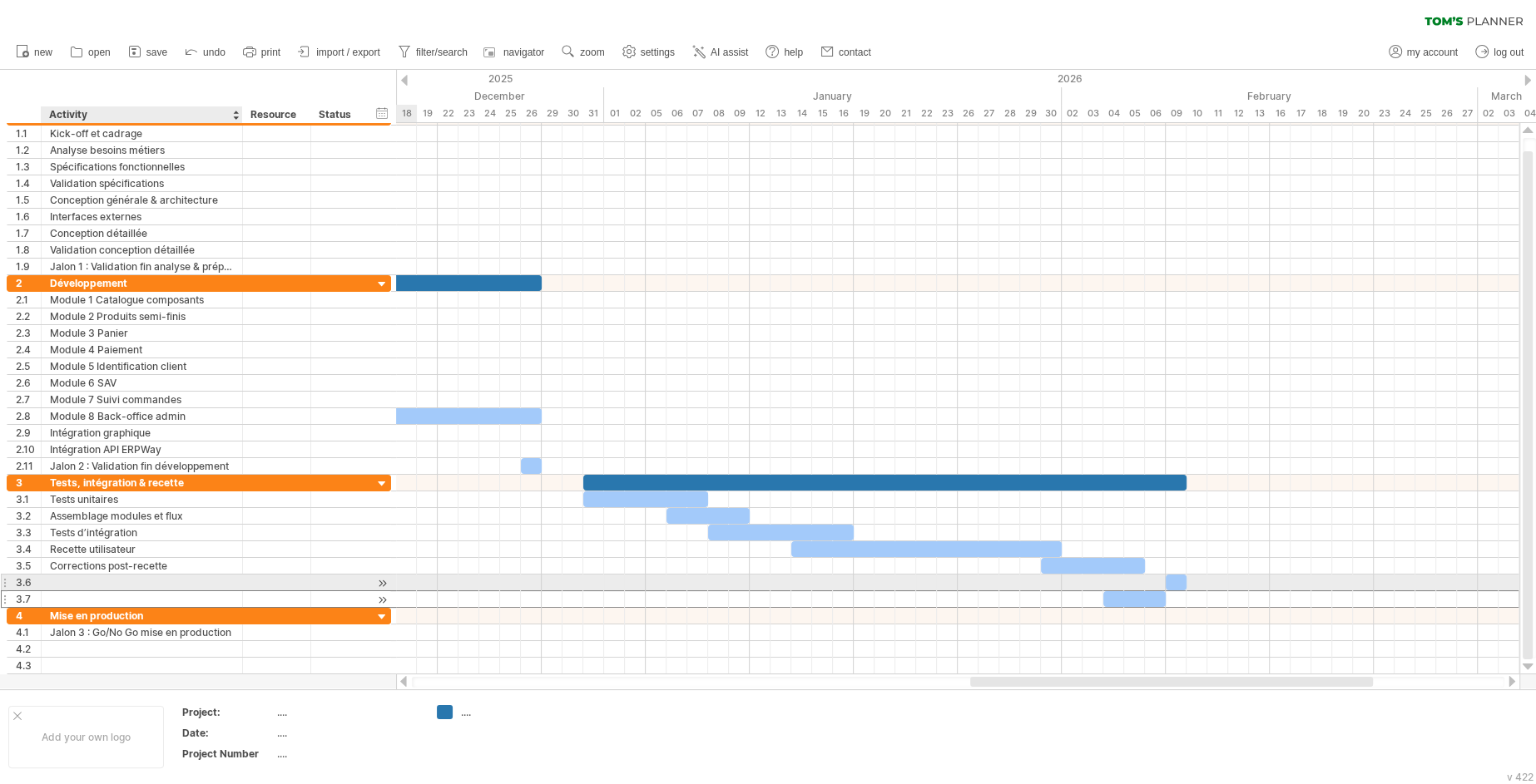
click at [134, 592] on div at bounding box center [142, 600] width 184 height 16
click at [134, 592] on input "text" at bounding box center [142, 600] width 184 height 16
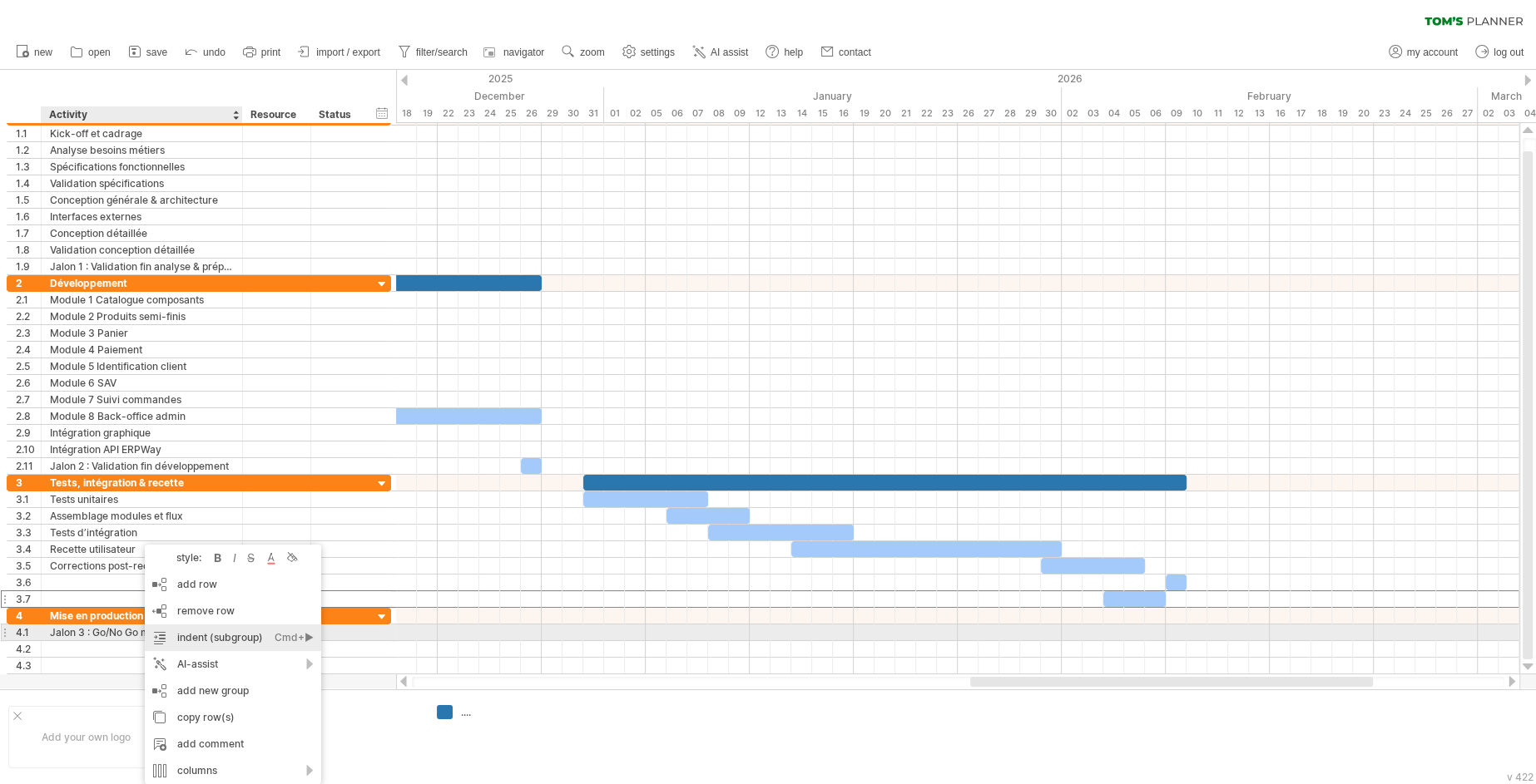
click at [307, 641] on div "Cmd+►" at bounding box center [294, 638] width 39 height 26
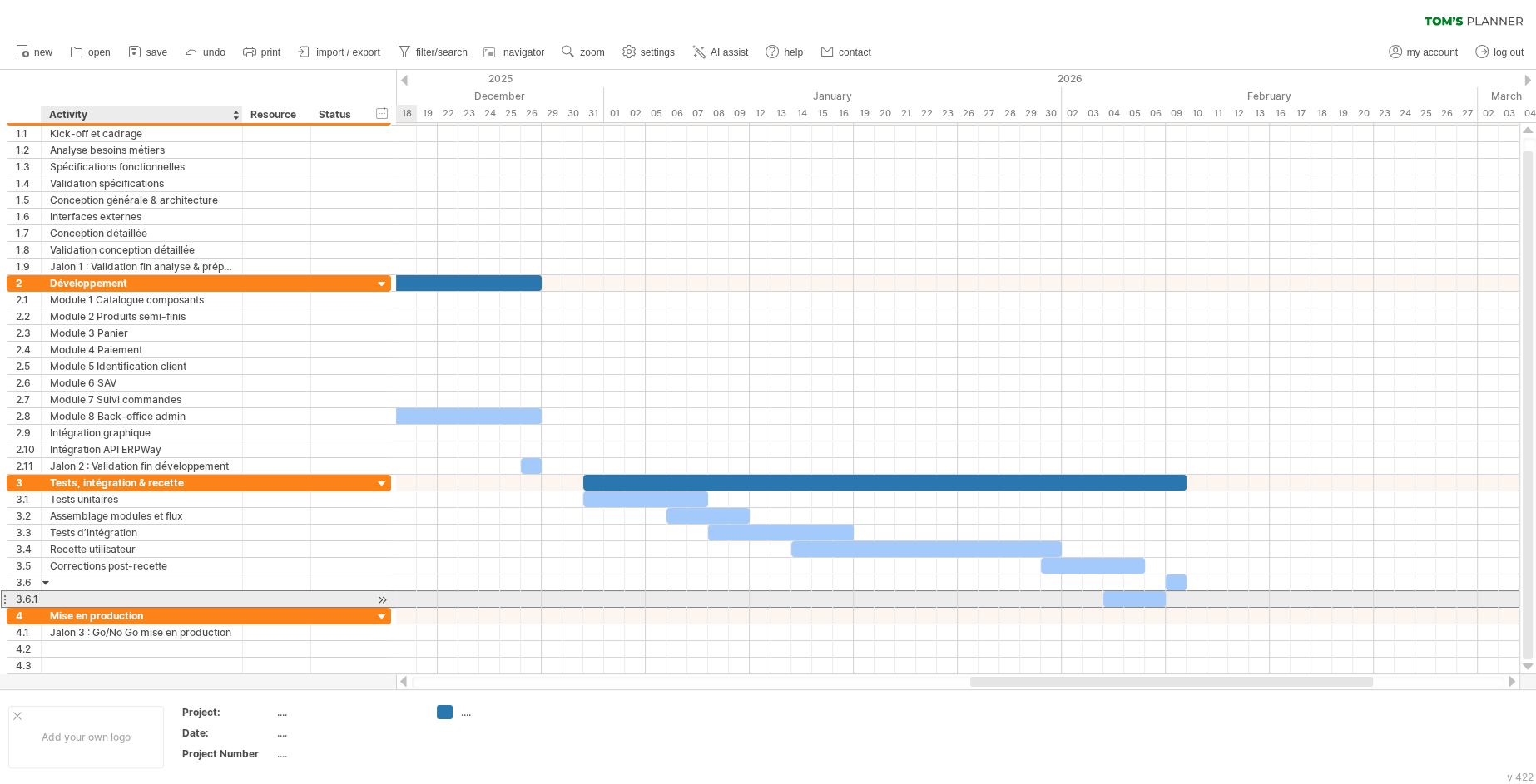
click at [139, 593] on div at bounding box center [142, 600] width 184 height 16
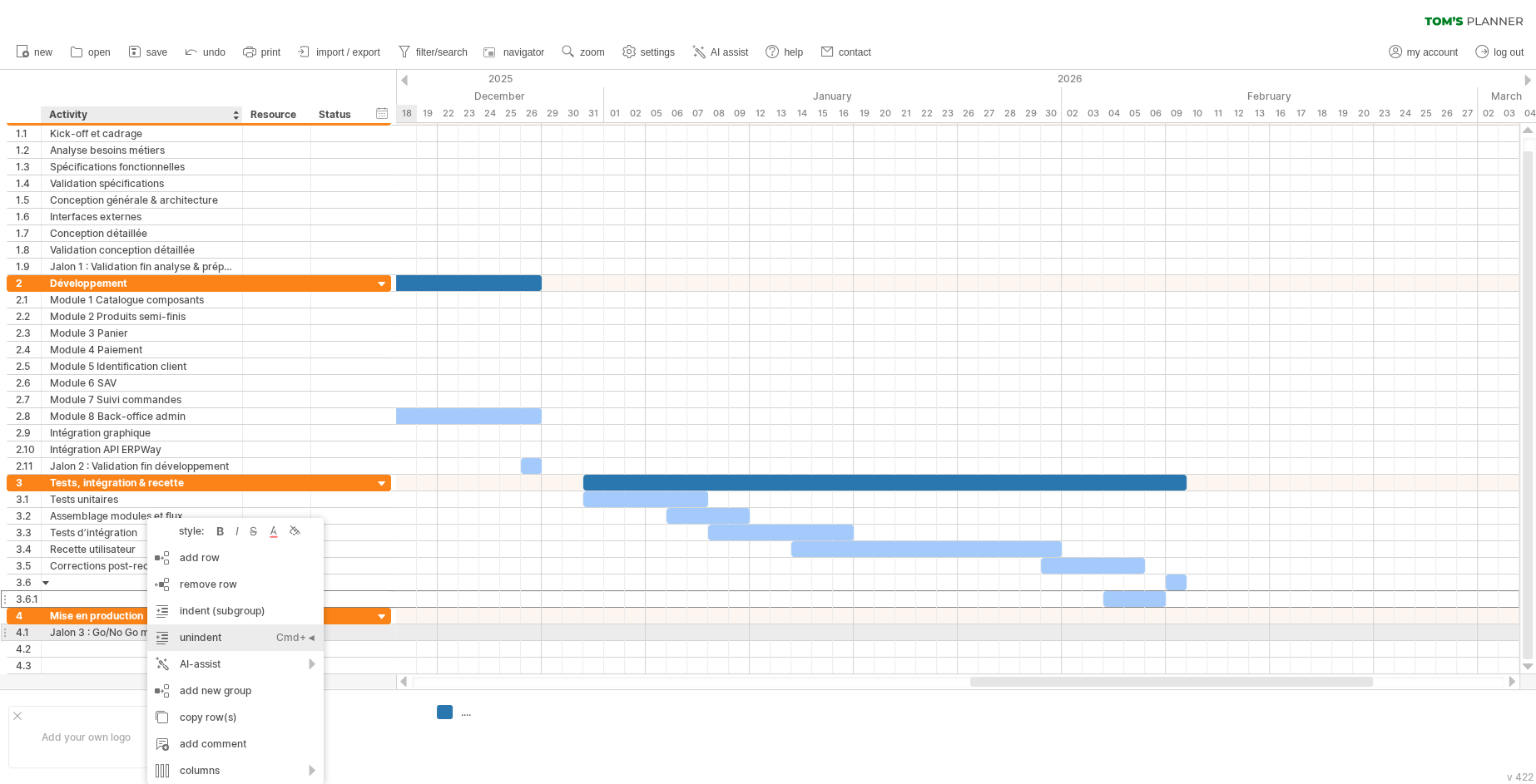
click at [226, 641] on div "unindent Ctrl+◄ Cmd+◄" at bounding box center [235, 638] width 177 height 26
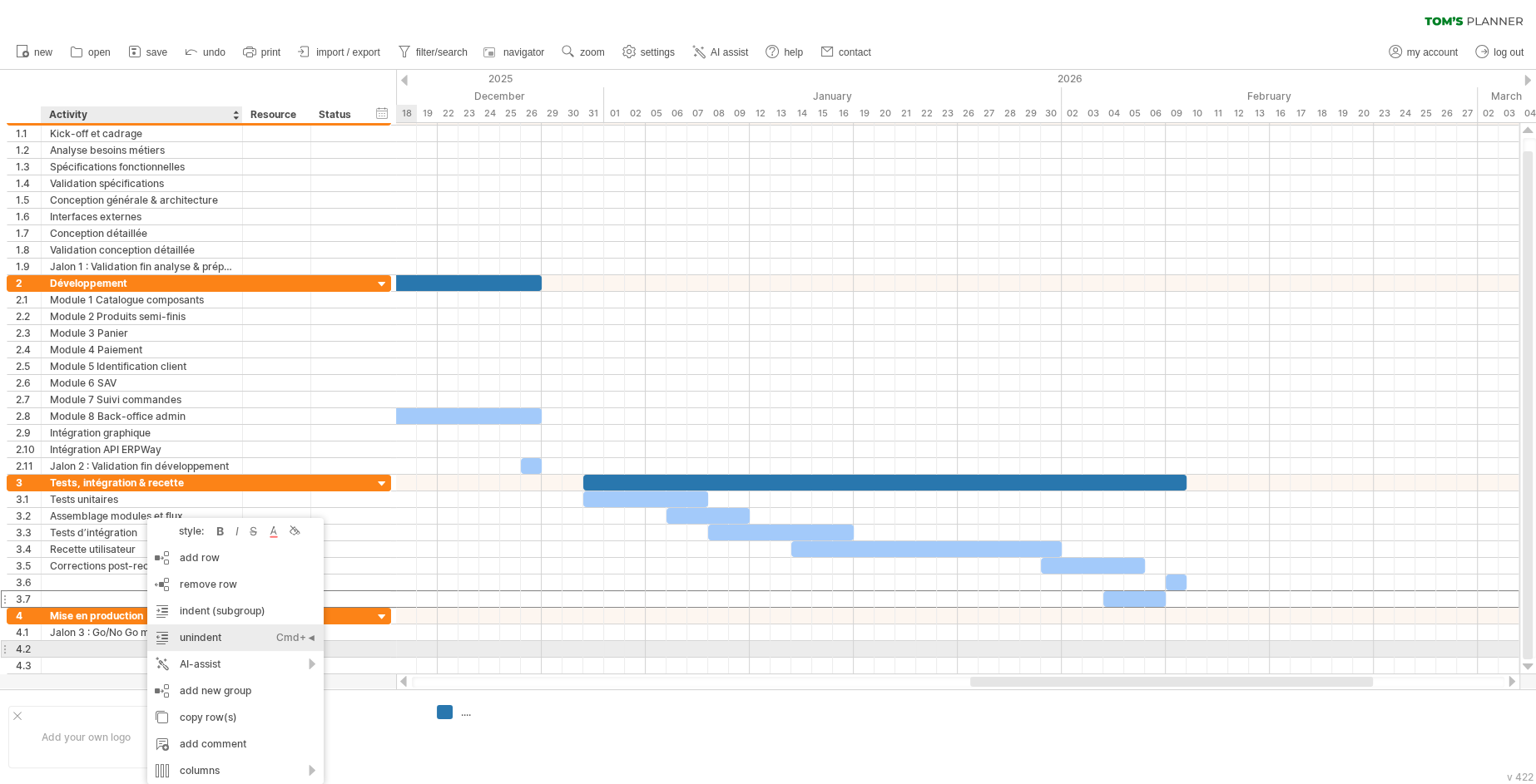
click at [191, 644] on div "unindent Ctrl+◄ Cmd+◄" at bounding box center [235, 638] width 177 height 26
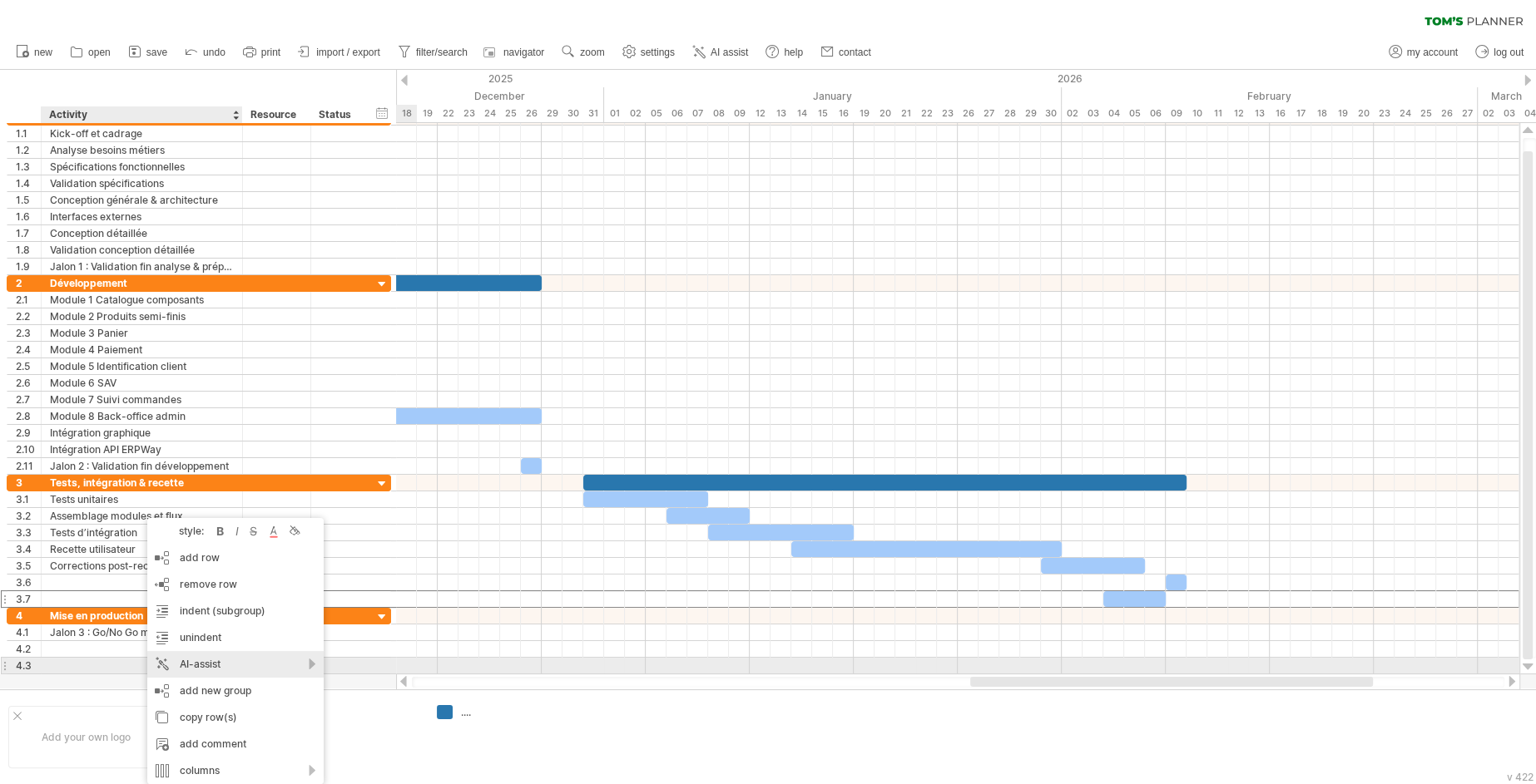
click at [221, 661] on div "AI-assist" at bounding box center [235, 664] width 177 height 26
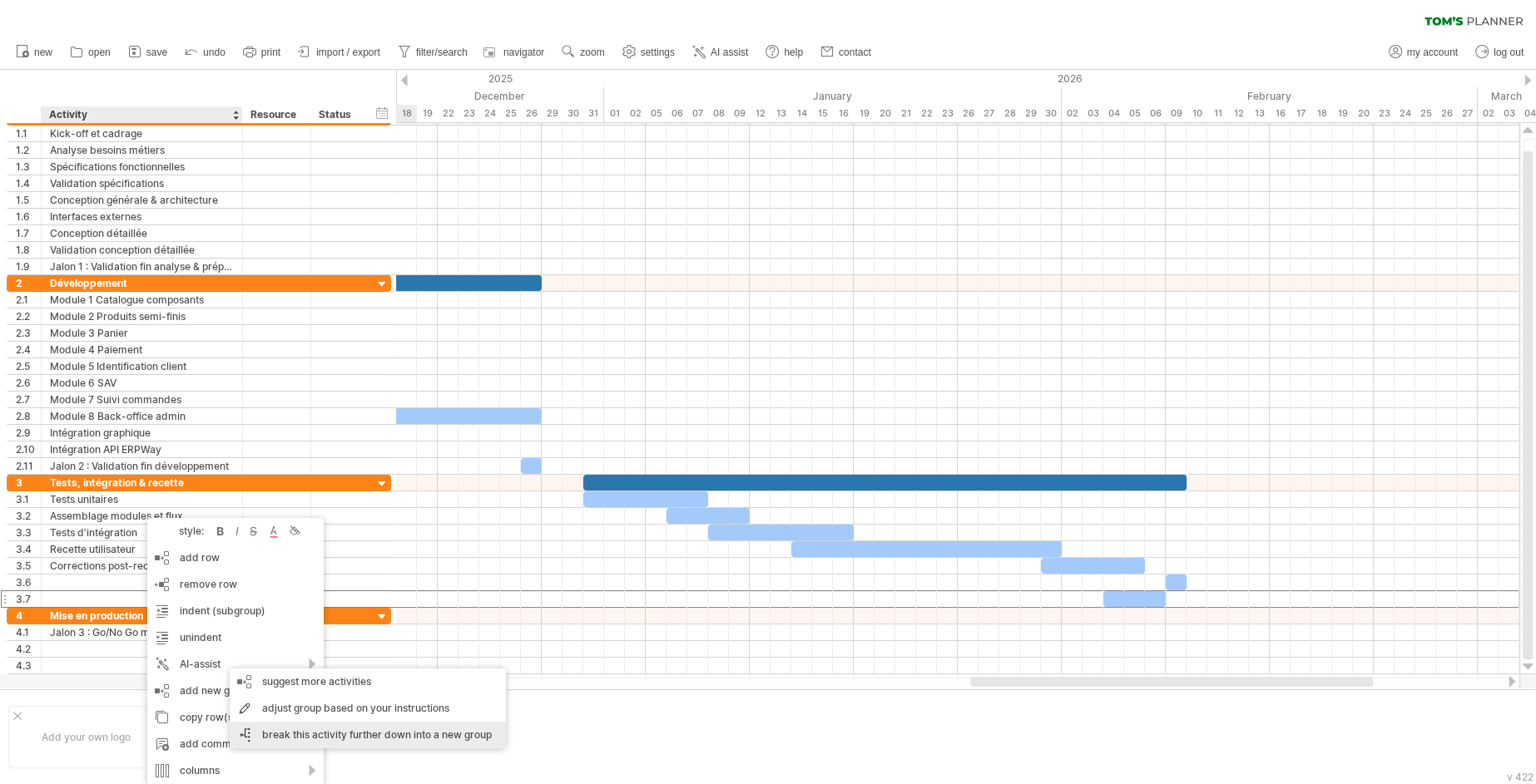
click at [338, 739] on div "break this activity further down into a new group" at bounding box center [368, 735] width 276 height 26
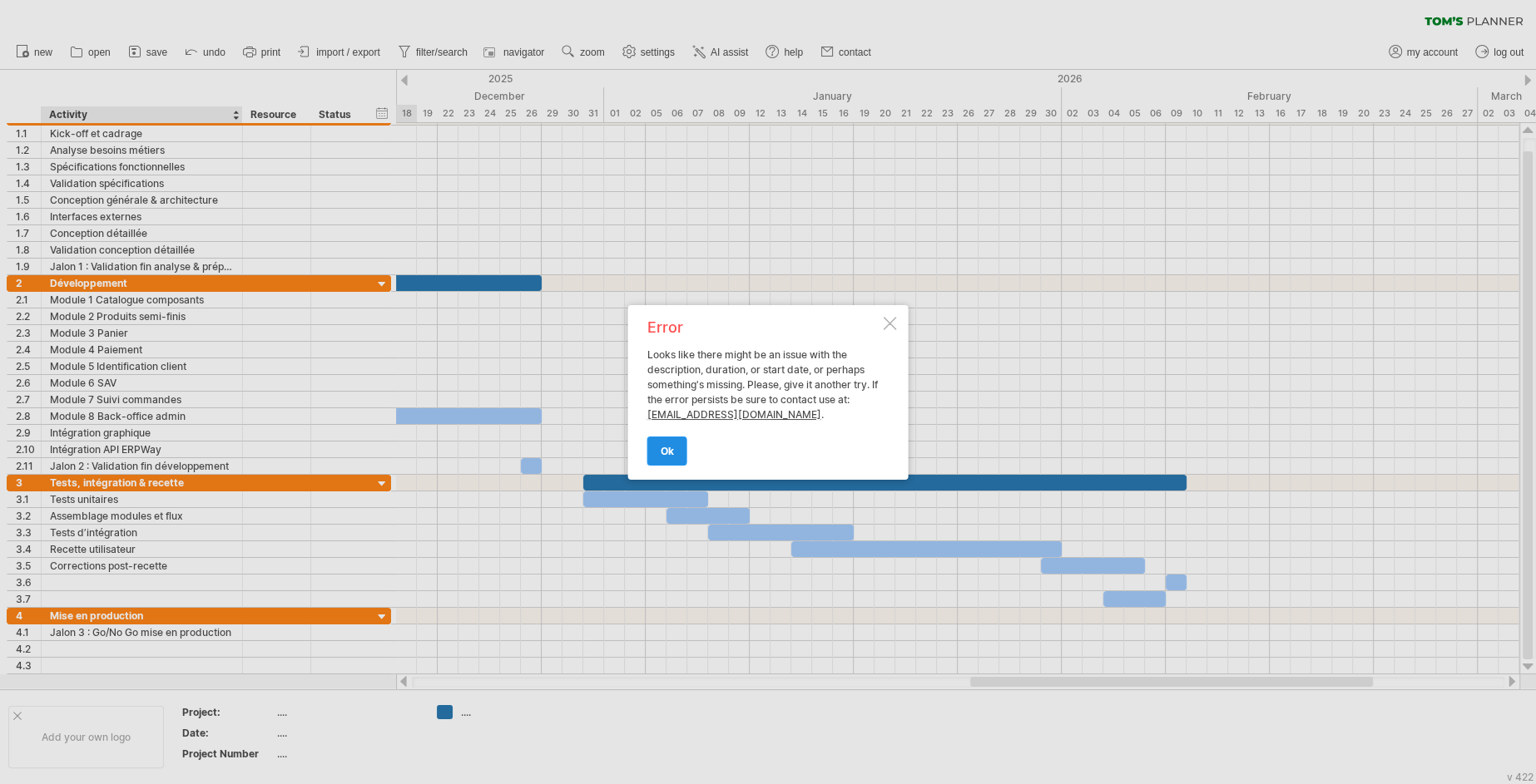
click at [664, 452] on span "ok" at bounding box center [667, 451] width 13 height 12
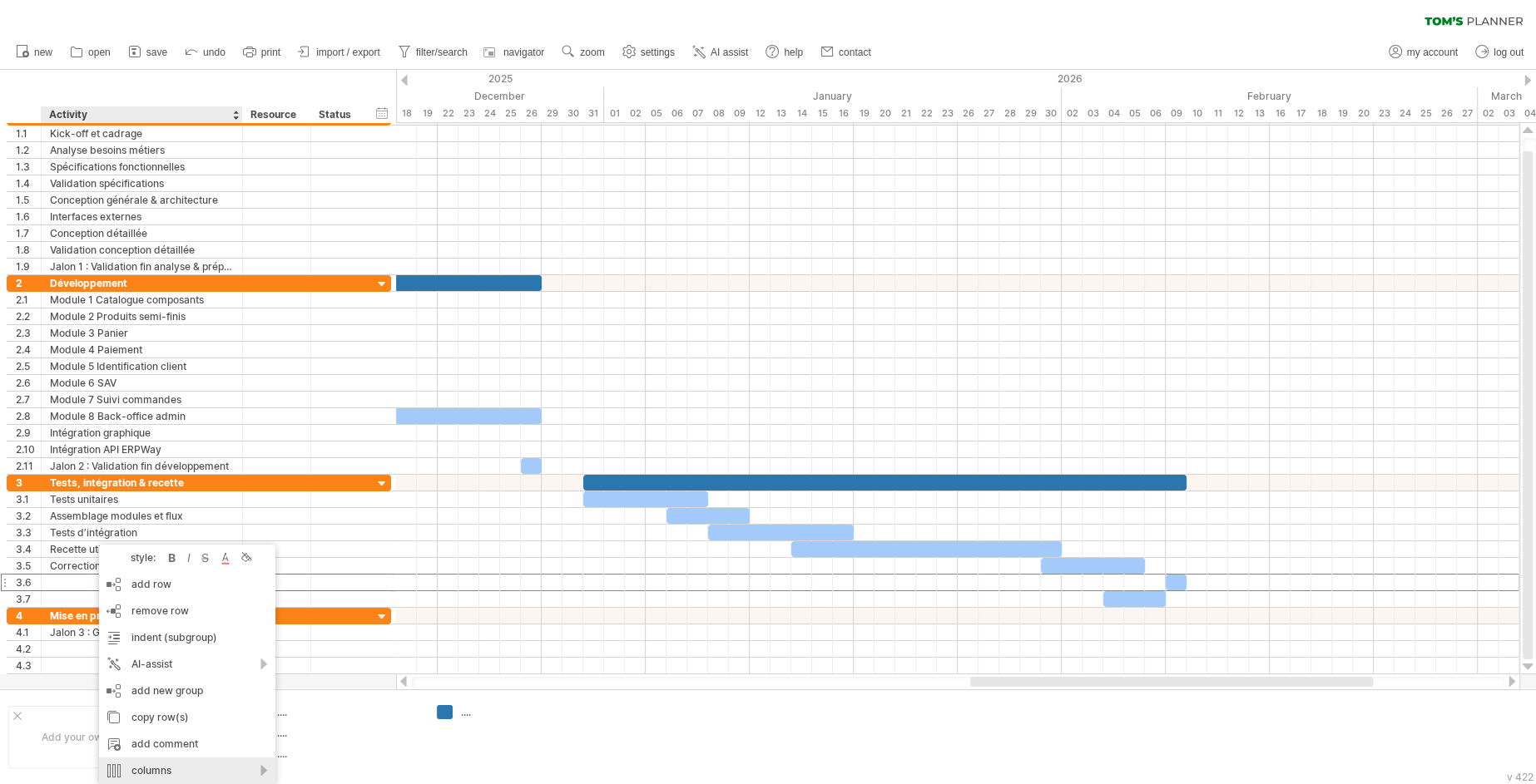
click at [198, 767] on div "columns" at bounding box center [187, 771] width 177 height 26
click at [306, 748] on div "hide column" at bounding box center [283, 745] width 153 height 26
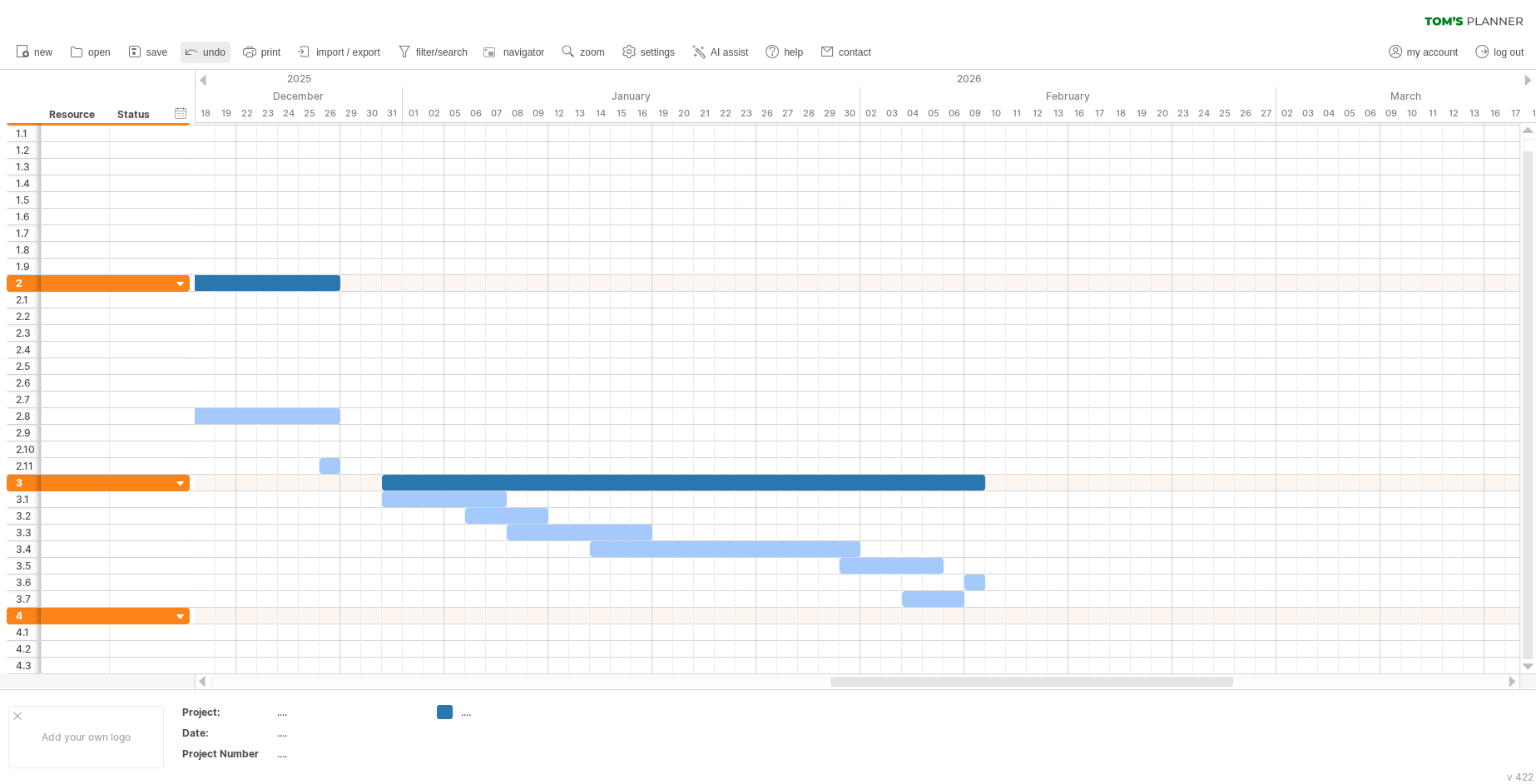
click at [196, 55] on icon at bounding box center [191, 51] width 17 height 17
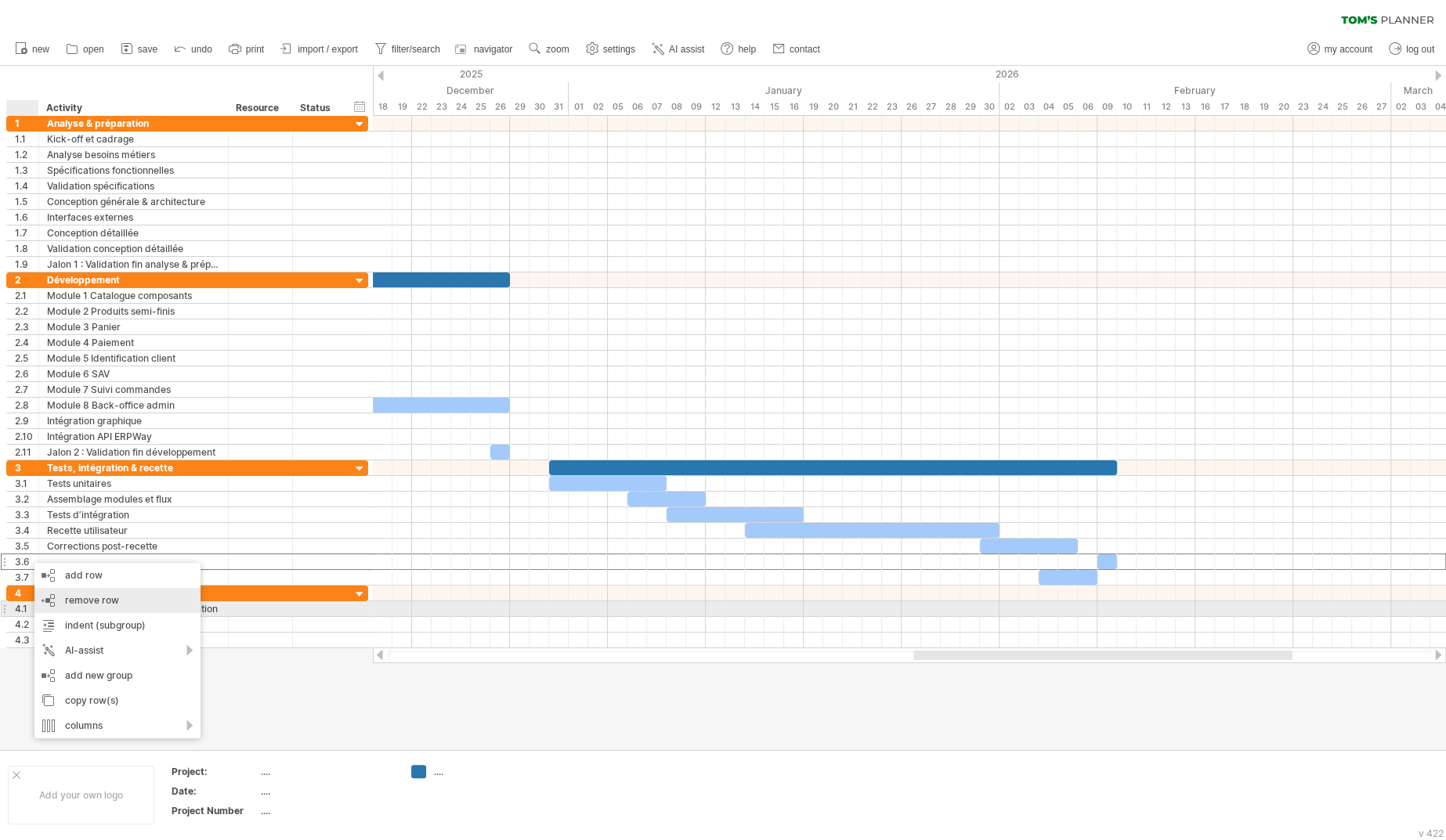
click at [97, 608] on div "remove row remove selected rows" at bounding box center [118, 601] width 166 height 25
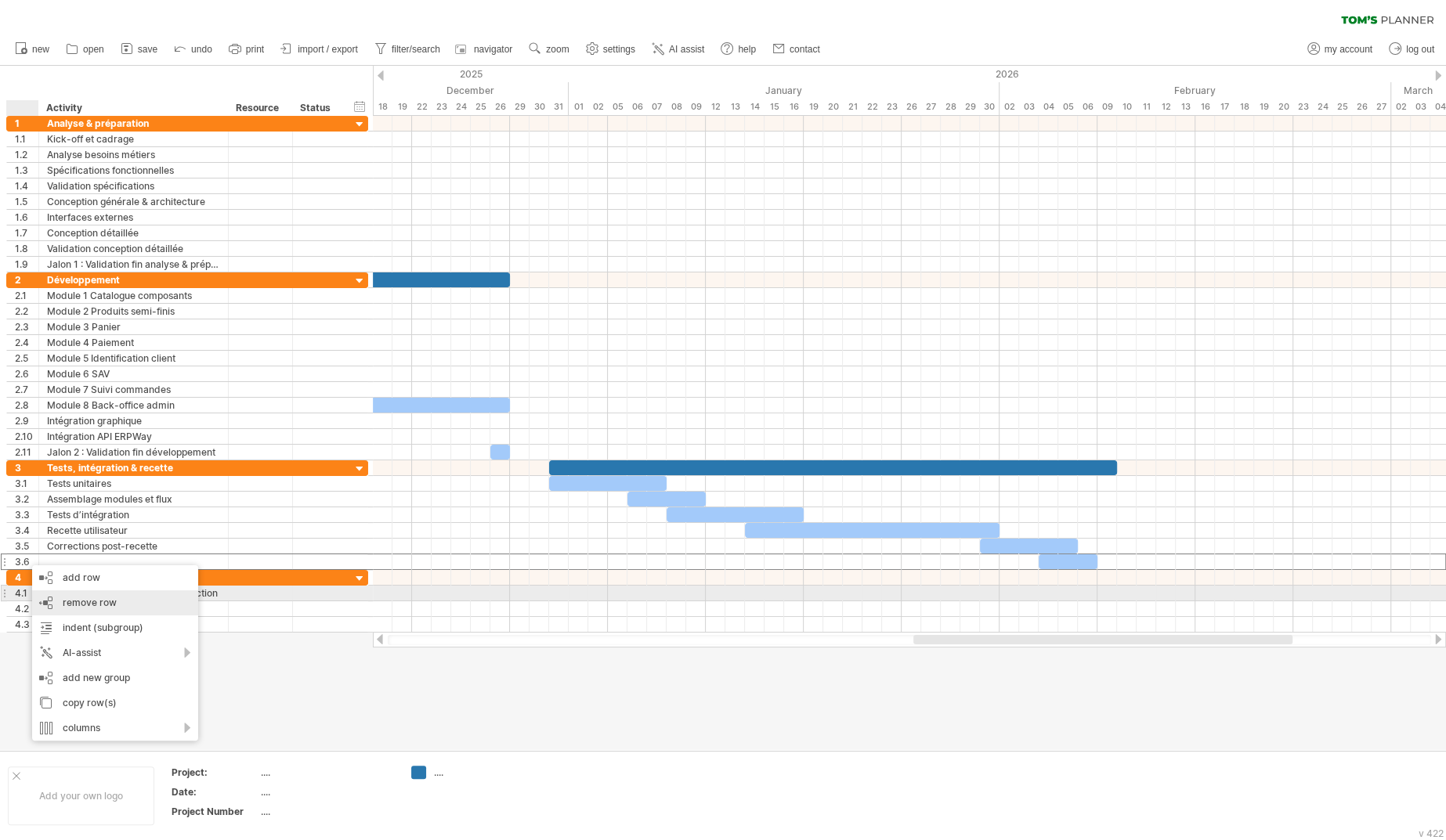
click at [67, 597] on span "remove row" at bounding box center [90, 602] width 54 height 12
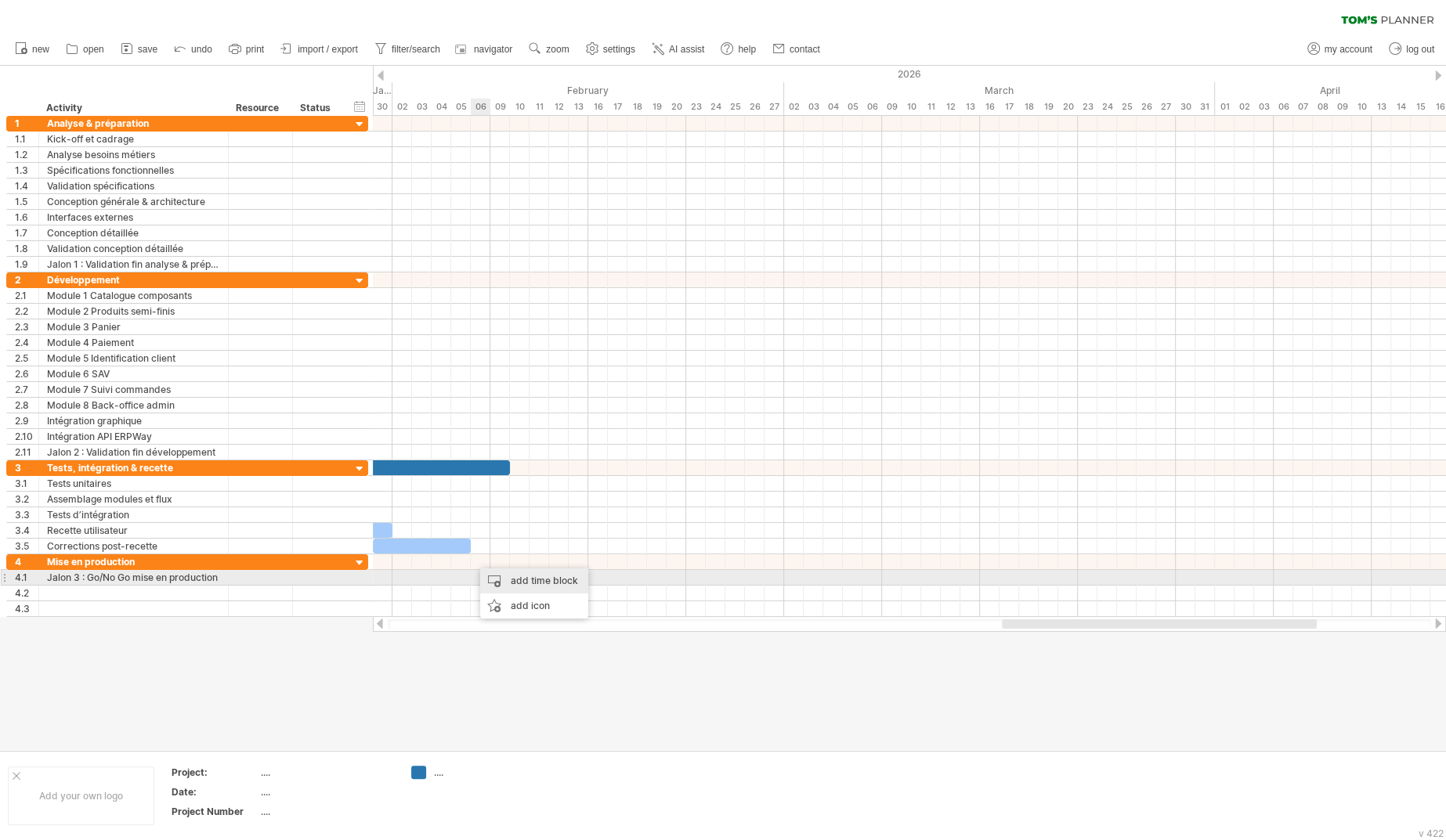
click at [491, 576] on div "add time block" at bounding box center [533, 581] width 108 height 25
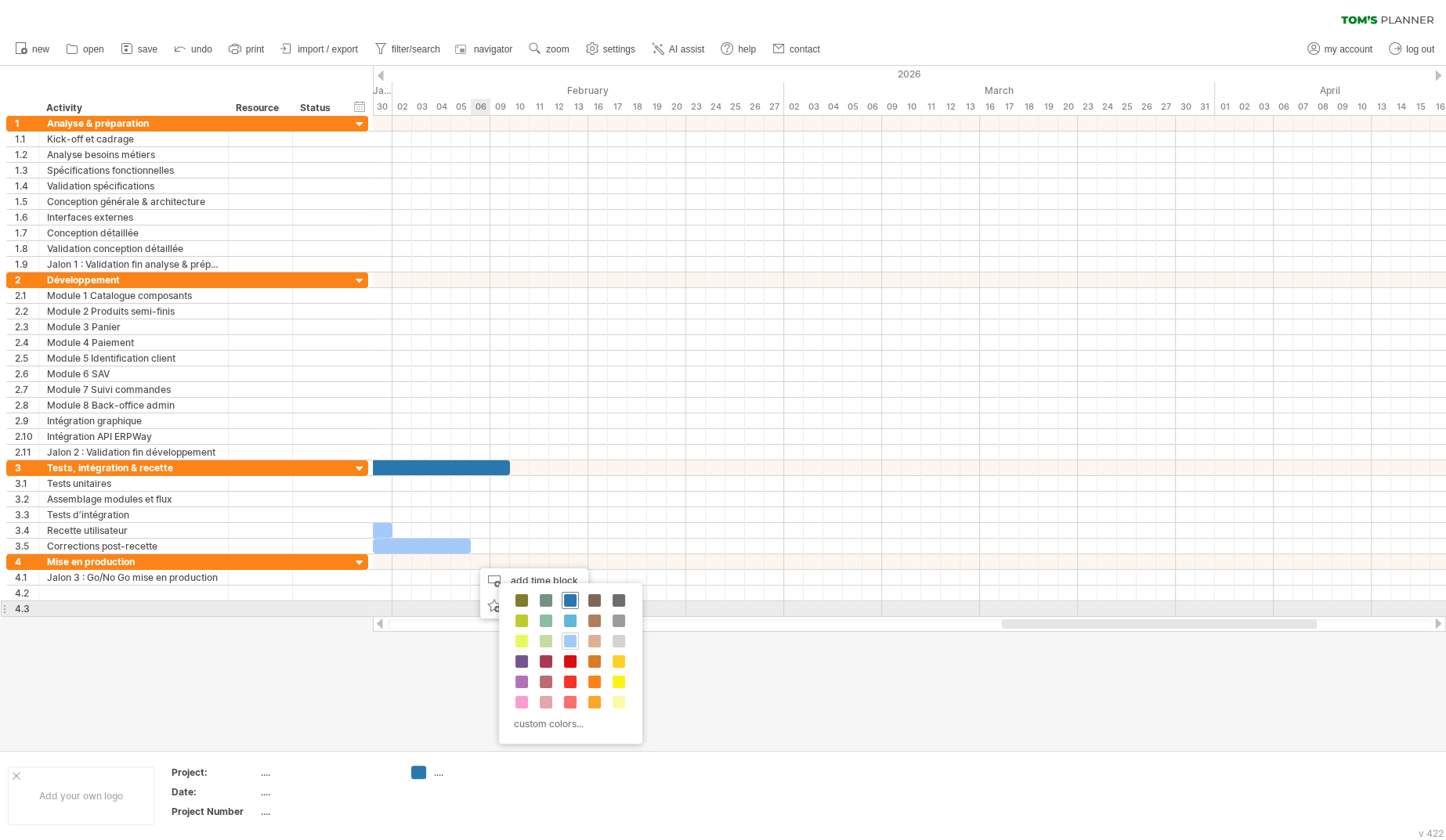
click at [565, 601] on span at bounding box center [570, 600] width 12 height 12
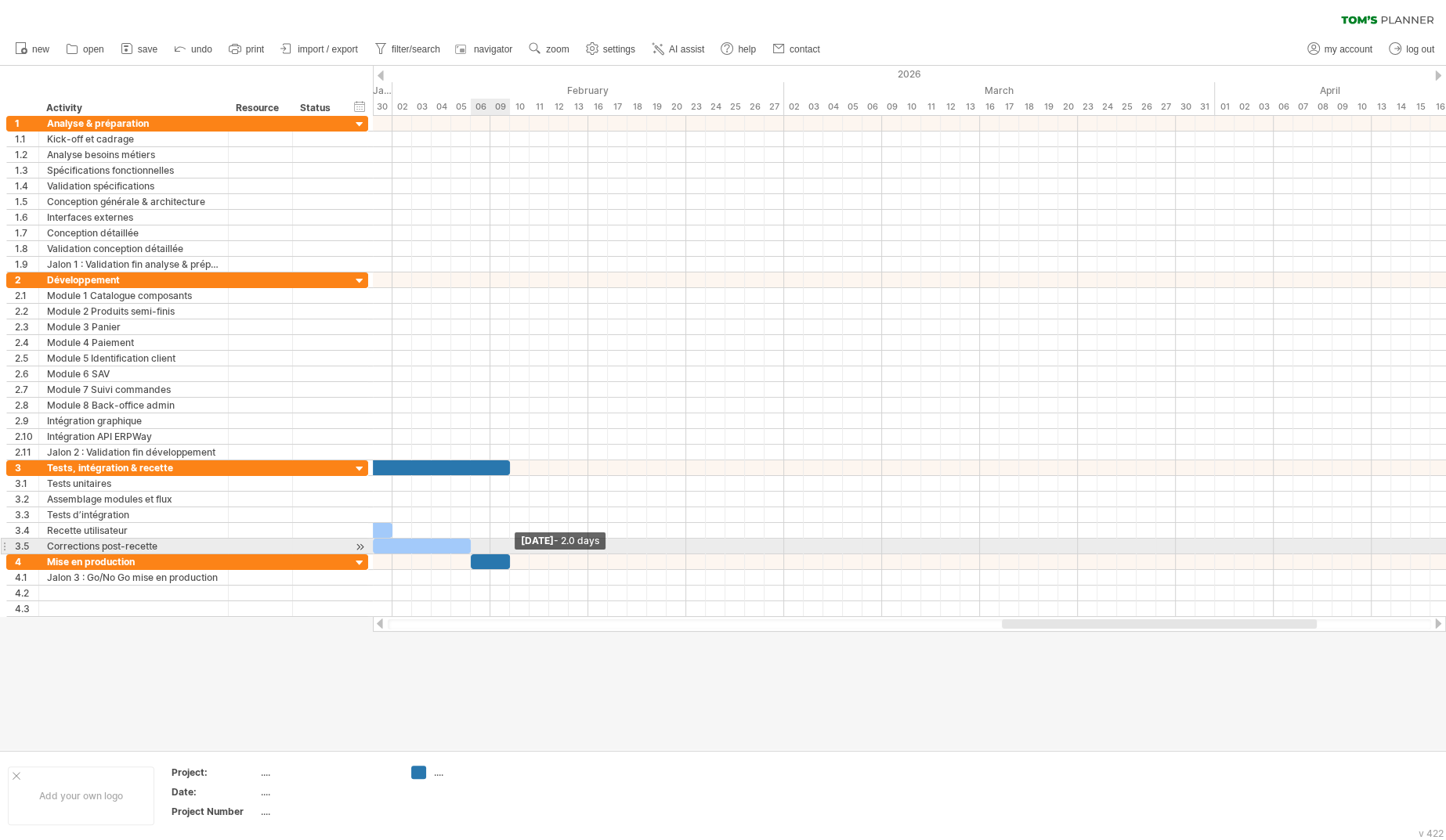
drag, startPoint x: 491, startPoint y: 554, endPoint x: 511, endPoint y: 555, distance: 20.0
click at [511, 555] on span at bounding box center [510, 562] width 7 height 15
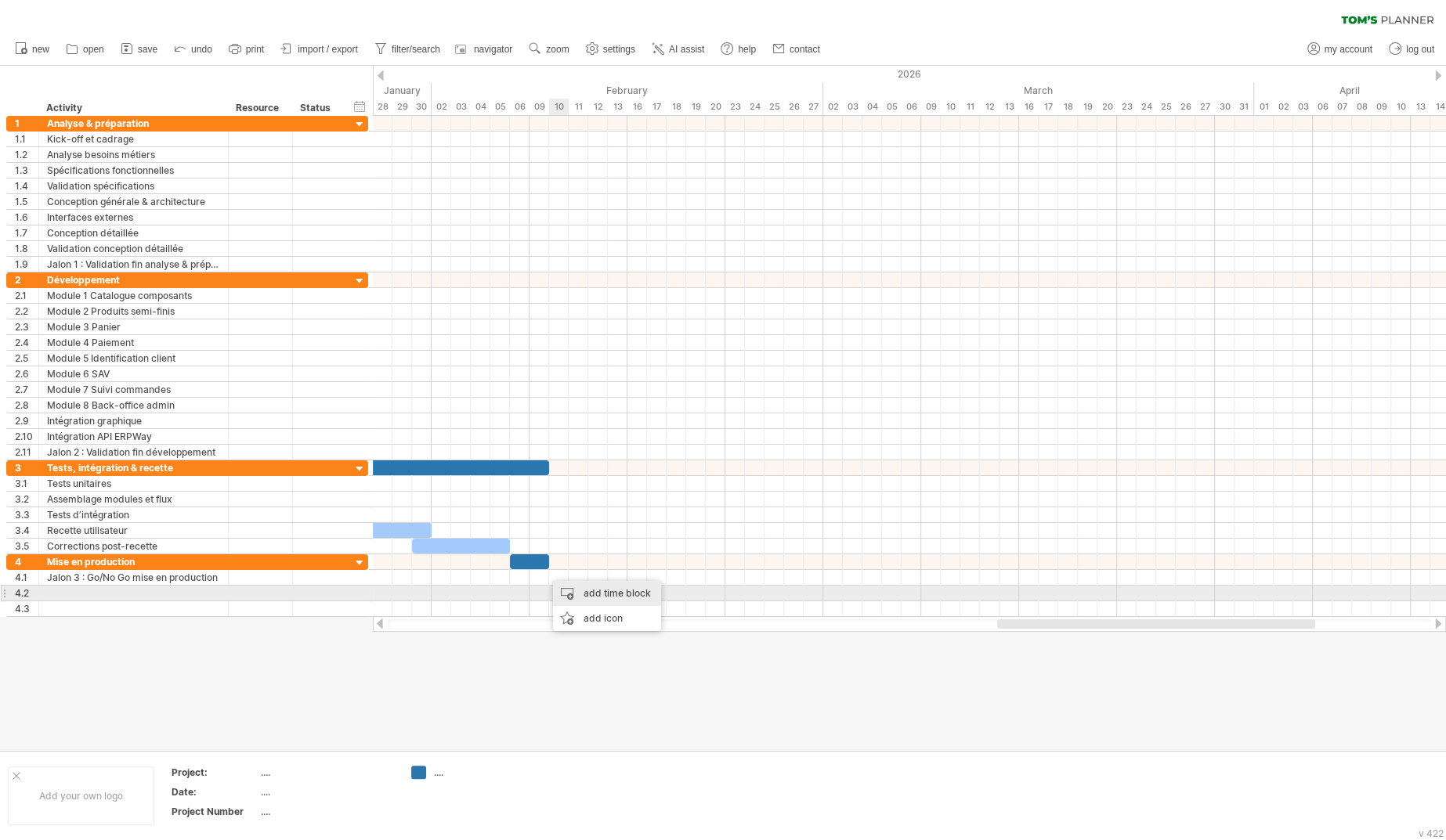
click at [575, 589] on div "add time block" at bounding box center [607, 593] width 108 height 25
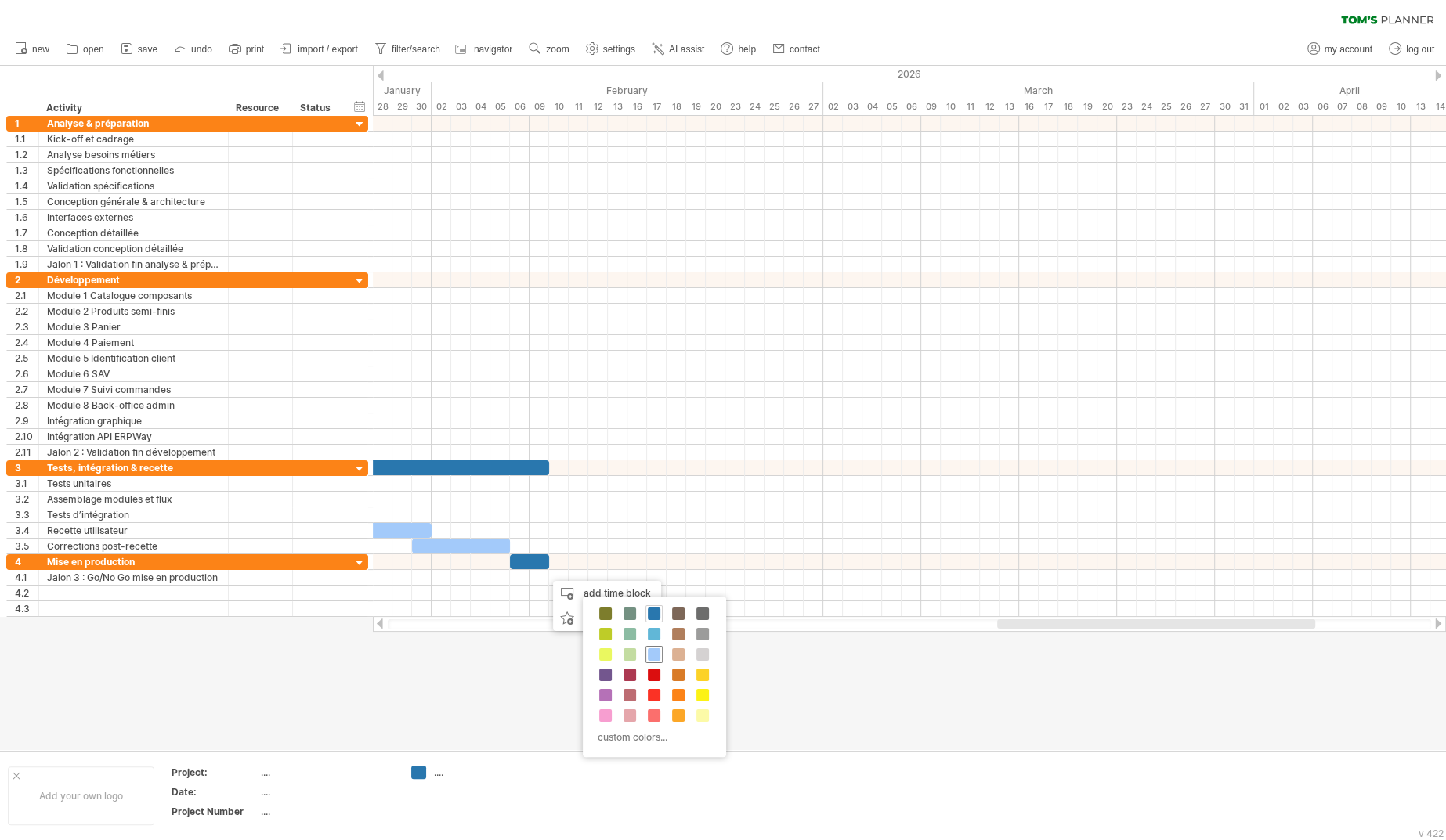
click at [649, 649] on span at bounding box center [653, 654] width 12 height 12
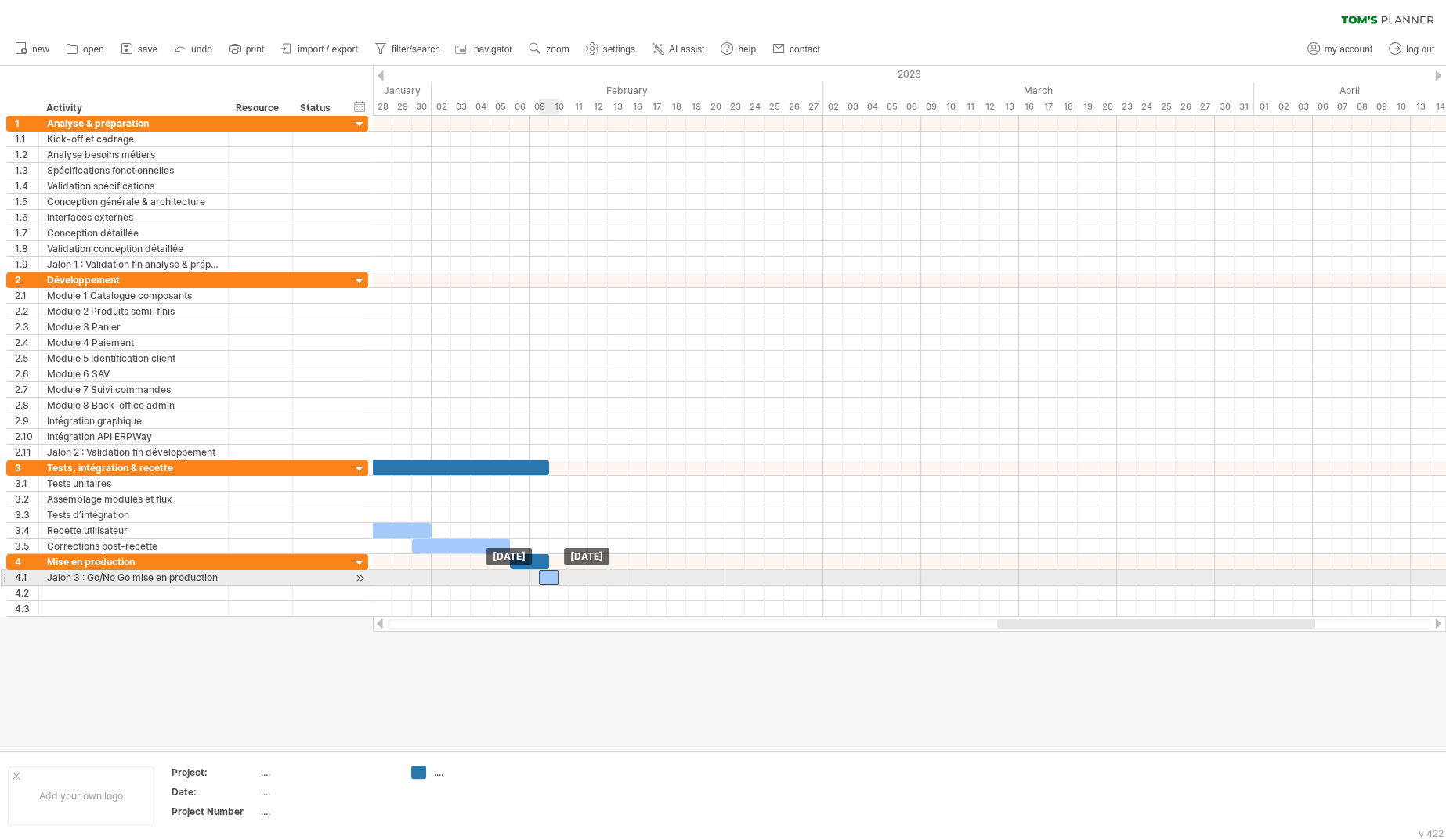
drag, startPoint x: 560, startPoint y: 570, endPoint x: 549, endPoint y: 573, distance: 11.4
click at [549, 573] on div "​" at bounding box center [549, 578] width 20 height 15
click at [549, 575] on span at bounding box center [549, 578] width 7 height 15
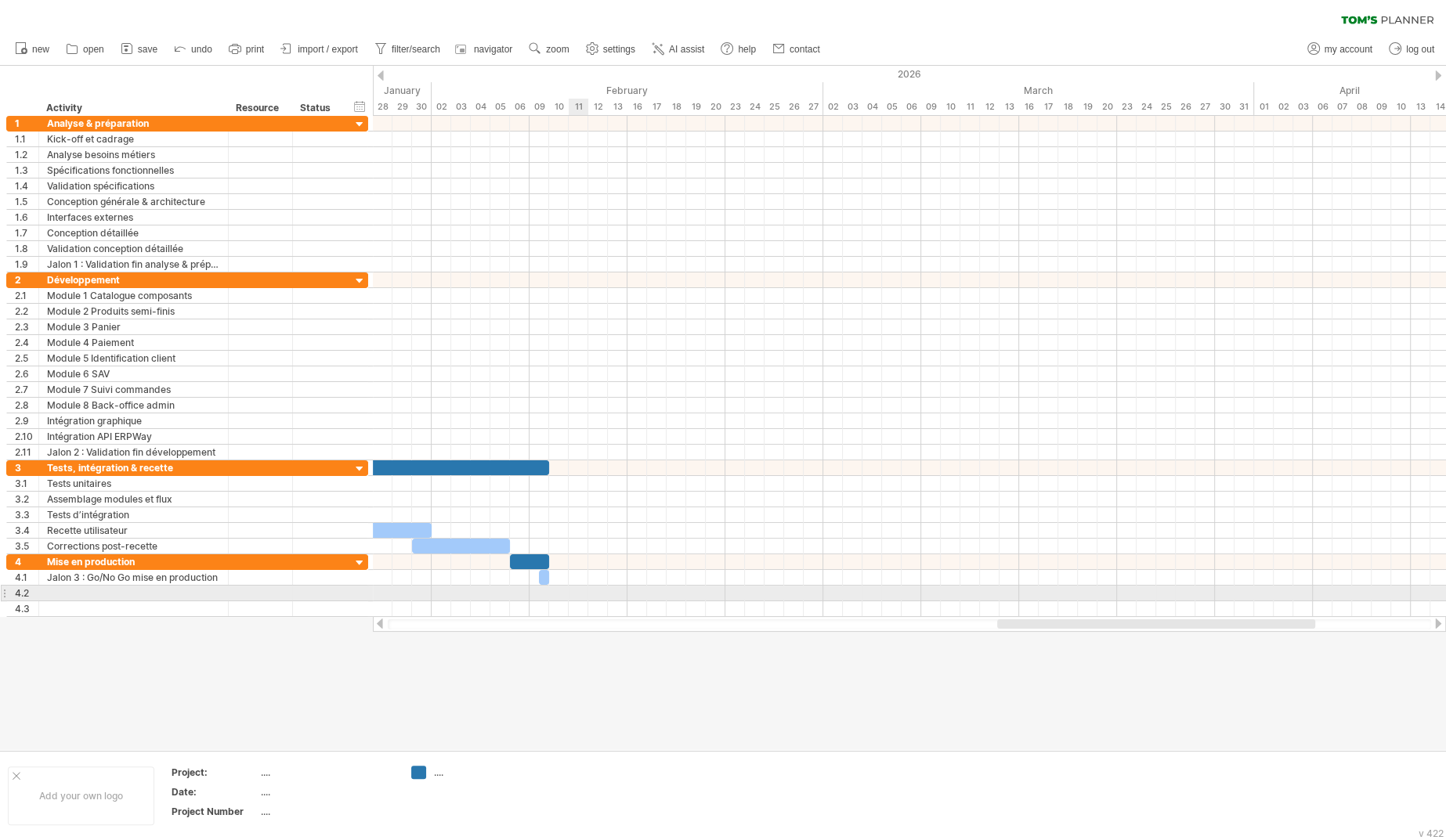
click at [579, 592] on div at bounding box center [909, 593] width 1073 height 16
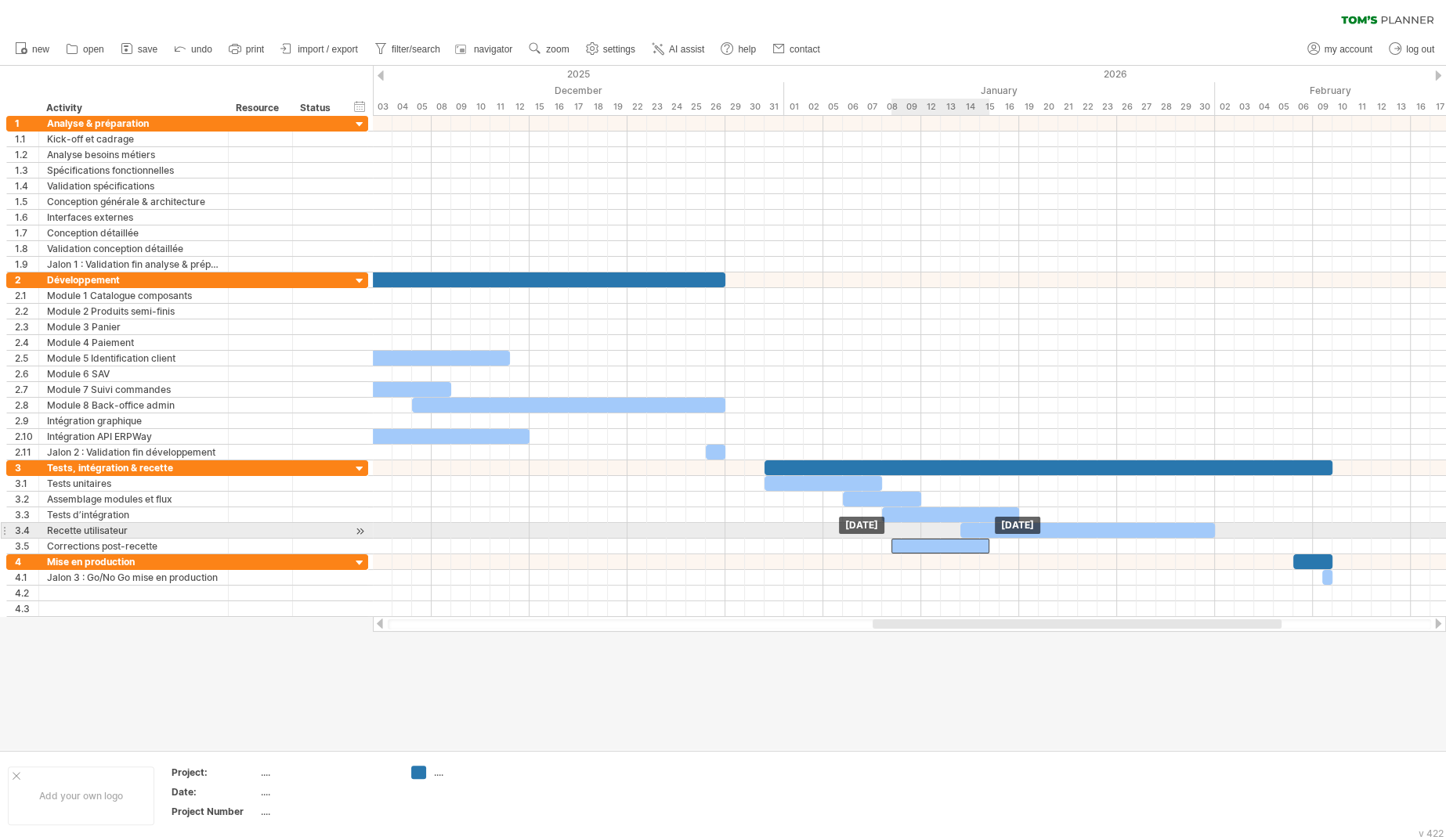
drag, startPoint x: 1241, startPoint y: 539, endPoint x: 933, endPoint y: 537, distance: 308.0
click at [933, 539] on div "​" at bounding box center [940, 546] width 98 height 15
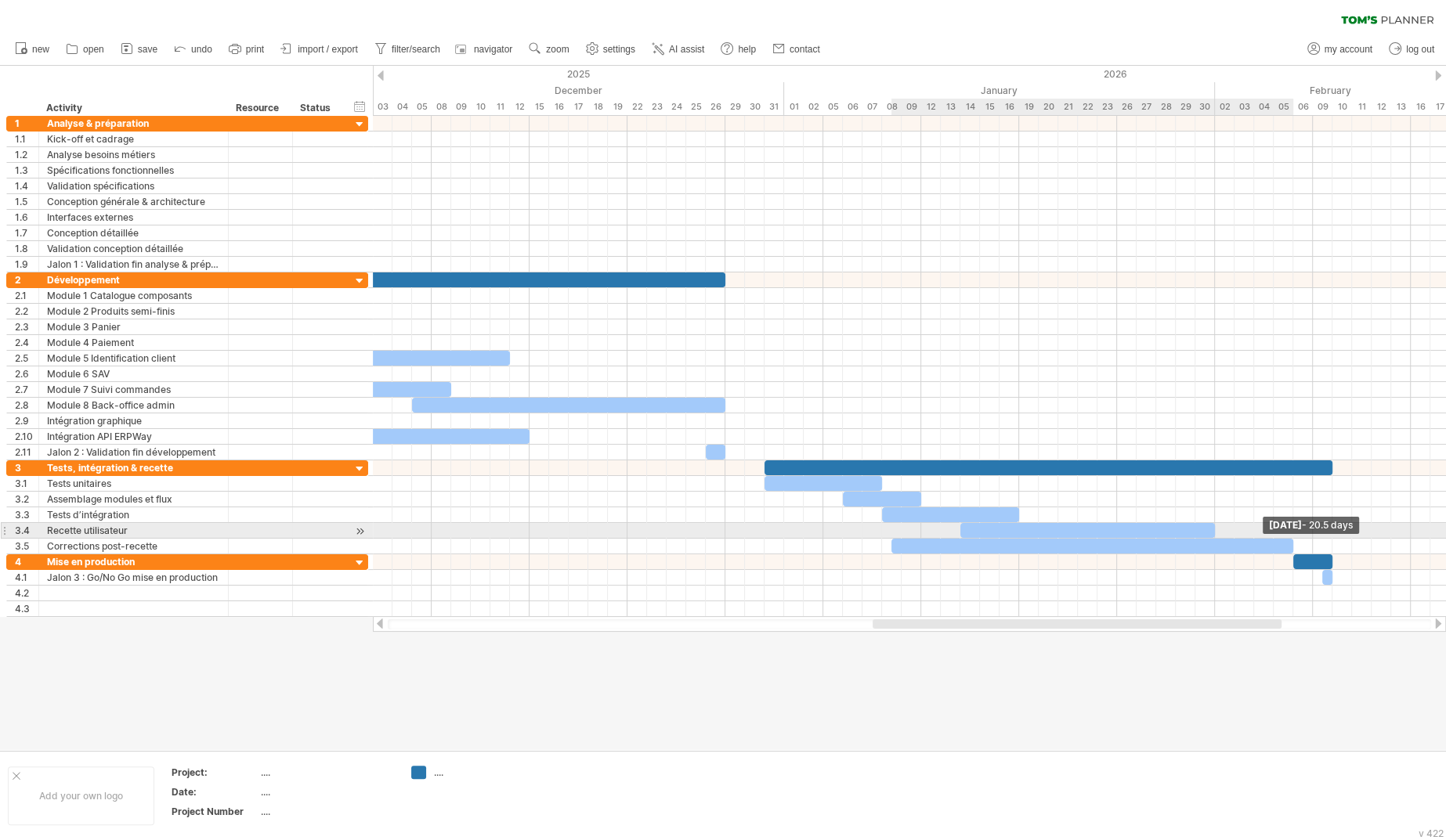
drag, startPoint x: 987, startPoint y: 539, endPoint x: 1291, endPoint y: 539, distance: 304.0
click at [1291, 539] on span at bounding box center [1294, 546] width 7 height 15
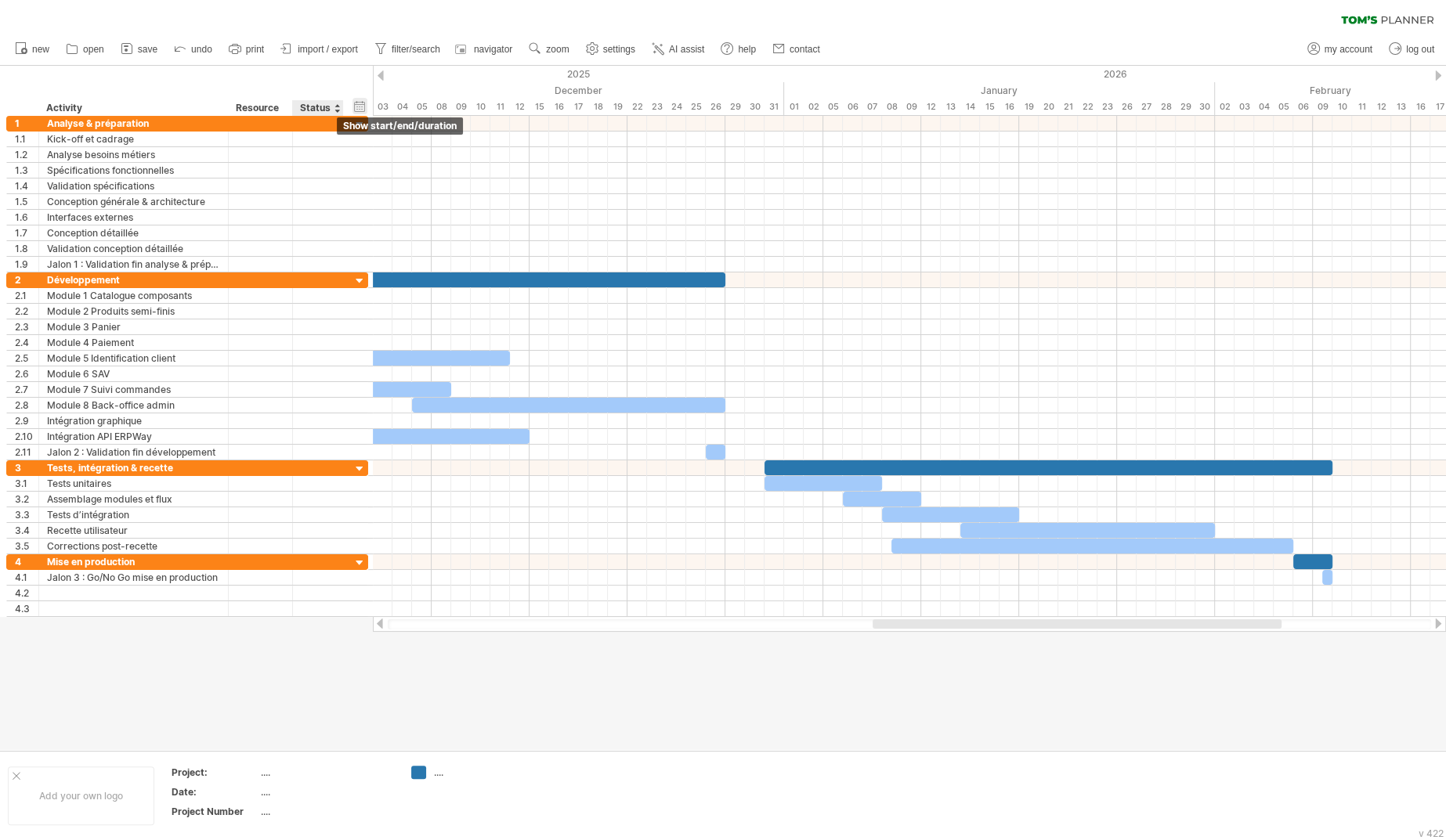
click at [354, 105] on div "hide start/end/duration show start/end/duration" at bounding box center [360, 106] width 15 height 16
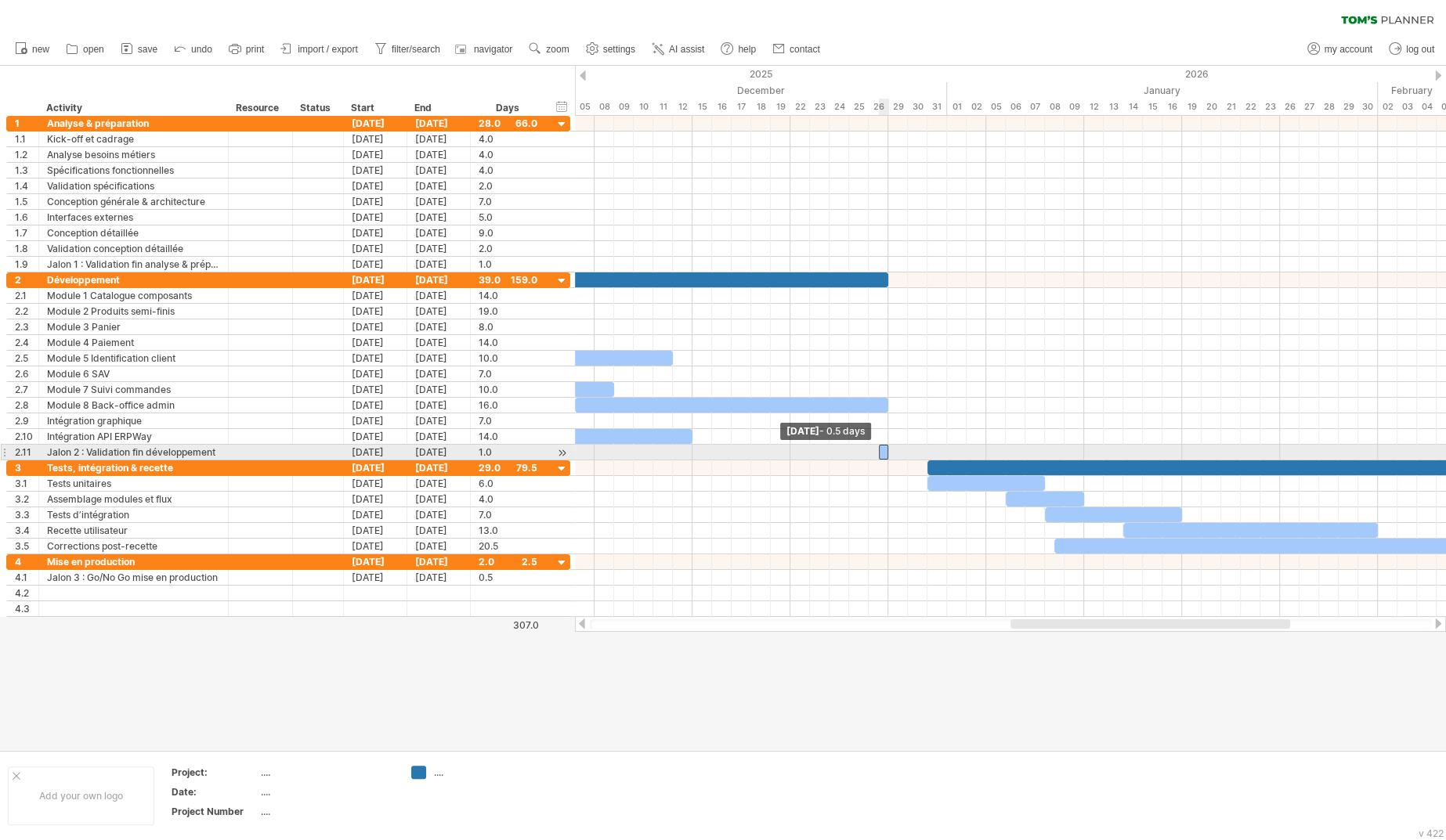
click at [878, 450] on span at bounding box center [879, 452] width 7 height 15
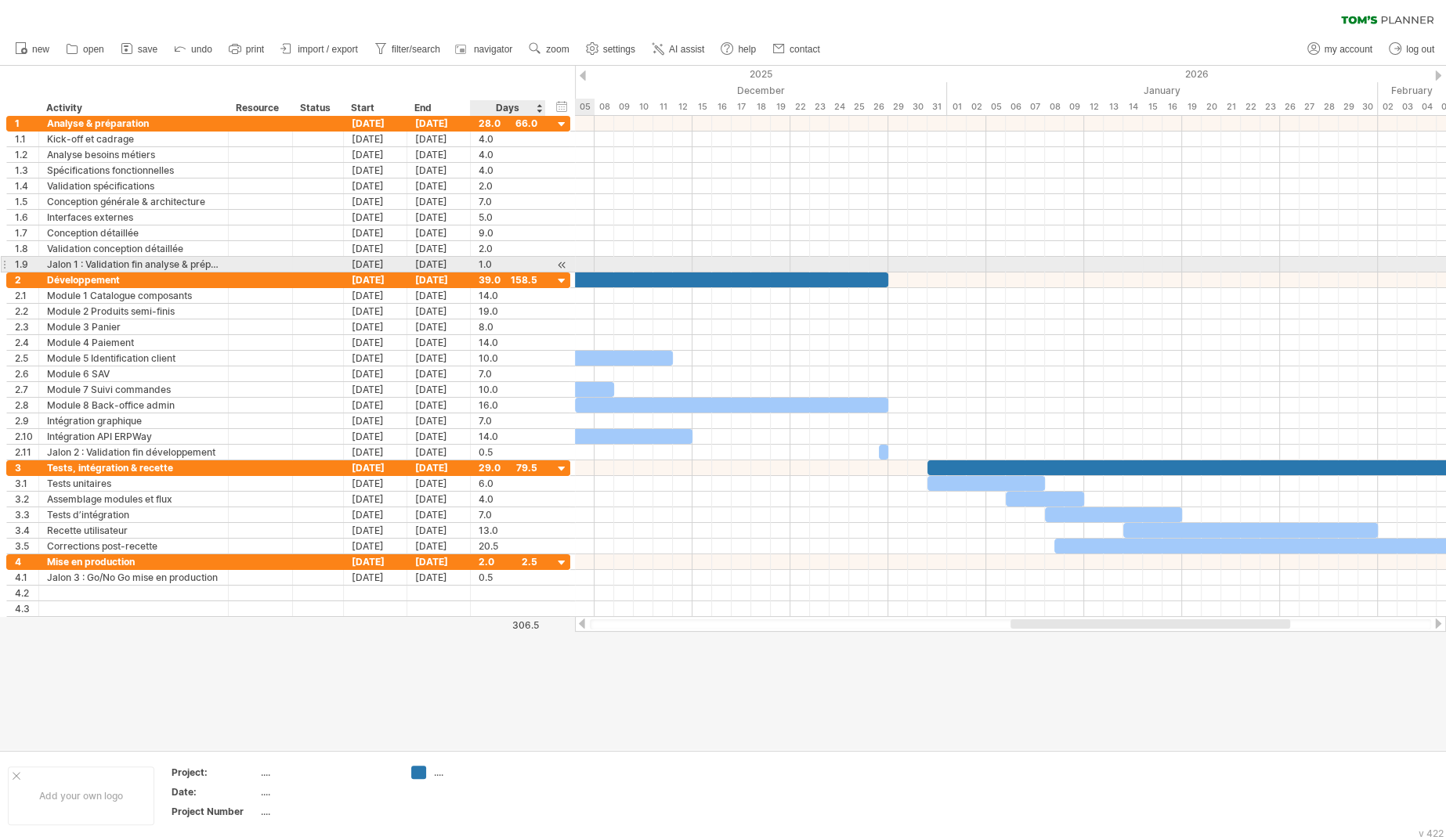
click at [559, 263] on div at bounding box center [562, 265] width 15 height 16
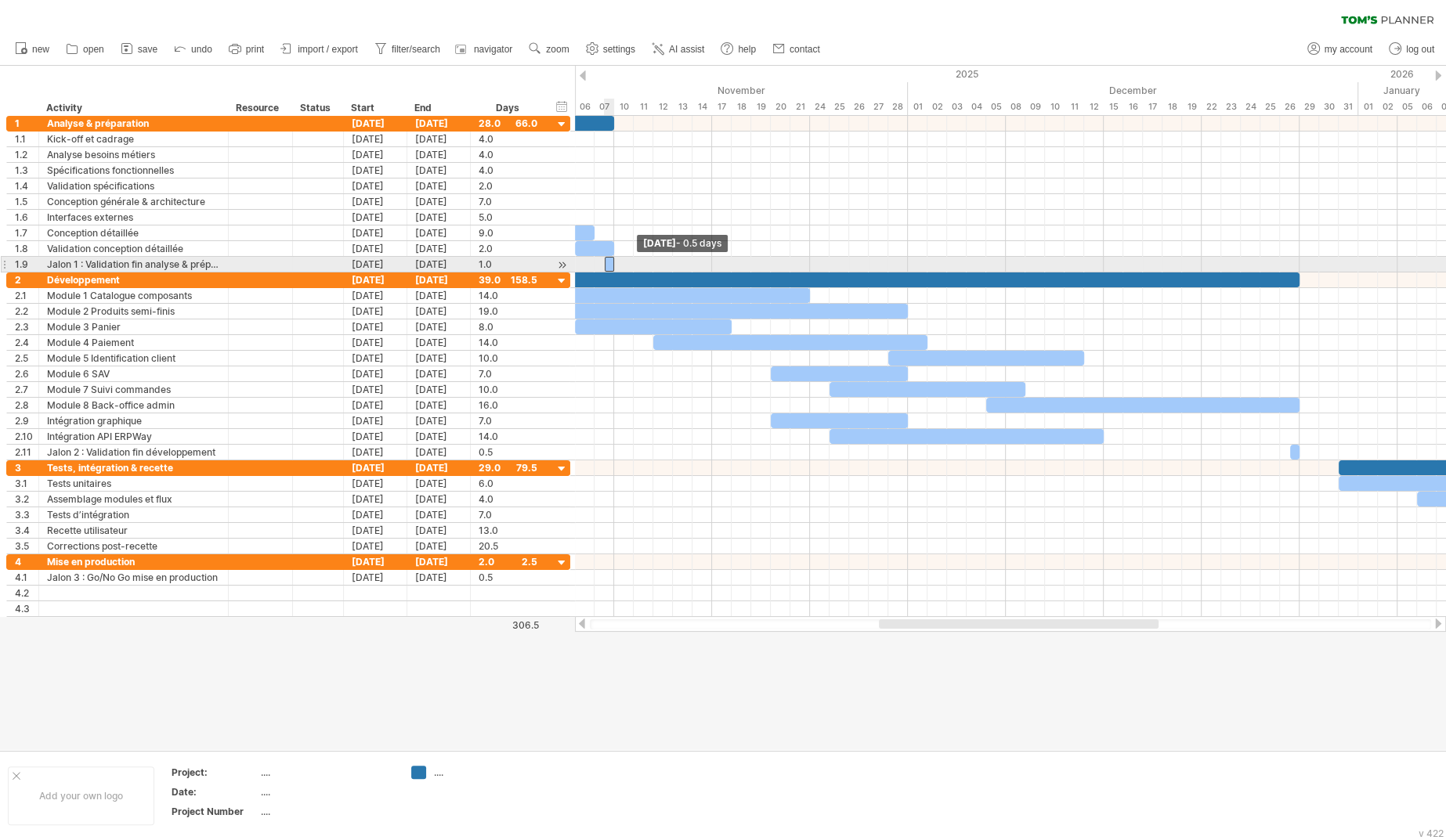
drag, startPoint x: 597, startPoint y: 264, endPoint x: 606, endPoint y: 263, distance: 9.1
click at [606, 263] on span at bounding box center [605, 264] width 7 height 15
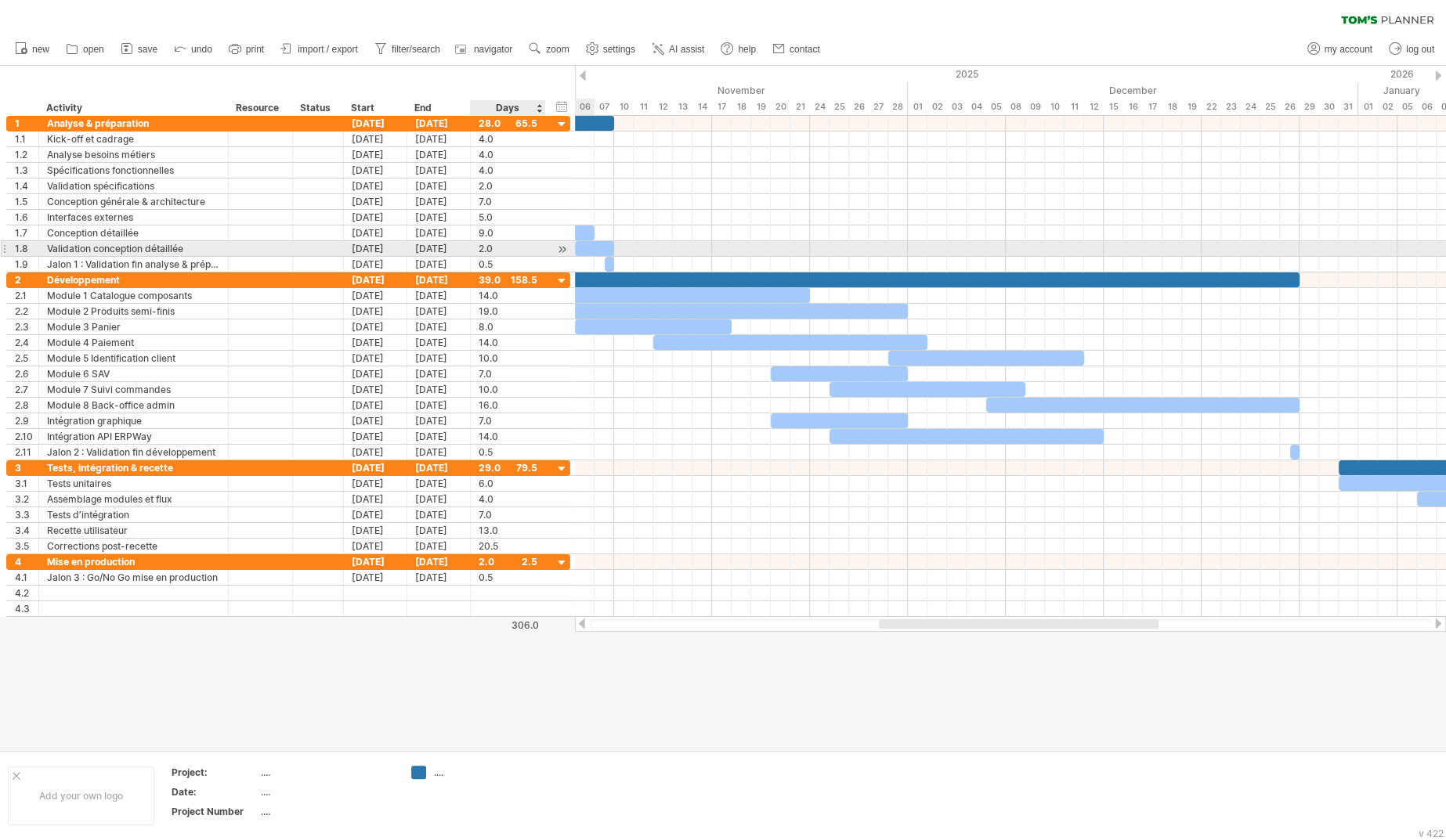
click at [491, 253] on div "2.0" at bounding box center [508, 248] width 58 height 15
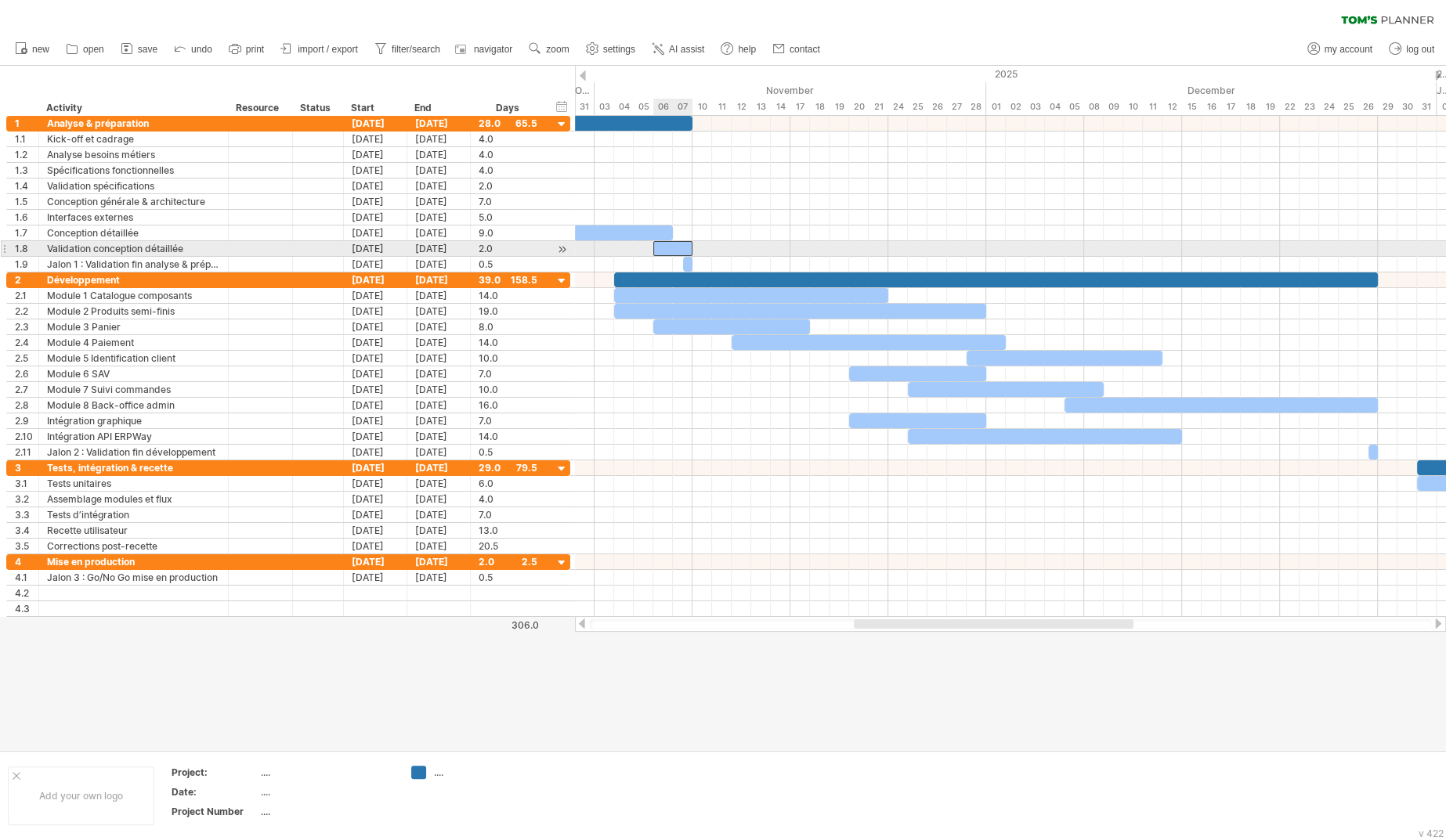
click at [667, 246] on div "​" at bounding box center [673, 248] width 40 height 15
click at [565, 248] on div at bounding box center [562, 249] width 15 height 16
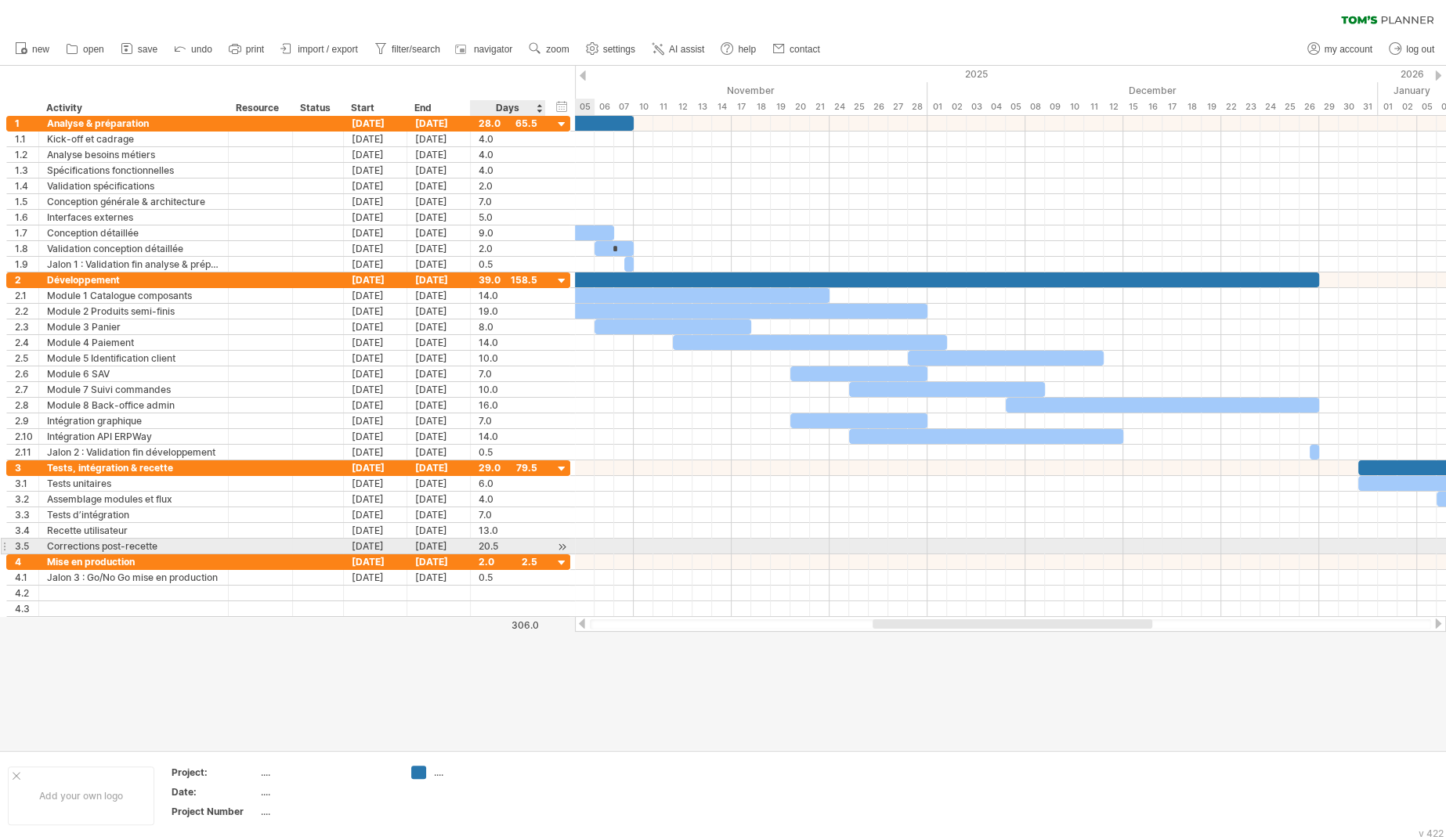
click at [560, 545] on div at bounding box center [562, 547] width 15 height 16
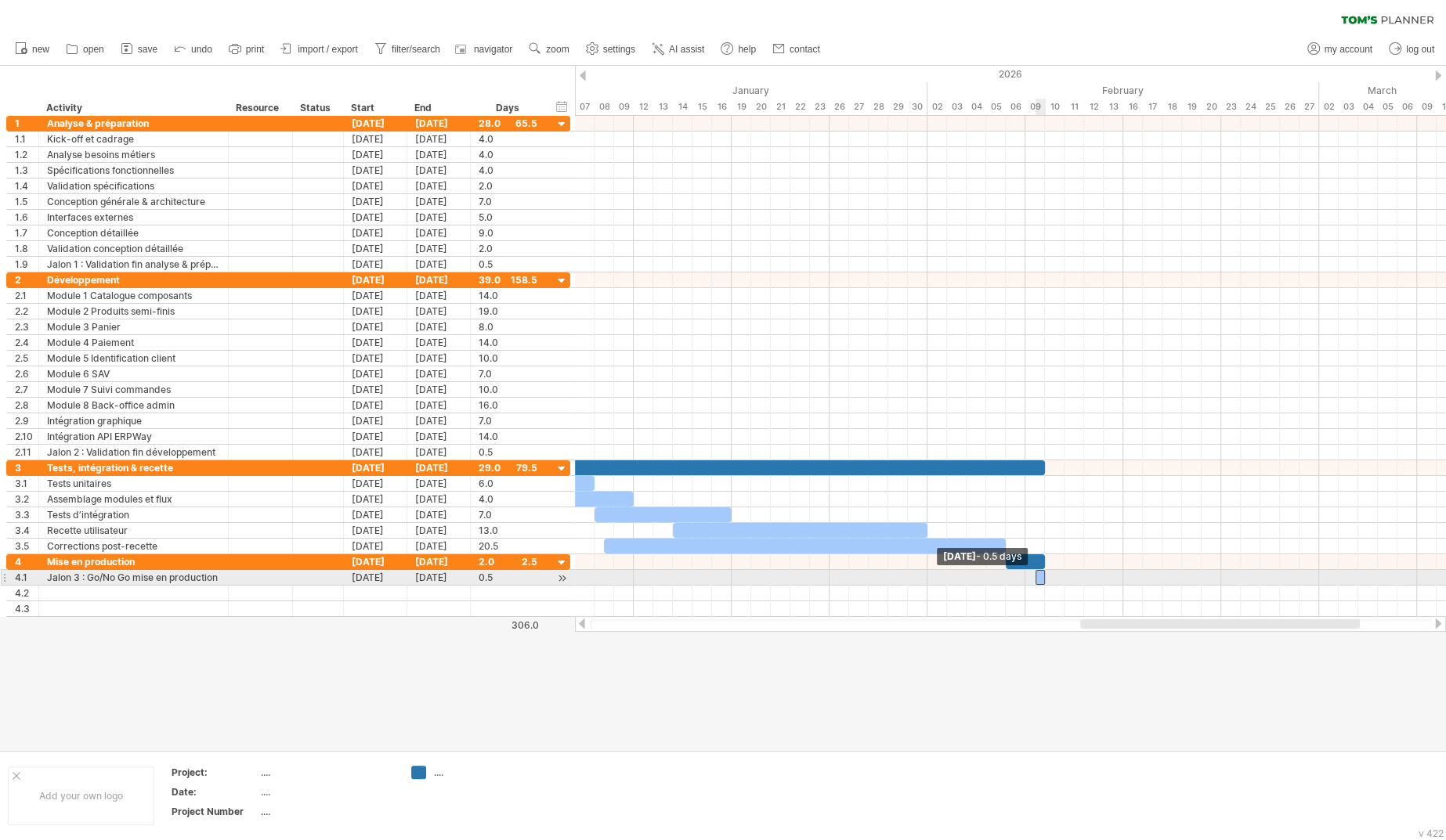
drag, startPoint x: 1035, startPoint y: 573, endPoint x: 1047, endPoint y: 573, distance: 12.0
click at [1046, 573] on div "​" at bounding box center [1040, 578] width 10 height 15
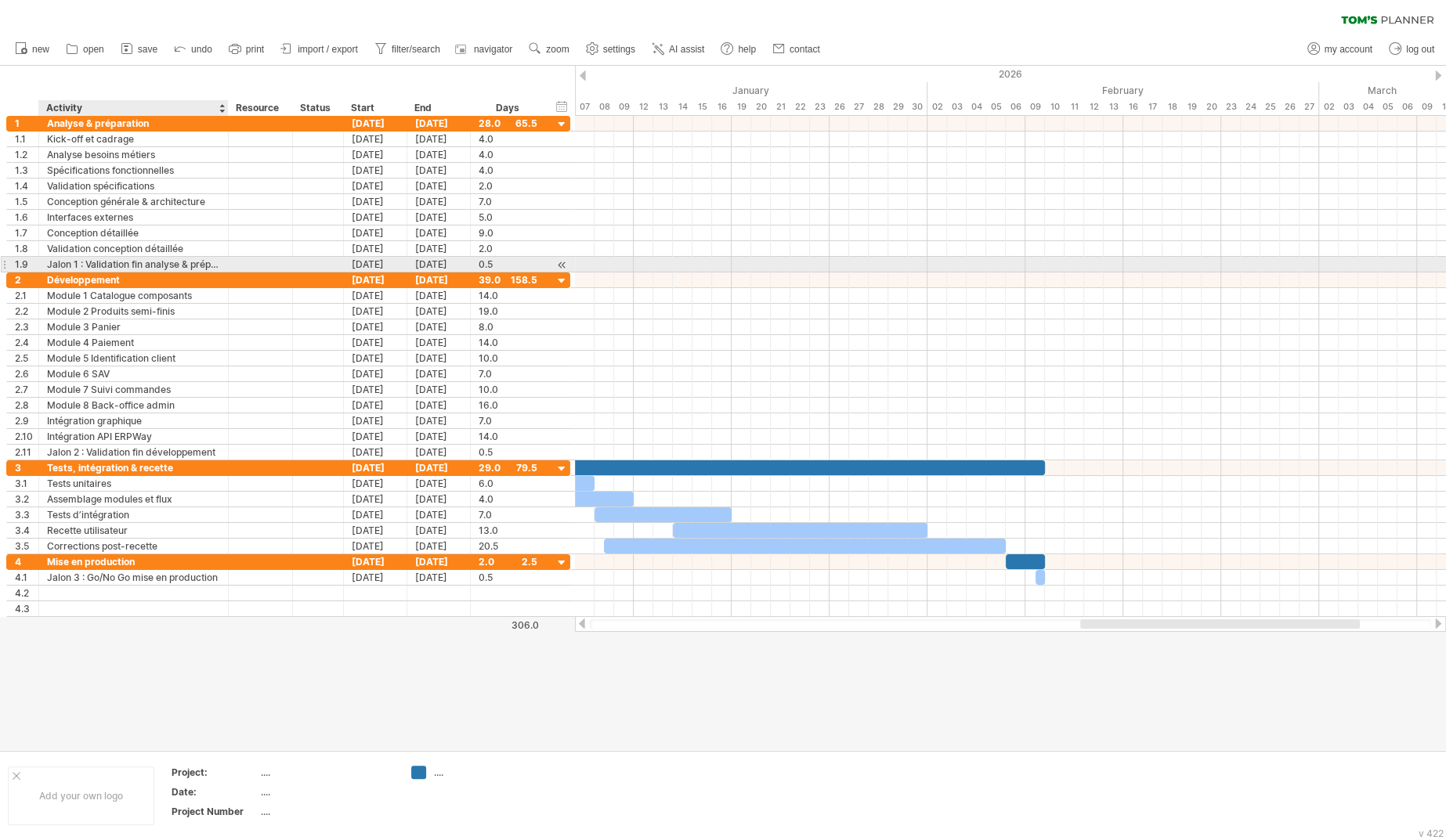
click at [193, 265] on div "Jalon 1 : Validation fin analyse & préparation" at bounding box center [133, 264] width 173 height 15
